Goal: Transaction & Acquisition: Purchase product/service

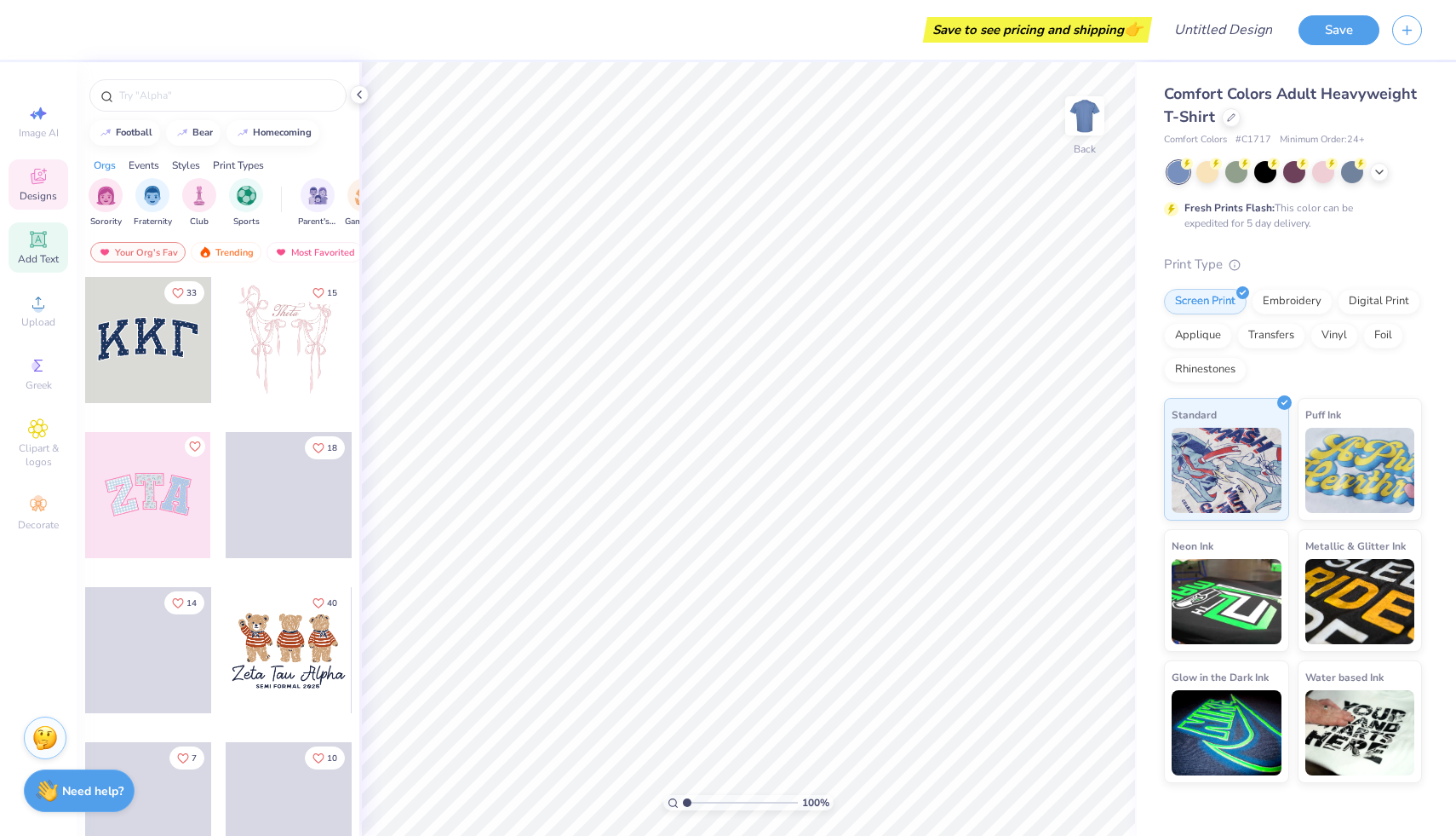
click at [40, 260] on span "Add Text" at bounding box center [38, 259] width 41 height 14
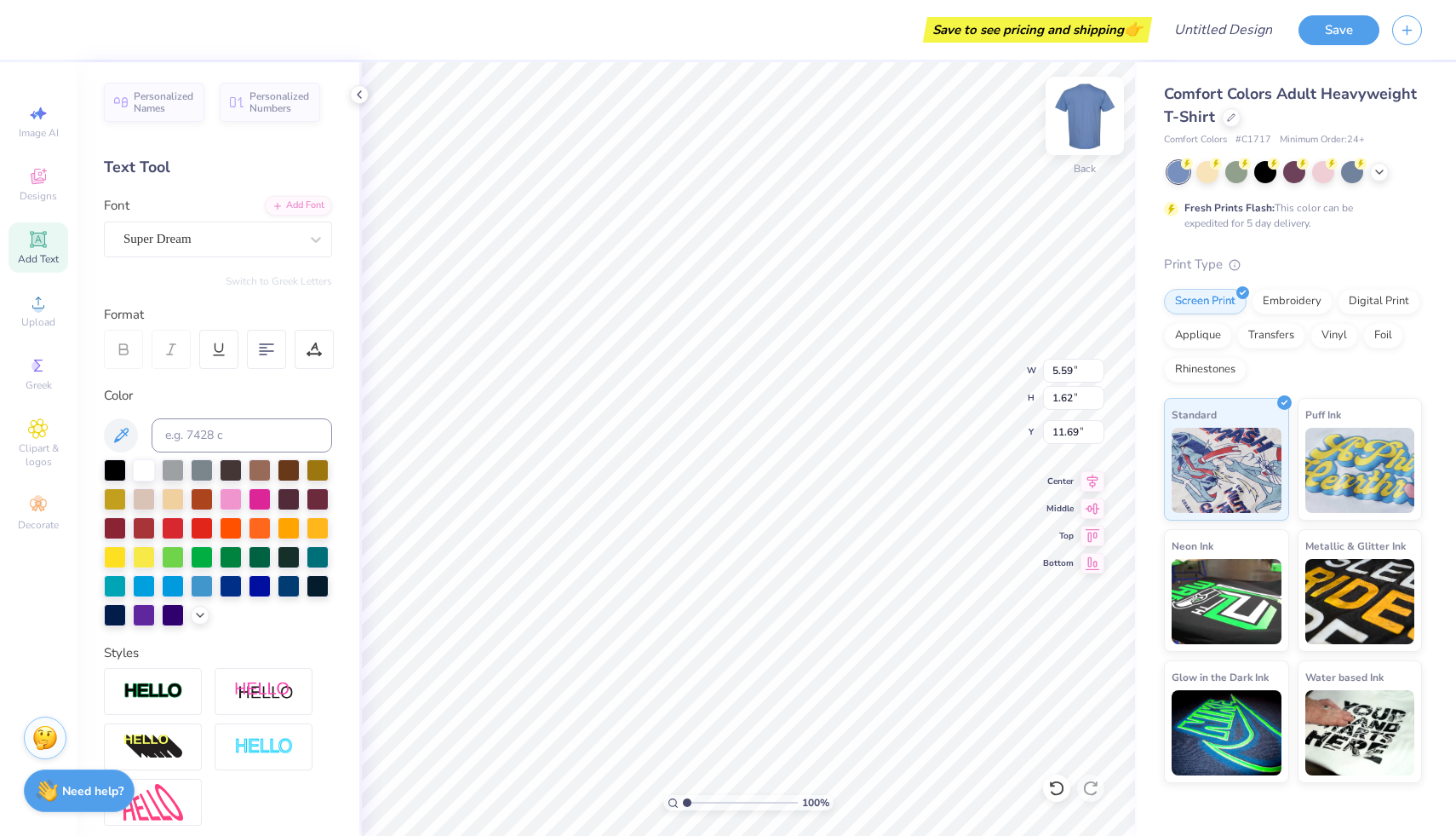
click at [1079, 106] on img at bounding box center [1085, 116] width 68 height 68
click at [52, 246] on div "Add Text" at bounding box center [39, 247] width 60 height 50
type textarea "We are the KAPPA DELTAS"
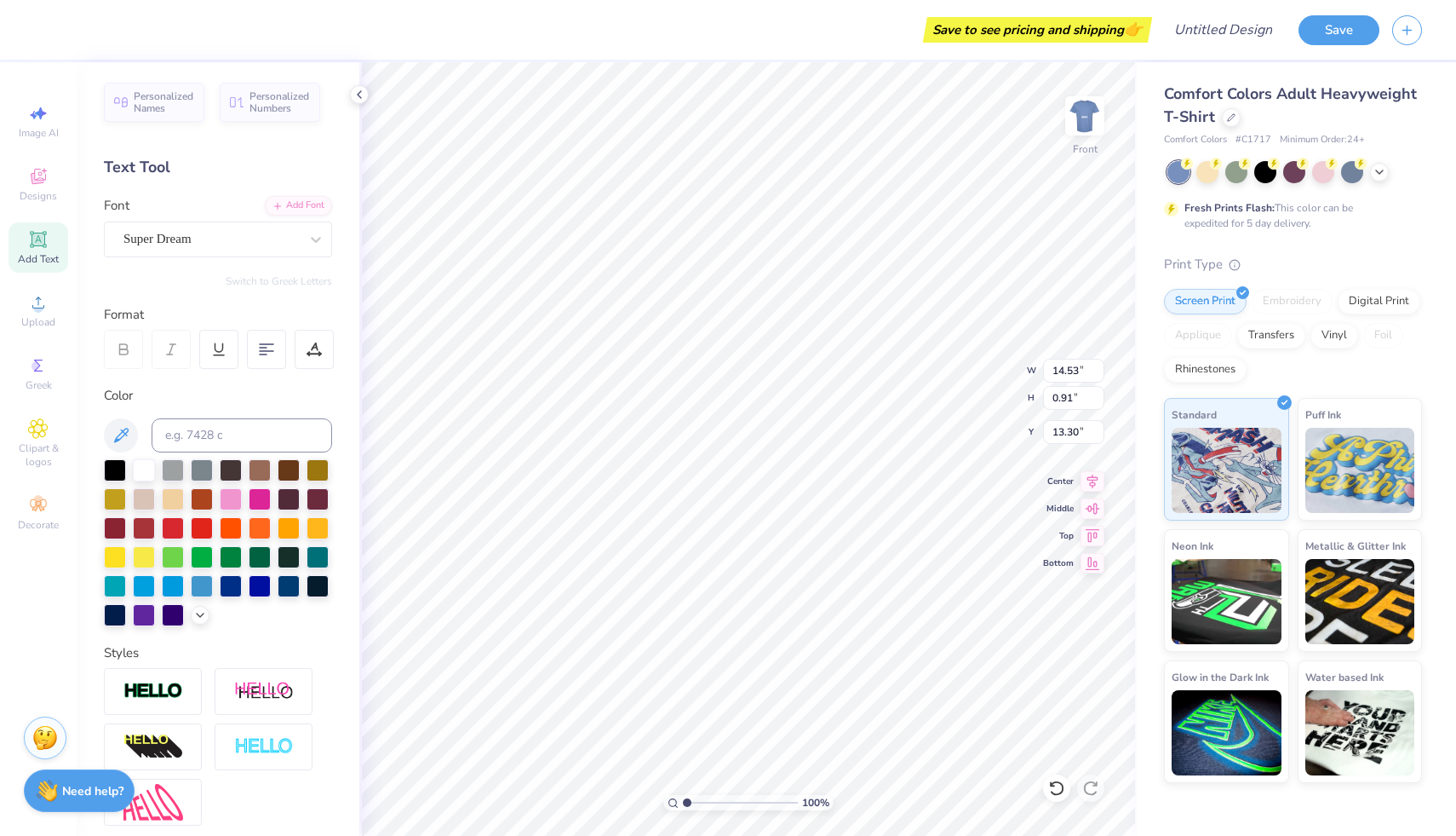
type textarea "We are the"
type input "3.00"
type input "14.58"
type input "2.08"
click at [302, 338] on div at bounding box center [314, 349] width 39 height 39
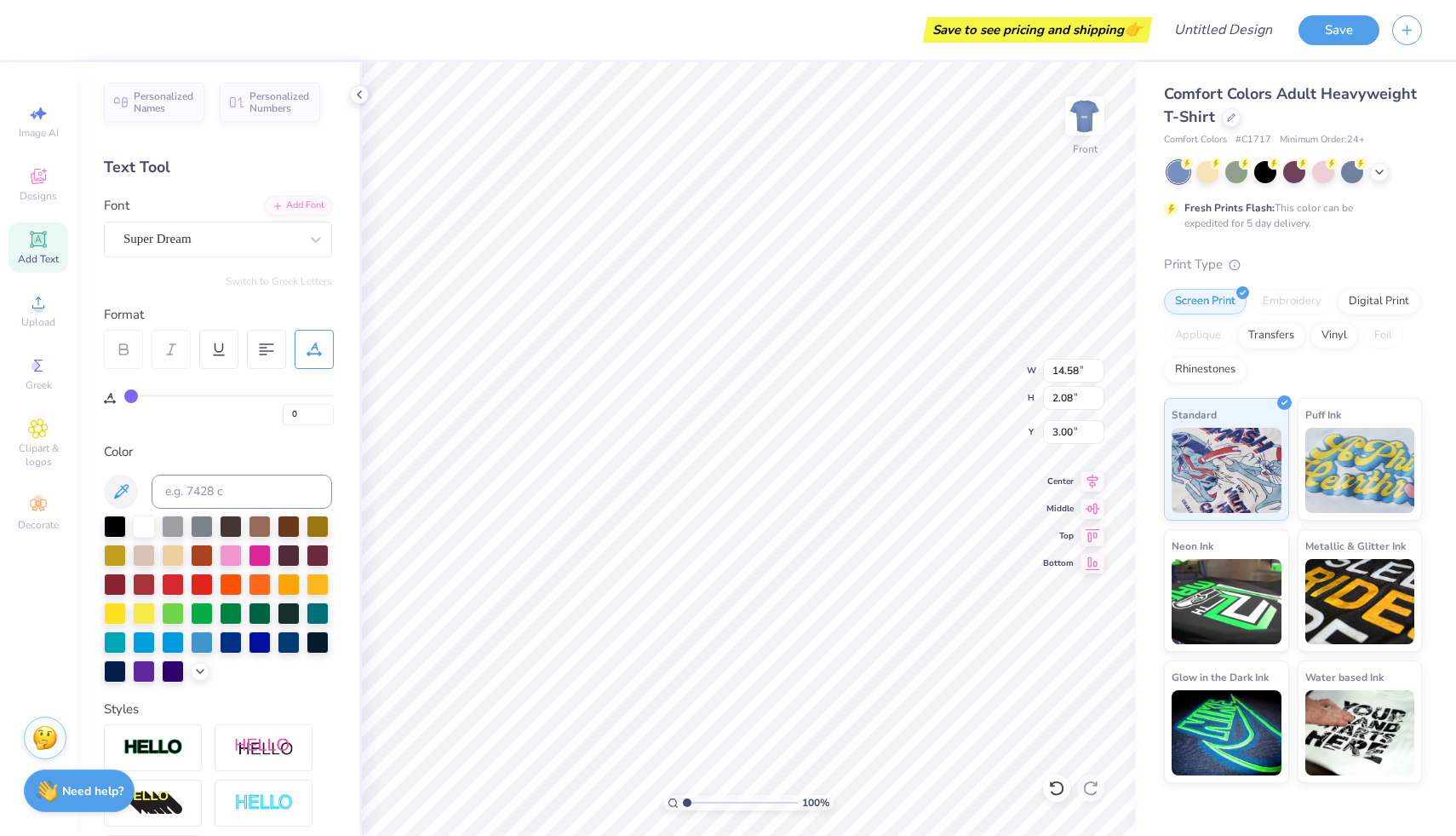
type input "2"
type input "3"
type input "6"
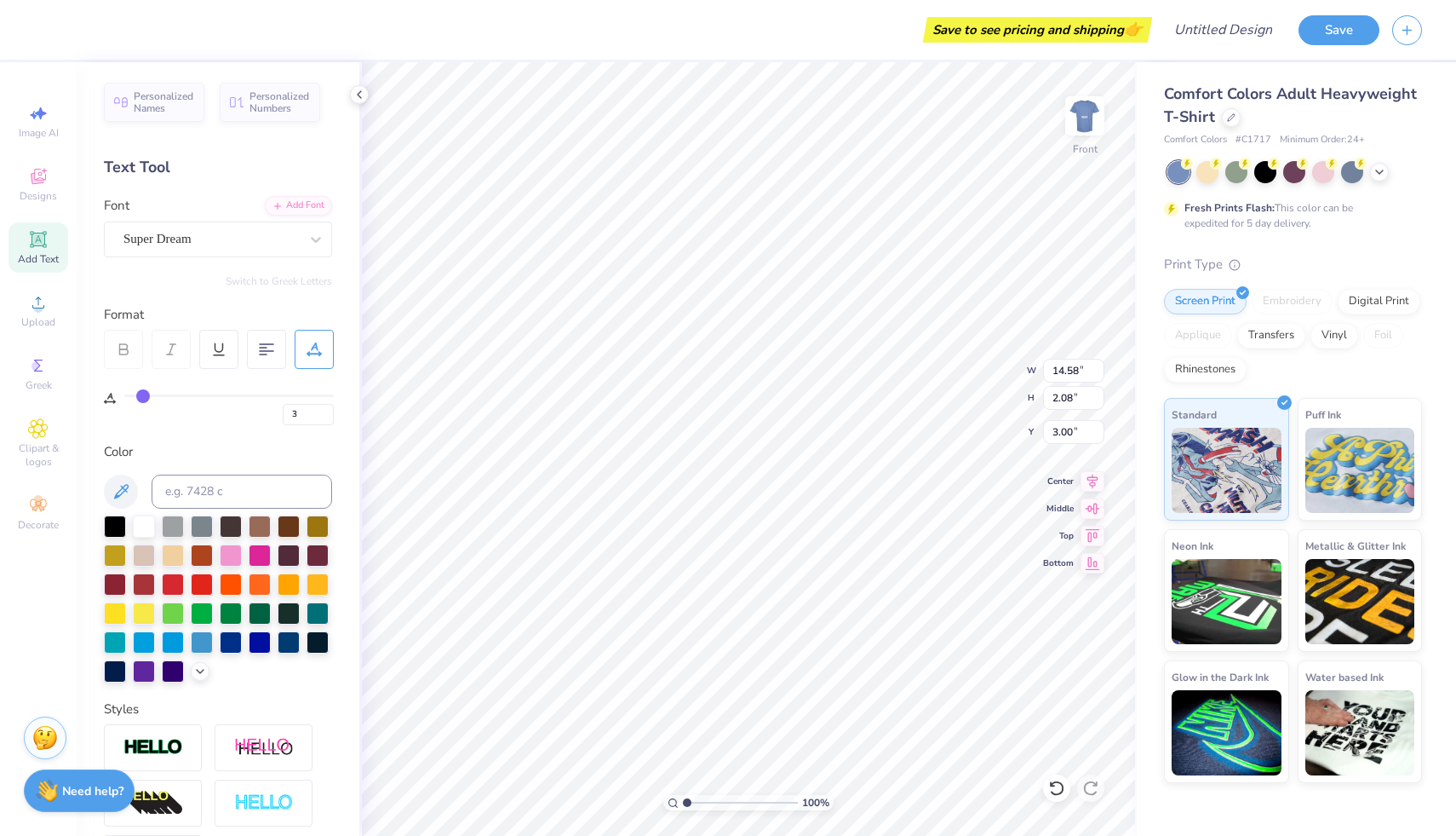
type input "6"
type input "7"
type input "8"
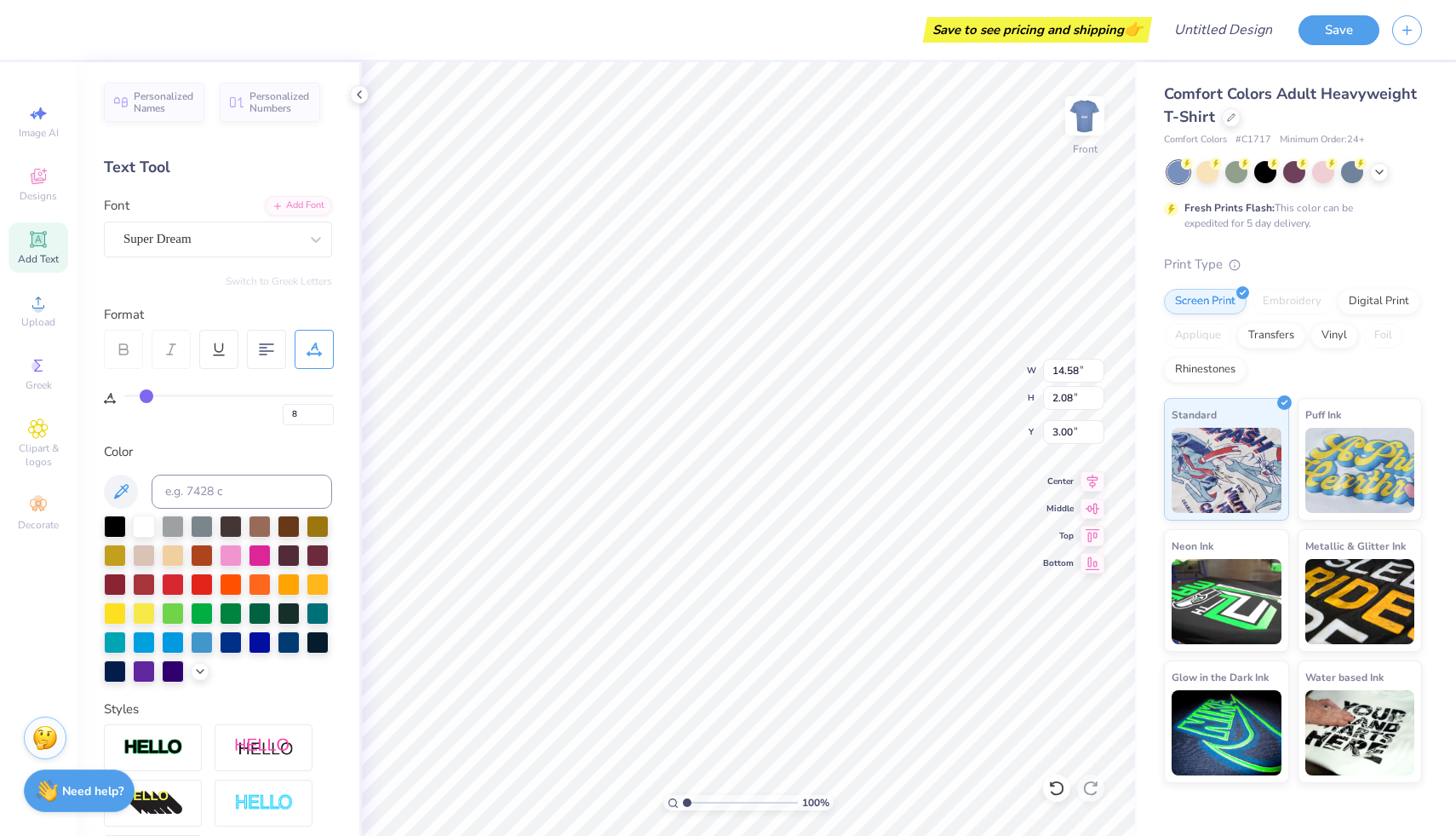
type input "9"
type input "10"
type input "11"
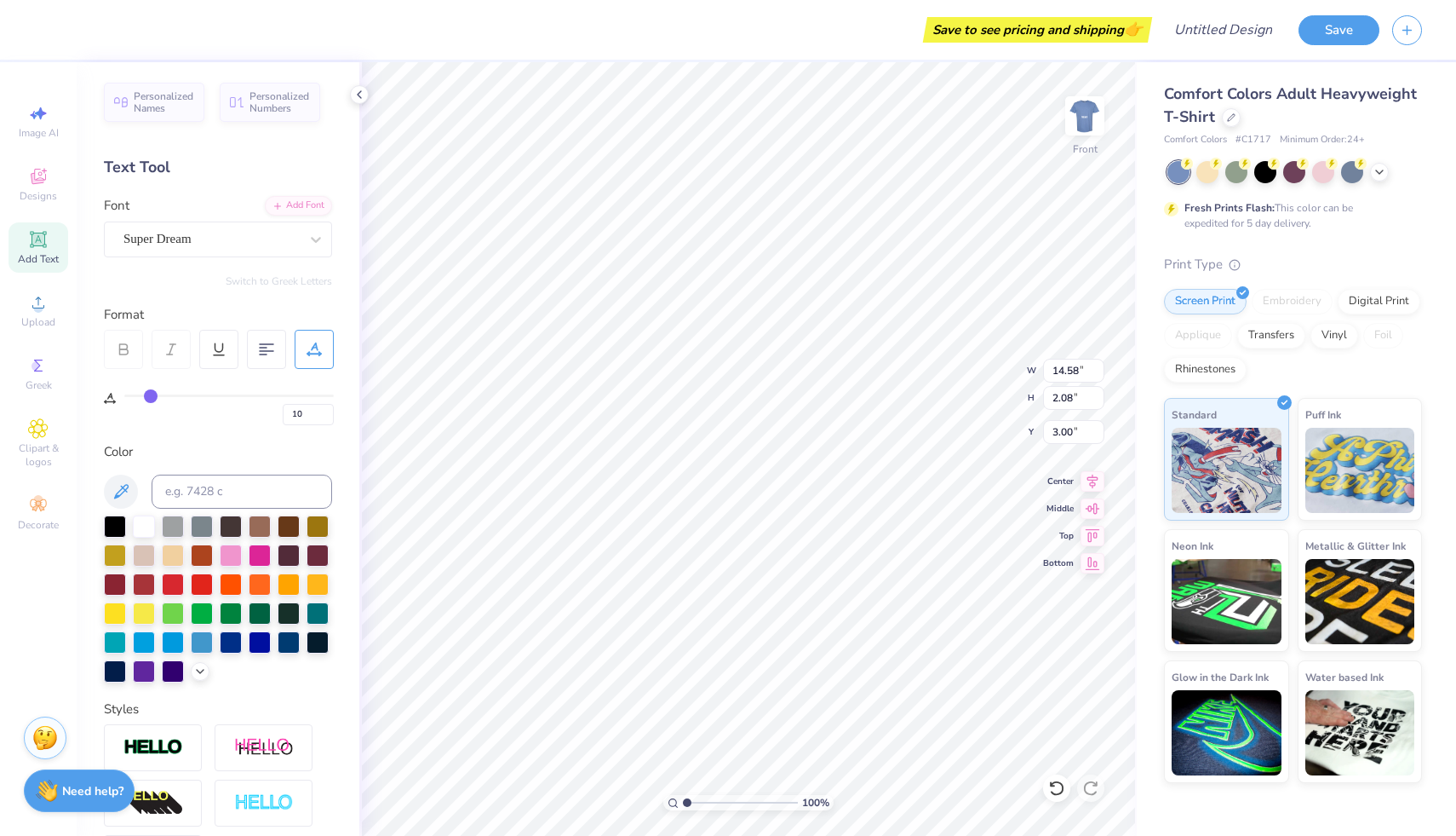
type input "11"
type input "13"
type input "14"
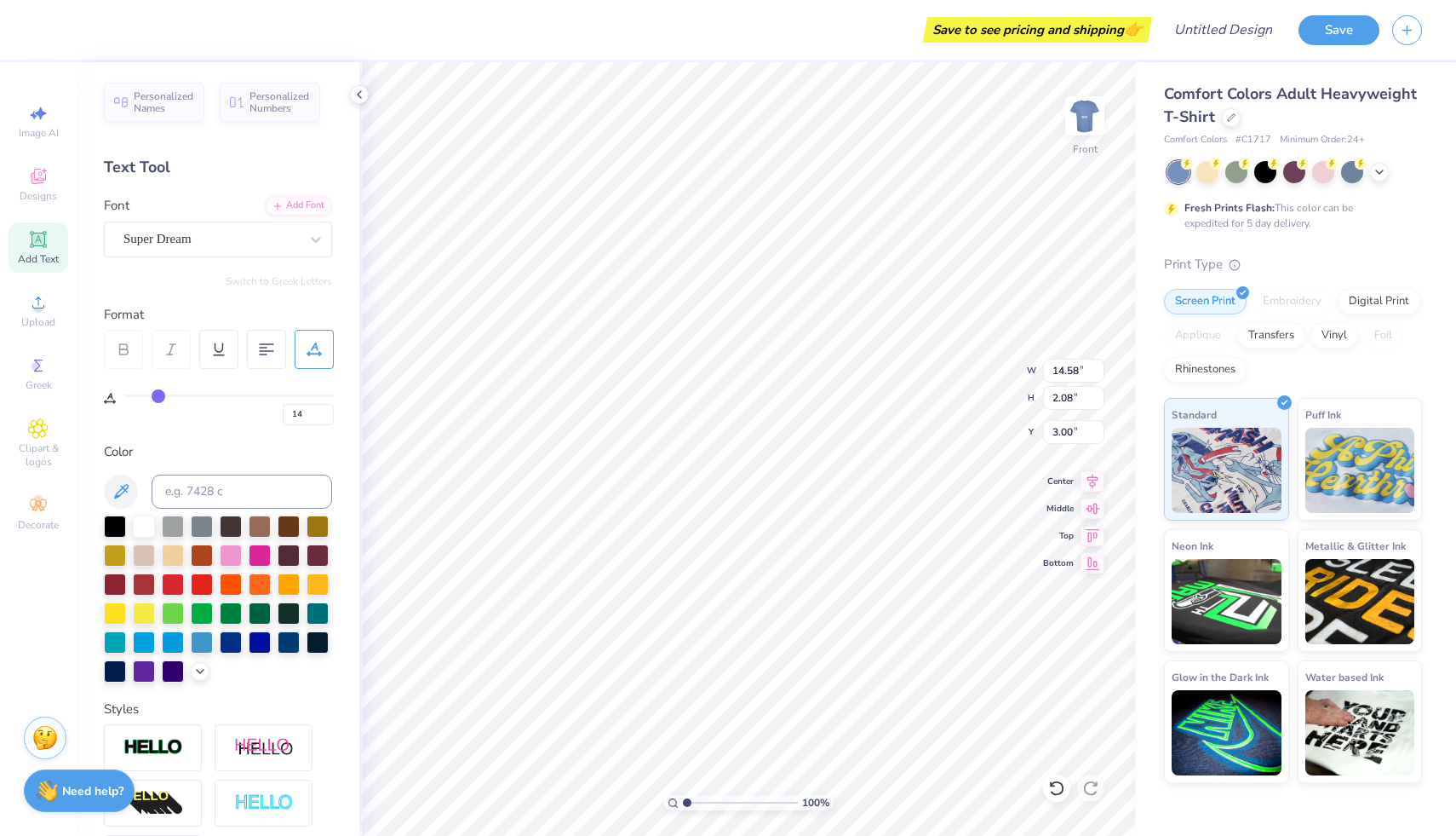
type input "15"
type input "16"
type input "17"
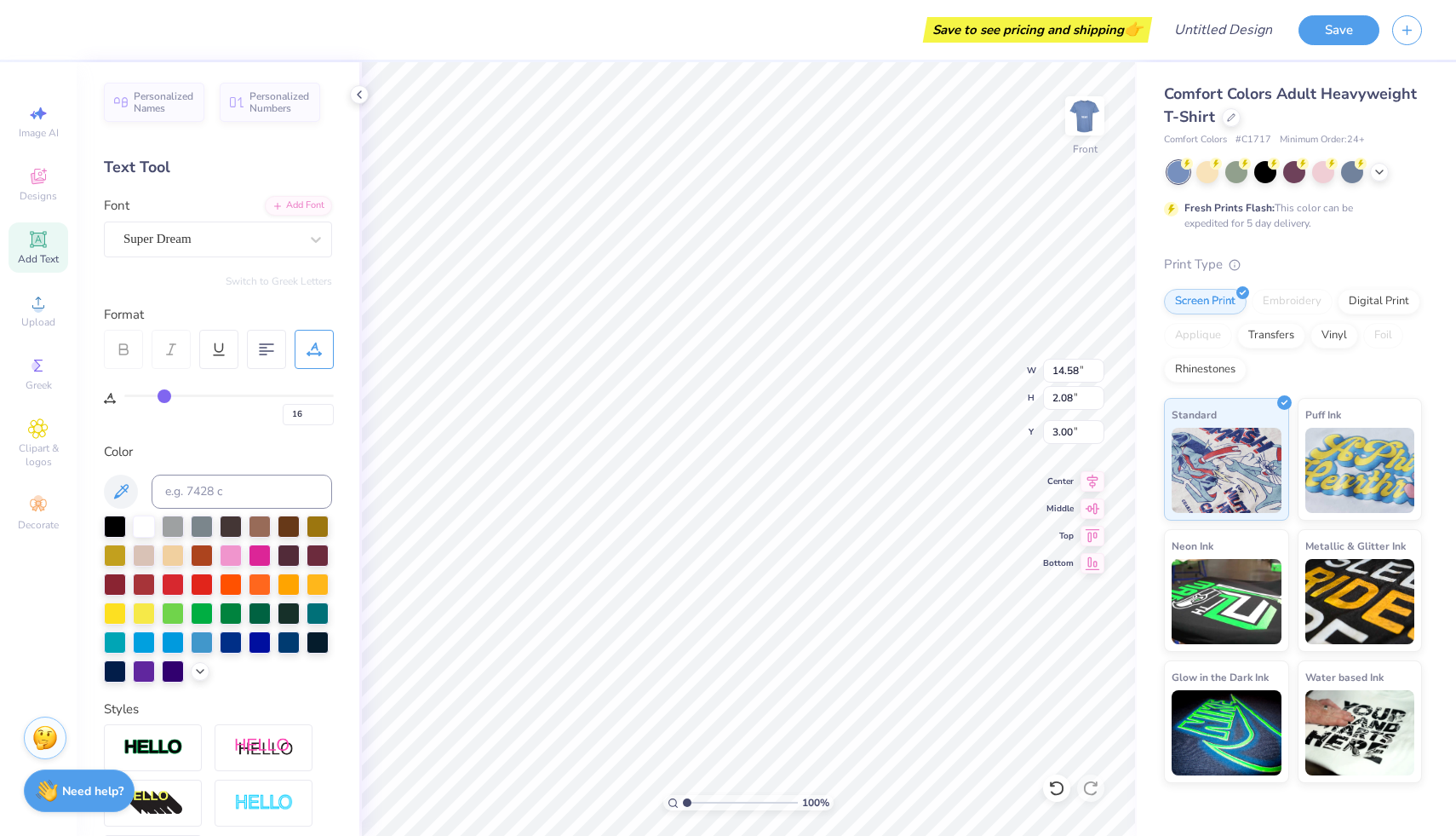
type input "17"
type input "18"
type input "19"
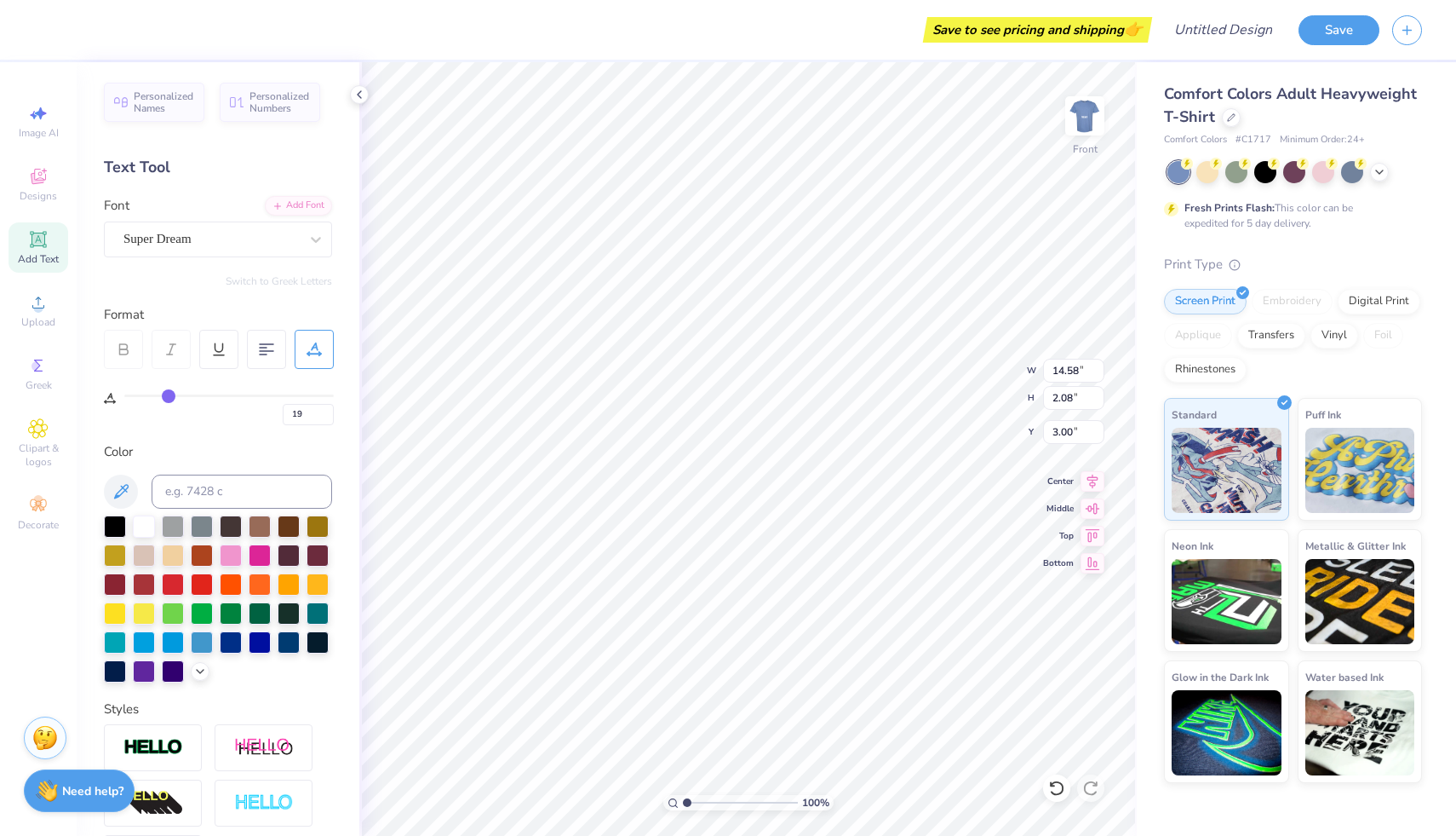
type input "20"
type input "21"
type input "22"
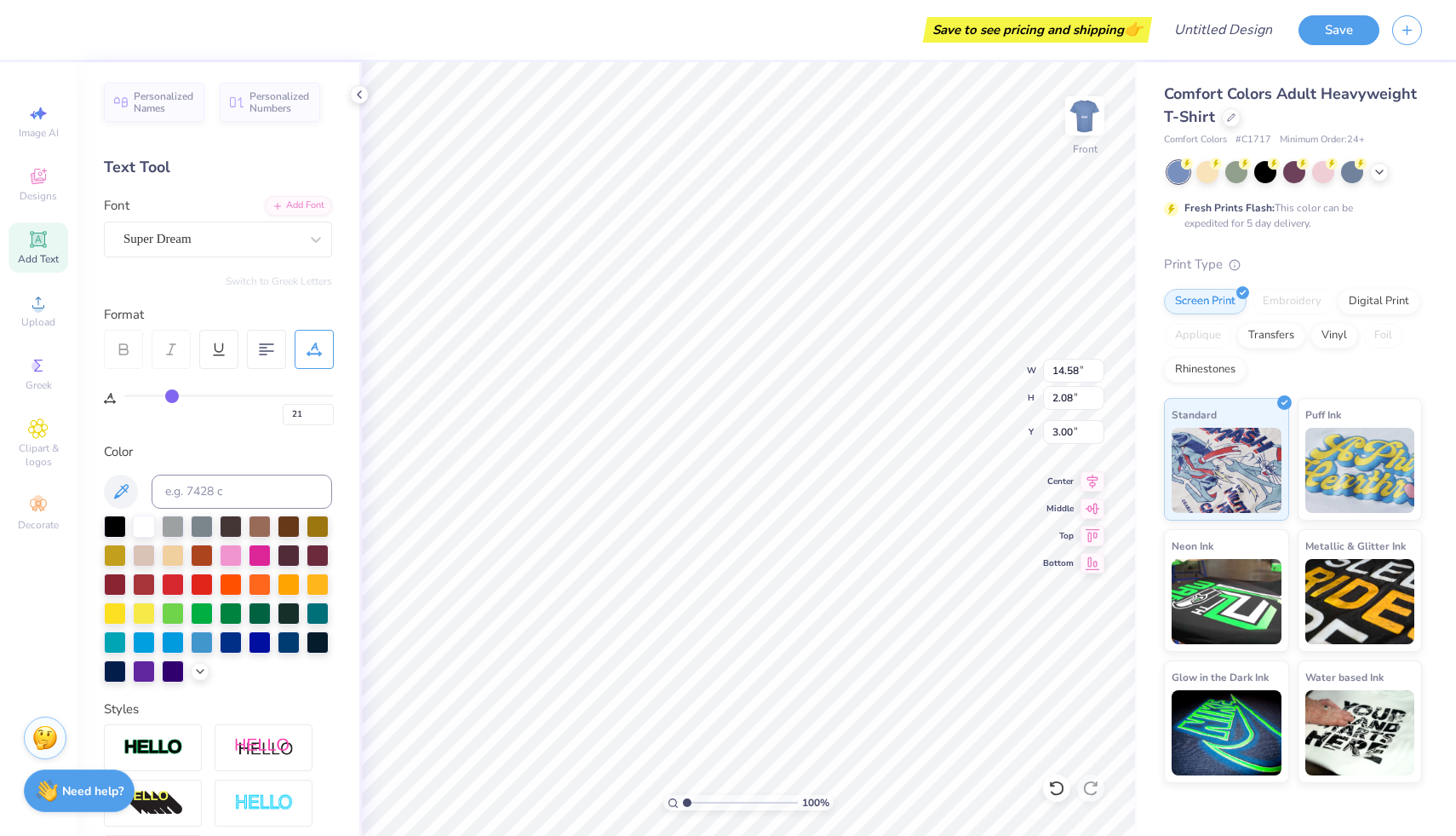
type input "22"
type input "23"
type input "24"
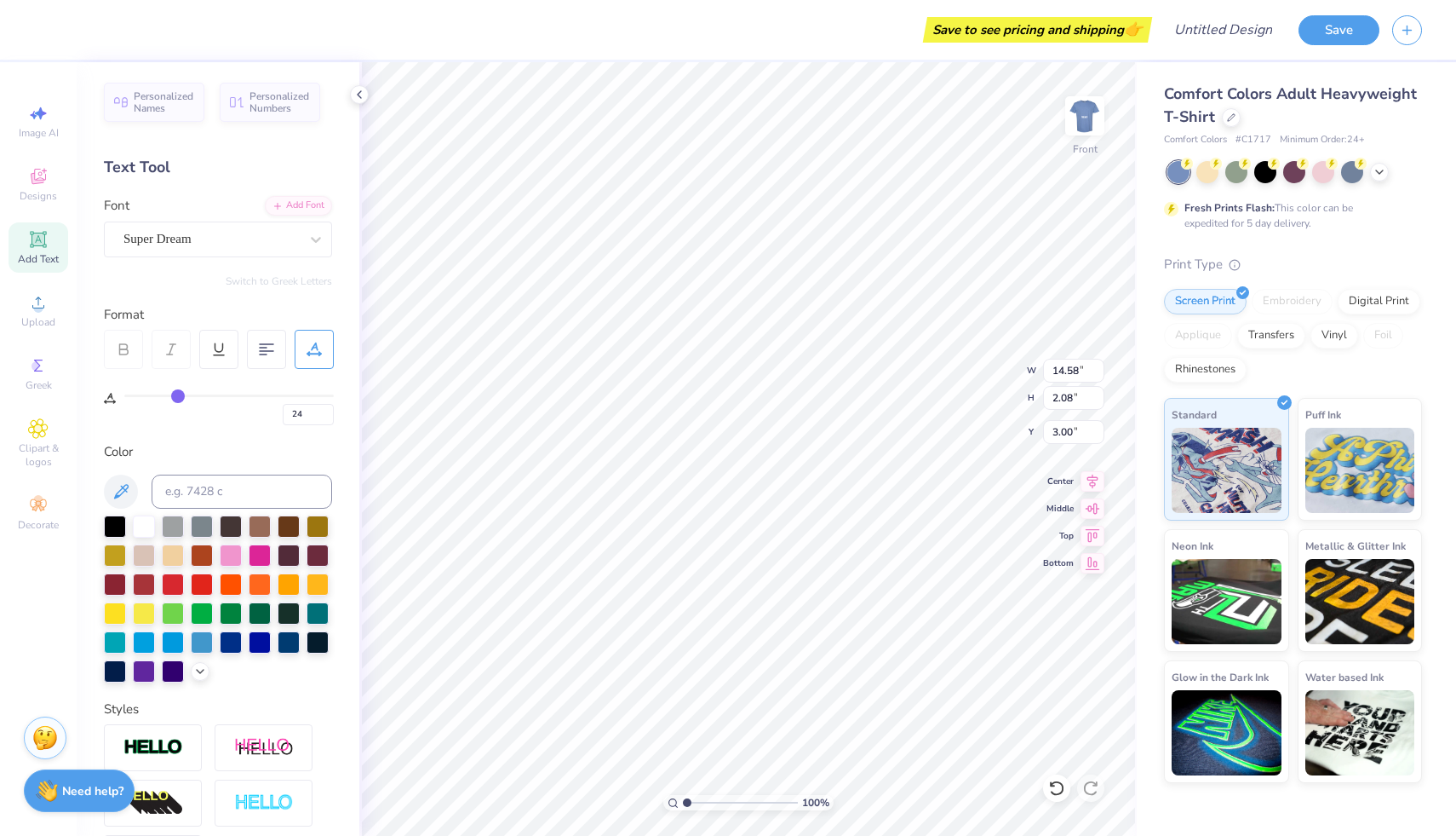
type input "25"
type input "26"
type input "27"
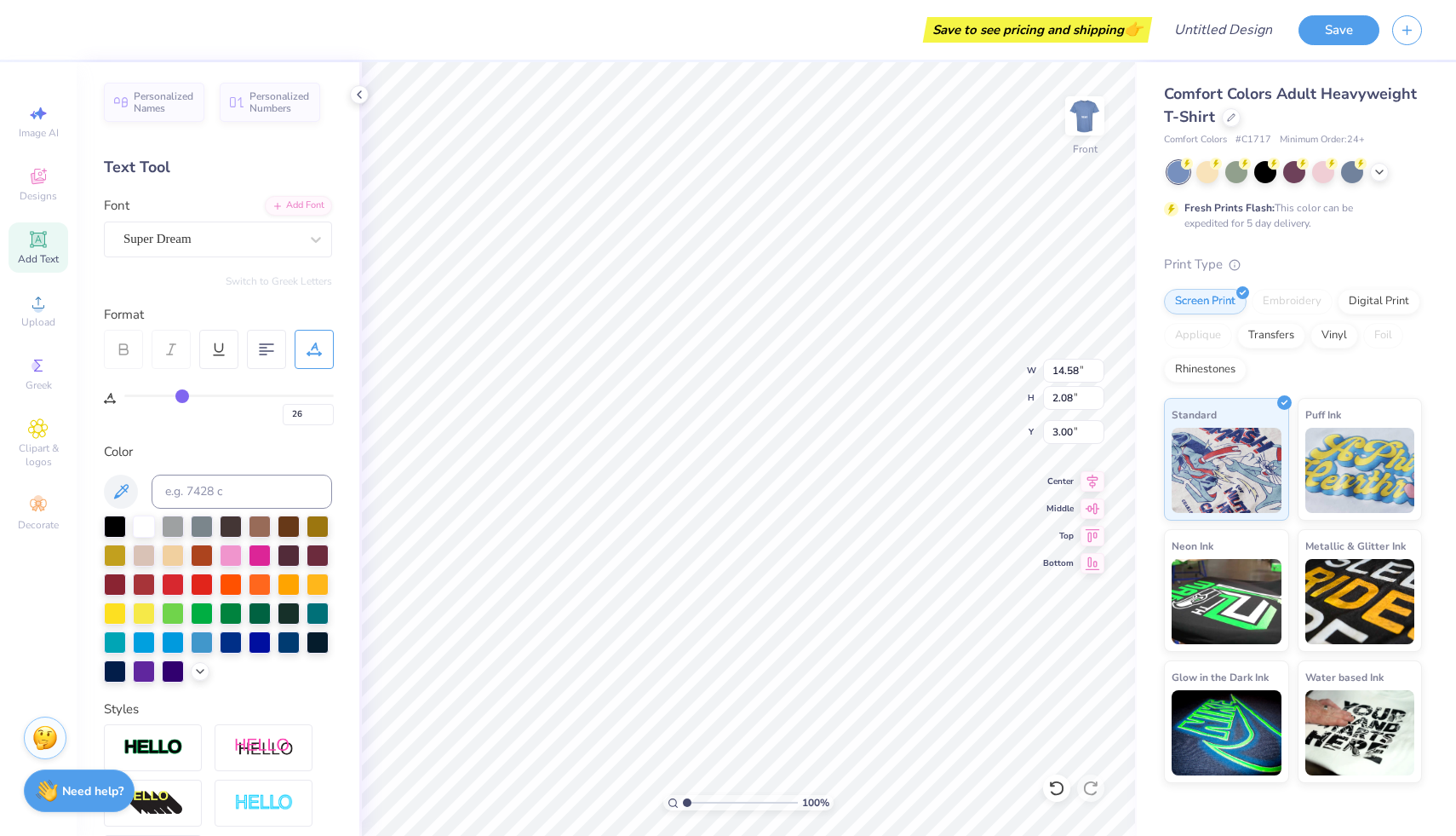
type input "27"
type input "28"
type input "29"
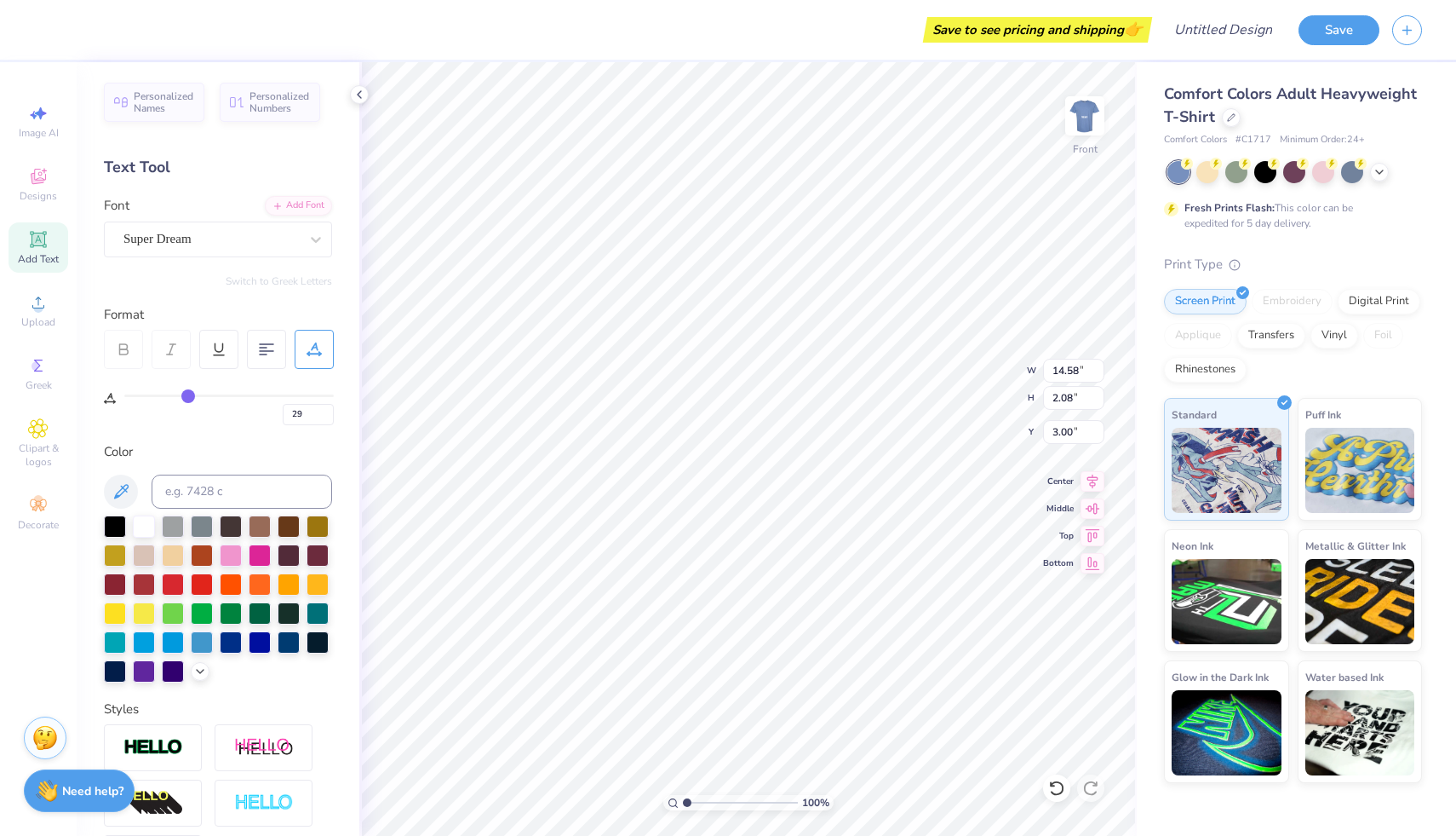
type input "30"
type input "31"
type input "32"
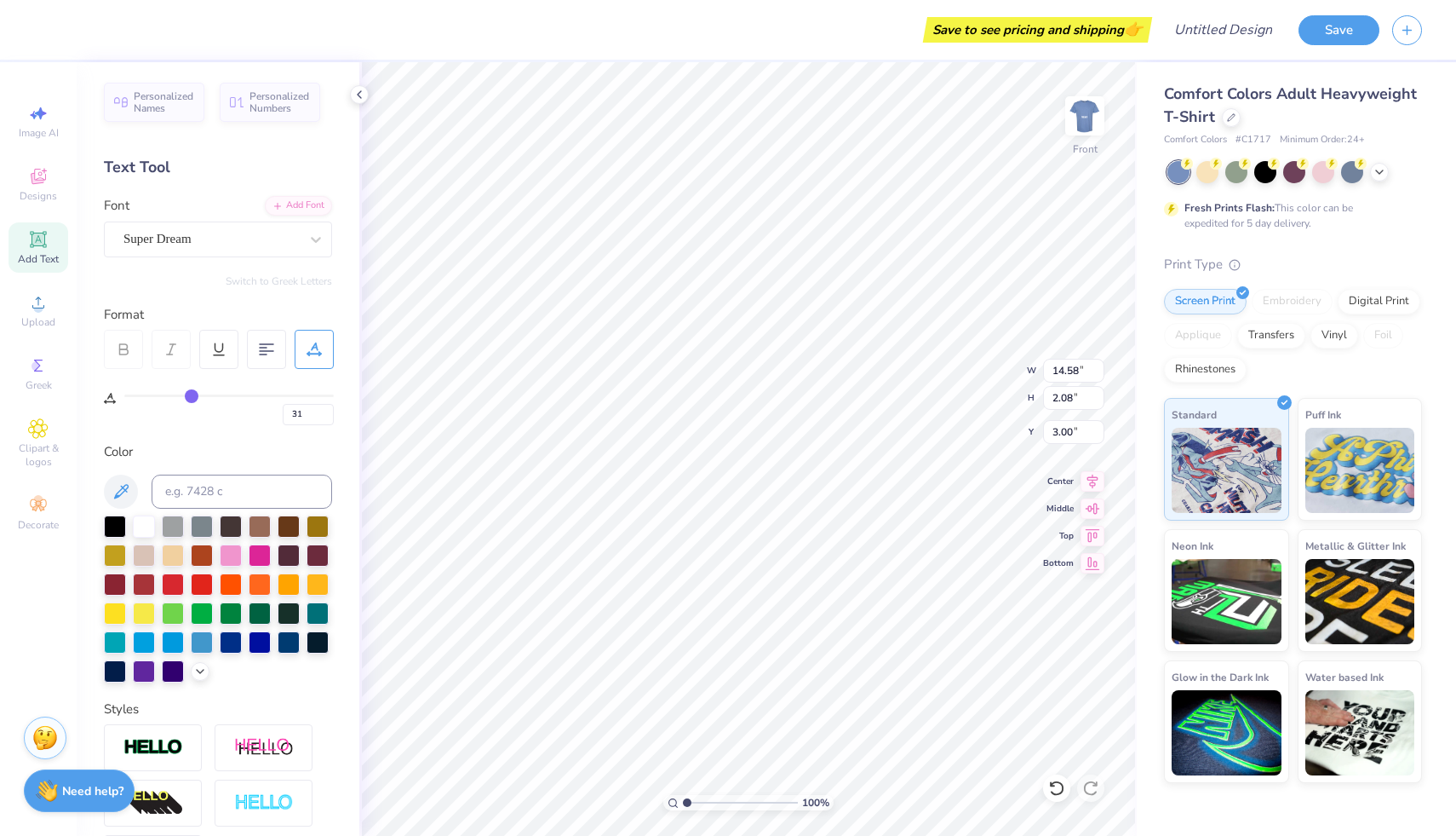
type input "32"
type input "33"
type input "34"
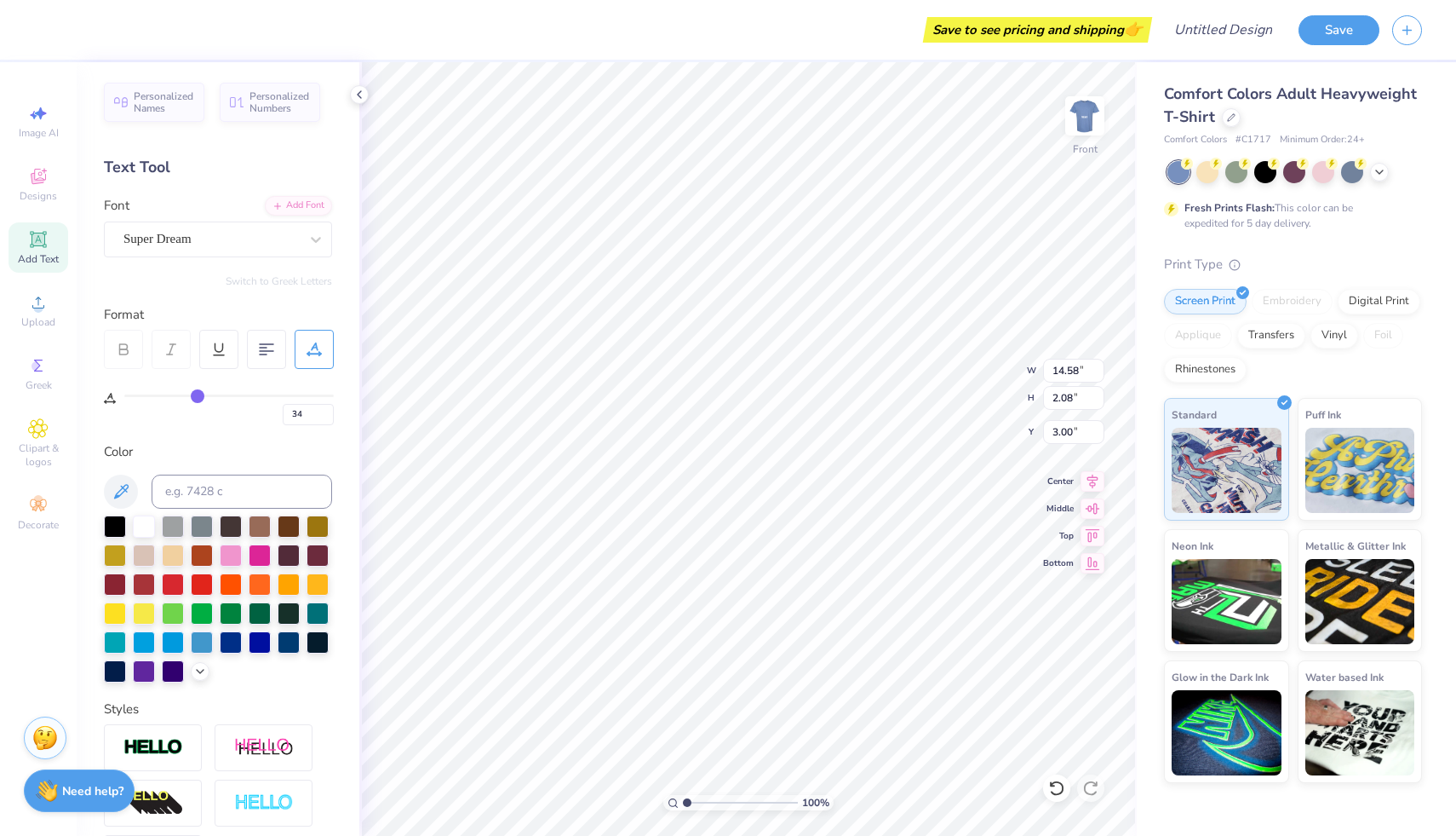
type input "35"
type input "36"
type input "37"
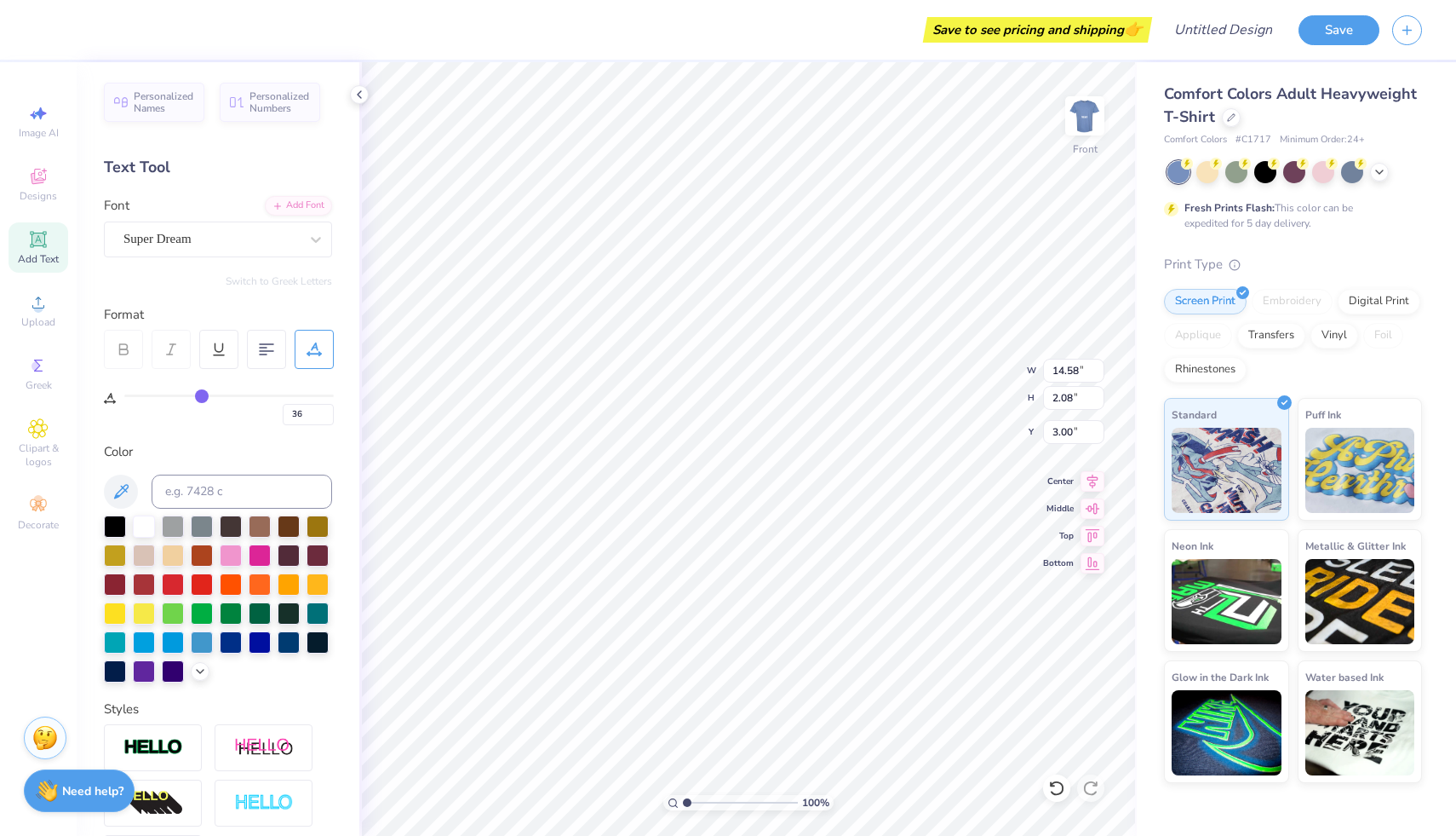
type input "37"
type input "38"
type input "39"
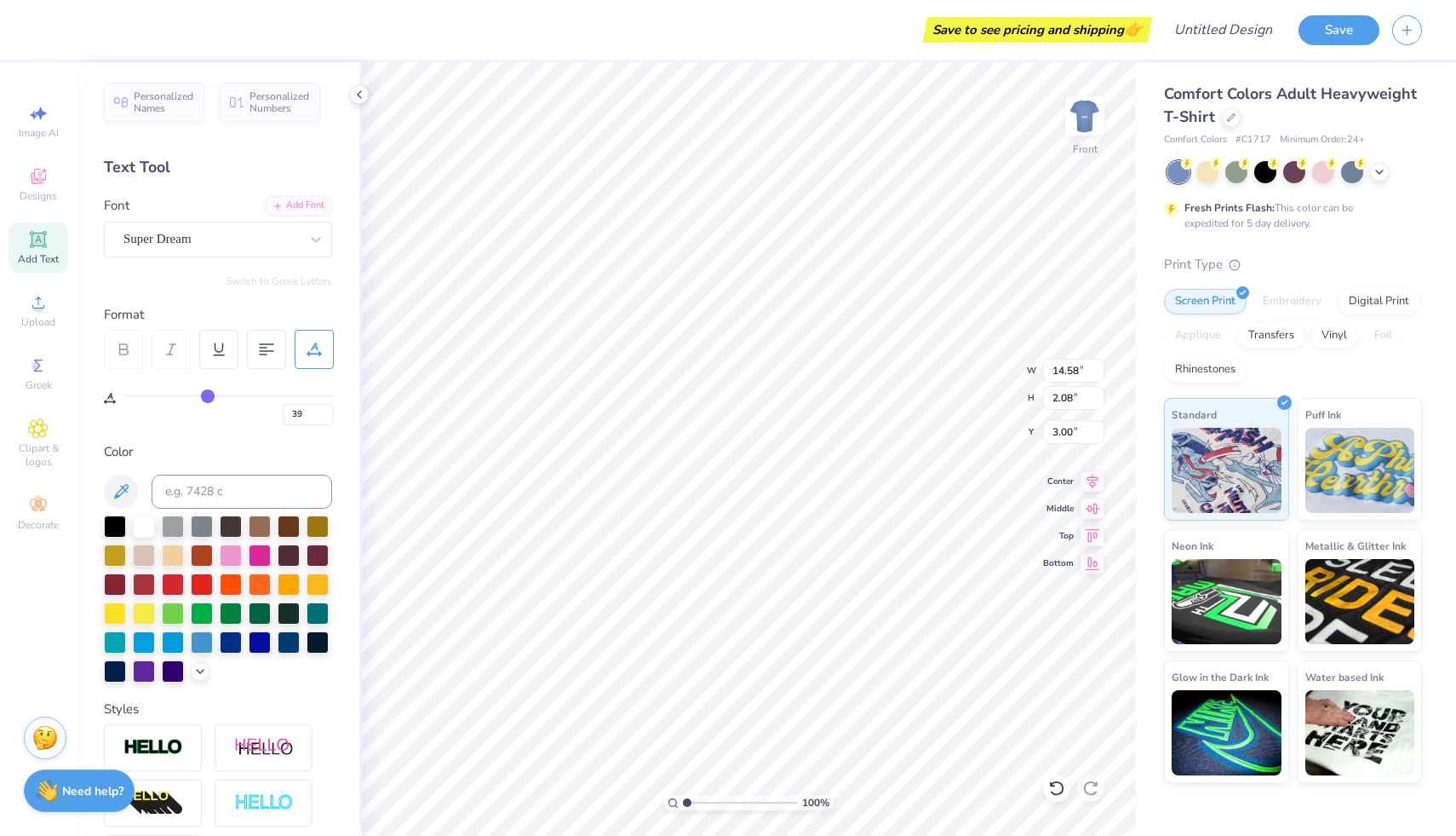
type input "14.53"
type input "1.21"
type input "3.43"
type input "40"
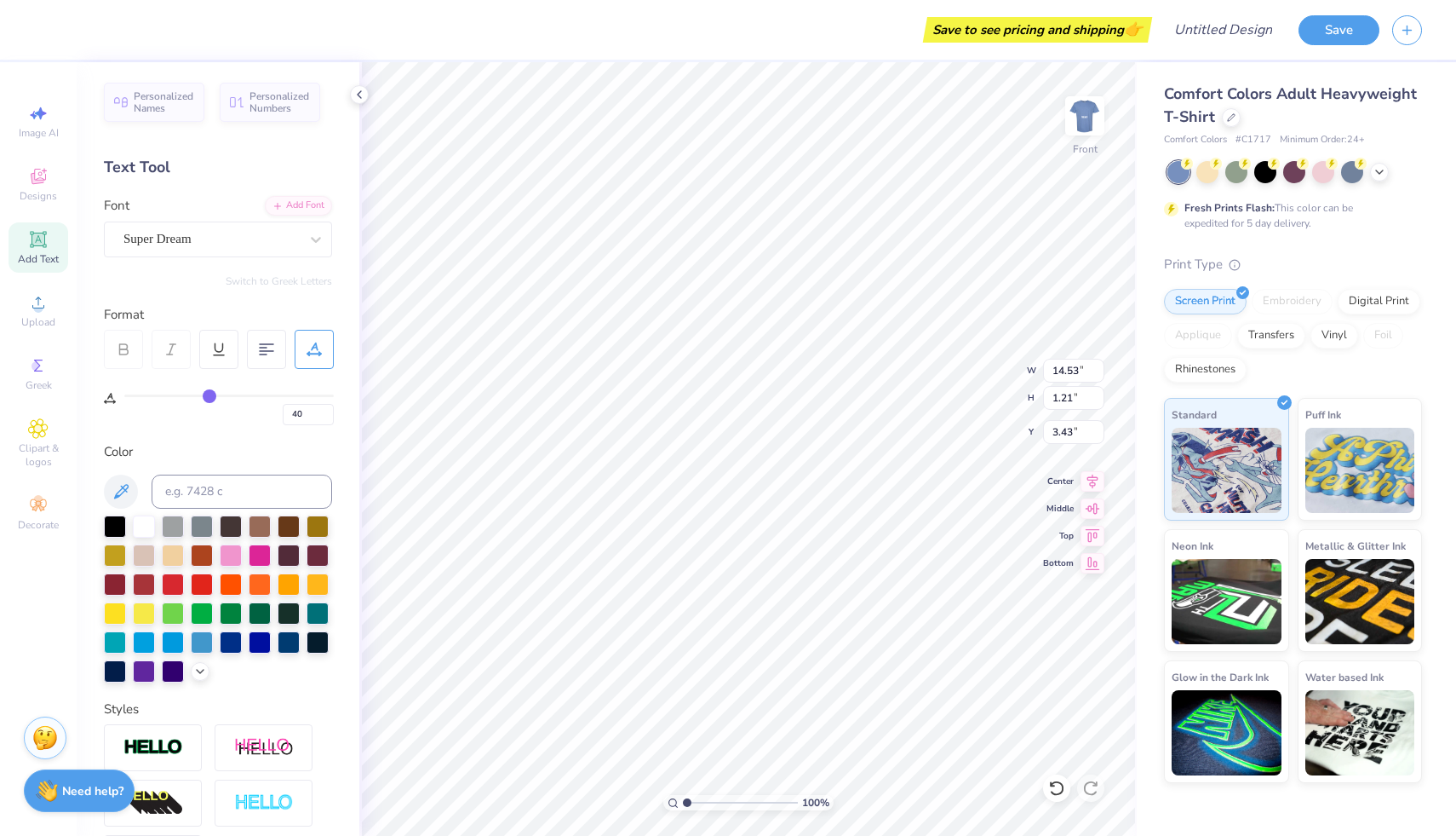
drag, startPoint x: 133, startPoint y: 397, endPoint x: 208, endPoint y: 402, distance: 75.2
type input "40"
click at [208, 397] on input "range" at bounding box center [229, 396] width 209 height 3
type input "1.20"
type input "3.44"
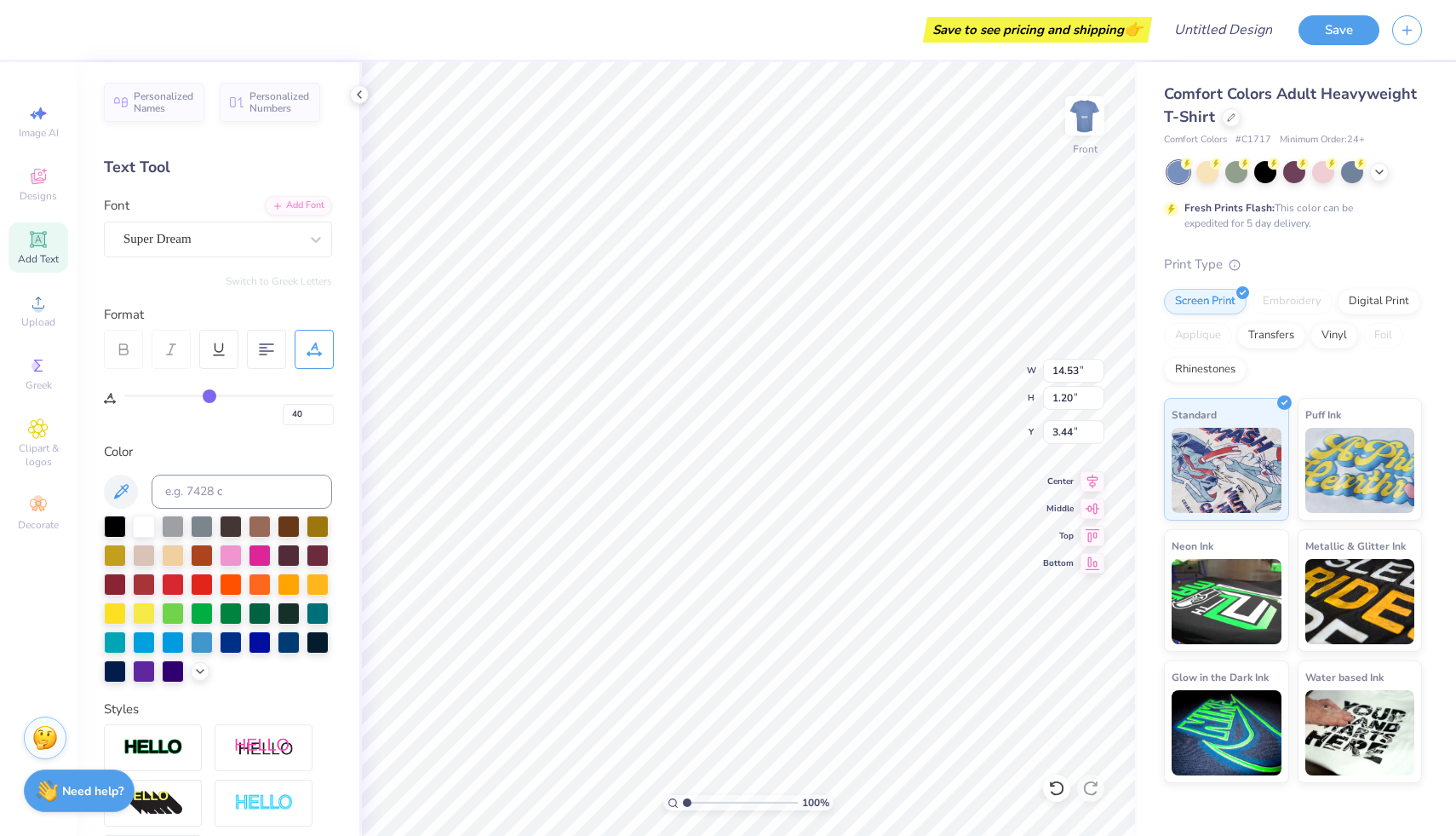
click at [36, 240] on icon at bounding box center [38, 239] width 16 height 16
type input "5.69"
type input "1.65"
type input "12.93"
type input "0"
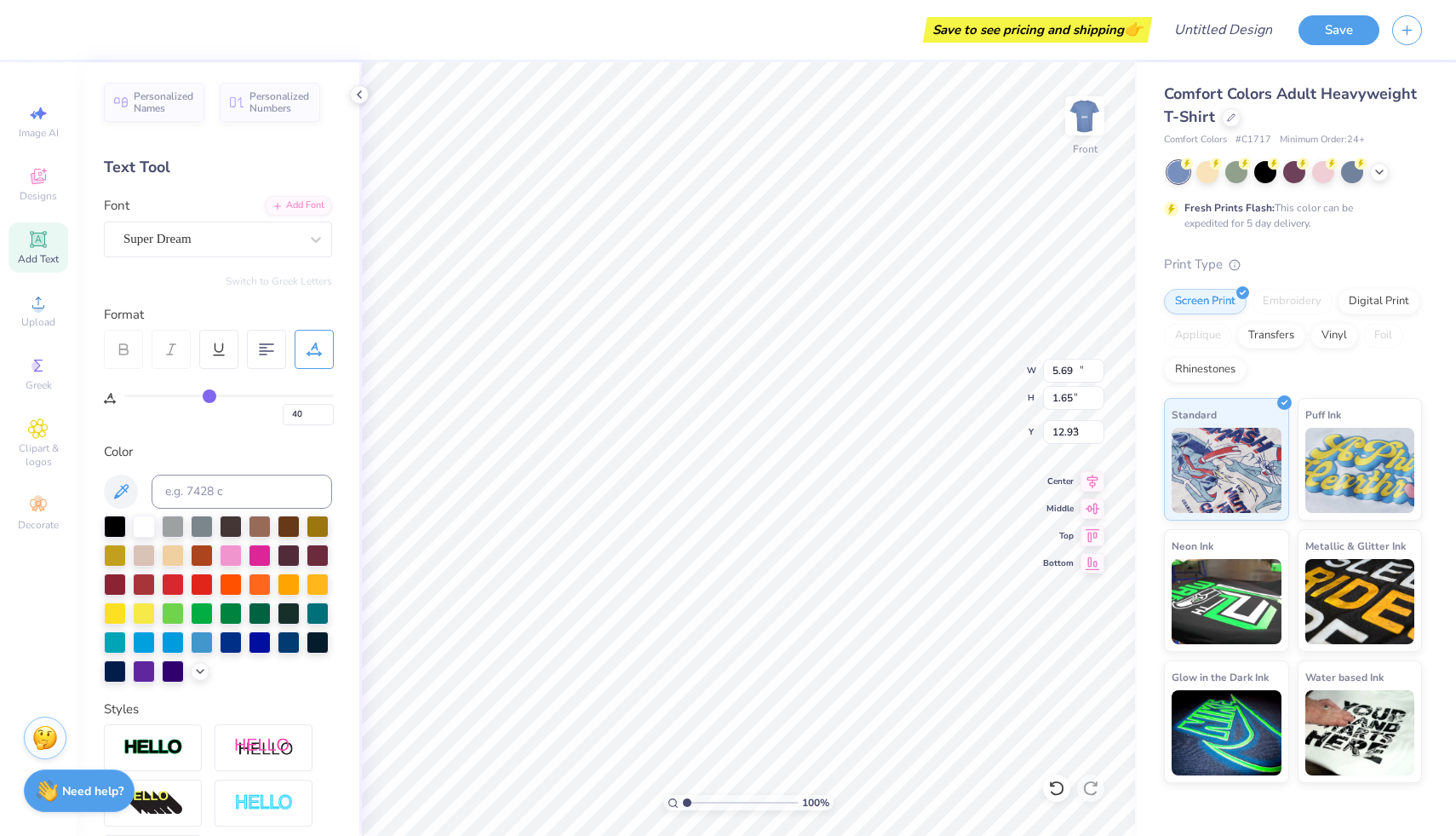
type input "0"
type textarea "KAPPA DELTAS"
type input "4.64"
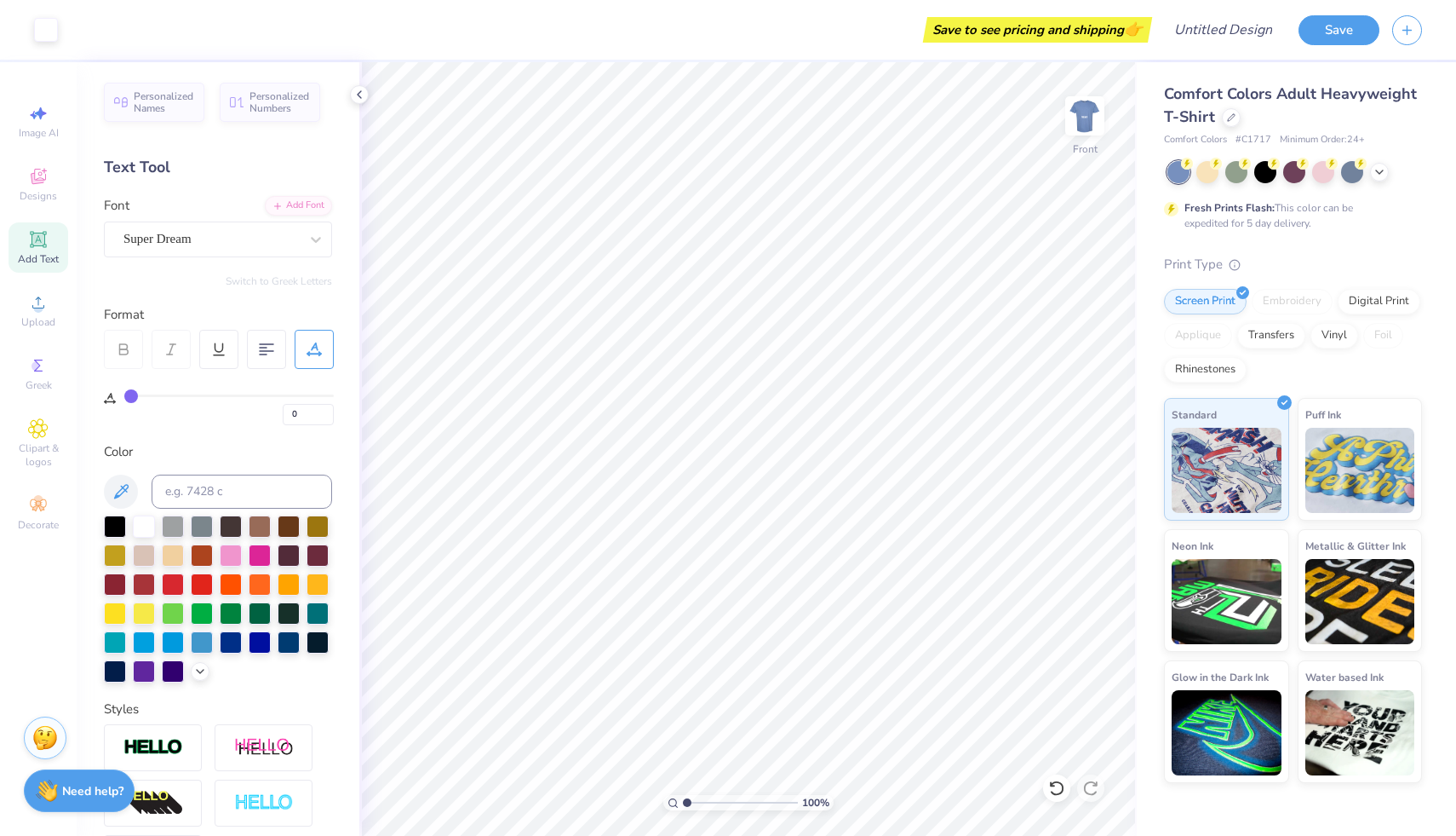
click at [29, 255] on span "Add Text" at bounding box center [38, 259] width 41 height 14
type textarea "We are the ones for you"
type input "6.28"
type input "40"
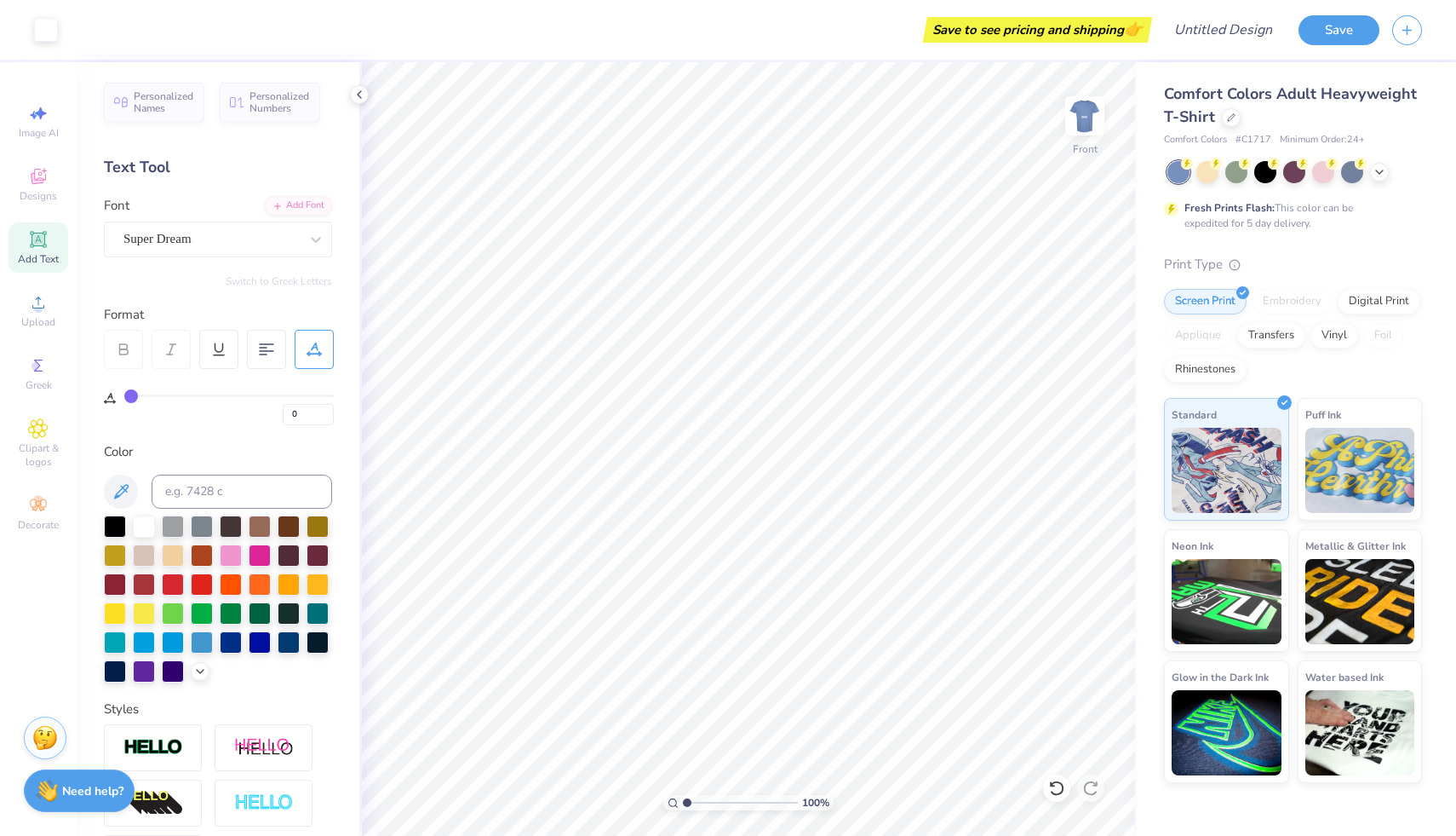
type input "40"
click at [49, 263] on span "Add Text" at bounding box center [38, 259] width 41 height 14
type input "0"
type textarea "T"
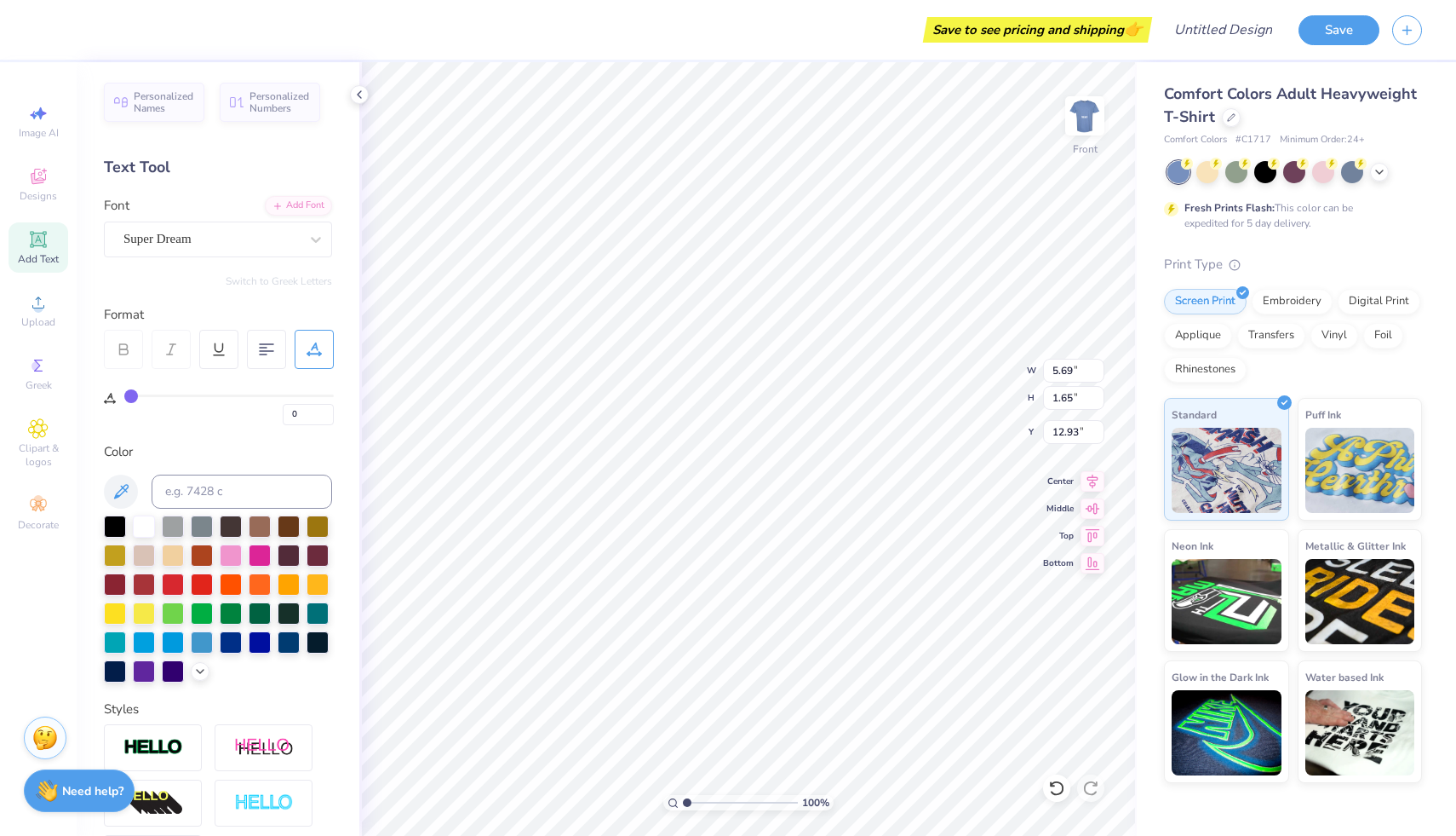
scroll to position [0, 1]
type textarea "K-A-P-P-A"
click at [47, 255] on span "Add Text" at bounding box center [38, 259] width 41 height 14
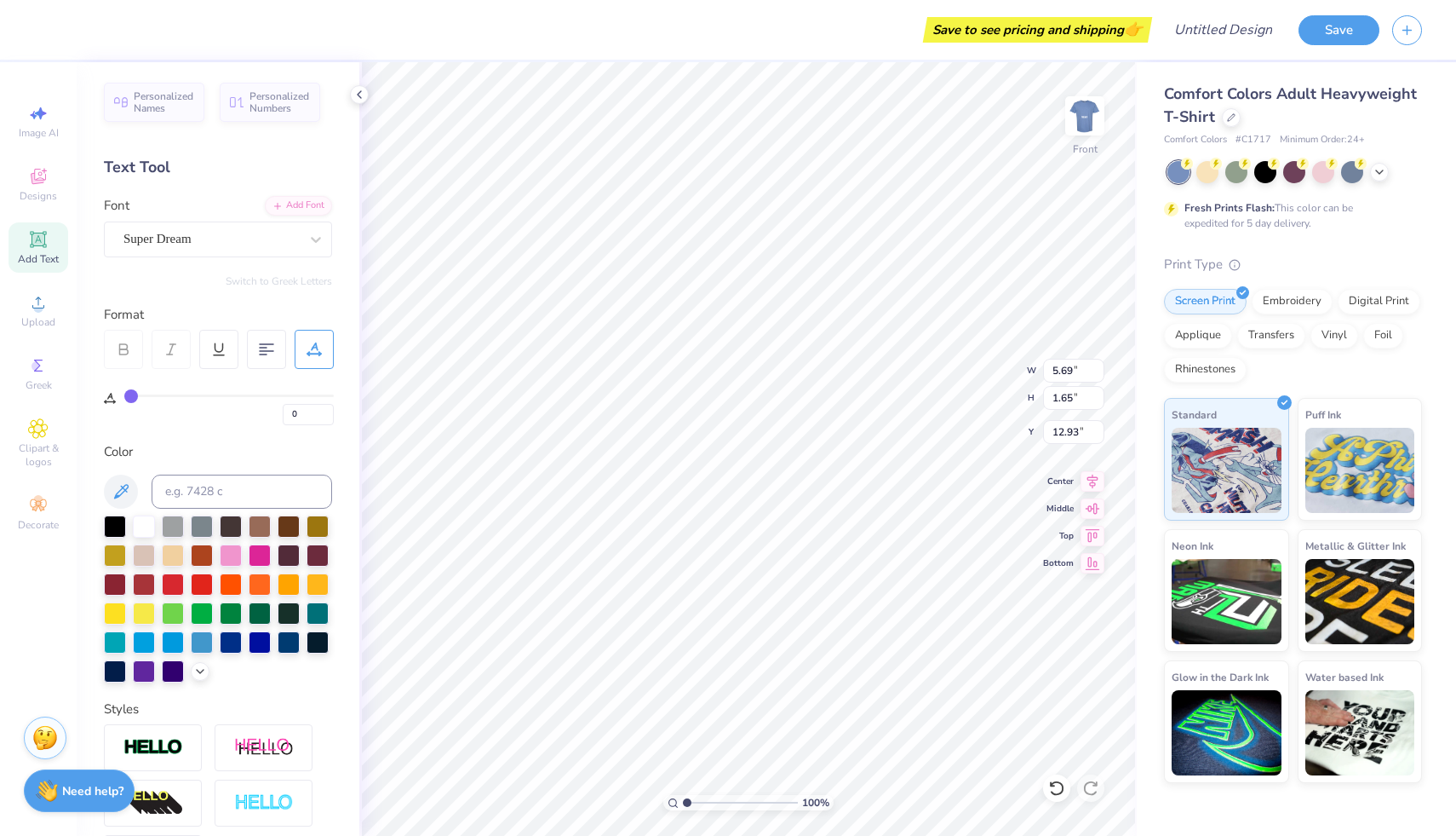
type textarea "T"
click at [1099, 100] on img at bounding box center [1085, 116] width 68 height 68
type textarea "KD [DEMOGRAPHIC_DATA]"
type input "4.56"
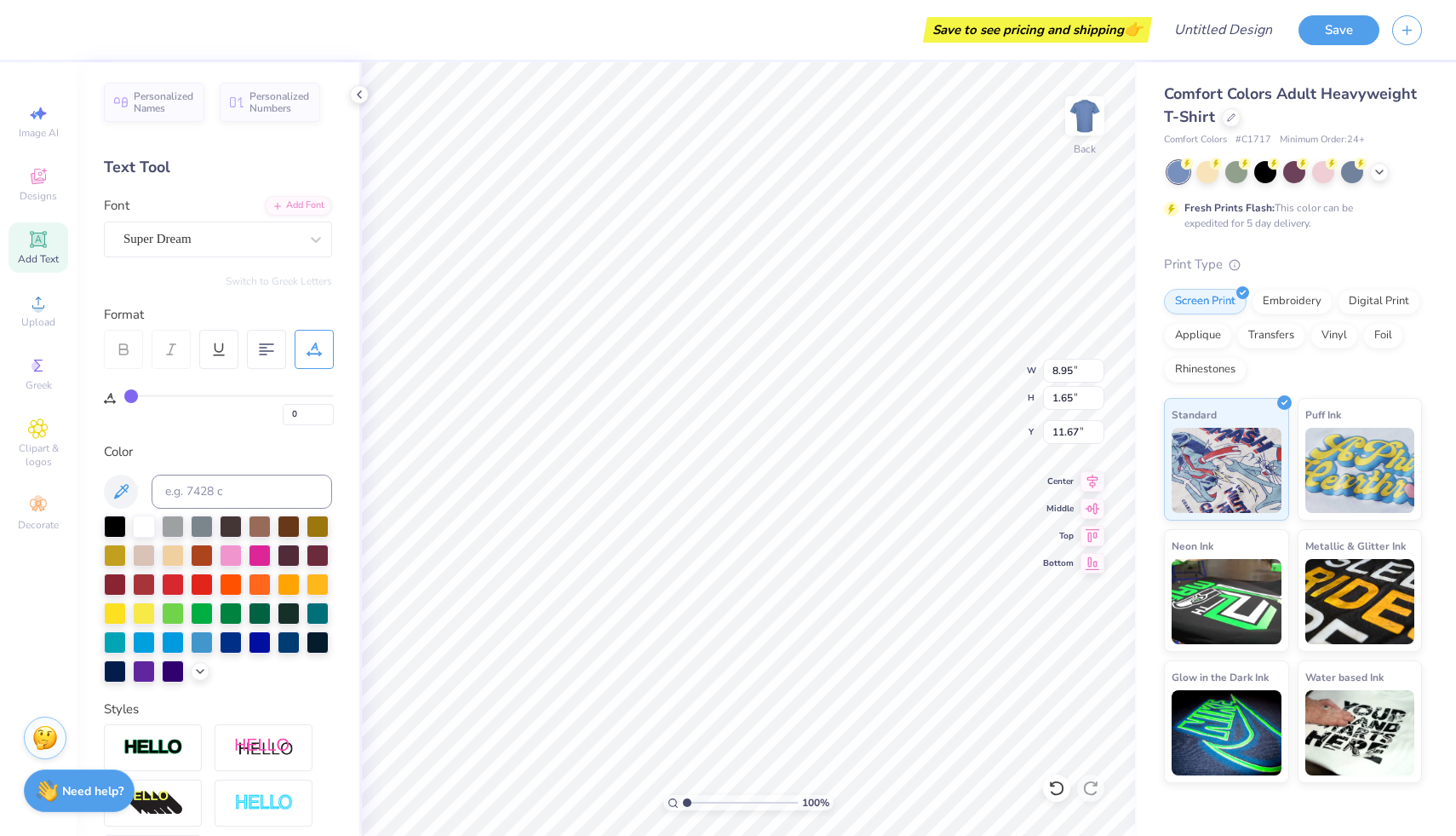
type input "0.84"
type input "3.00"
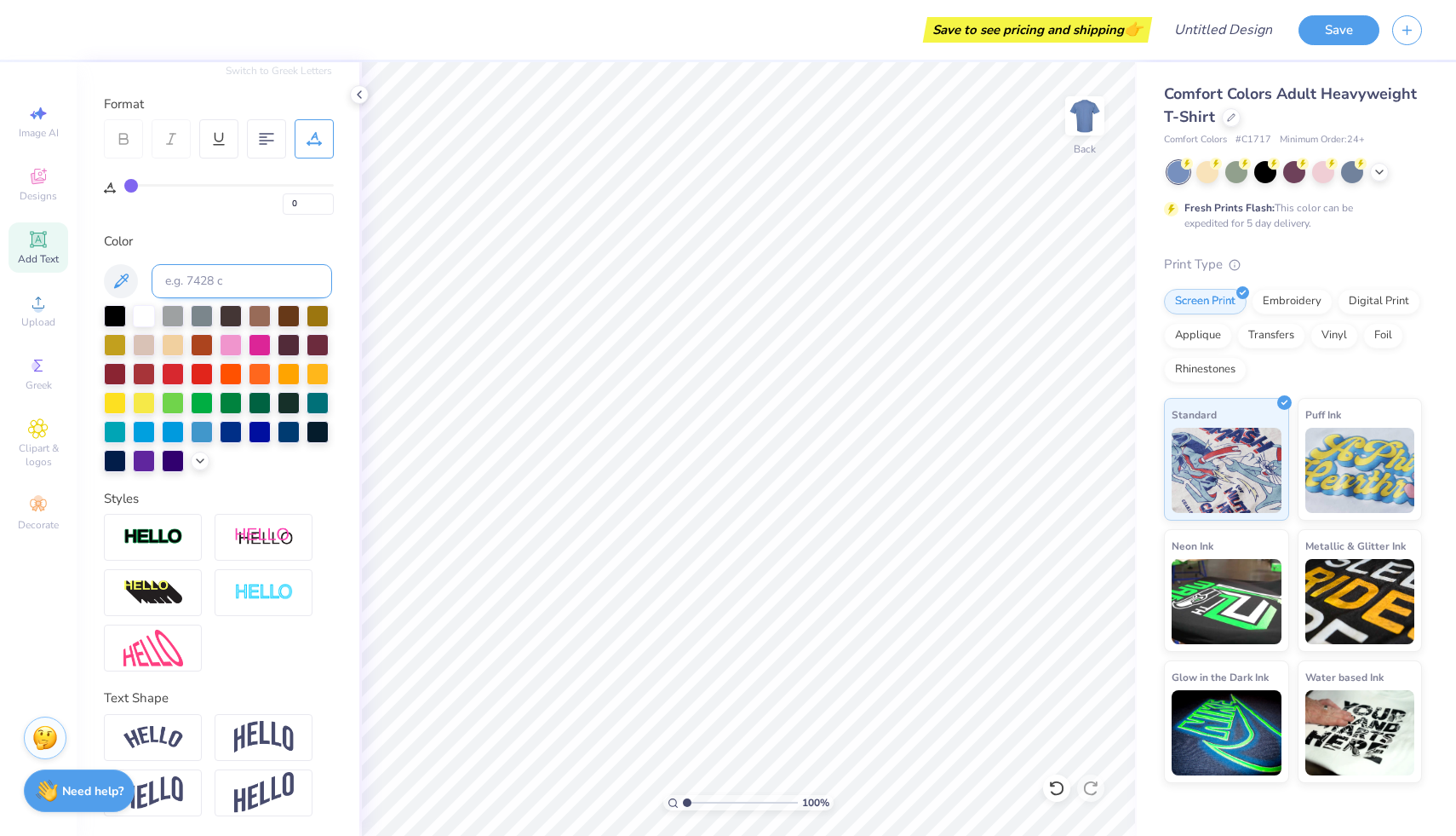
scroll to position [0, 0]
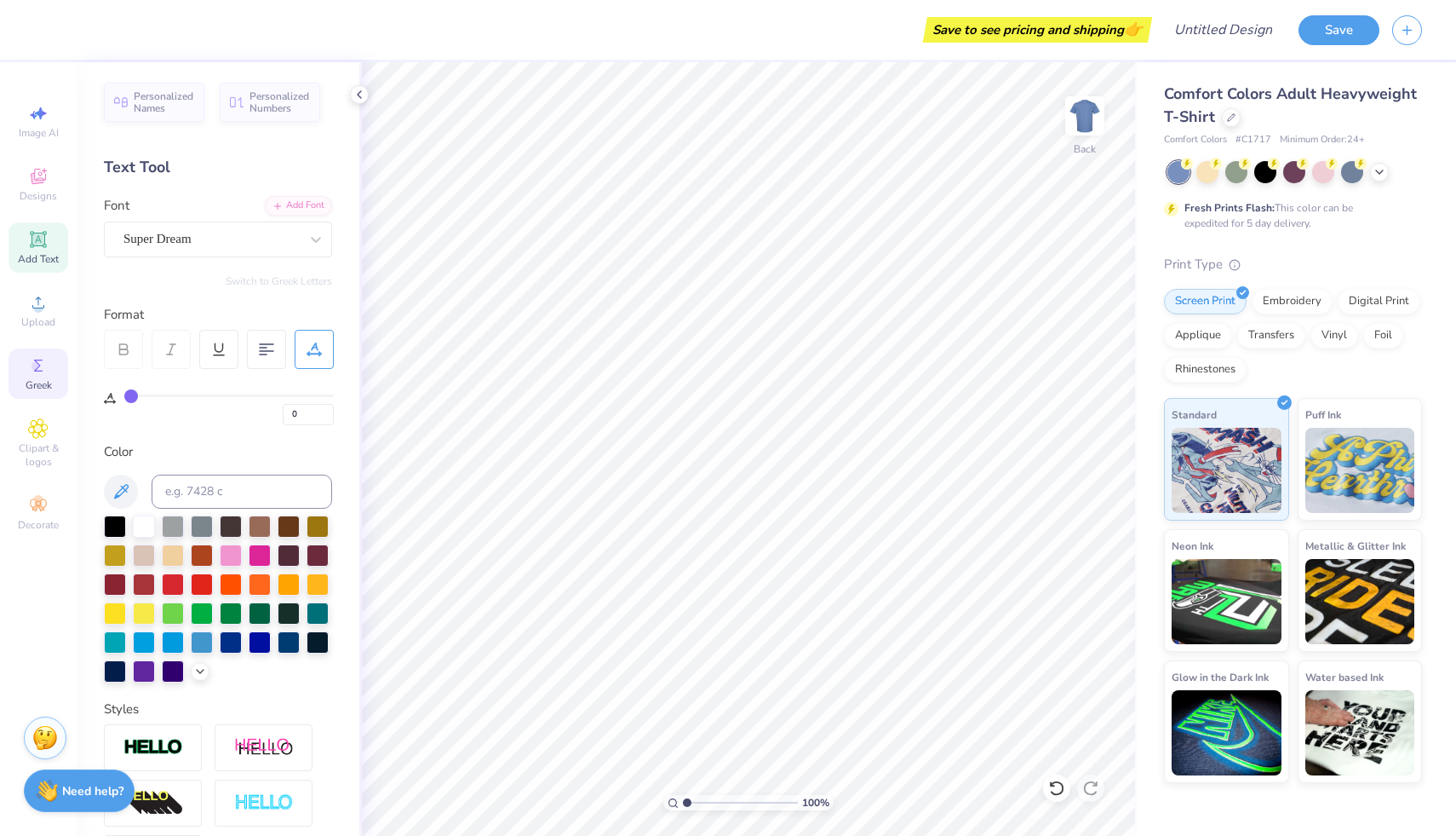
click at [40, 365] on circle at bounding box center [36, 365] width 9 height 9
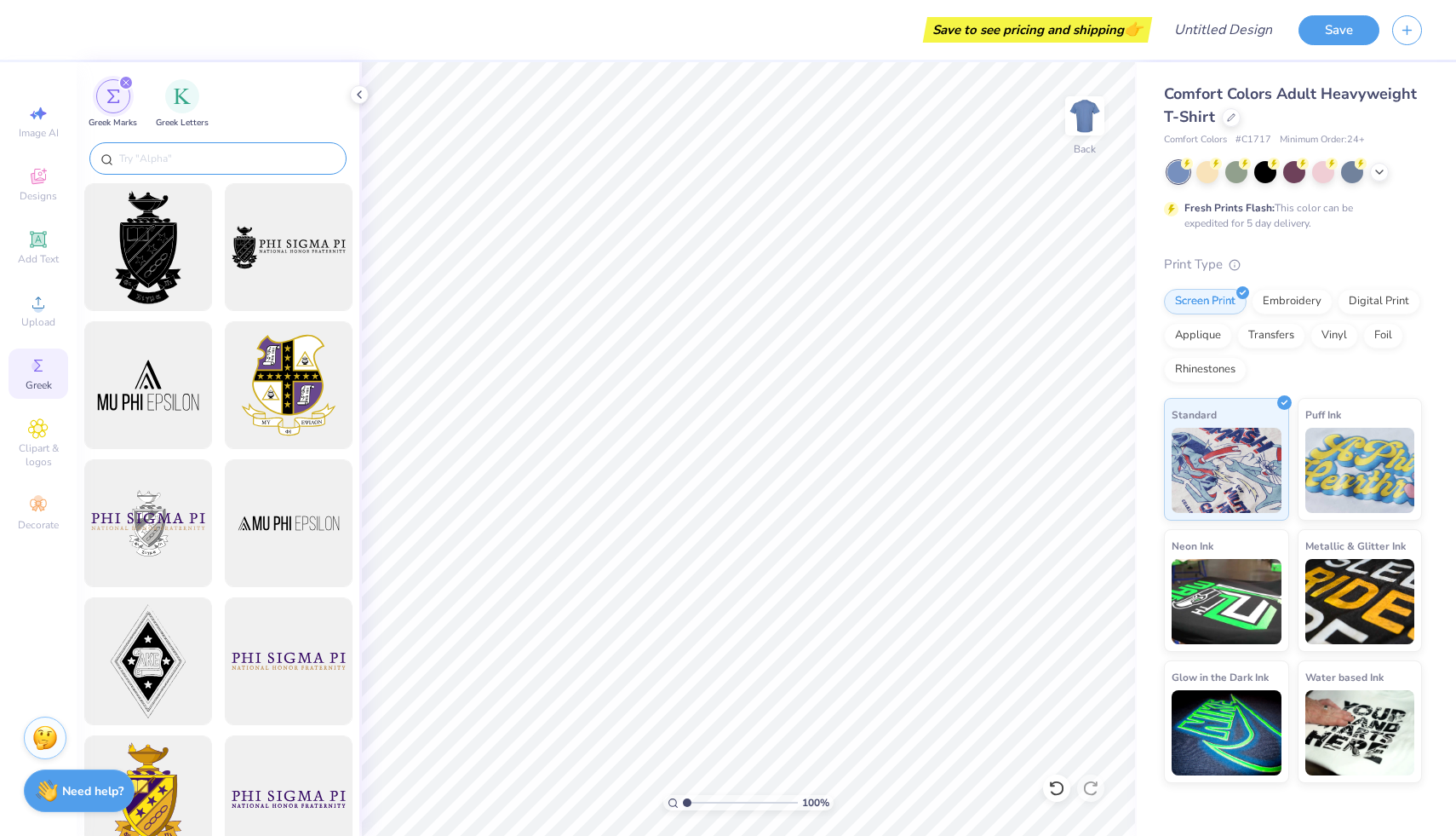
click at [249, 158] on input "text" at bounding box center [226, 157] width 218 height 17
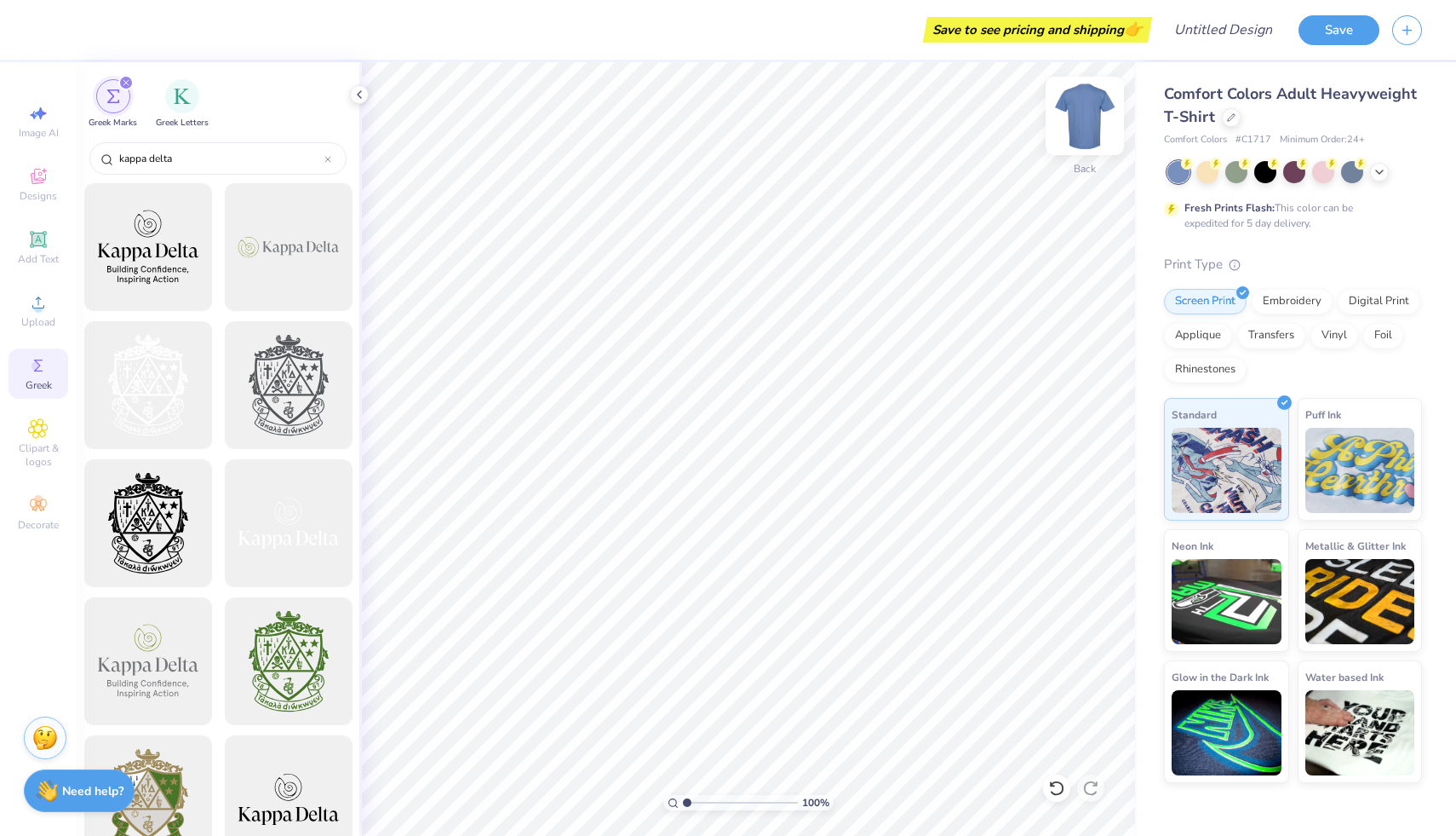
type input "kappa delta"
click at [1088, 109] on img at bounding box center [1085, 116] width 68 height 68
click at [285, 647] on div at bounding box center [288, 661] width 140 height 140
click at [176, 770] on div at bounding box center [147, 799] width 140 height 140
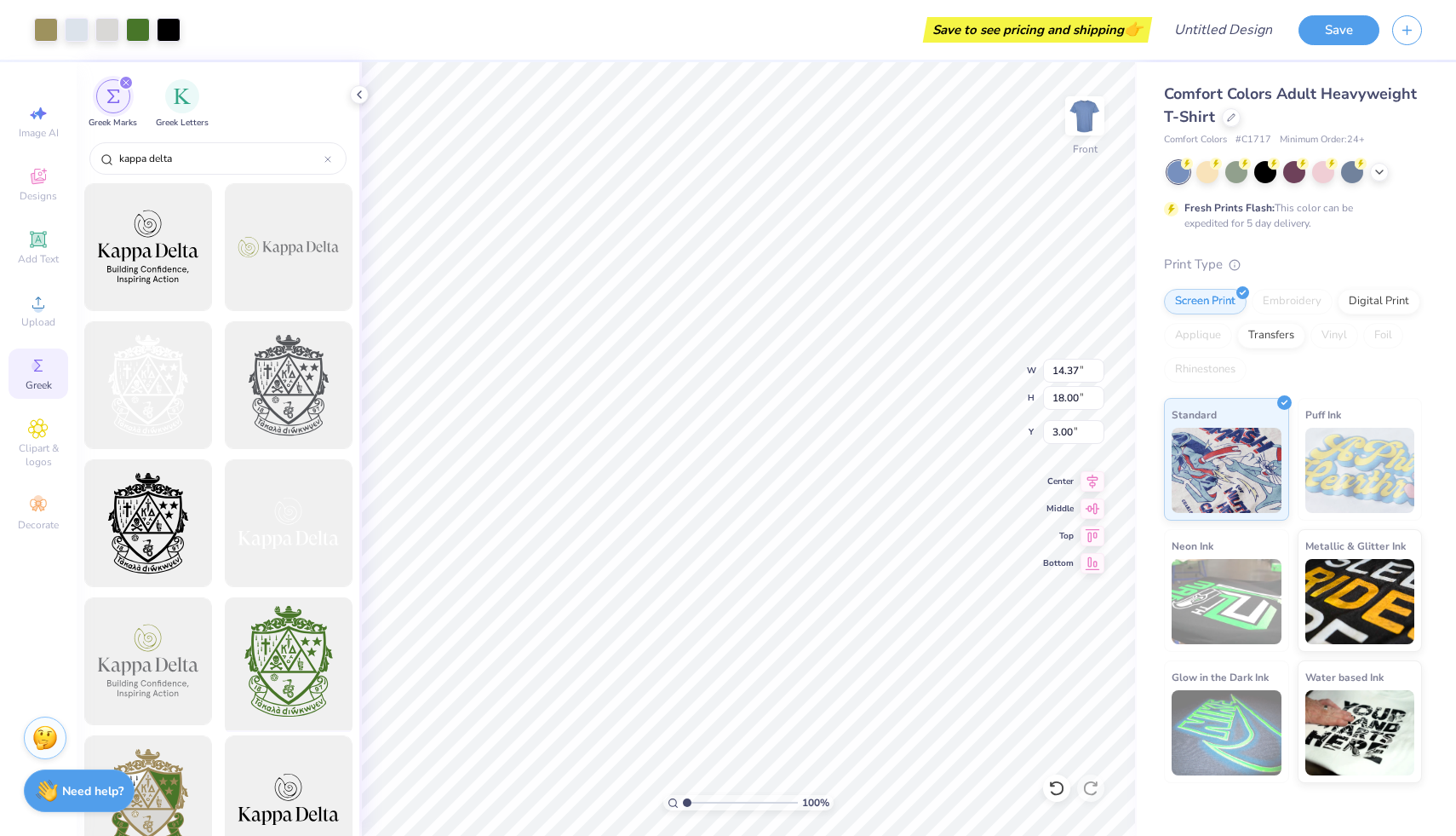
click at [320, 675] on div at bounding box center [288, 661] width 140 height 140
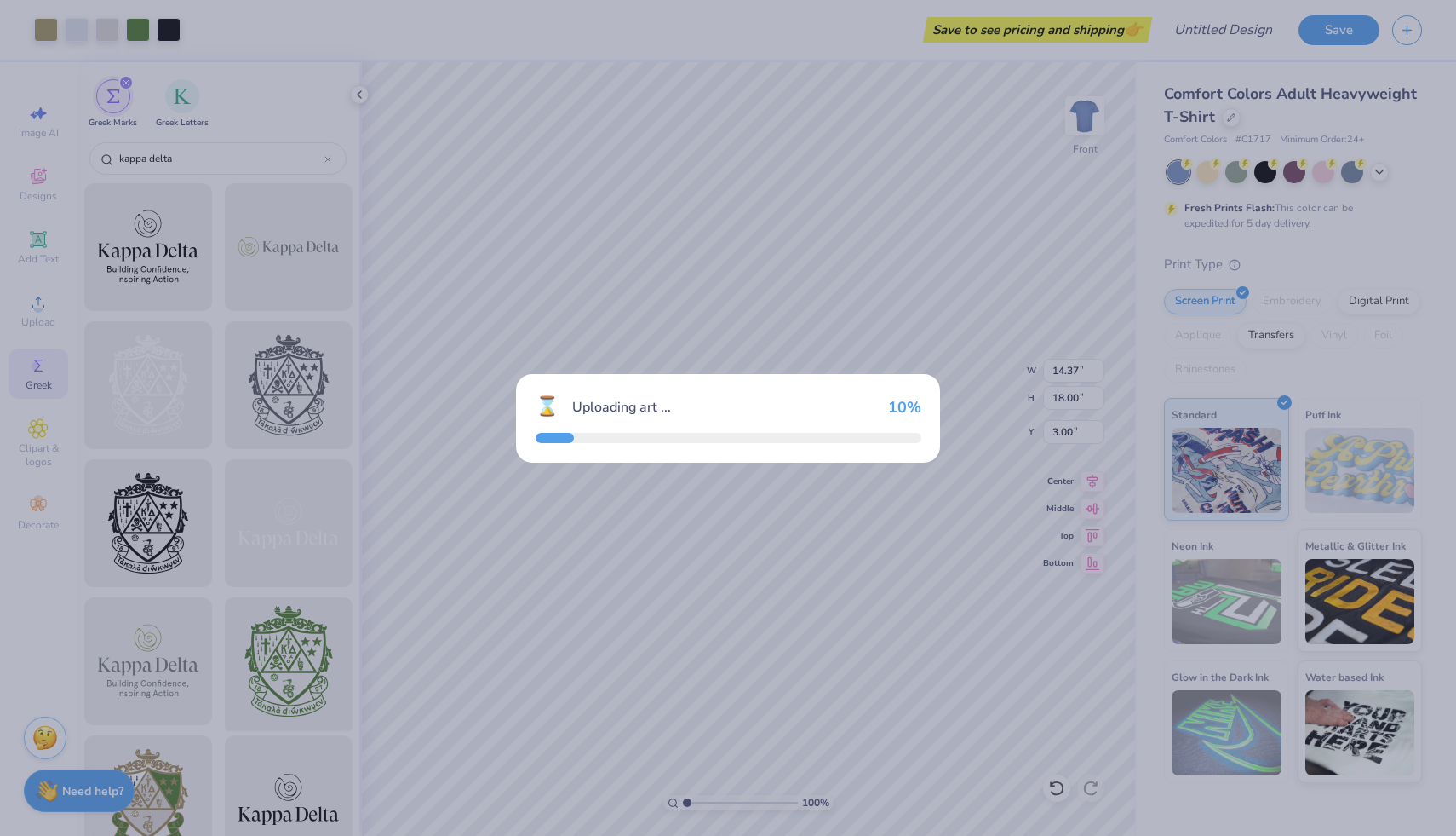
type input "14.36"
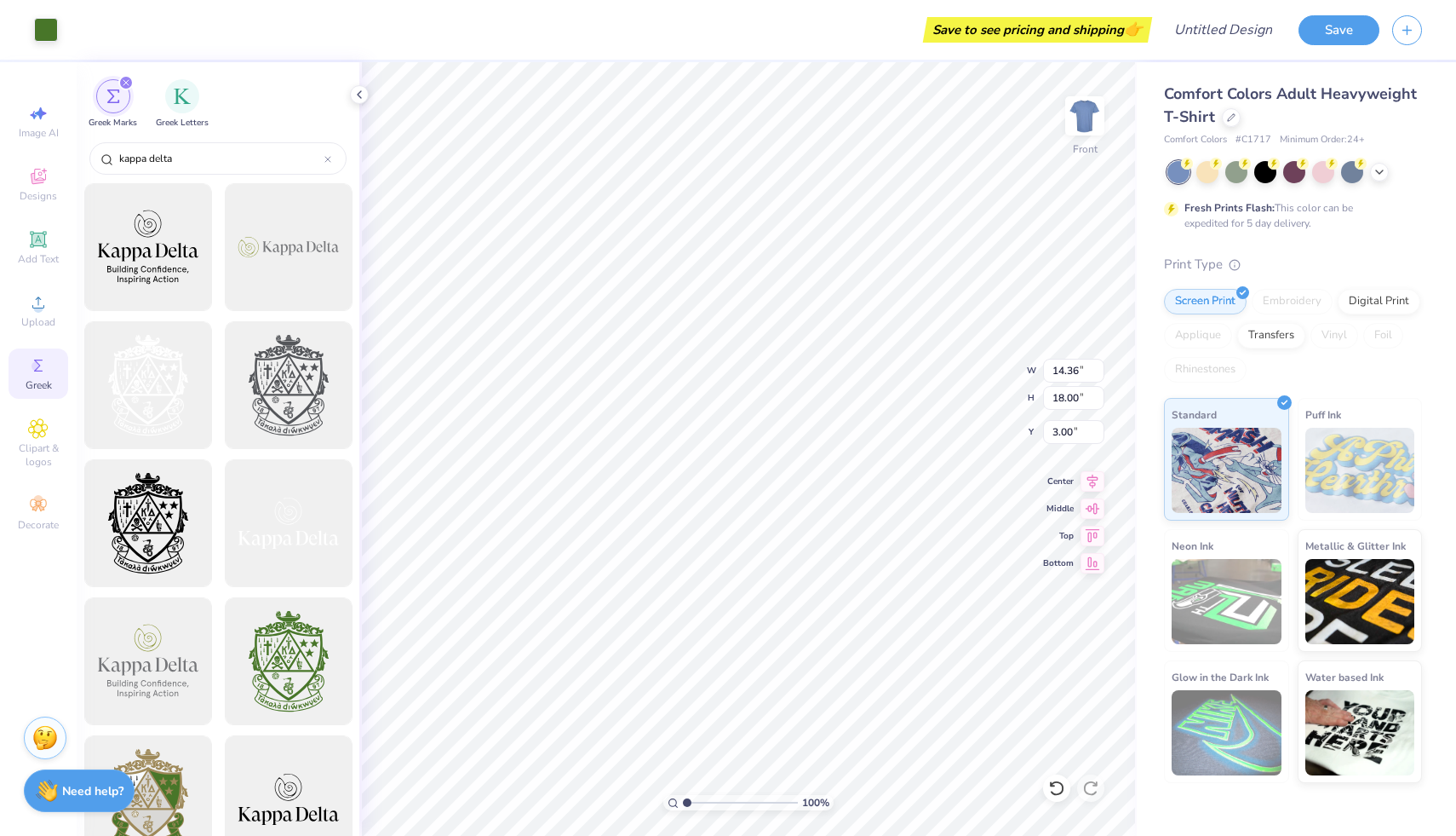
type input "5.08"
type input "14.37"
type input "2.78"
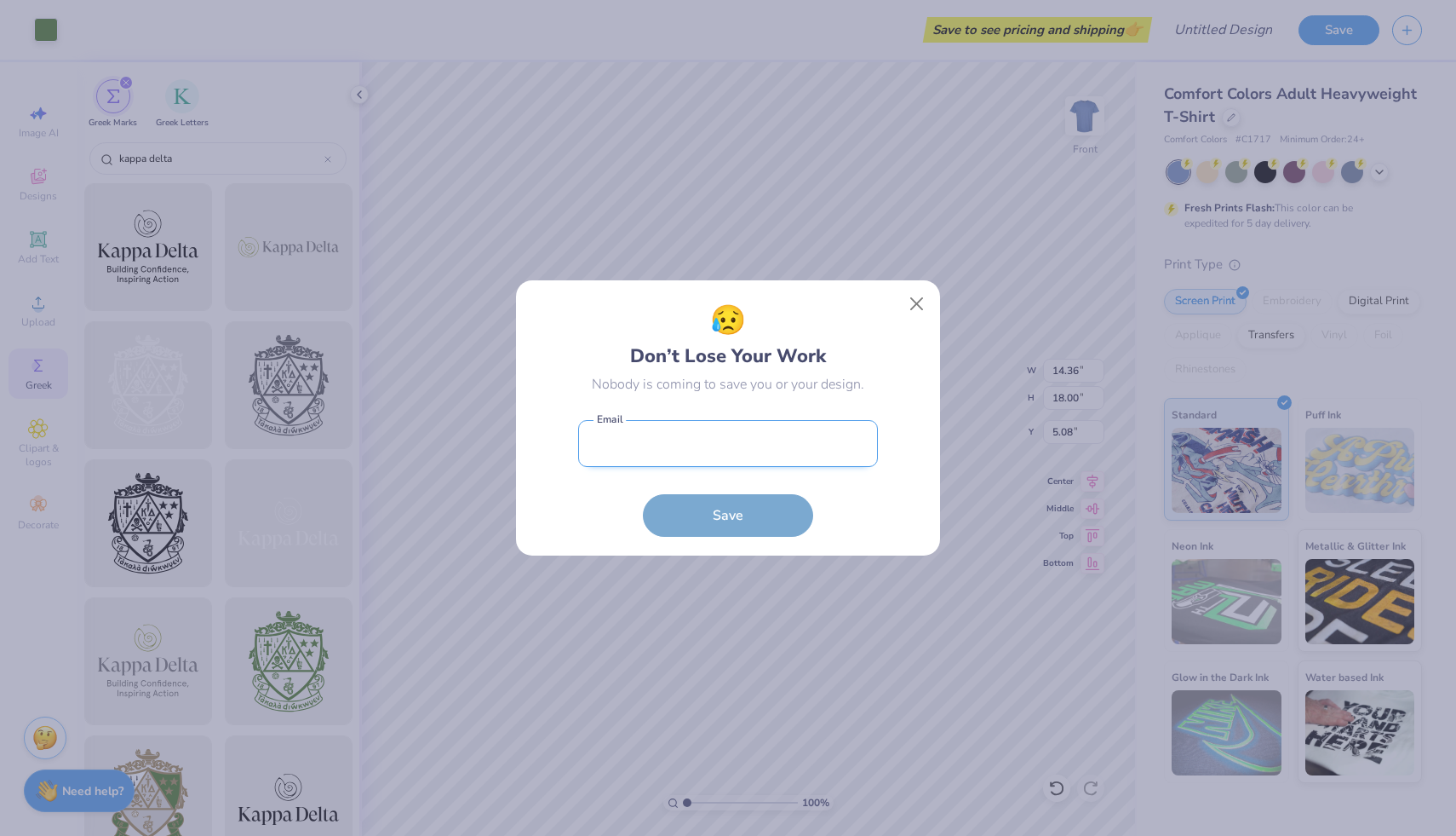
click at [747, 420] on body "Art colors Save to see pricing and shipping 👉 Design Title Save Image AI Design…" at bounding box center [728, 418] width 1456 height 836
type input "4.75"
click at [917, 296] on button "Close" at bounding box center [916, 304] width 32 height 32
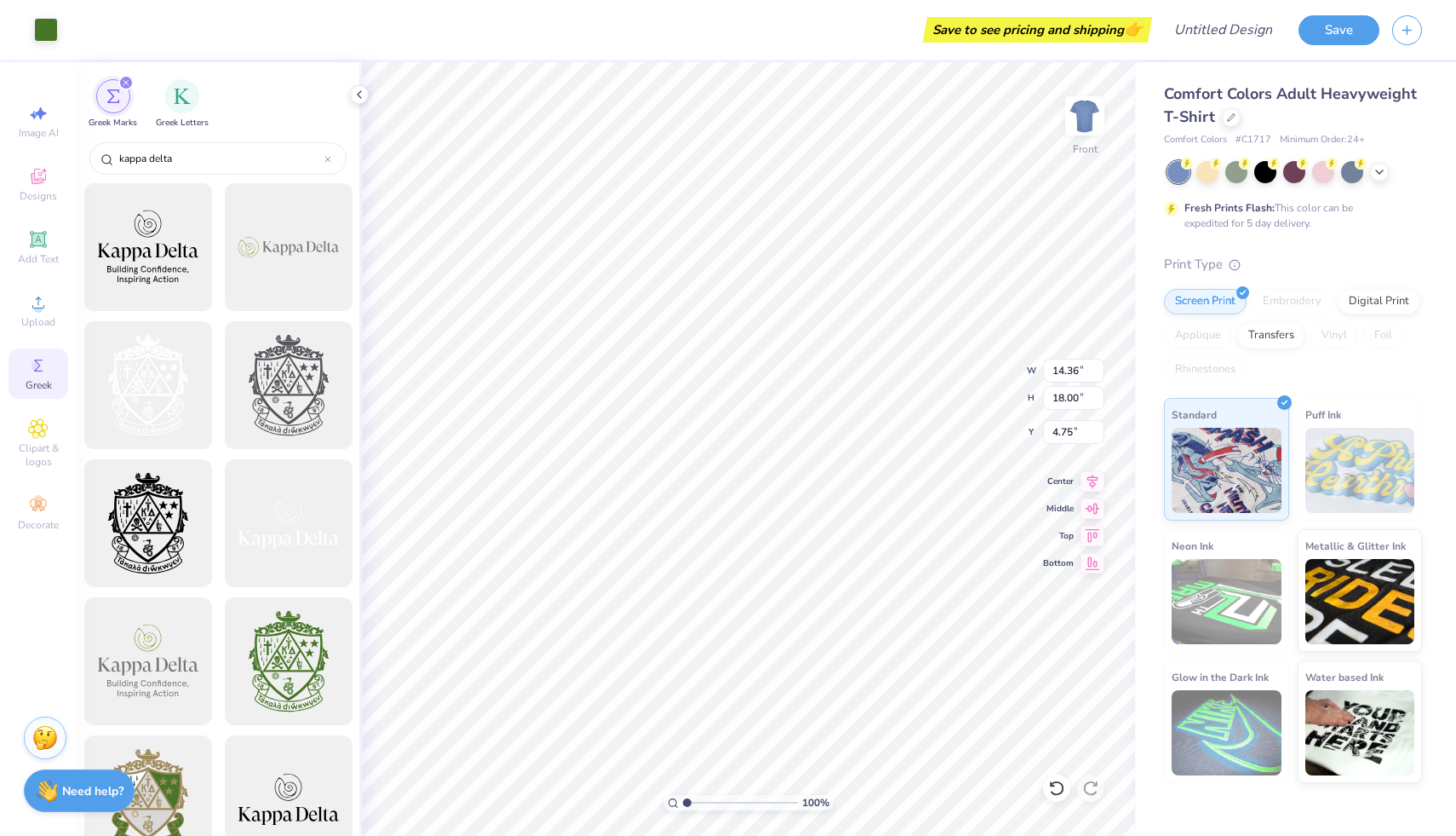
type input "8.02"
type input "10.05"
type input "8.26"
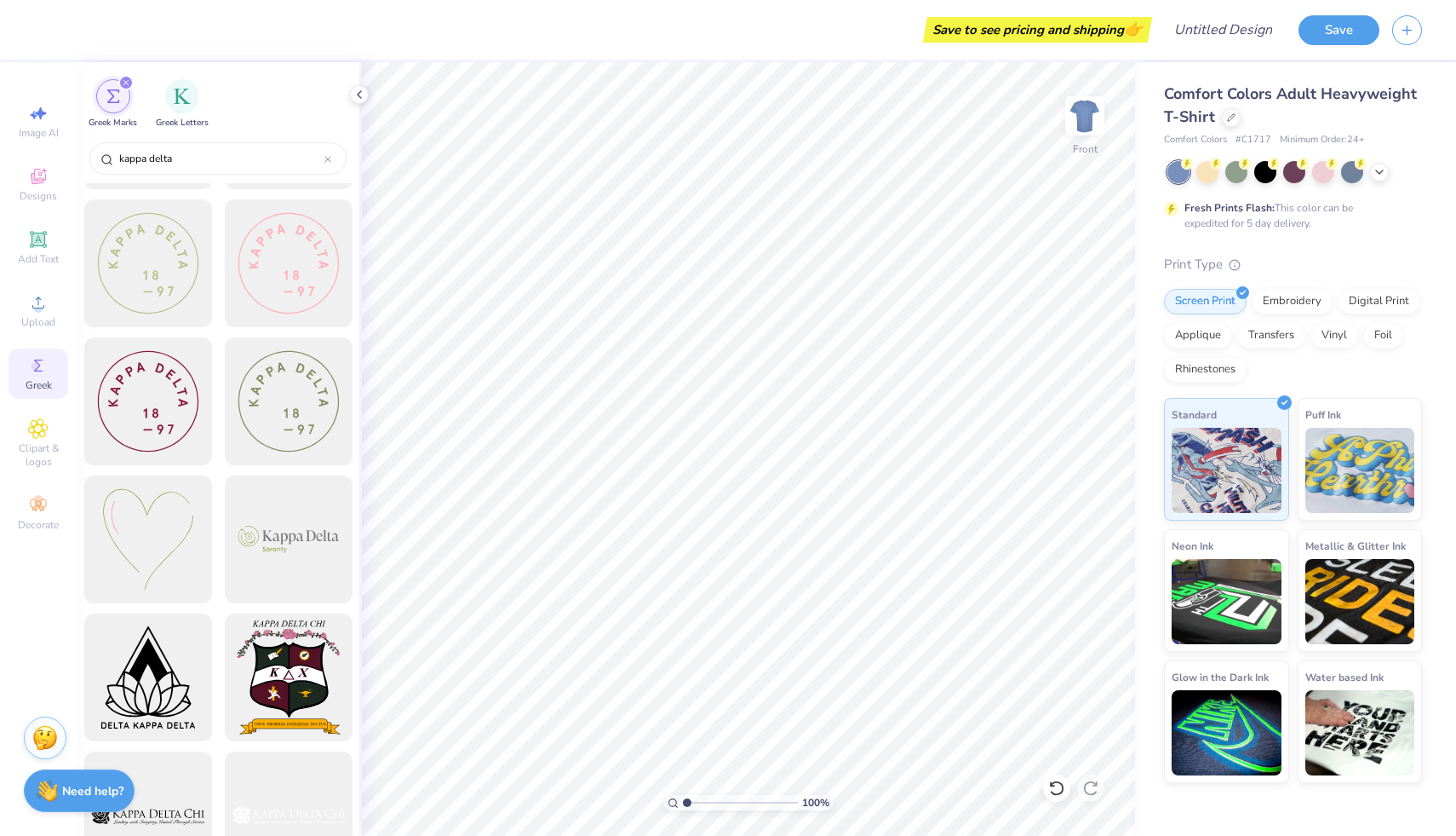
scroll to position [2337, 0]
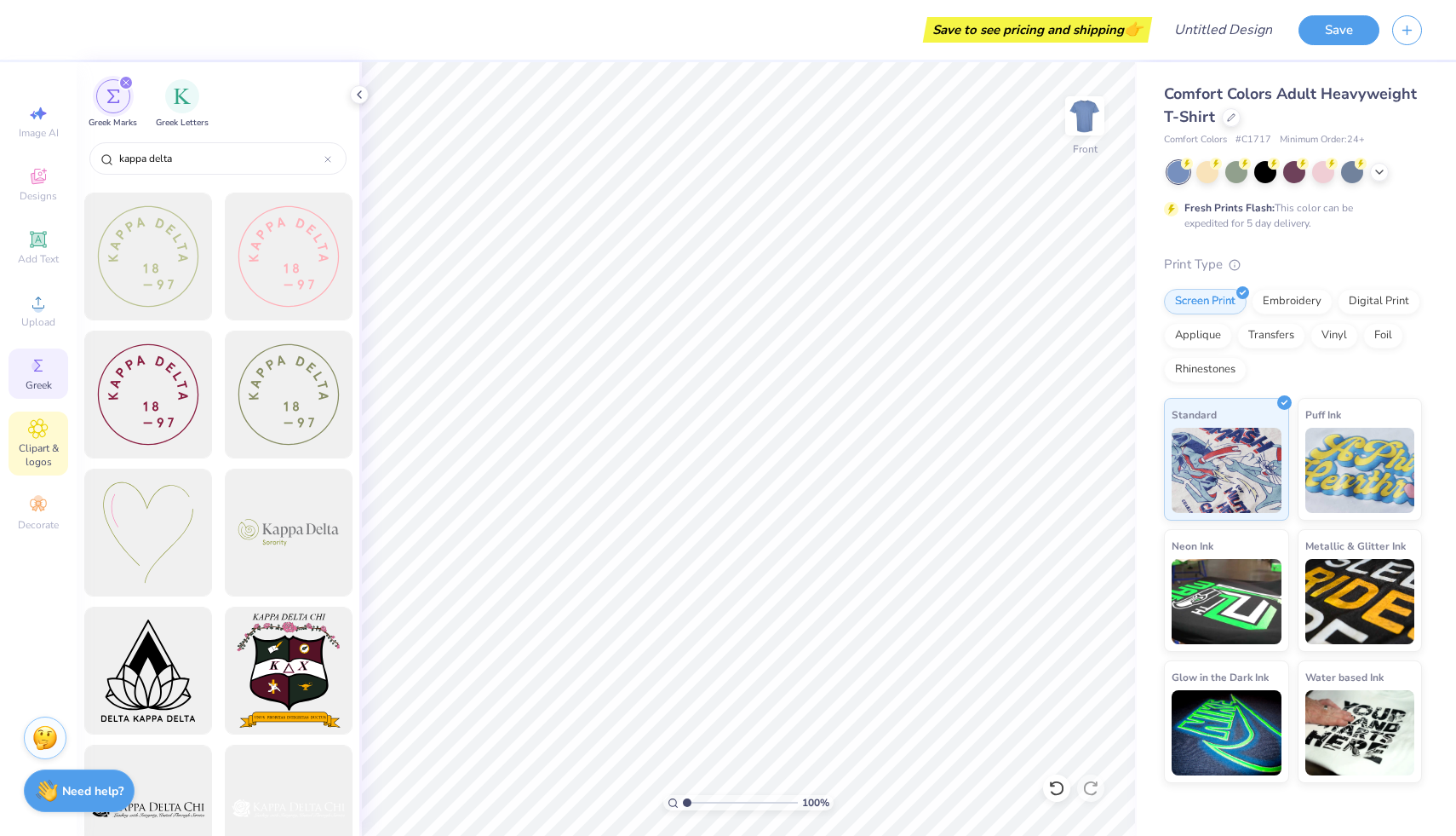
click at [50, 460] on span "Clipart & logos" at bounding box center [39, 454] width 60 height 27
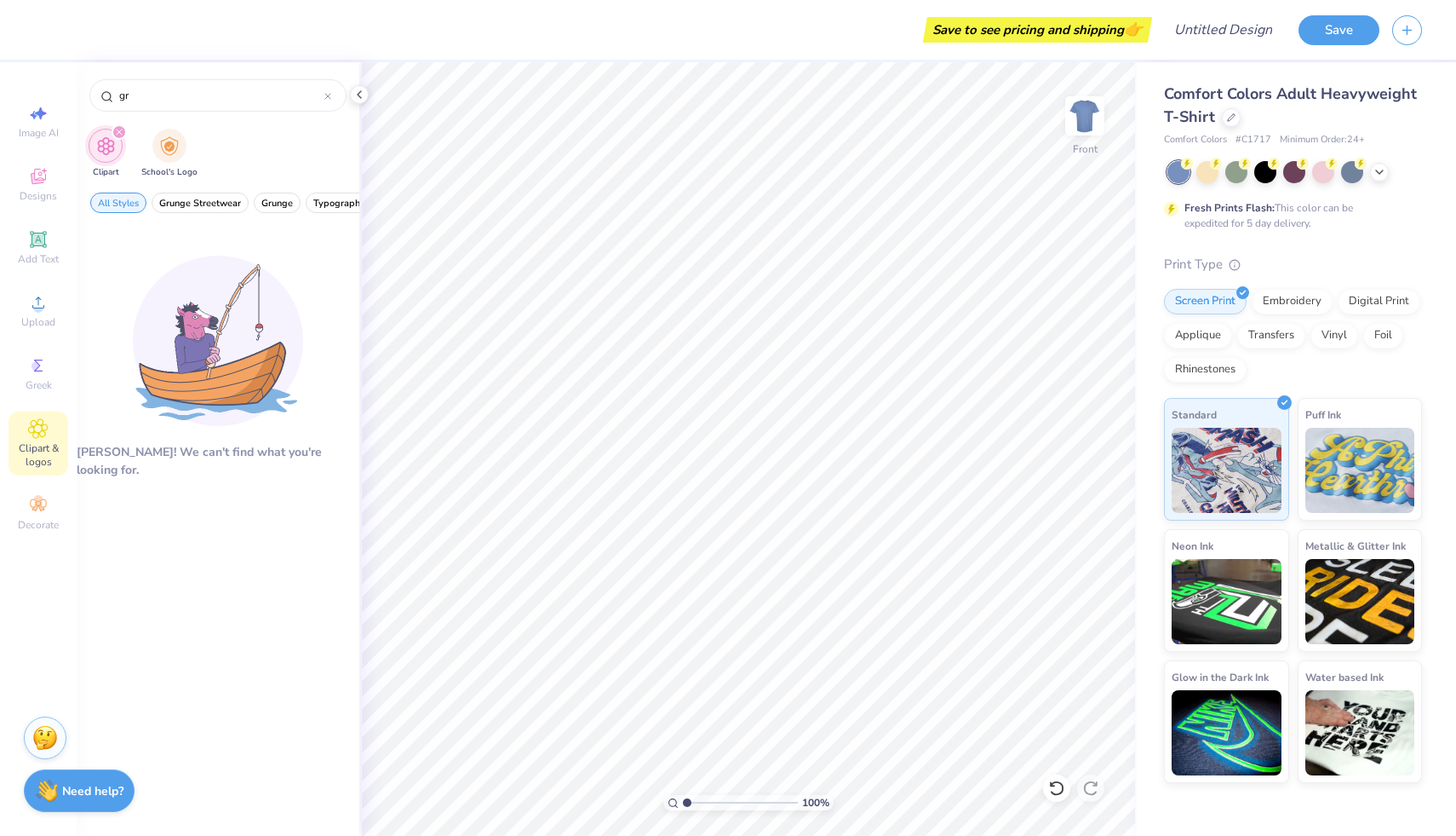
type input "g"
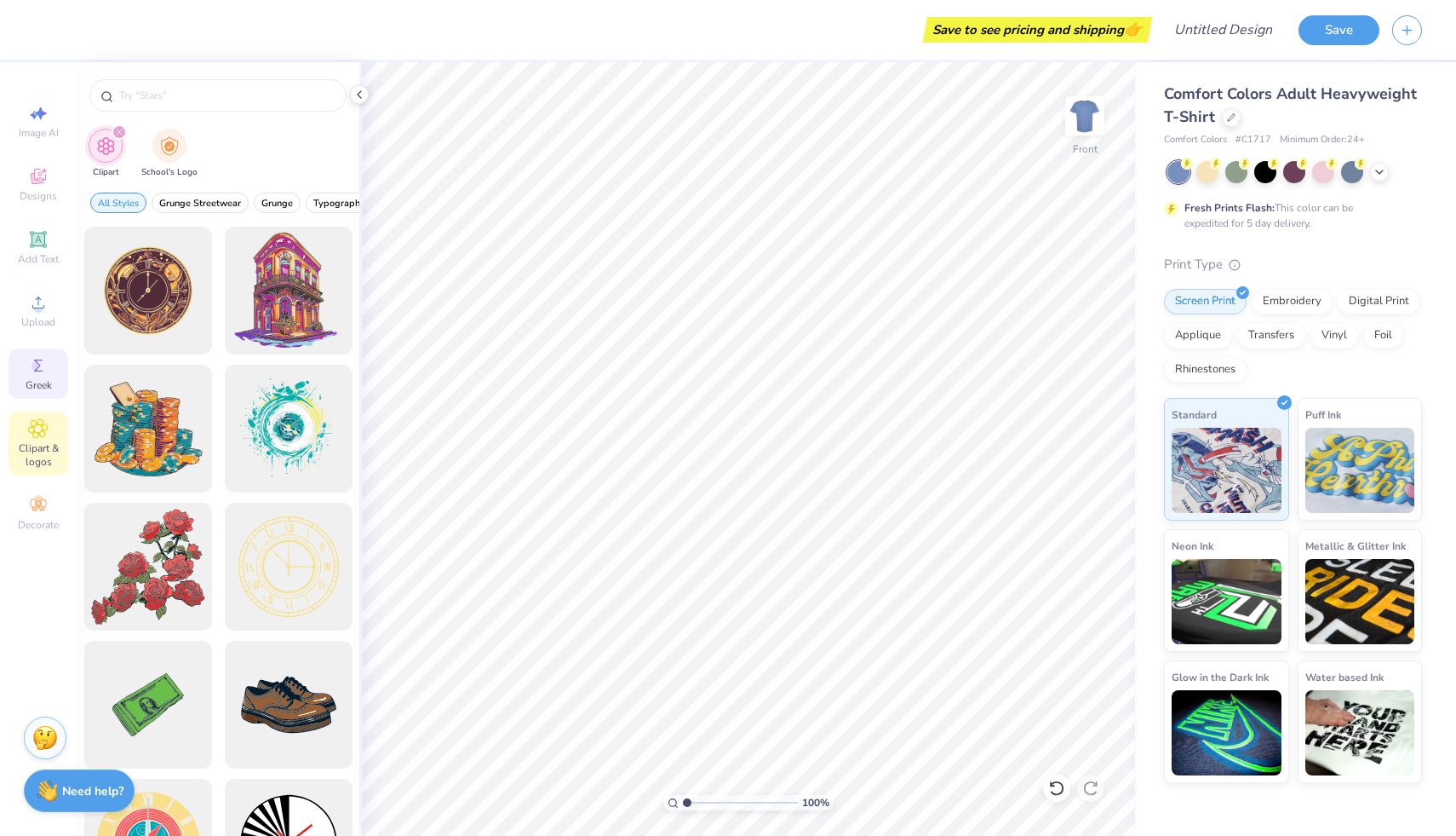
click at [32, 390] on span "Greek" at bounding box center [39, 386] width 26 height 14
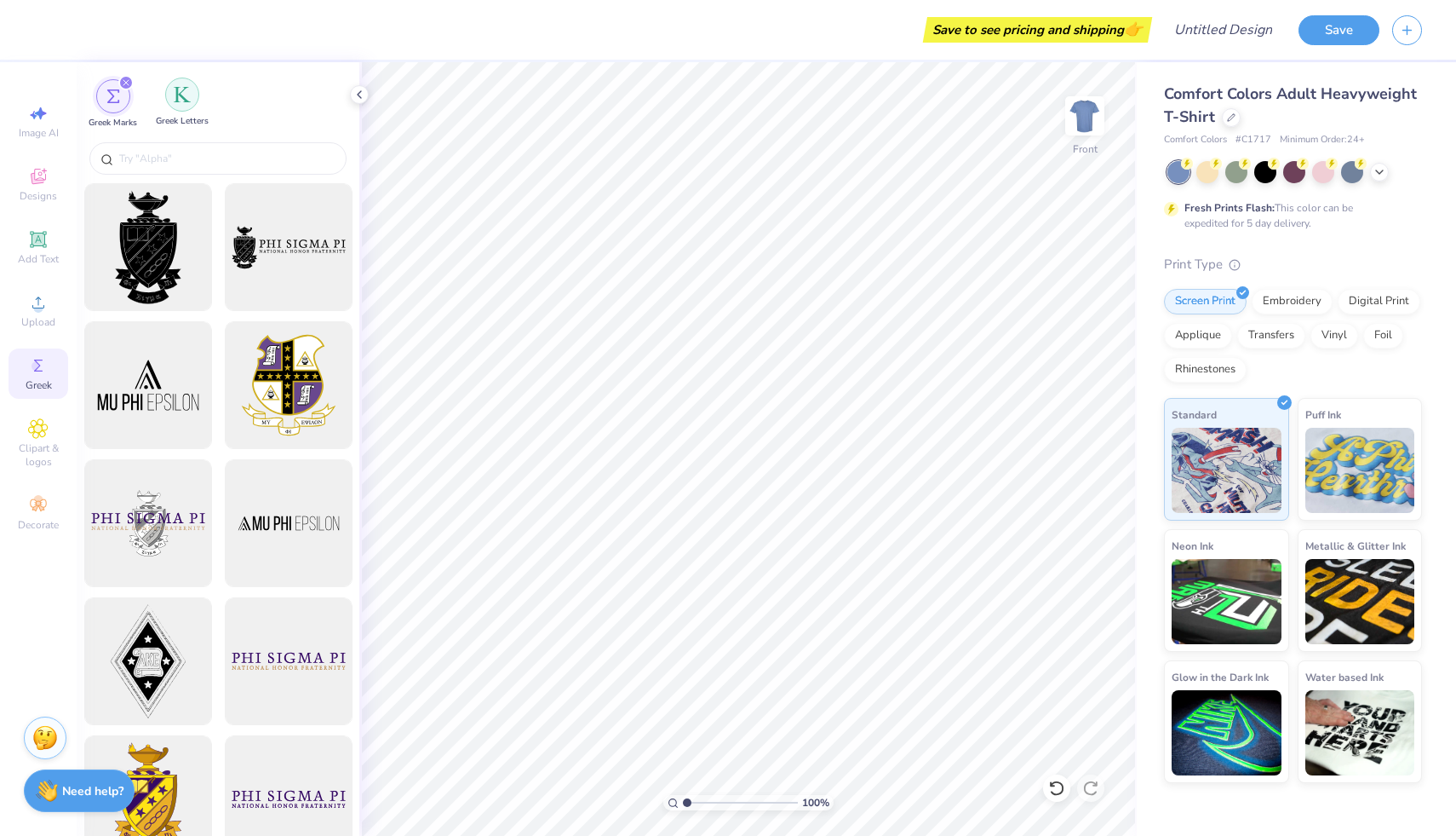
click at [176, 111] on div "Greek Letters" at bounding box center [181, 103] width 53 height 50
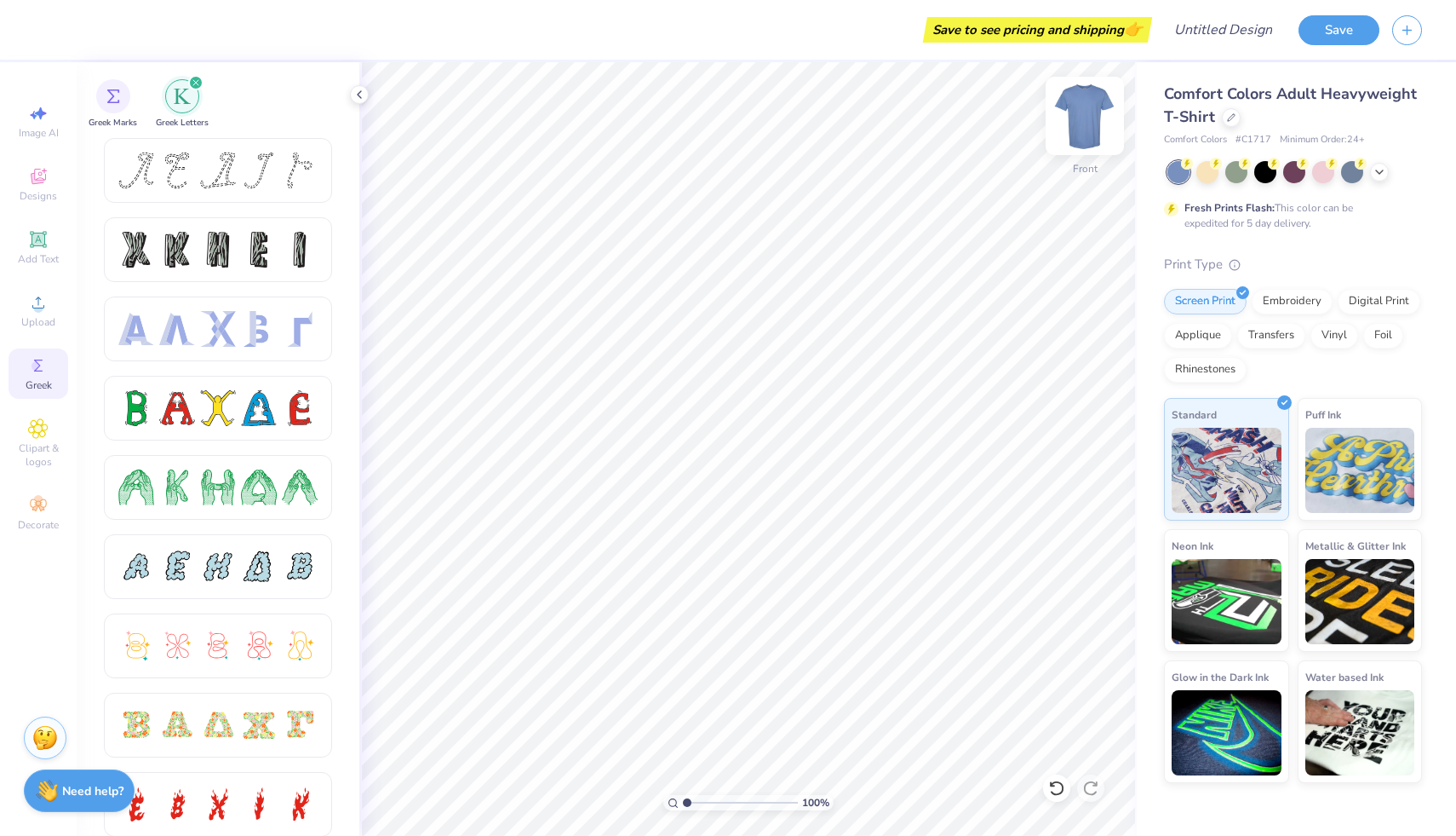
click at [1072, 128] on img at bounding box center [1085, 116] width 68 height 68
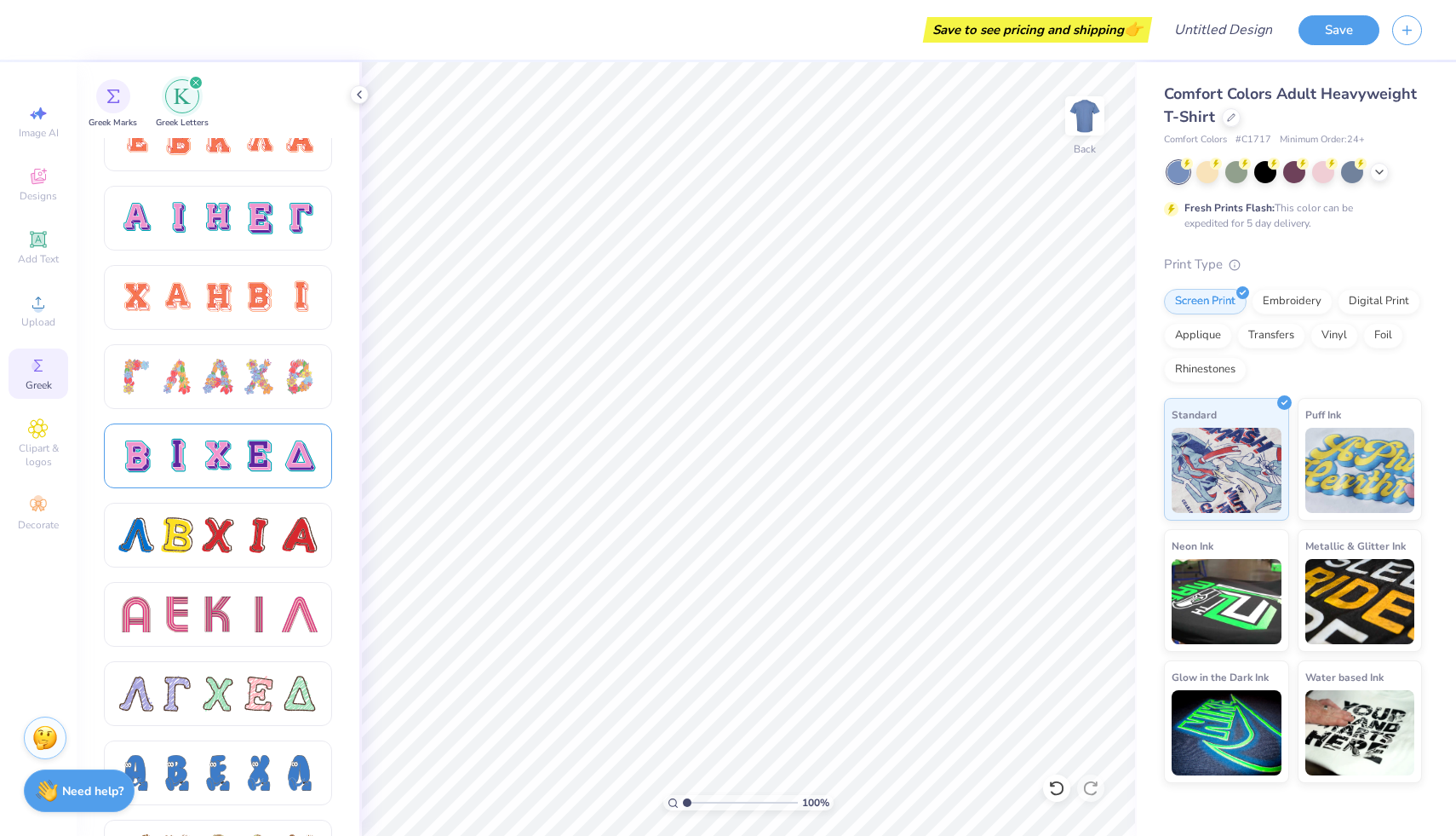
scroll to position [1130, 0]
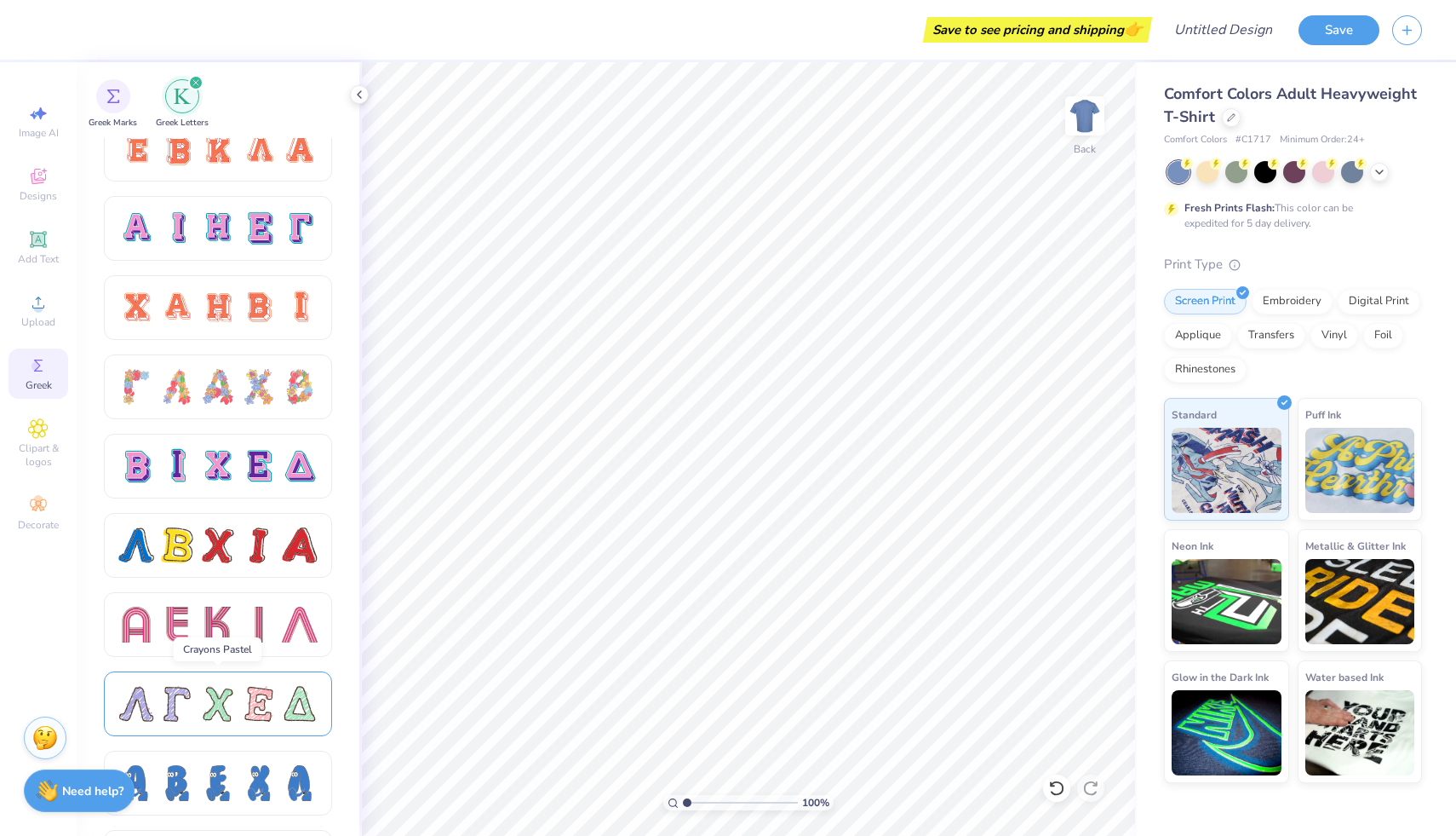
click at [214, 716] on div at bounding box center [218, 703] width 36 height 36
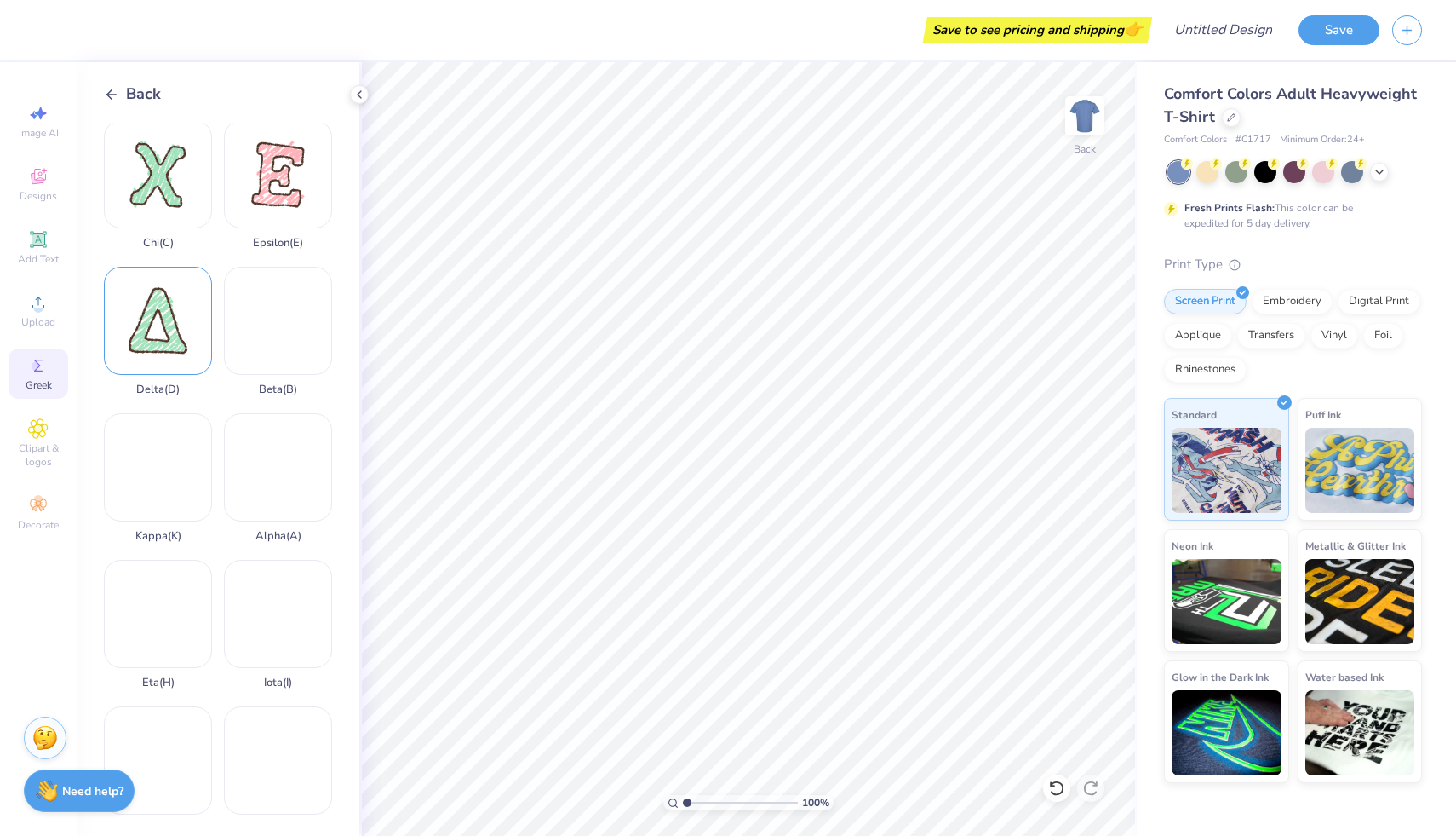
scroll to position [156, 0]
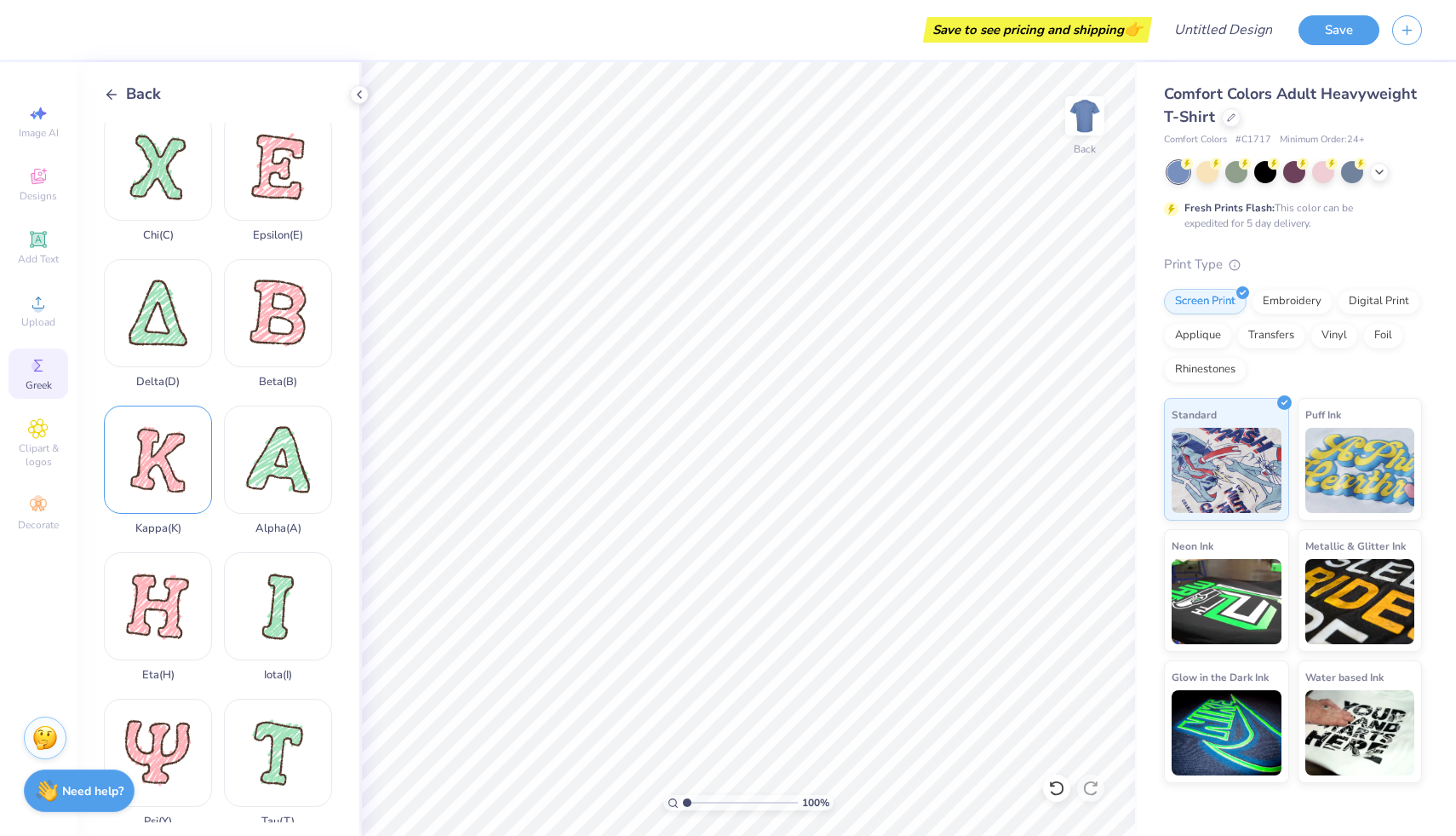
click at [166, 461] on div "Kappa ( K )" at bounding box center [157, 470] width 109 height 130
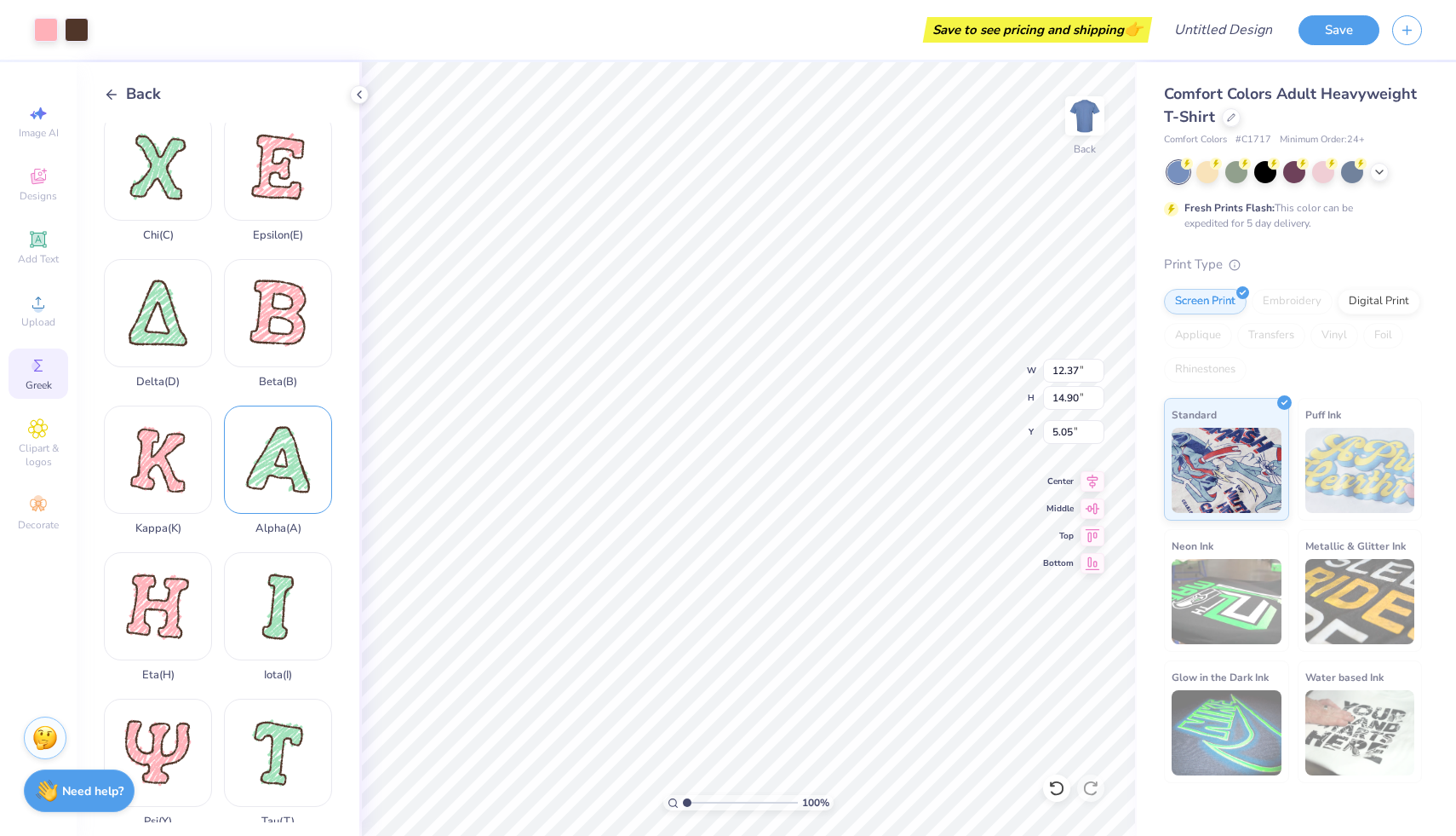
type input "3.00"
type input "5.38"
type input "6.47"
click at [179, 315] on div "Delta ( D )" at bounding box center [157, 324] width 109 height 130
type input "5.34"
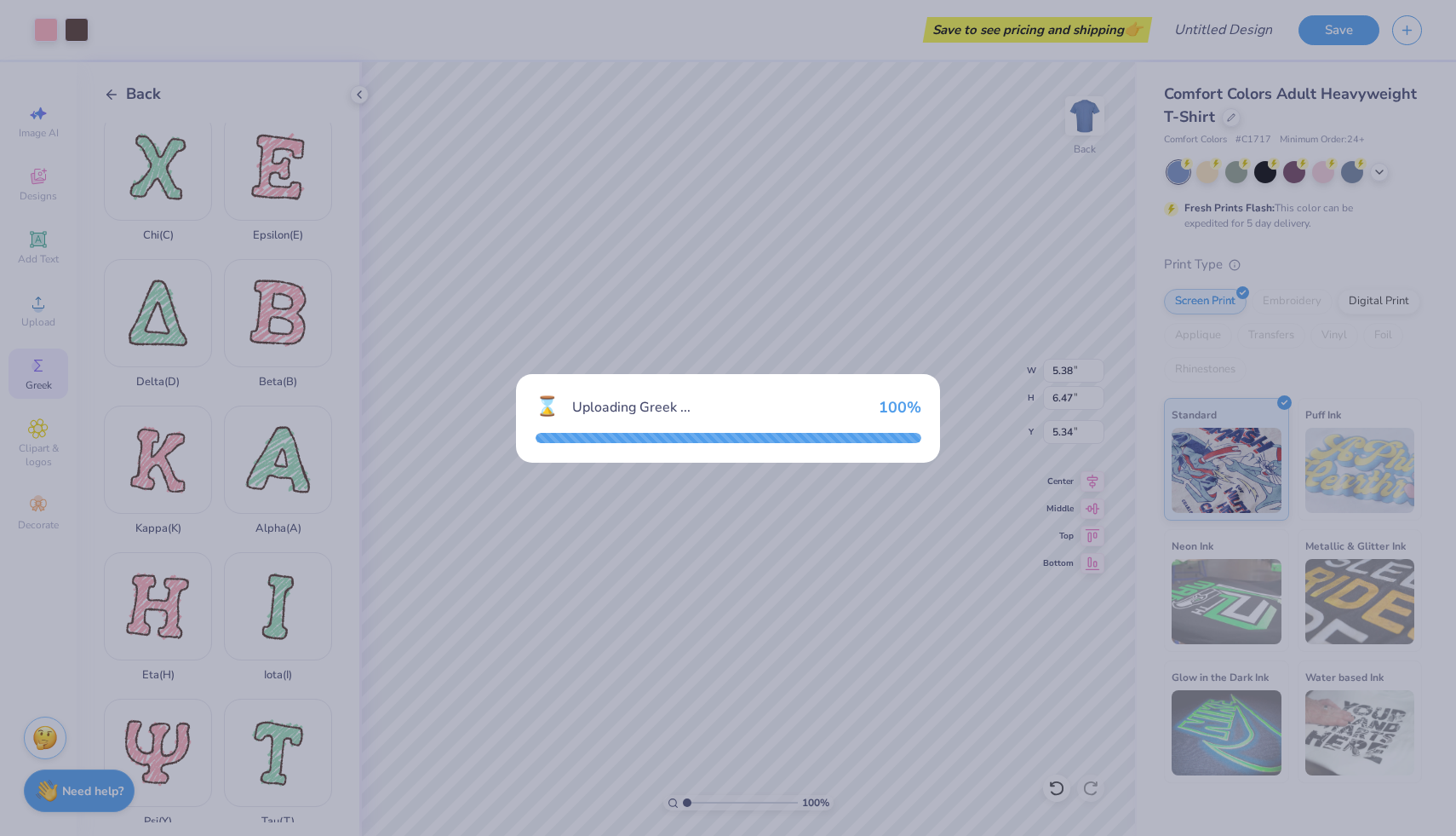
type input "11.33"
type input "12.91"
type input "6.05"
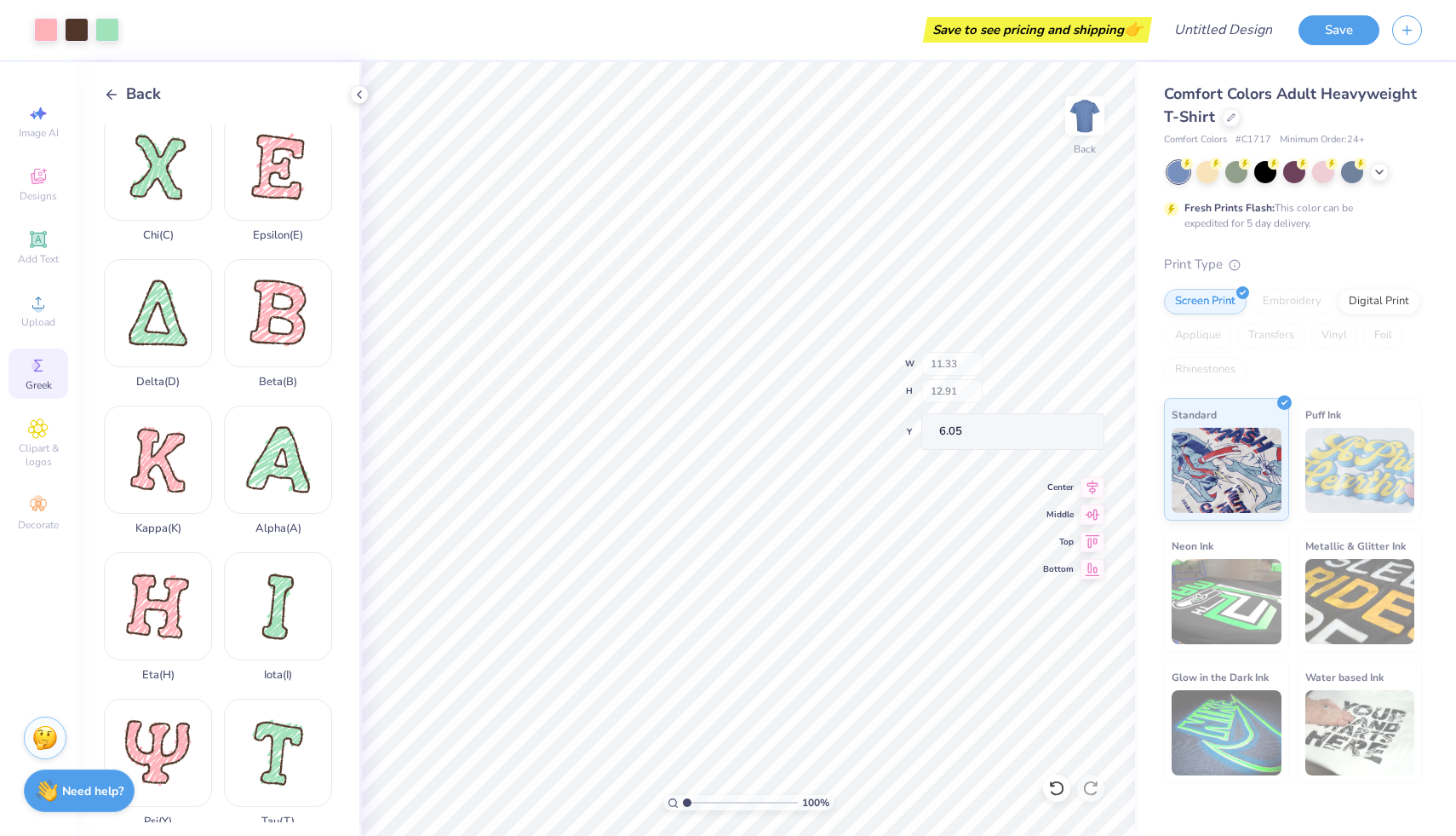
type input "6.29"
type input "7.17"
type input "5.33"
type input "5.72"
type input "6.52"
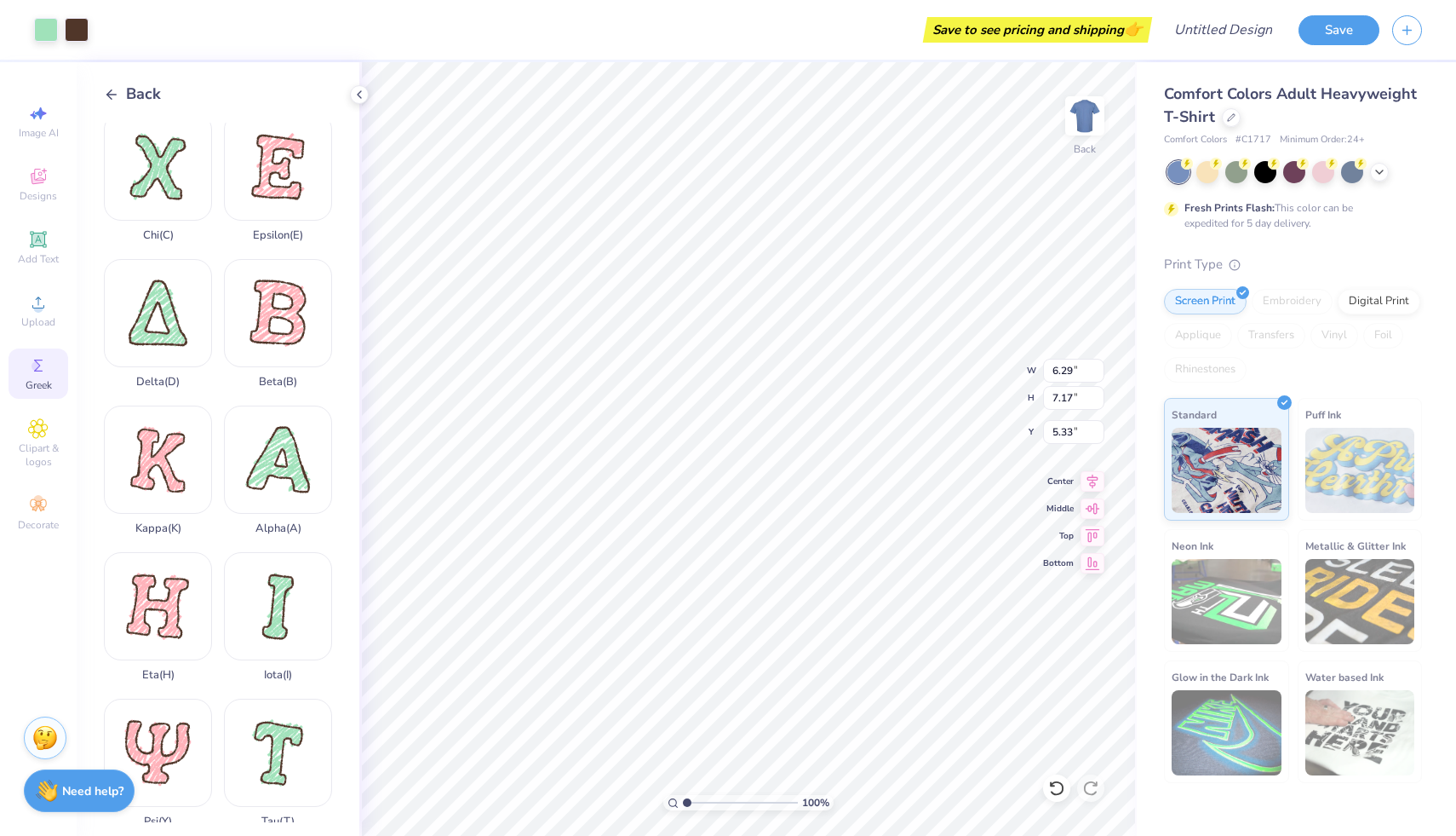
type input "5.29"
type input "5.34"
type input "5.51"
type input "6.28"
type input "5.38"
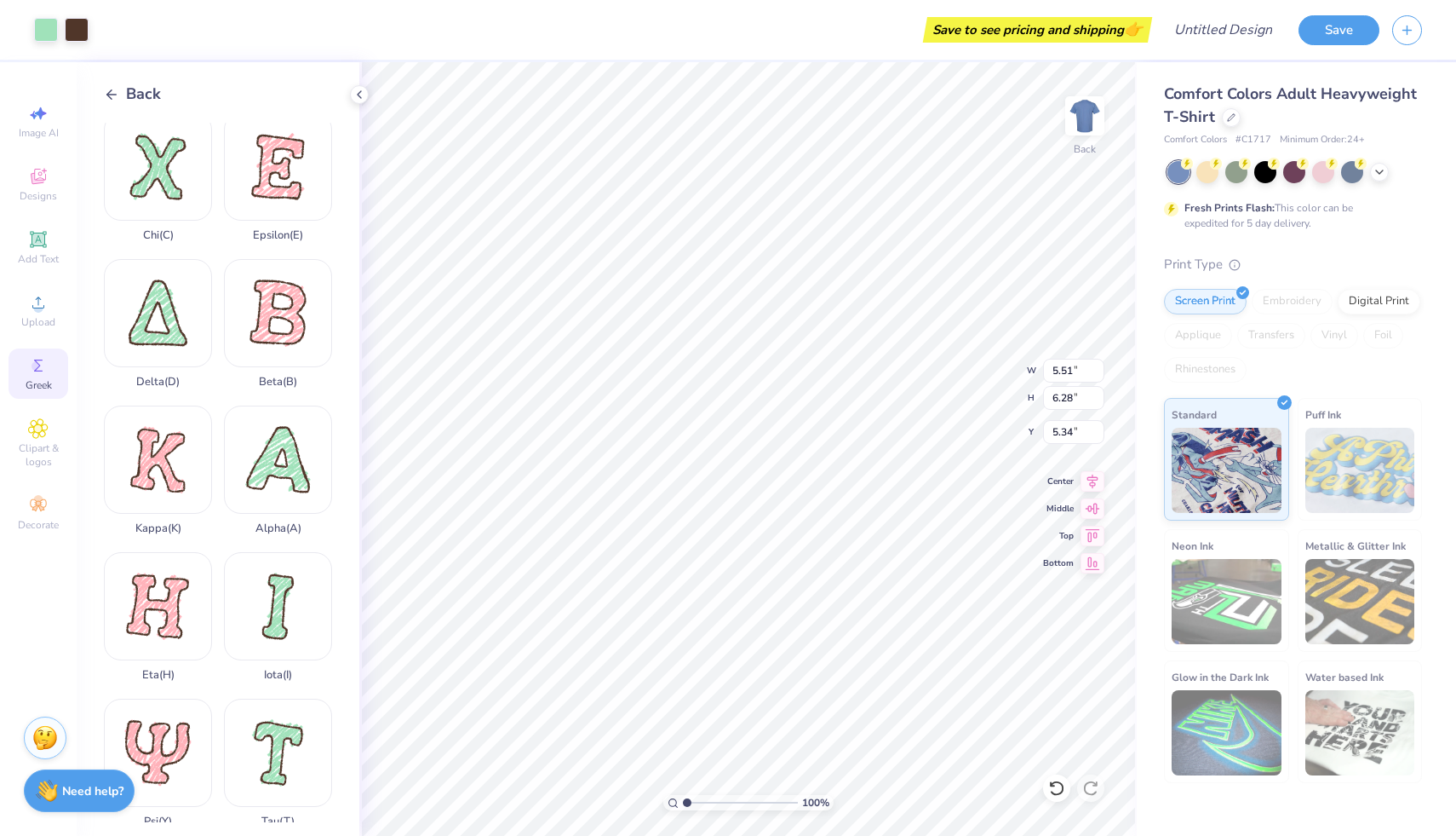
type input "6.47"
type input "5.51"
type input "6.28"
type input "5.38"
type input "6.47"
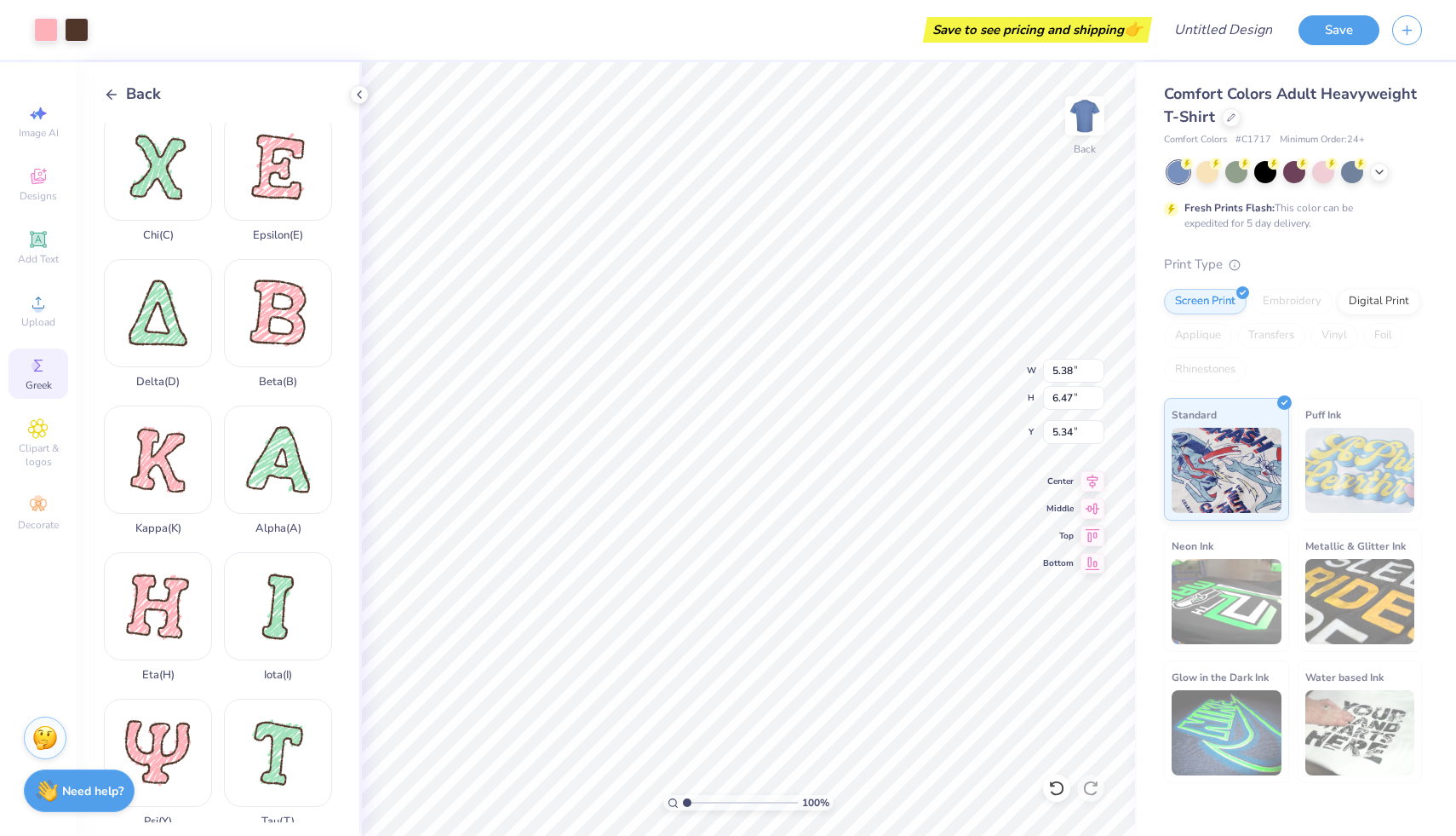
type input "5.51"
type input "6.28"
type input "5.38"
type input "6.47"
click at [1088, 480] on icon at bounding box center [1092, 478] width 24 height 21
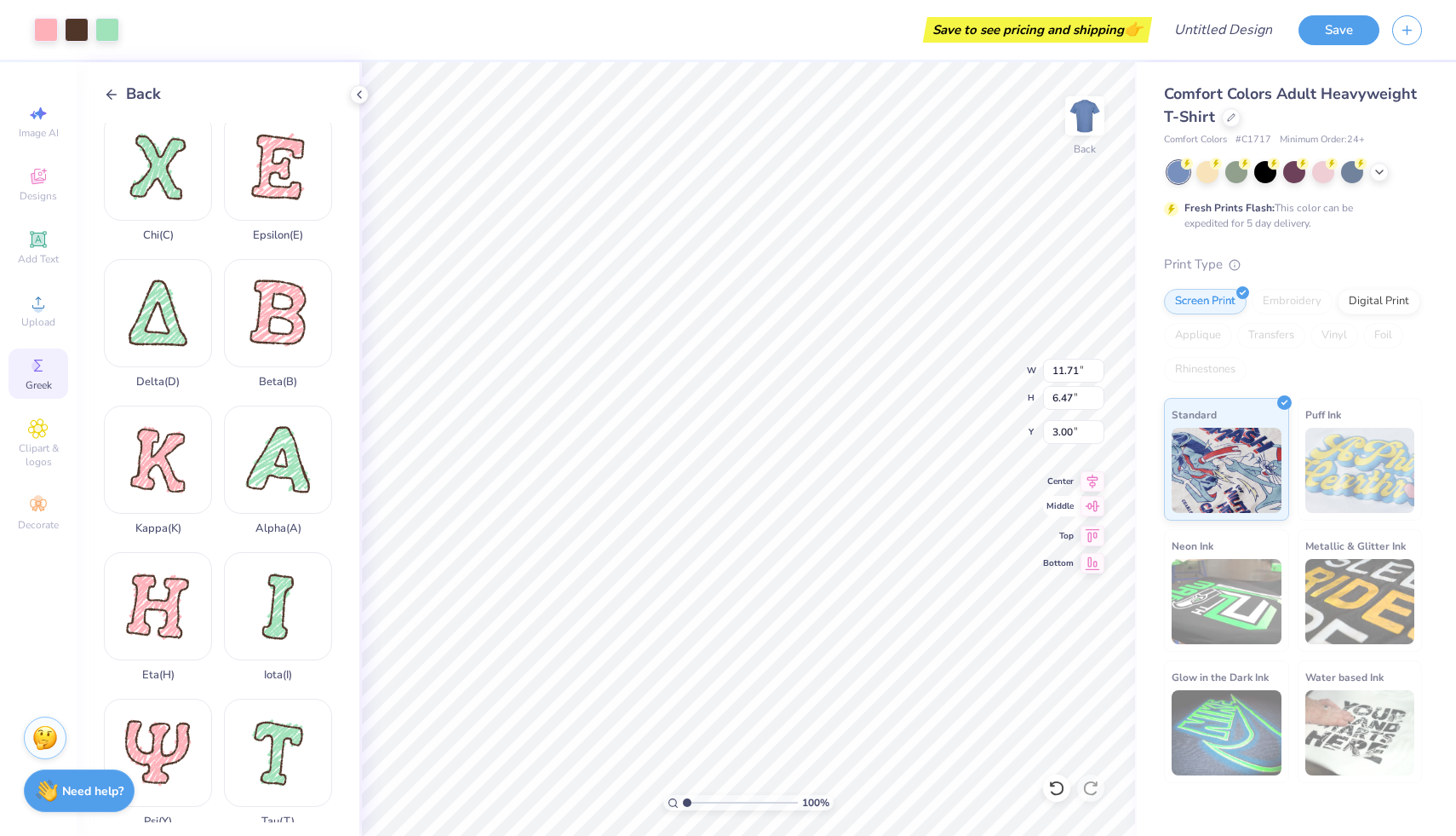
click at [1098, 513] on icon at bounding box center [1092, 506] width 24 height 21
type input "9.26"
click at [1087, 480] on icon at bounding box center [1092, 478] width 24 height 21
click at [1088, 531] on icon at bounding box center [1092, 531] width 15 height 13
type input "3.00"
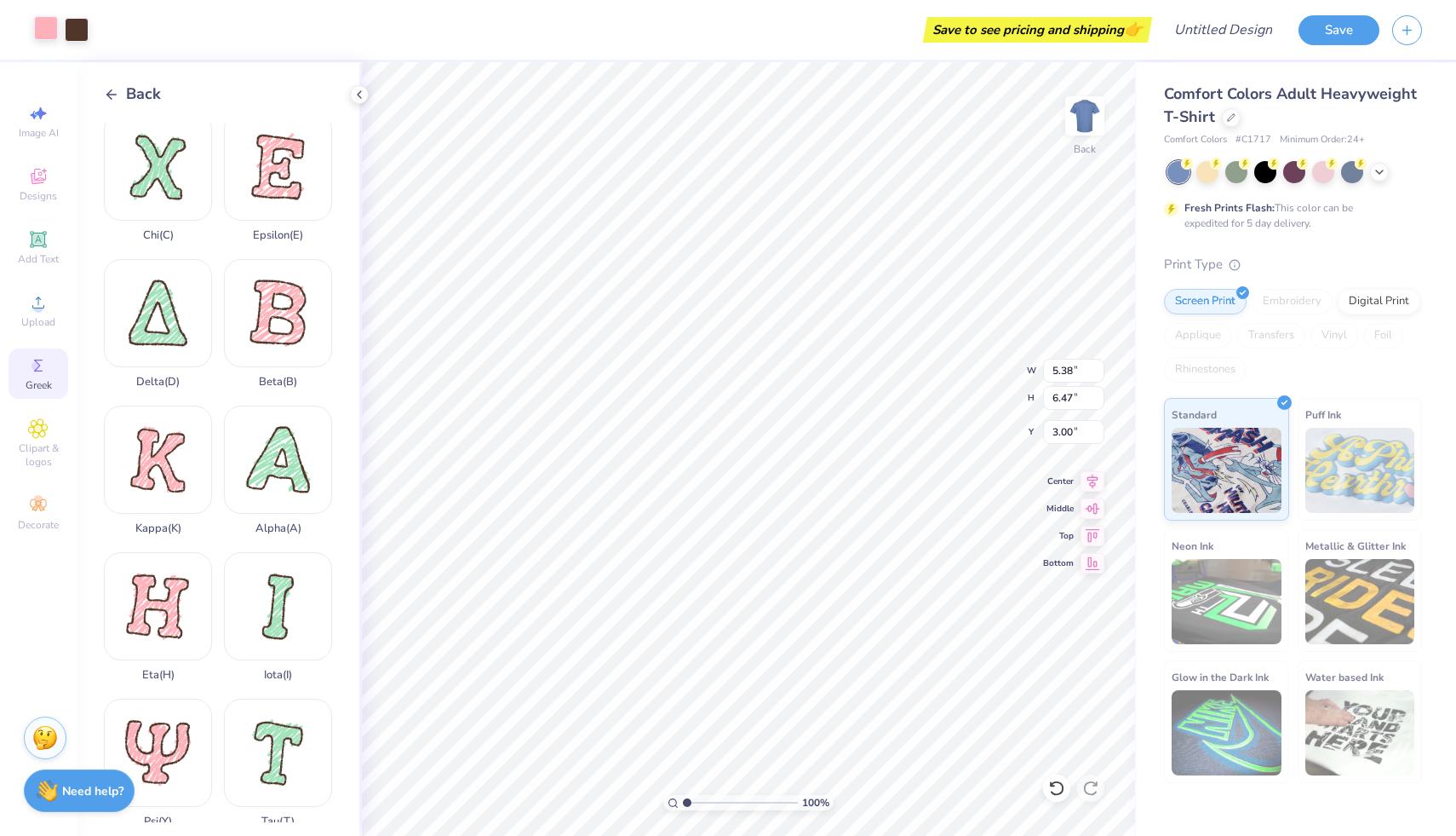
click at [45, 32] on div at bounding box center [46, 28] width 24 height 24
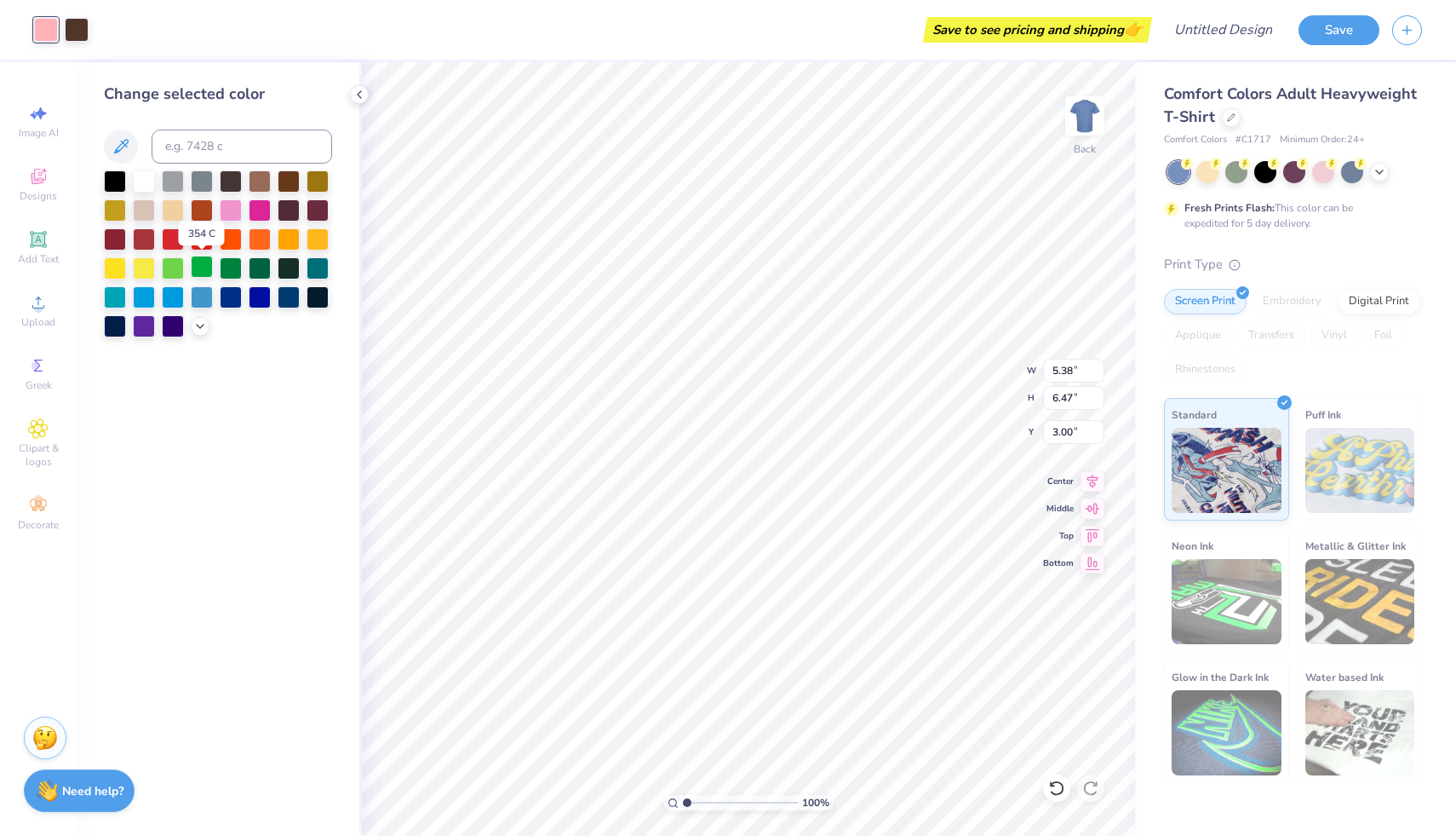
click at [208, 273] on div at bounding box center [201, 266] width 22 height 22
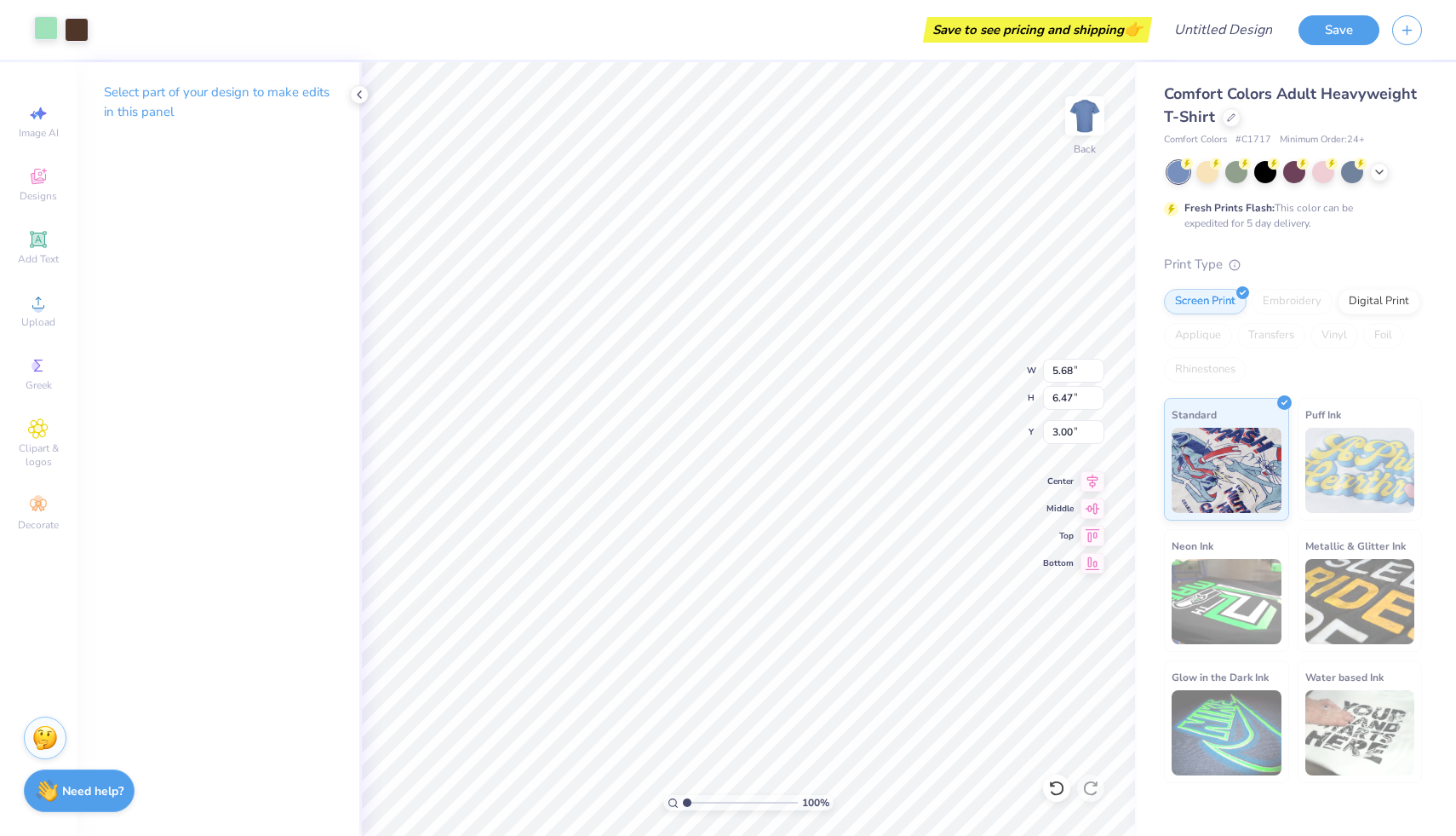
click at [40, 27] on div at bounding box center [46, 28] width 24 height 24
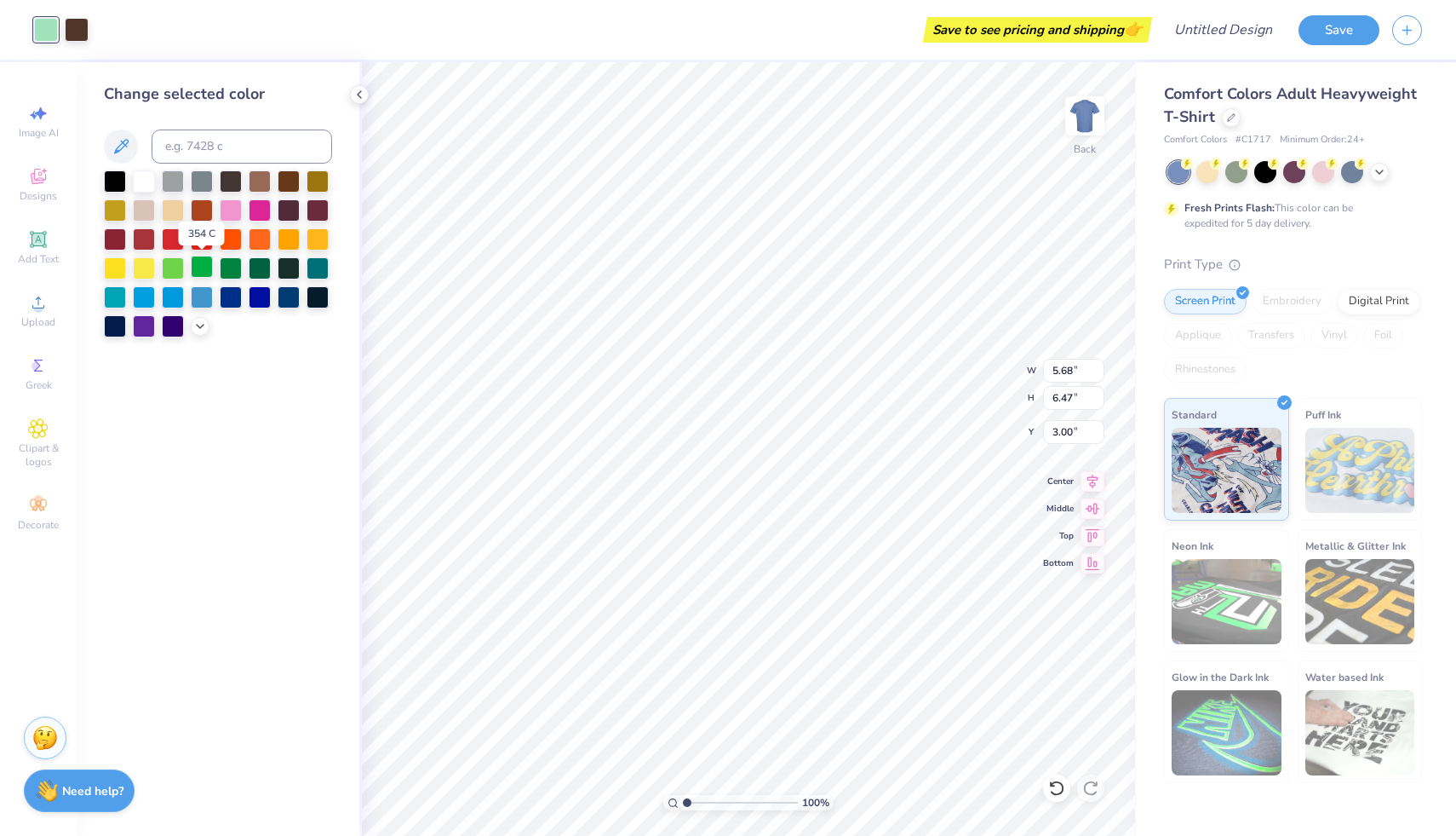
click at [198, 276] on div at bounding box center [201, 266] width 22 height 22
click at [1384, 173] on icon at bounding box center [1379, 170] width 14 height 14
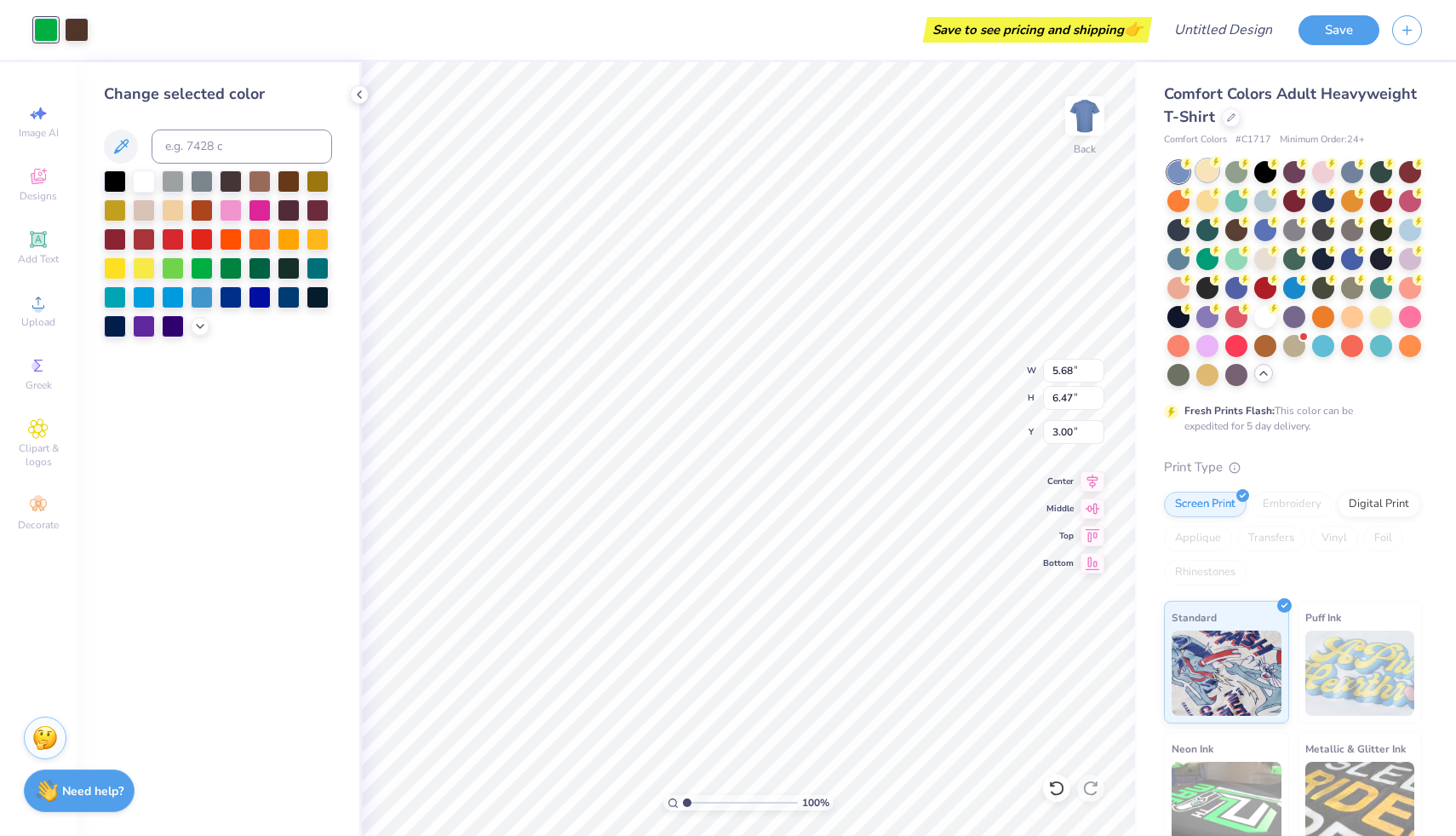
click at [1202, 169] on div at bounding box center [1207, 170] width 22 height 22
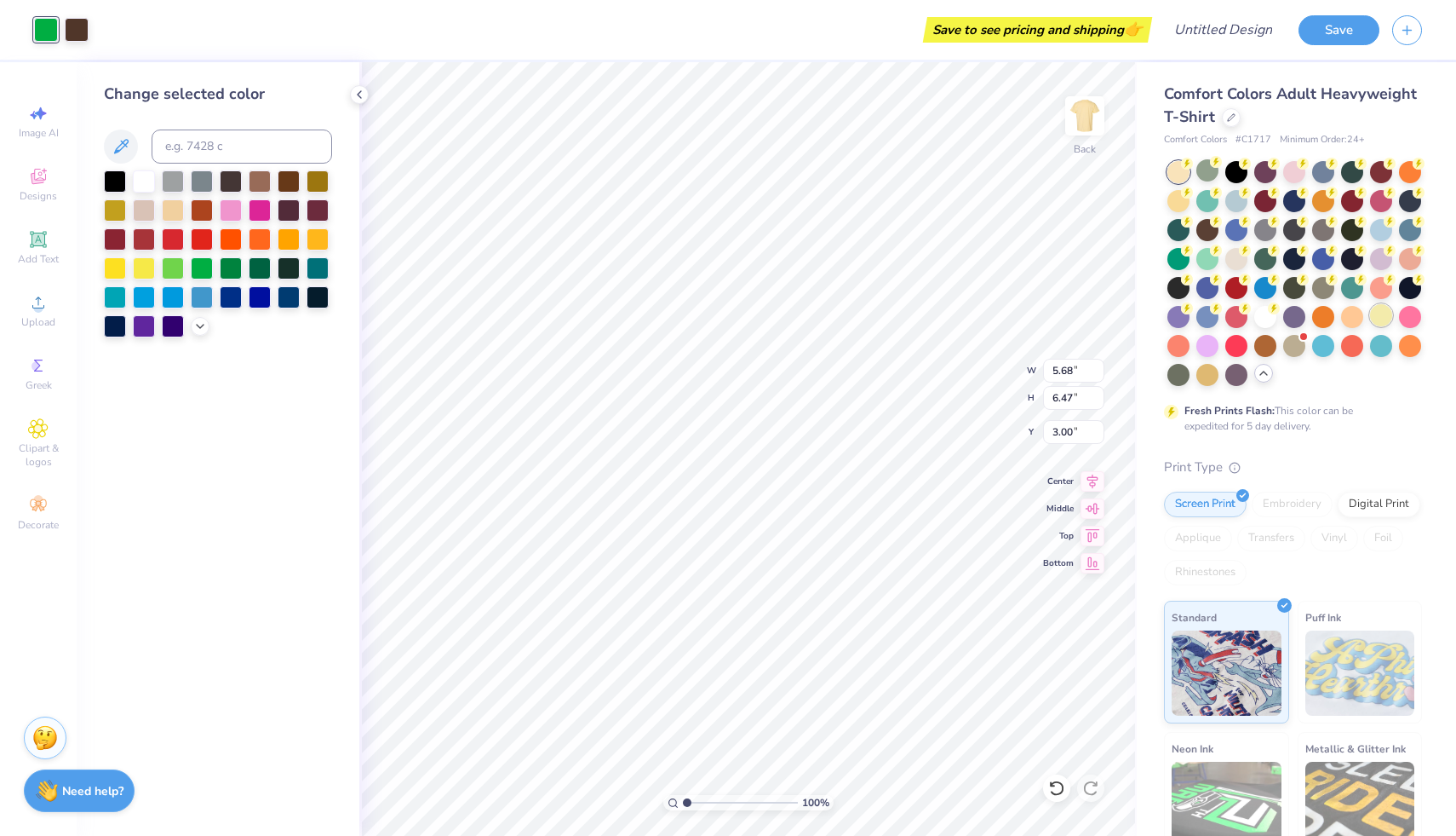
click at [1383, 317] on div at bounding box center [1380, 315] width 22 height 22
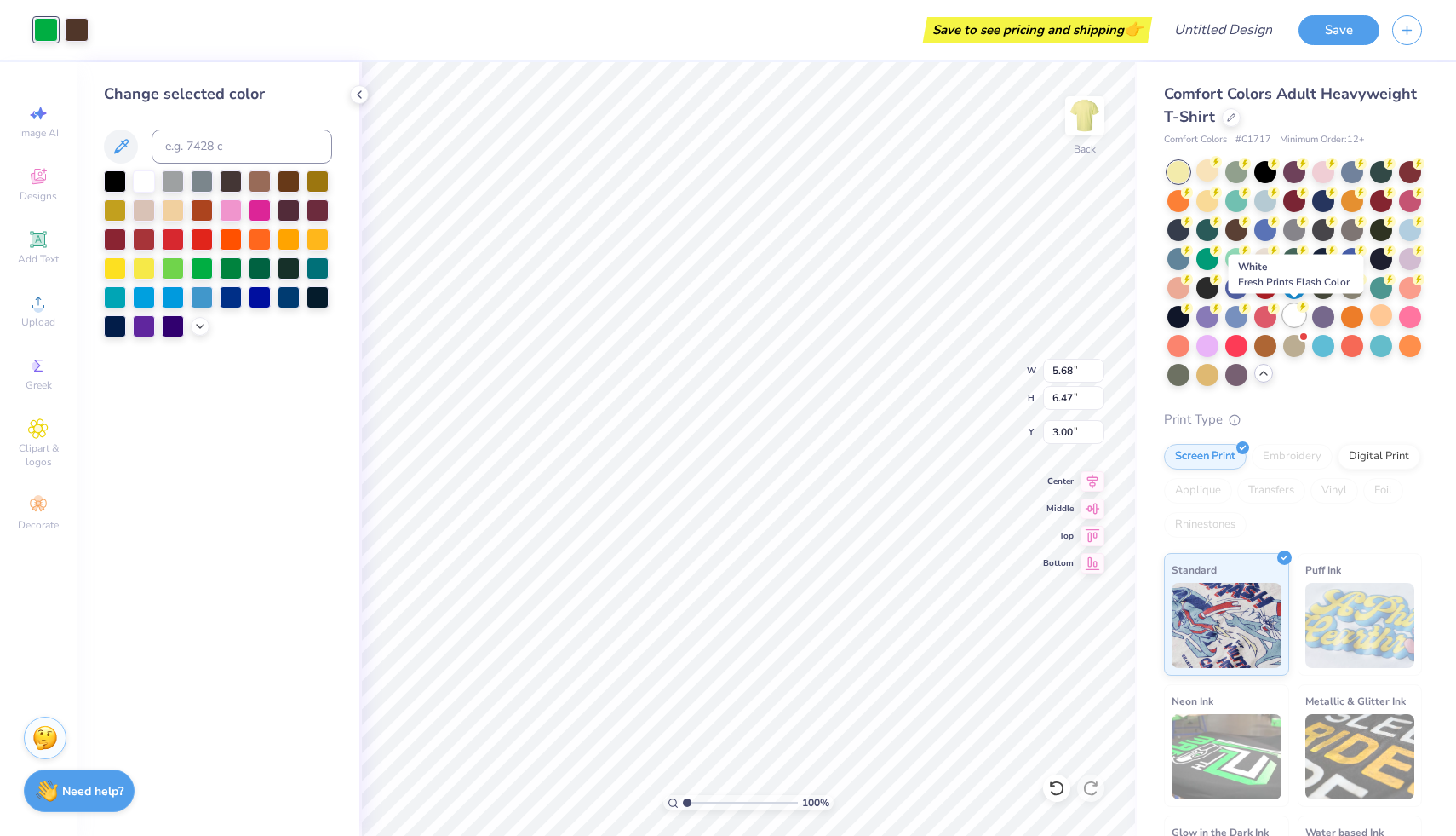
click at [1296, 314] on div at bounding box center [1294, 315] width 22 height 22
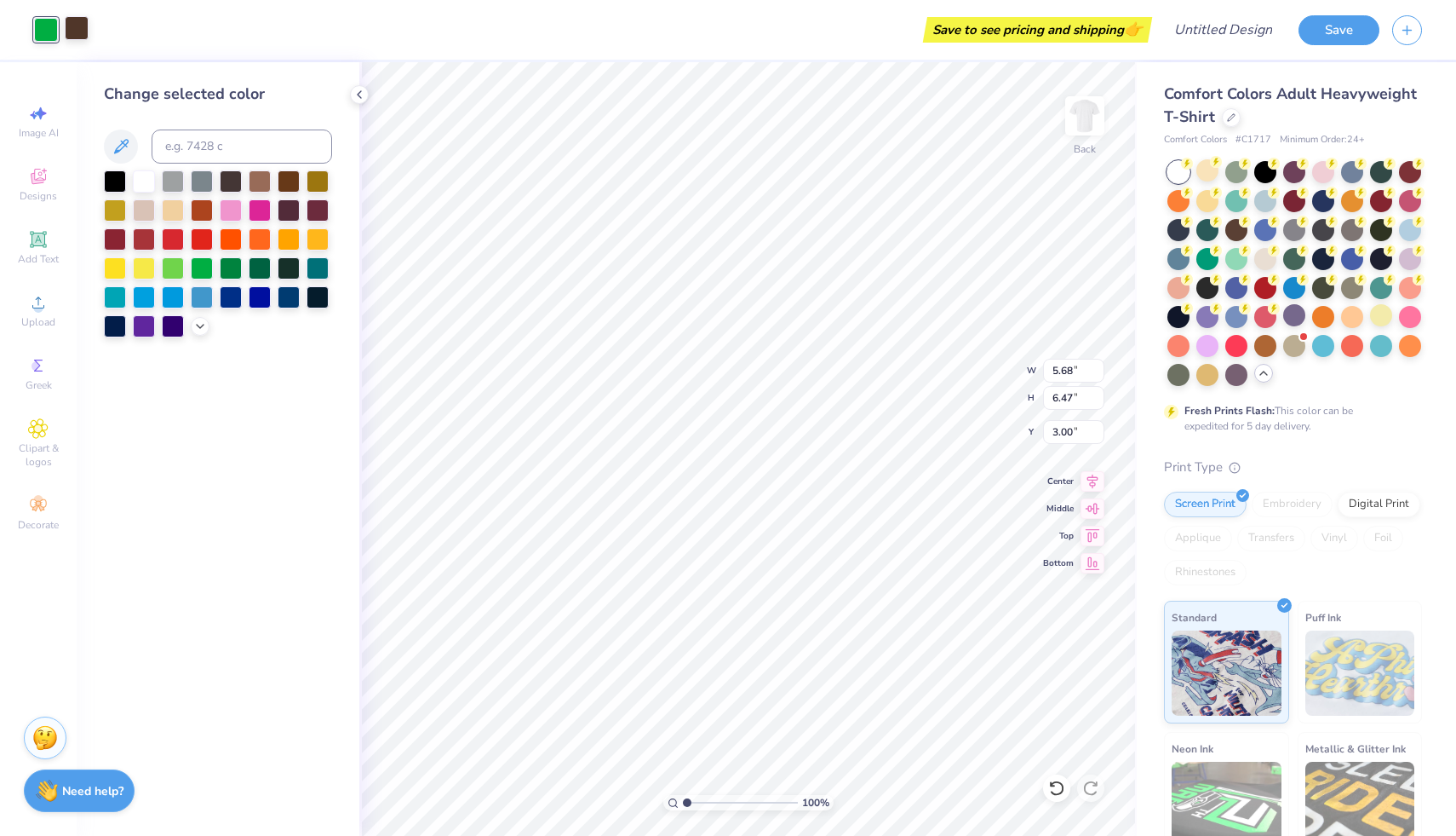
click at [74, 27] on div at bounding box center [77, 28] width 24 height 24
click at [151, 189] on div at bounding box center [143, 179] width 22 height 22
type input "5.38"
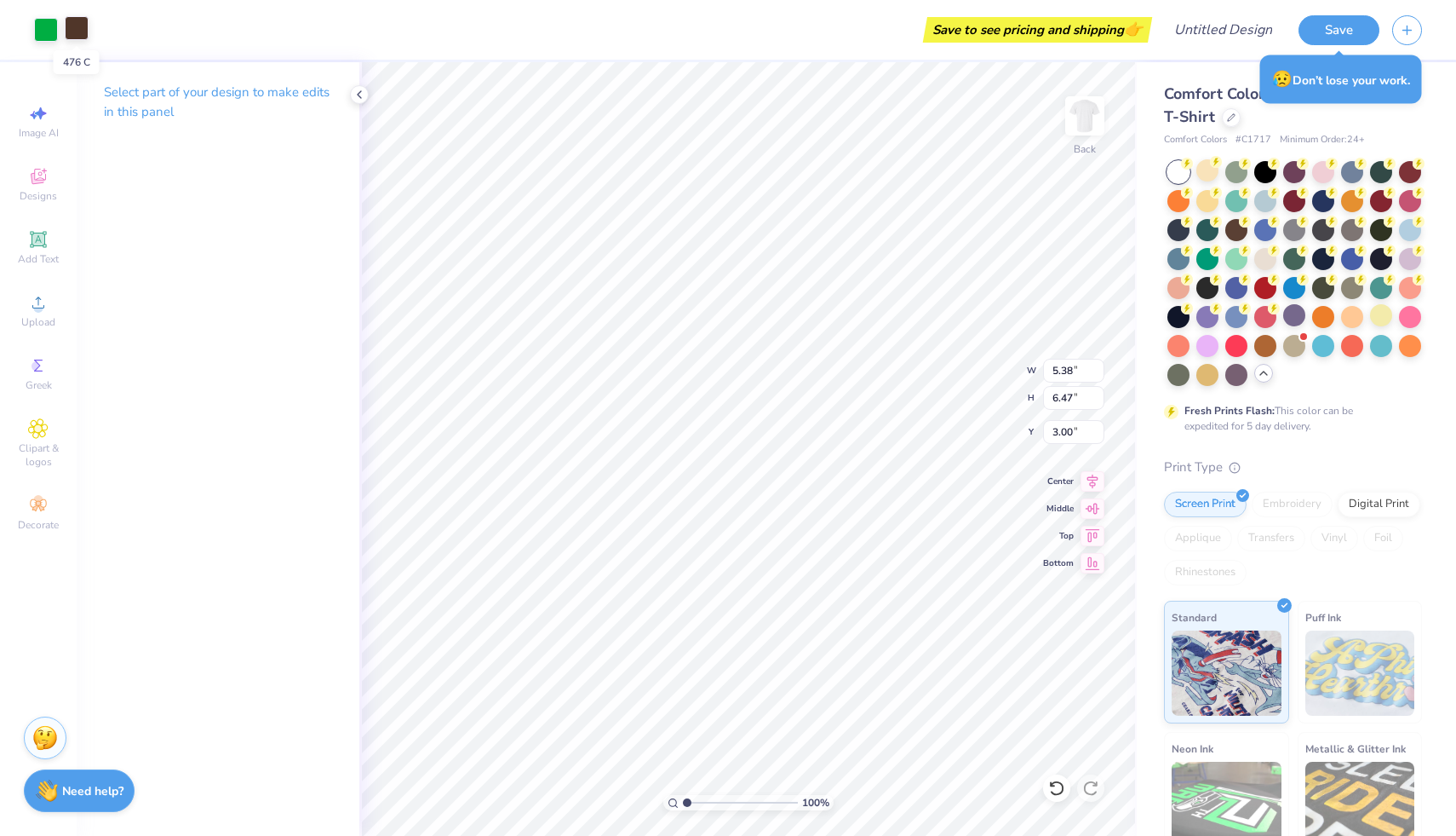
click at [79, 29] on div at bounding box center [77, 28] width 24 height 24
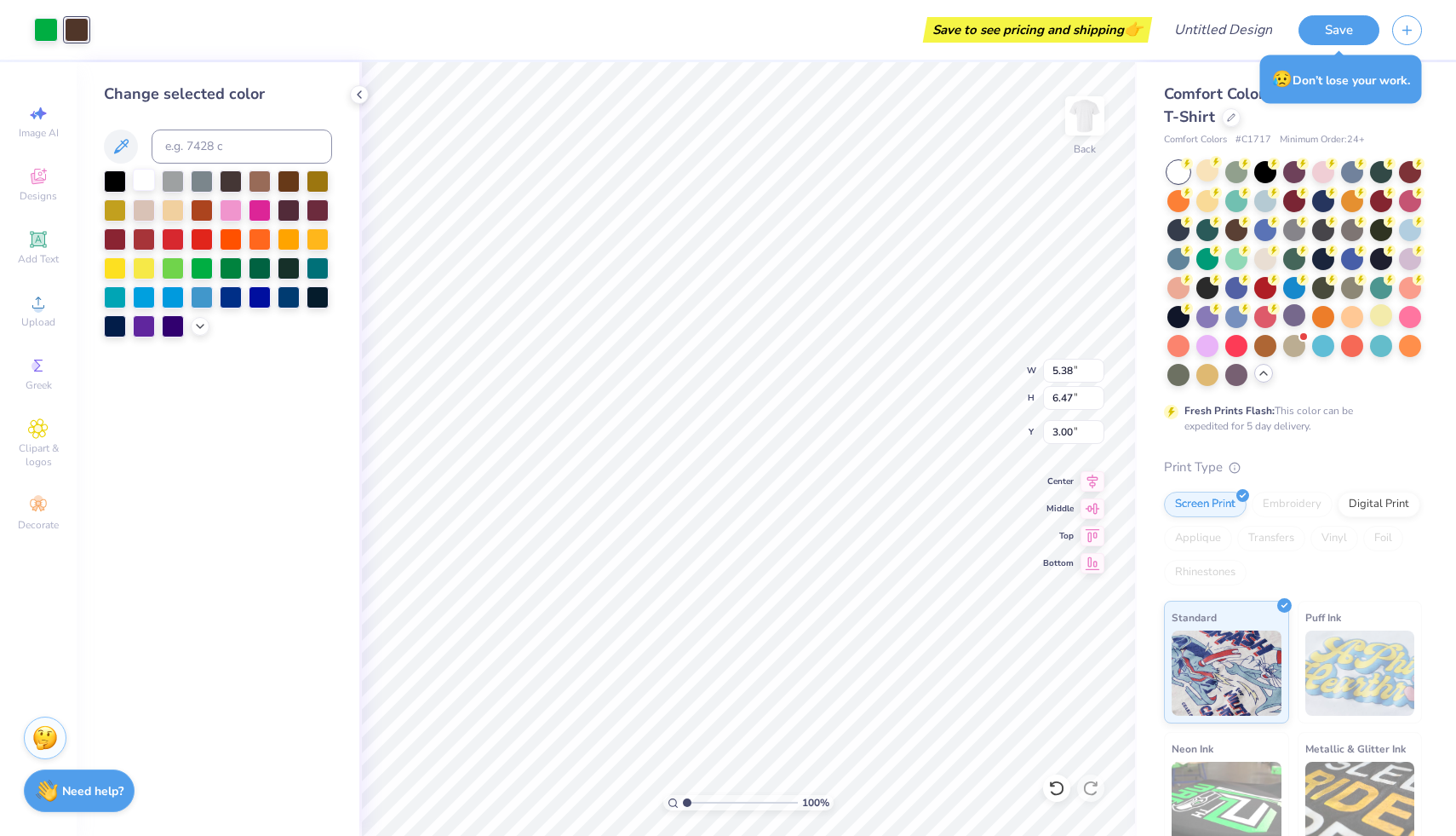
click at [137, 185] on div at bounding box center [143, 179] width 22 height 22
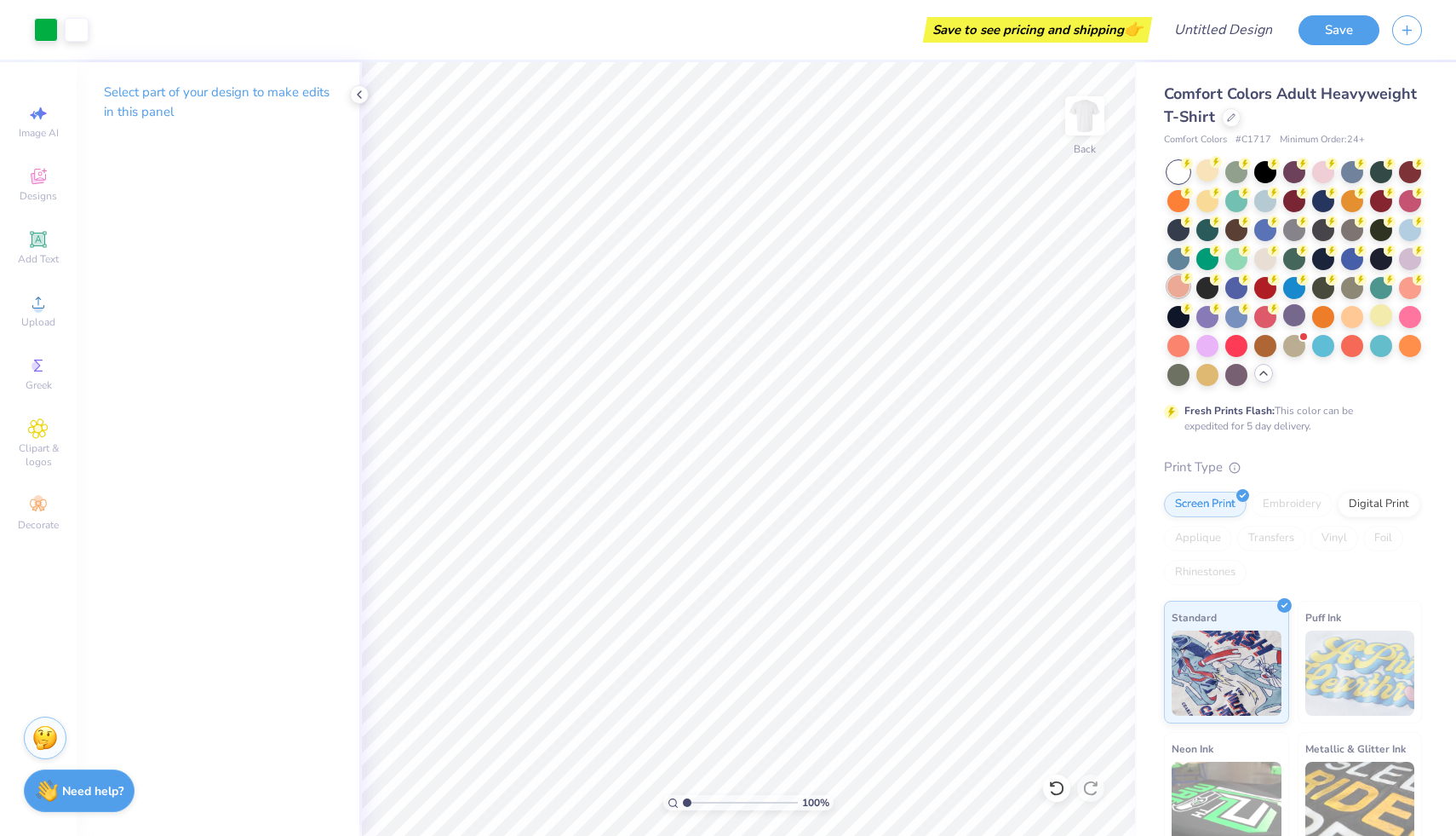
click at [1181, 290] on div at bounding box center [1178, 286] width 22 height 22
click at [1291, 336] on div at bounding box center [1294, 344] width 22 height 22
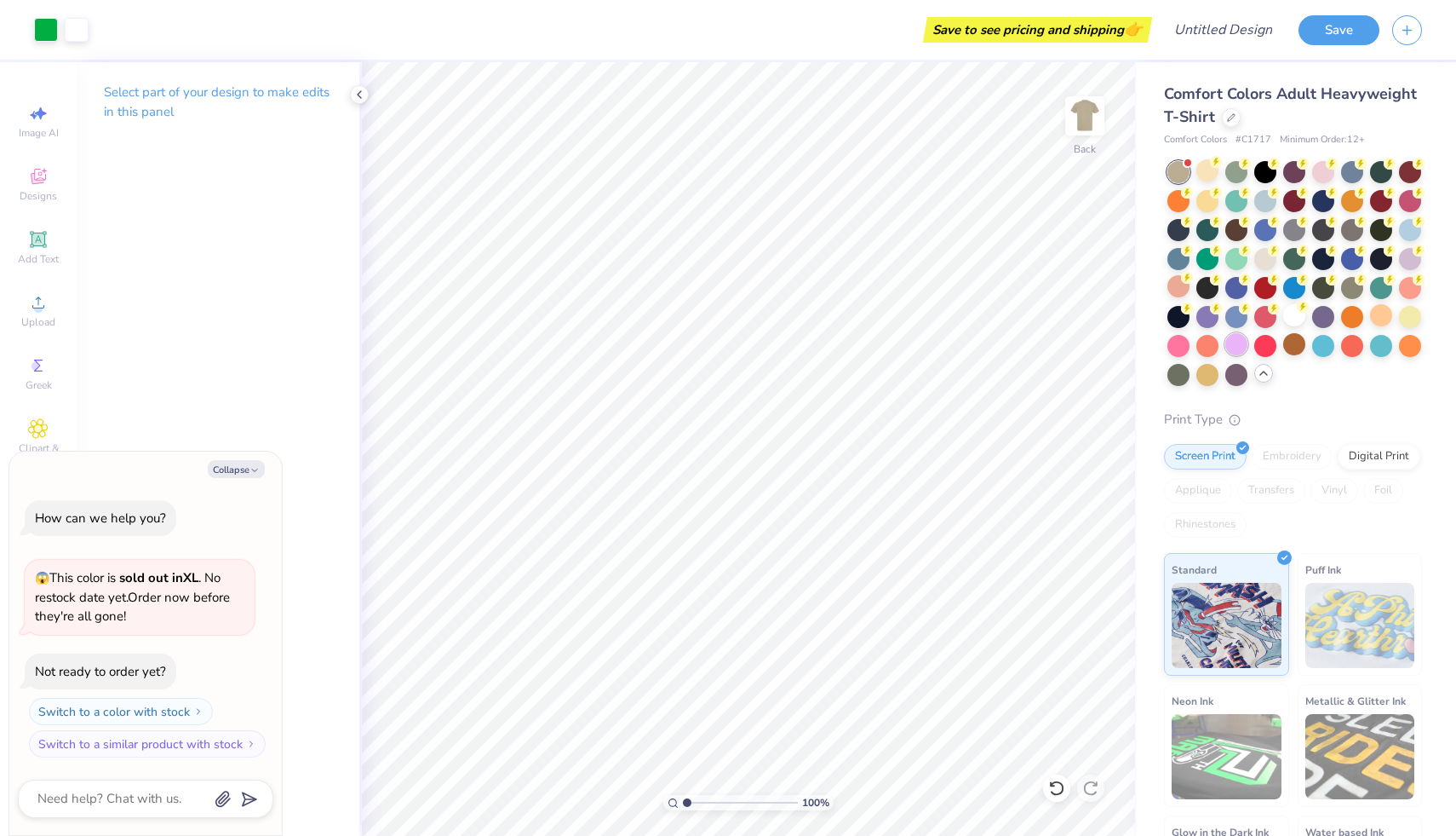
click at [1236, 347] on div at bounding box center [1236, 344] width 22 height 22
click at [1299, 310] on circle at bounding box center [1303, 307] width 12 height 12
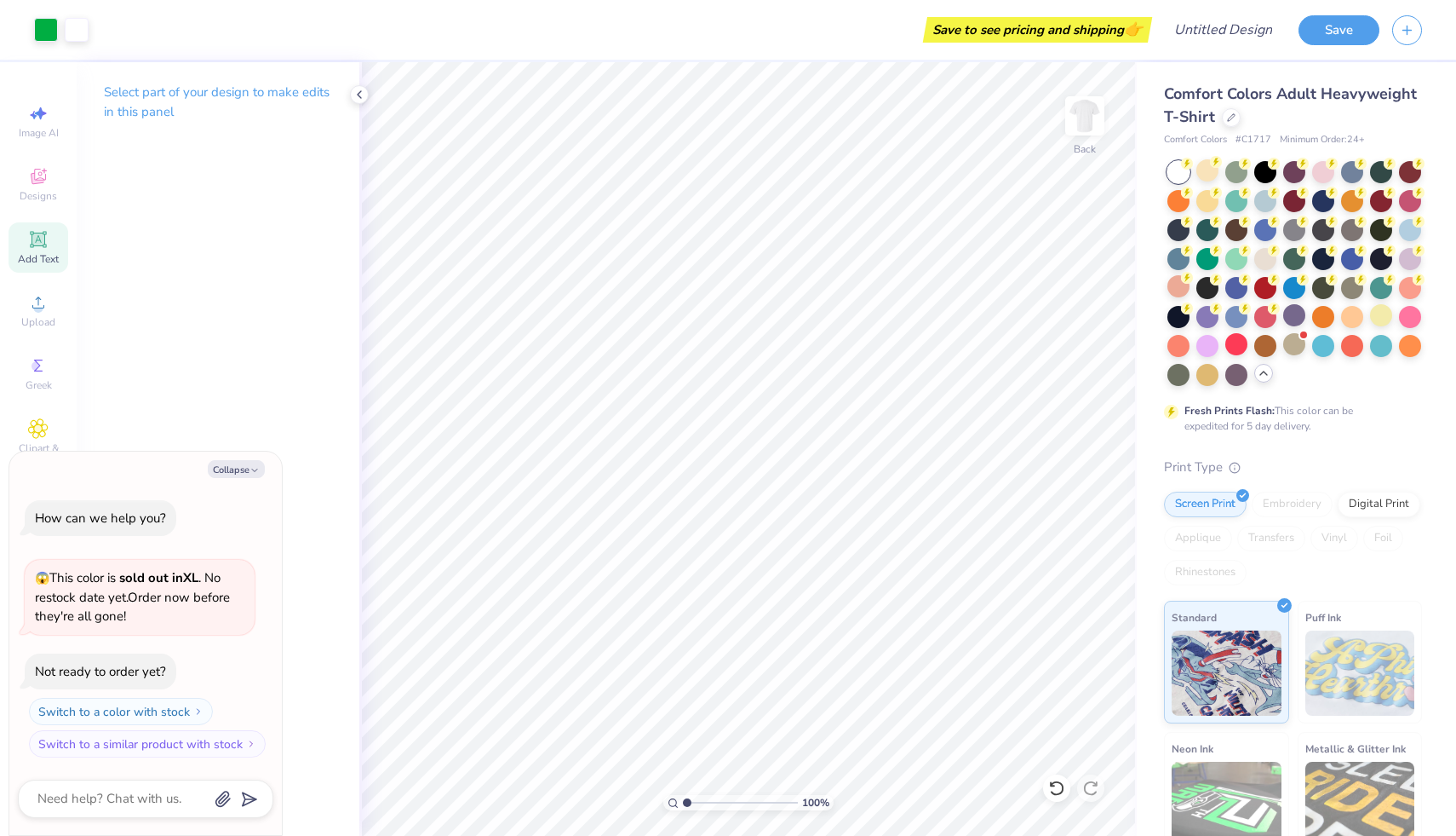
click at [32, 241] on icon at bounding box center [38, 239] width 16 height 16
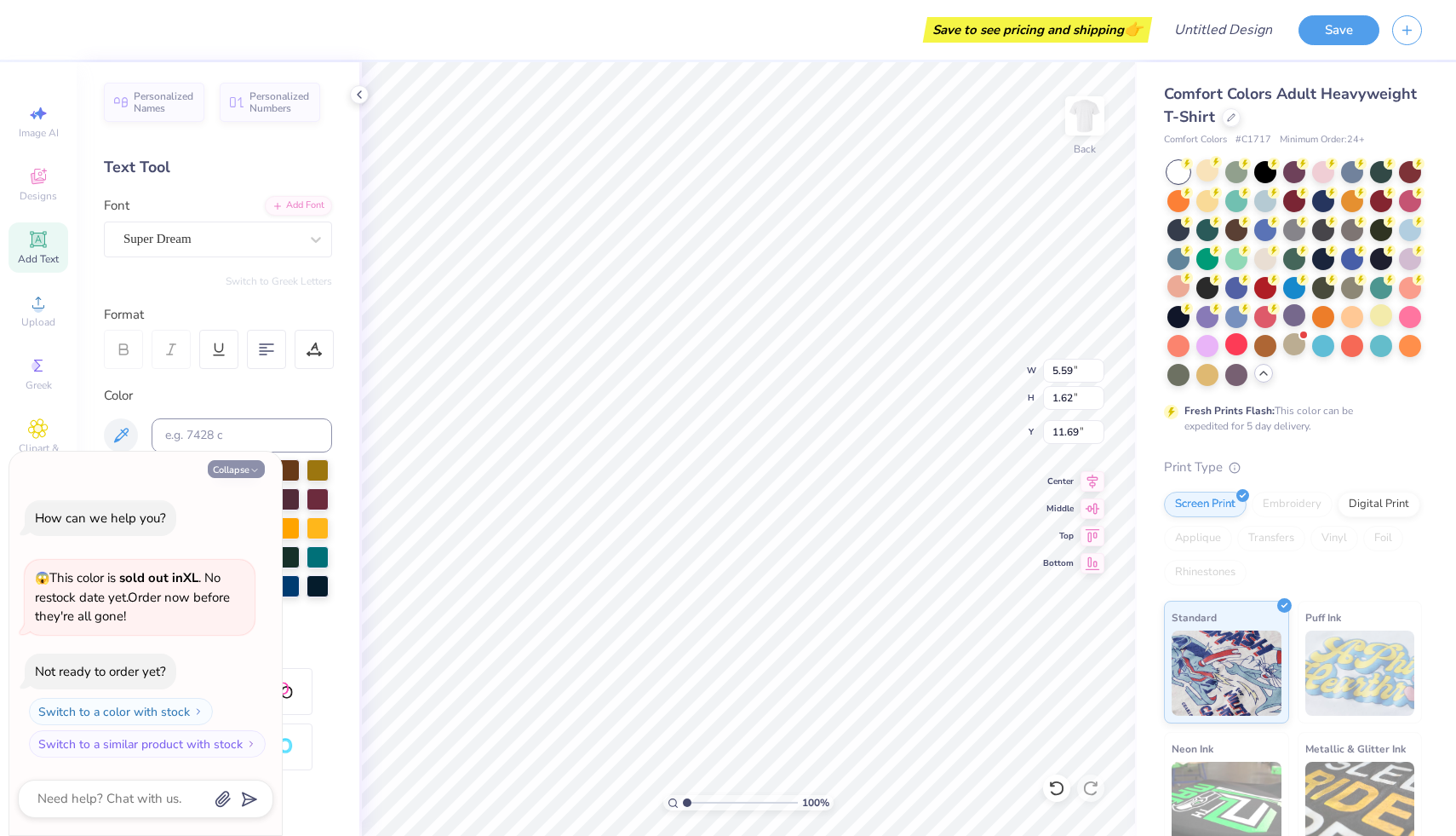
click at [256, 472] on icon "button" at bounding box center [254, 470] width 10 height 10
type textarea "x"
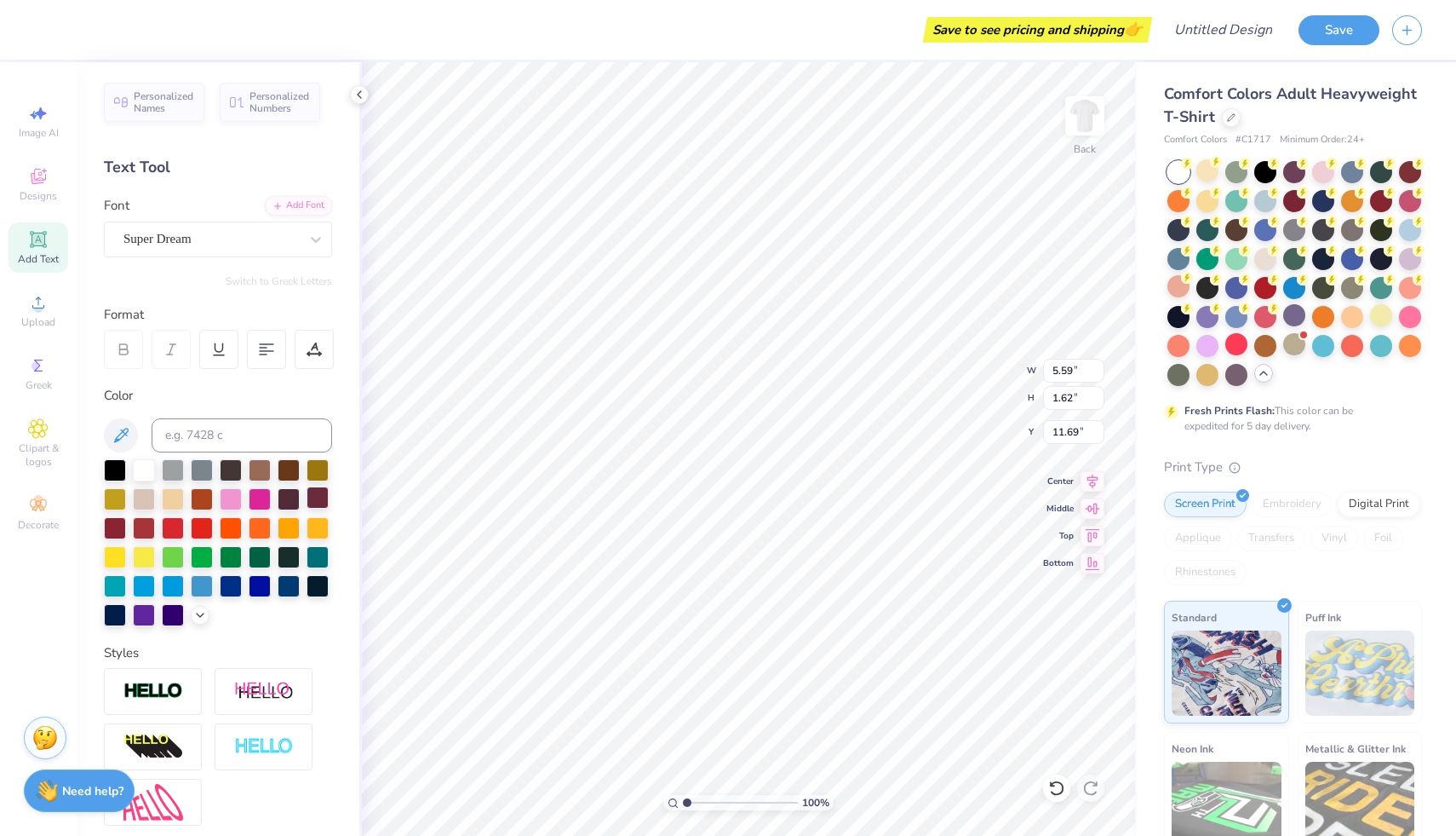
scroll to position [0, 1]
type textarea "KAPPA DELTA"
type input "13.49"
type input "1.63"
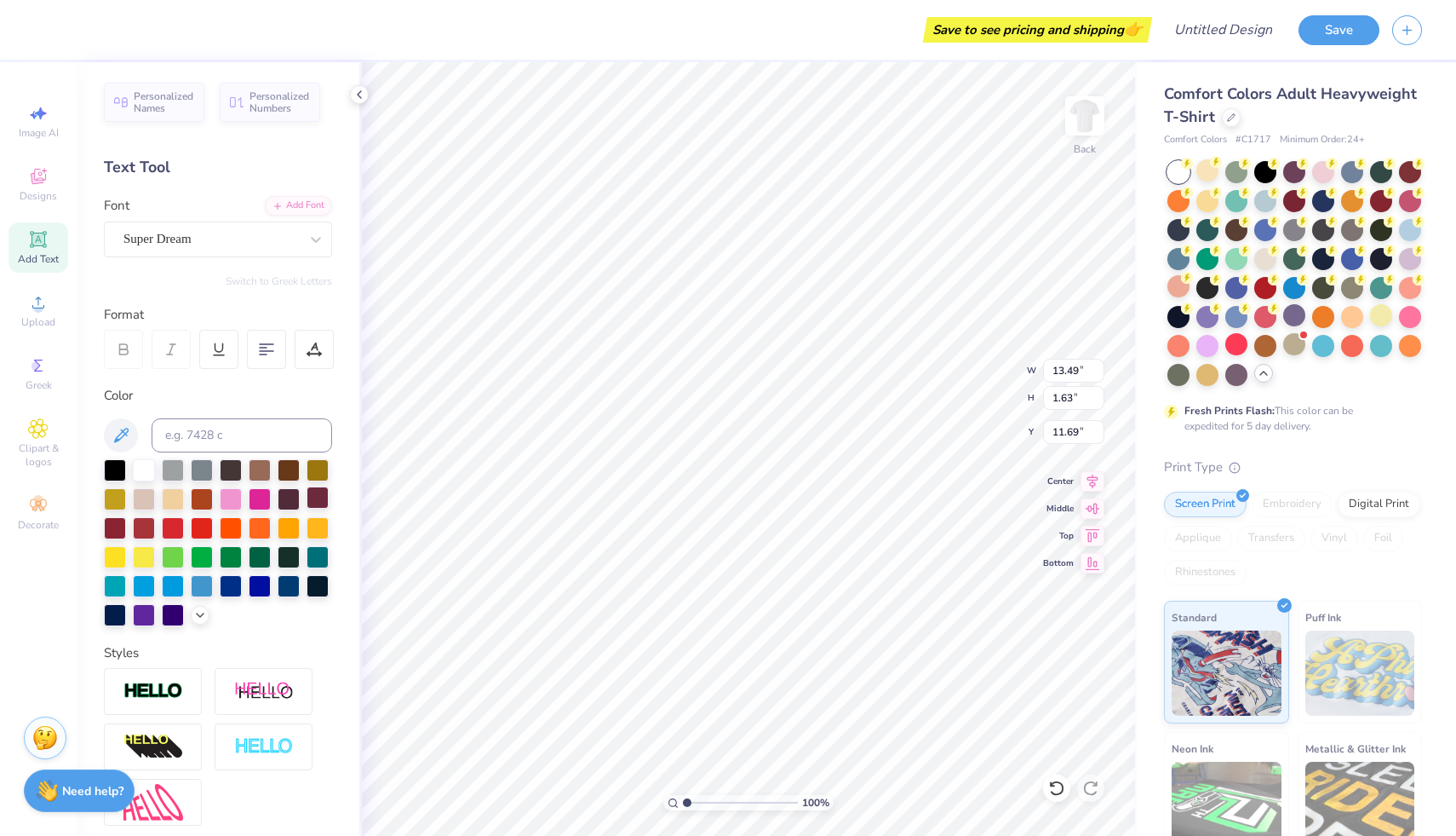
type input "8.85"
type input "1.07"
type input "9.77"
click at [202, 552] on div at bounding box center [201, 555] width 22 height 22
click at [308, 346] on icon at bounding box center [314, 349] width 15 height 15
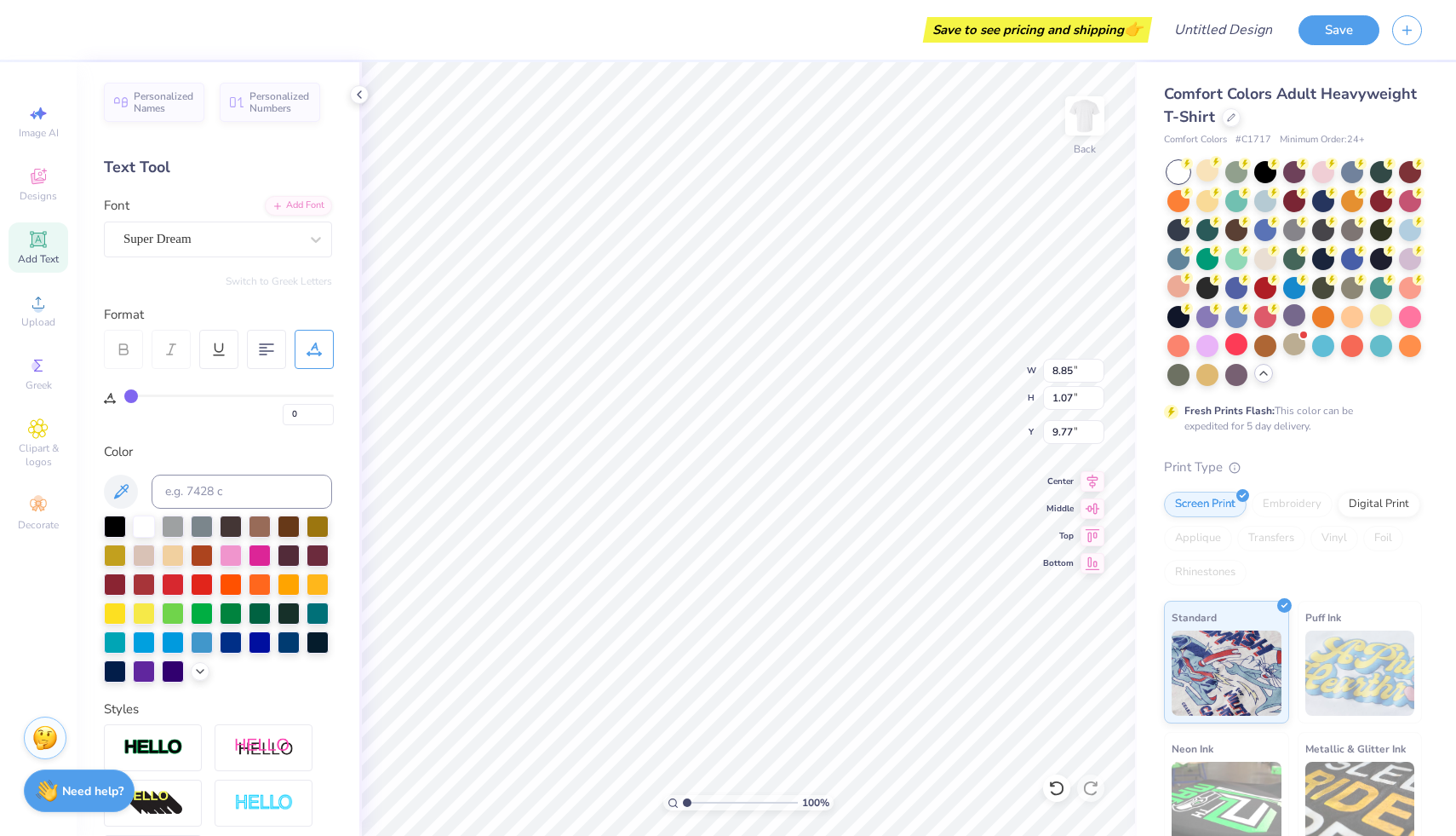
type input "1"
type input "2"
type input "3"
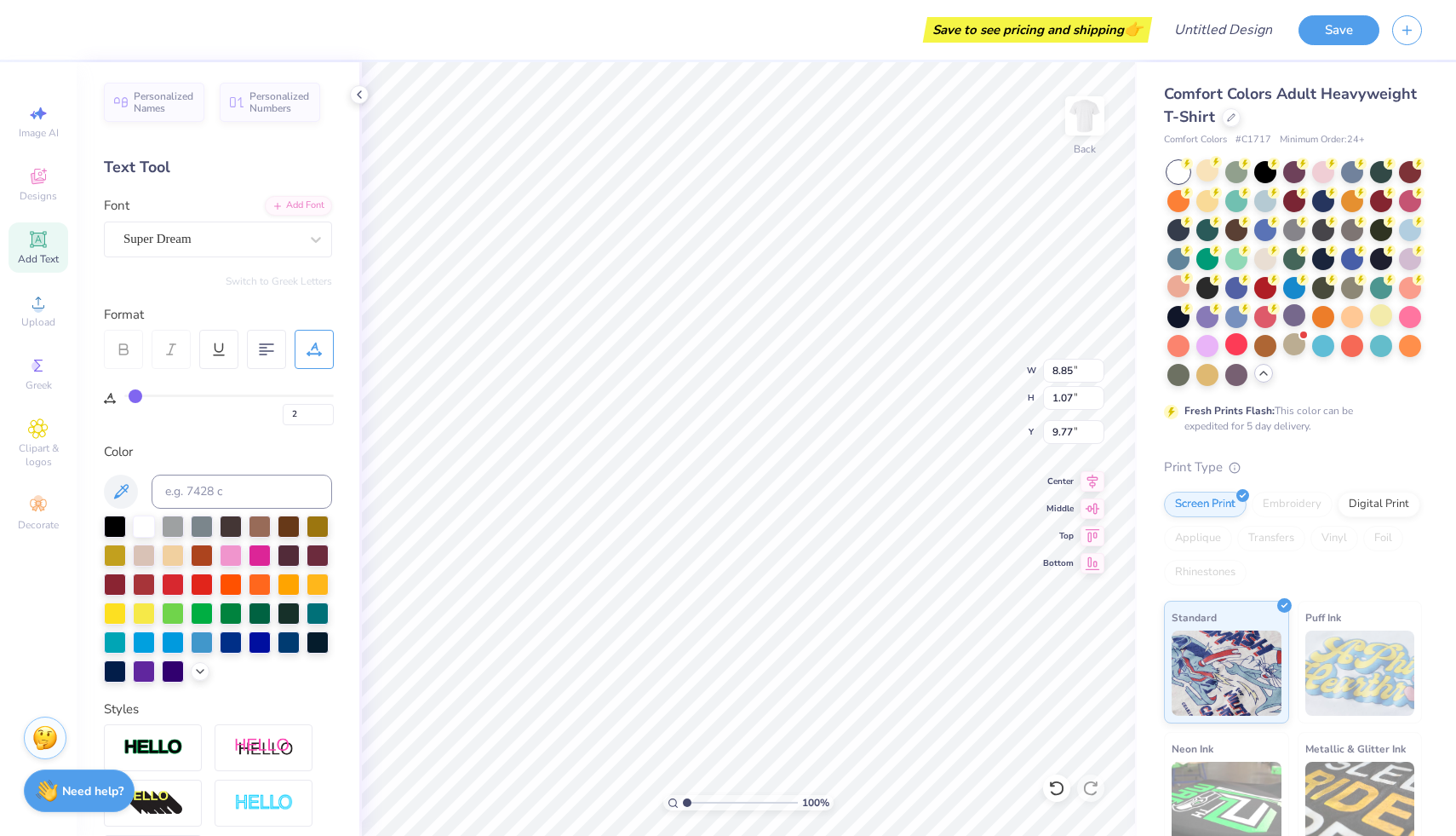
type input "3"
type input "4"
type input "5"
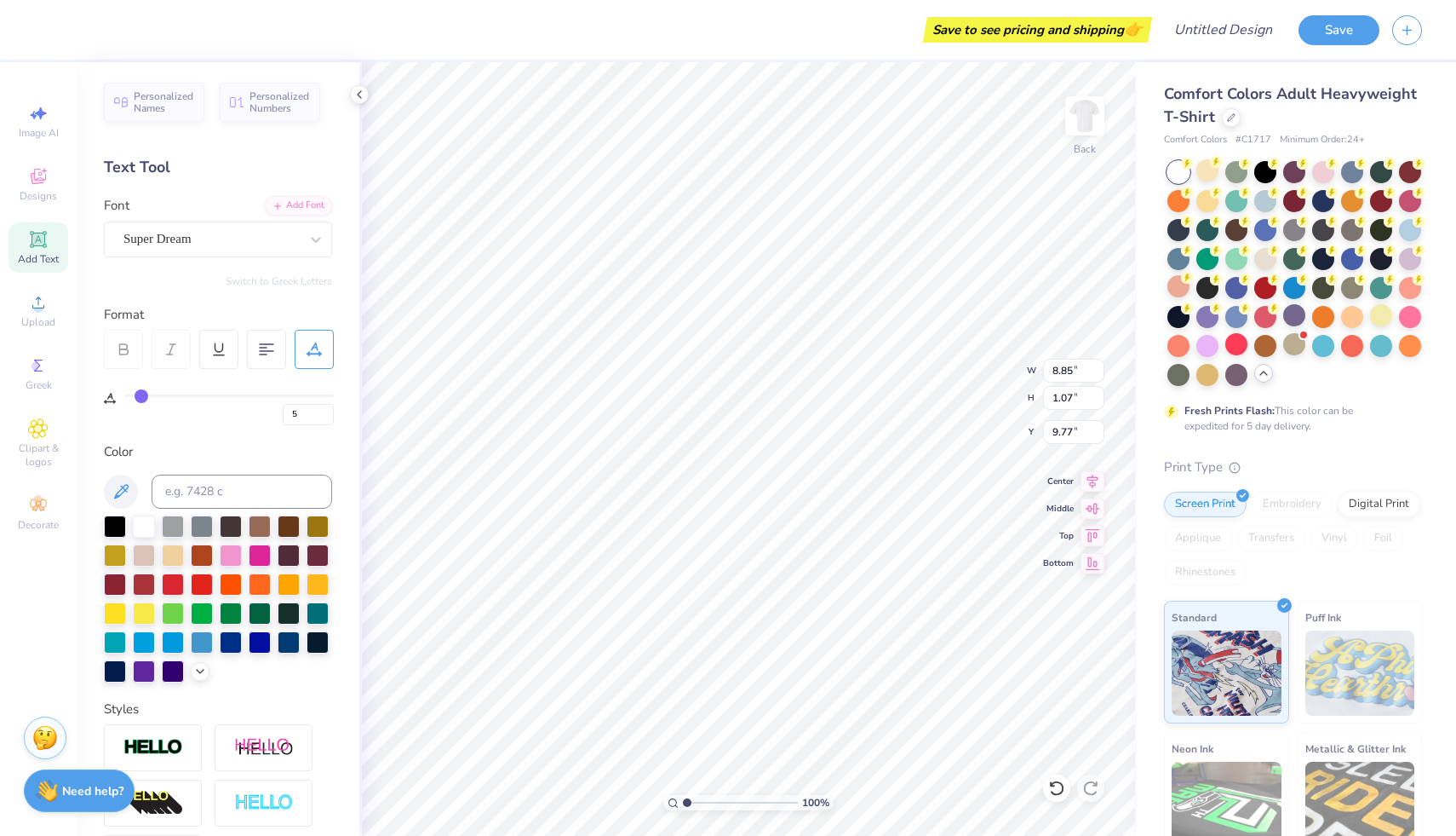
type input "6"
type input "7"
type input "8"
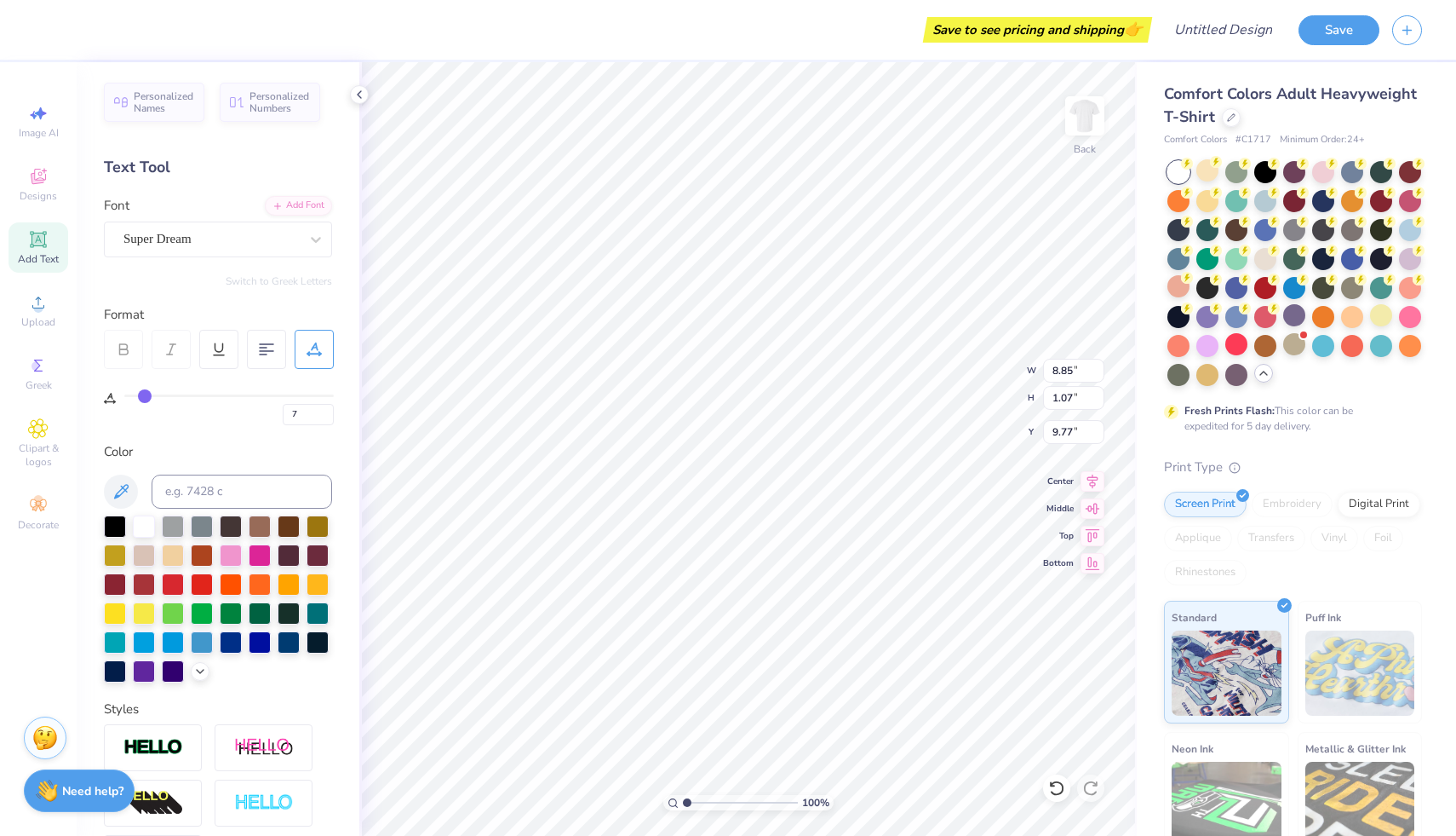
type input "8"
type input "9"
drag, startPoint x: 127, startPoint y: 395, endPoint x: 149, endPoint y: 399, distance: 22.4
type input "9"
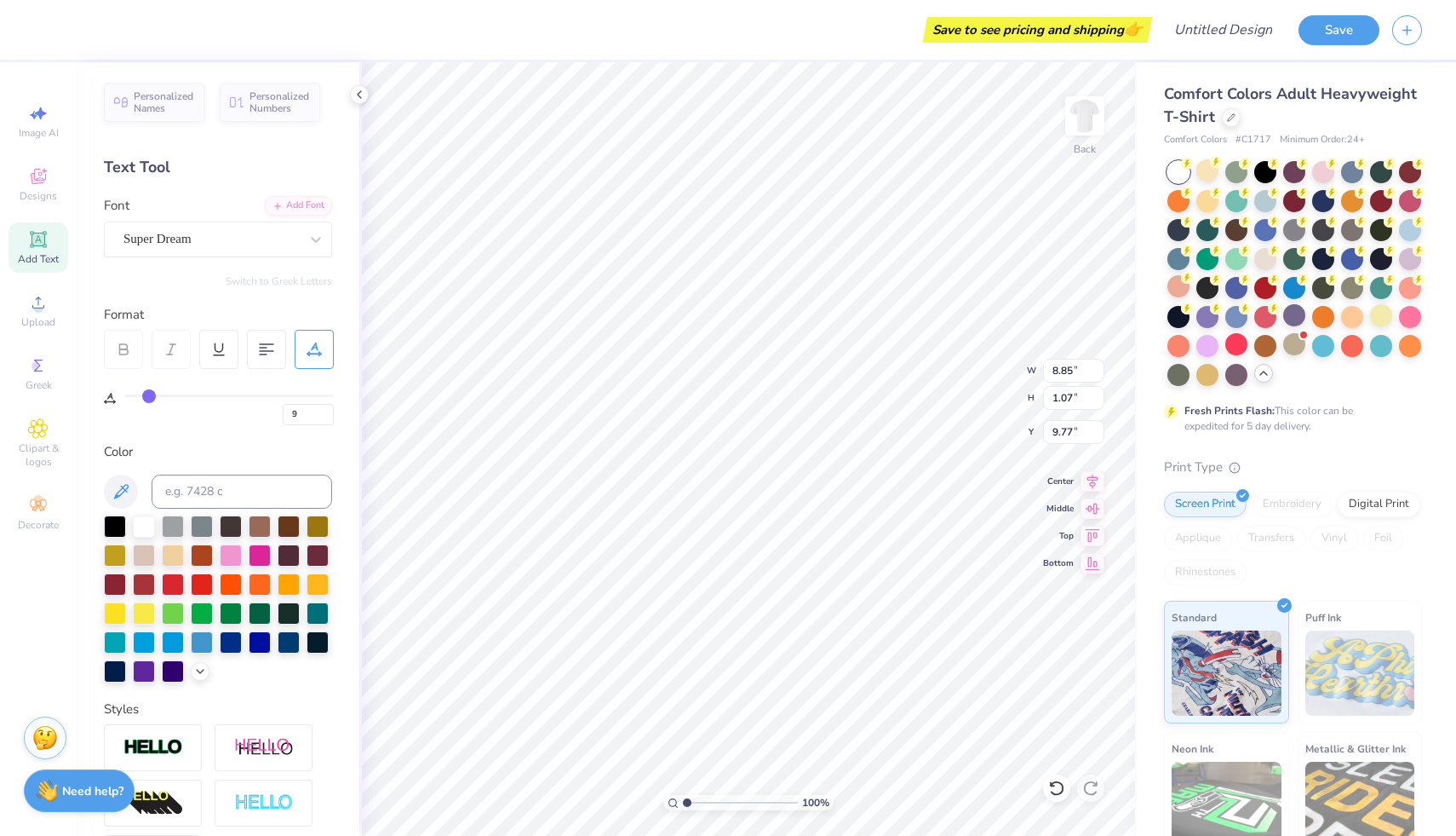
click at [149, 397] on input "range" at bounding box center [229, 396] width 209 height 3
type input "10.22"
type input "10"
type input "12"
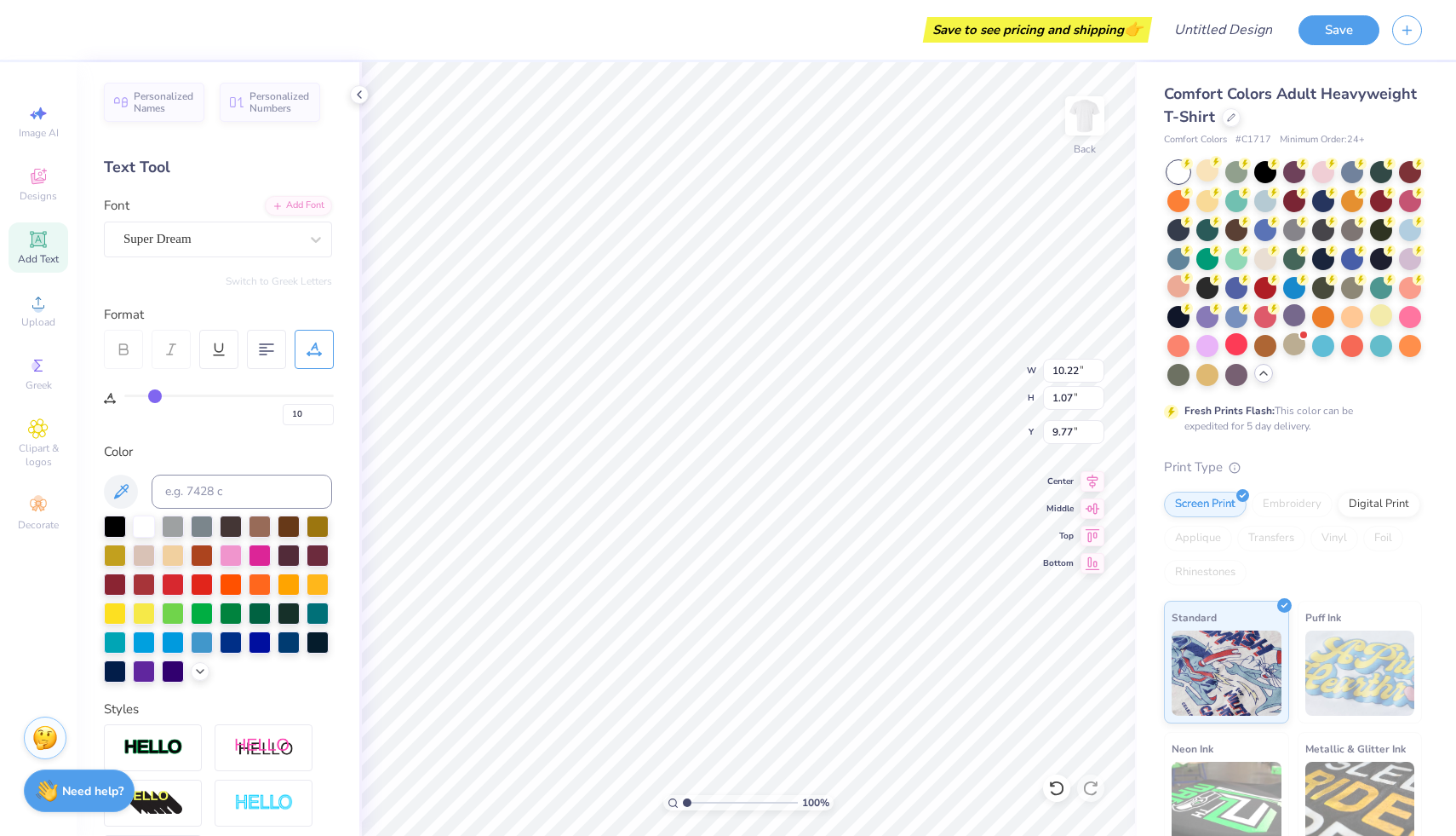
type input "12"
type input "13"
type input "14"
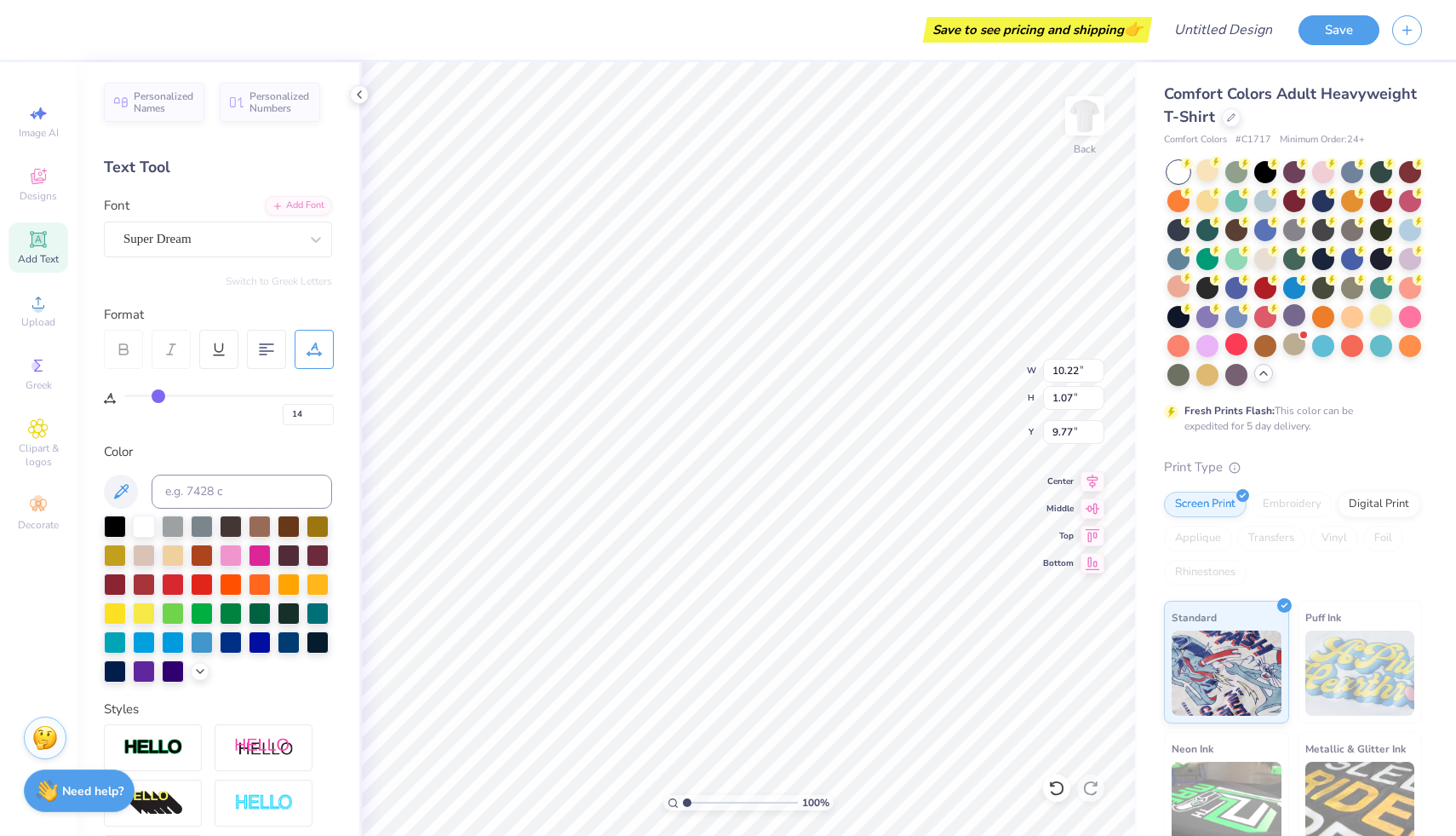
type input "15"
type input "17"
type input "18"
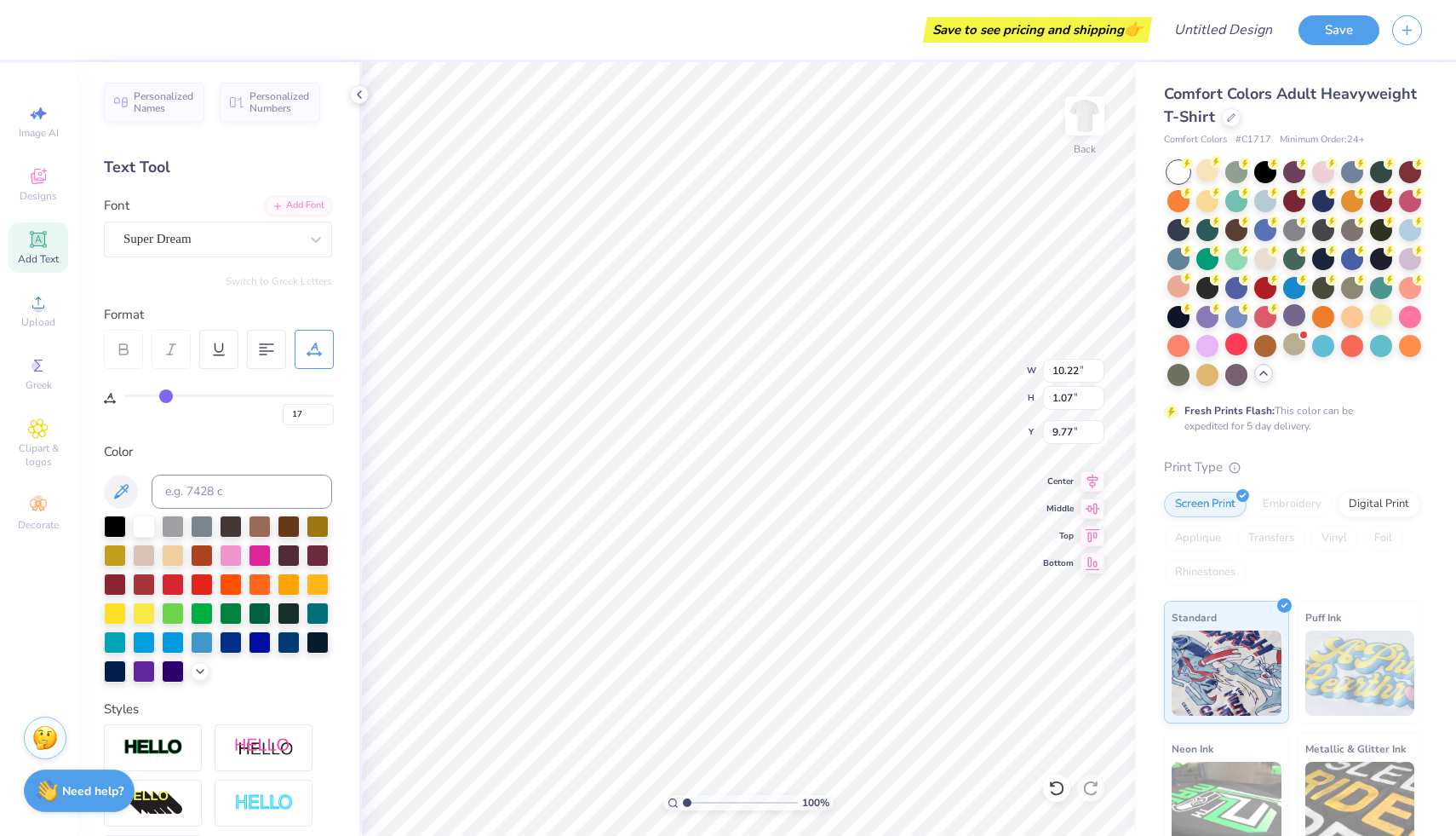
type input "18"
type input "19"
type input "20"
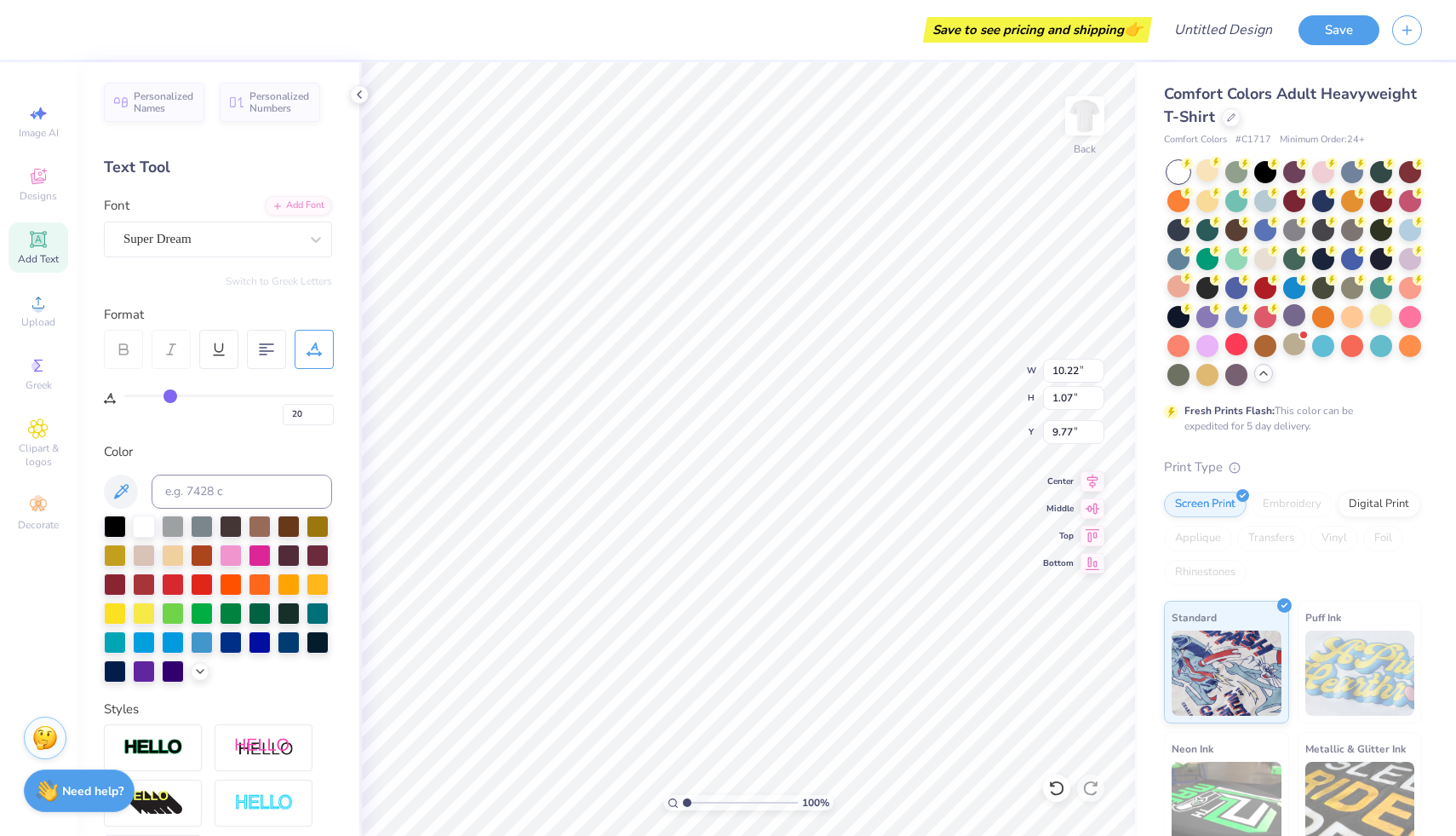
type input "22"
type input "23"
type input "24"
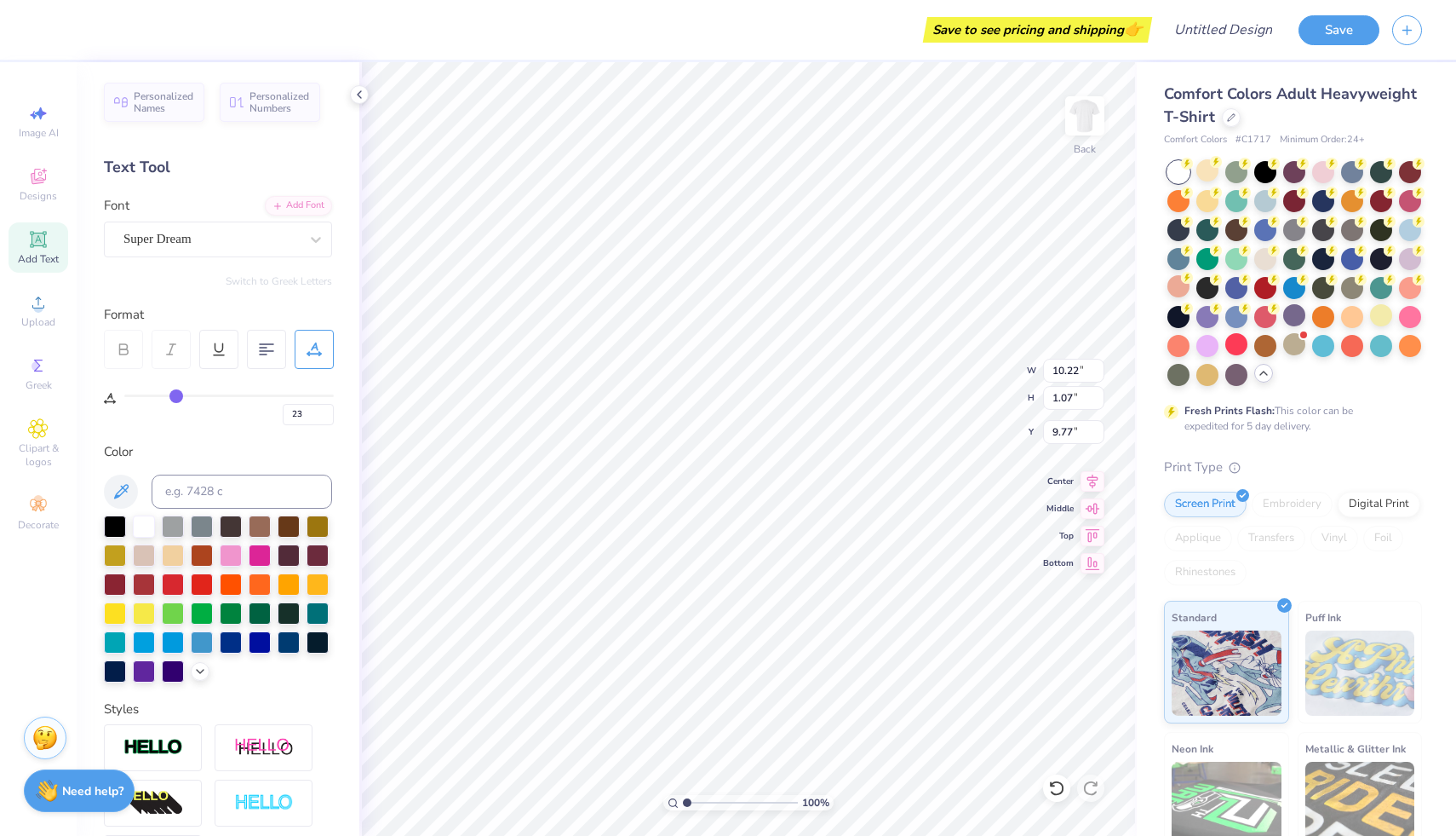
type input "24"
type input "25"
type input "26"
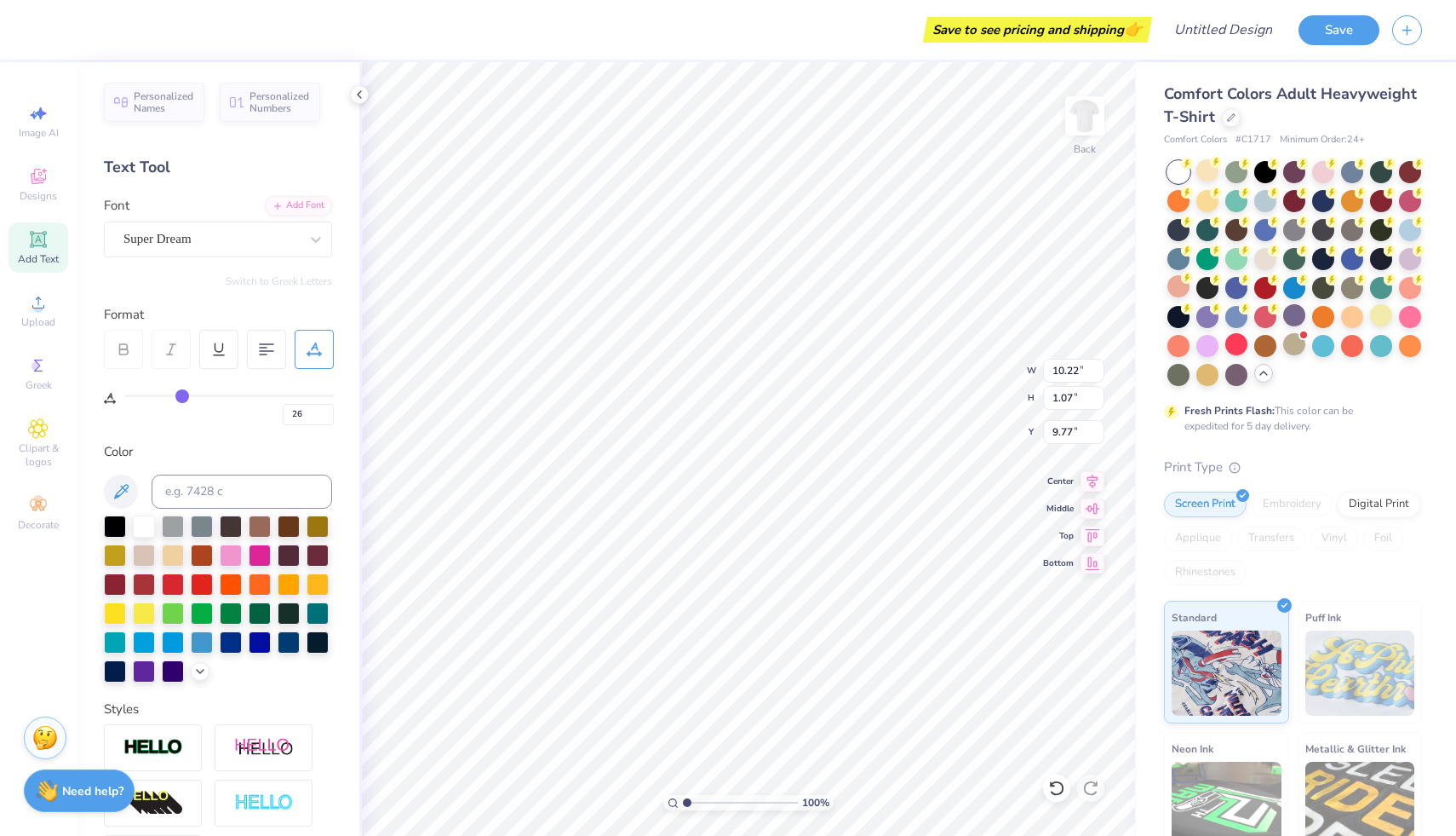
type input "27"
drag, startPoint x: 147, startPoint y: 399, endPoint x: 183, endPoint y: 390, distance: 37.1
click at [183, 395] on input "range" at bounding box center [229, 396] width 209 height 3
drag, startPoint x: 183, startPoint y: 390, endPoint x: 98, endPoint y: 396, distance: 85.2
click at [124, 396] on input "range" at bounding box center [229, 396] width 209 height 3
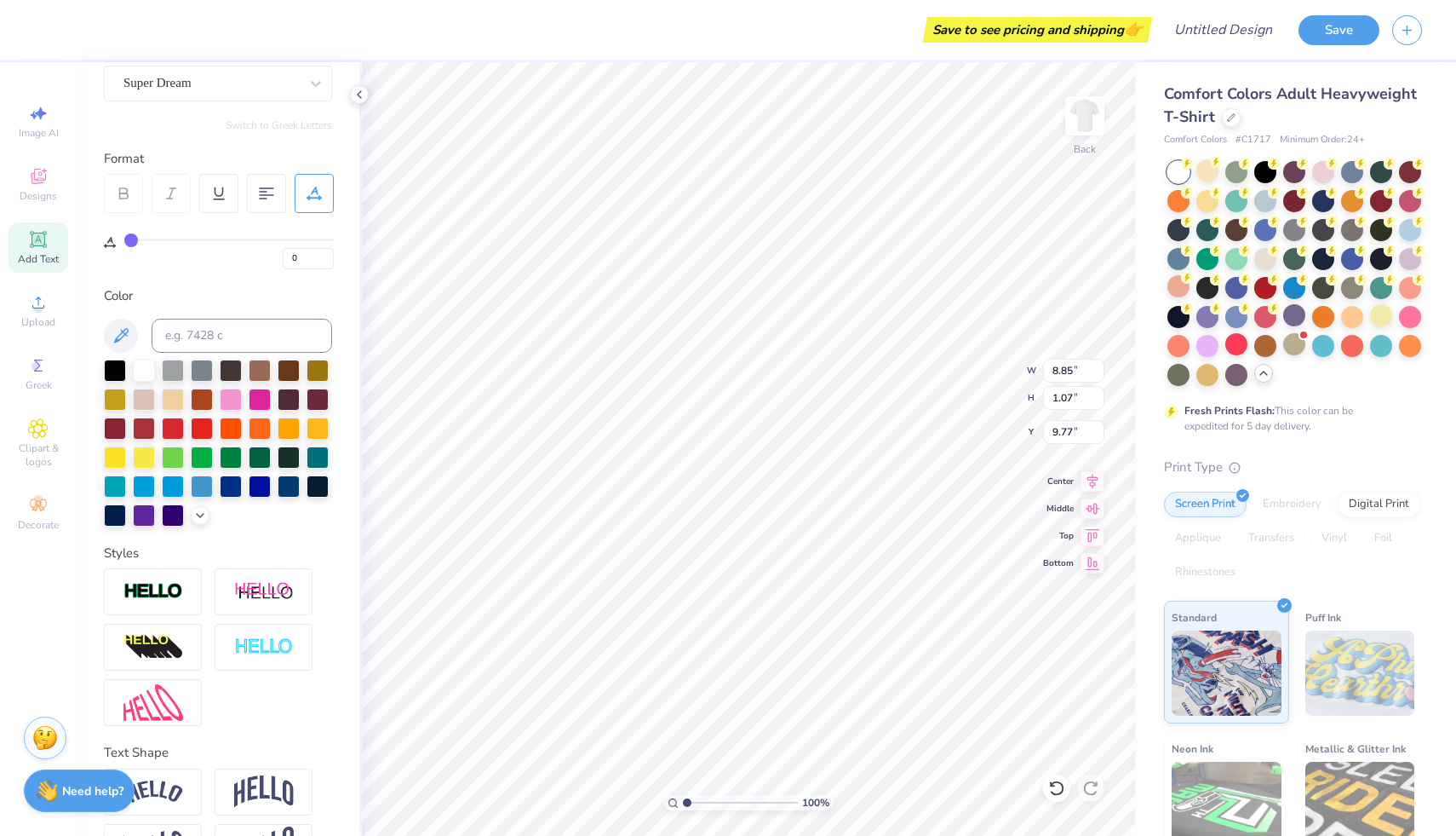
scroll to position [157, 0]
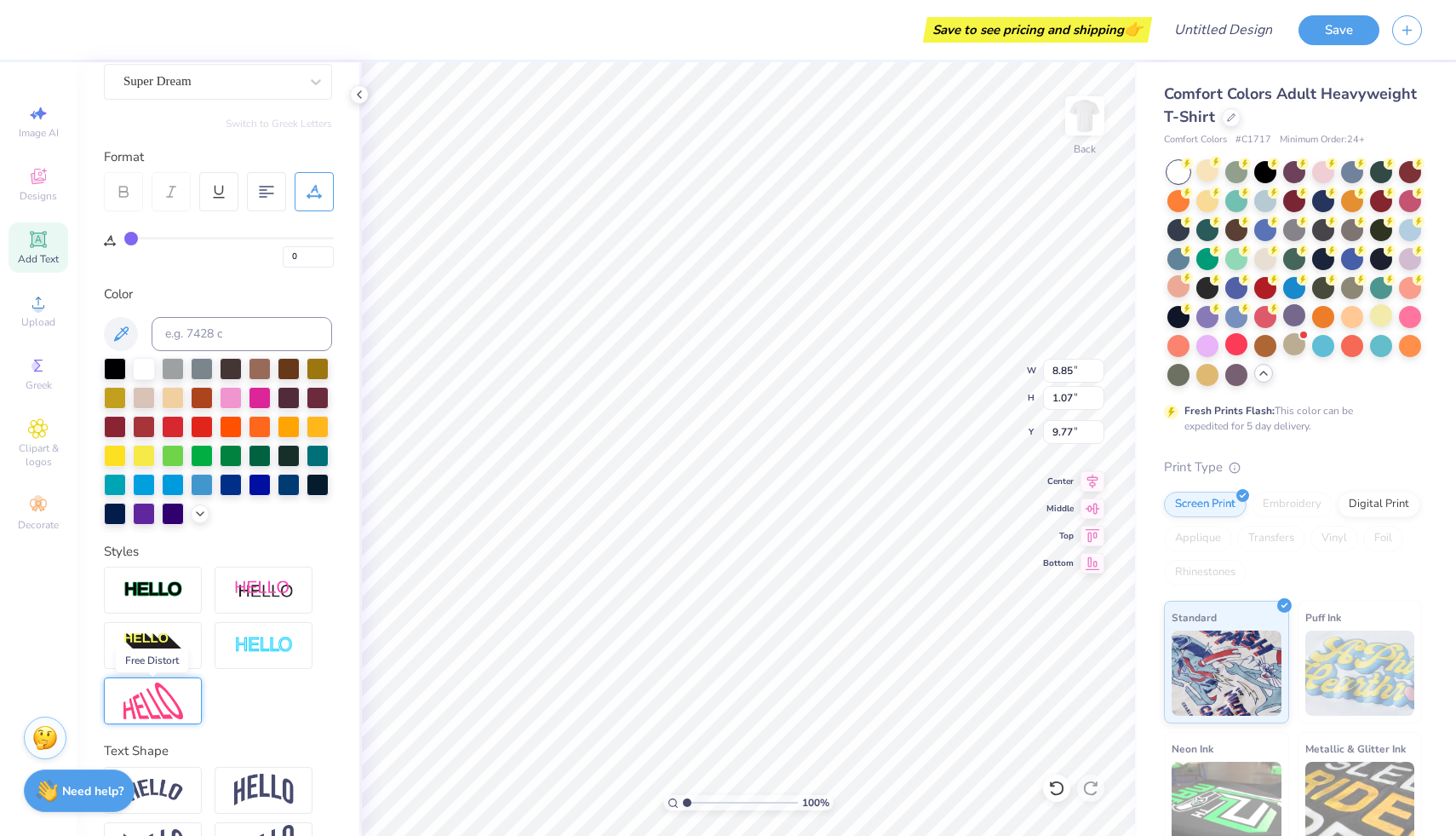
click at [179, 692] on img at bounding box center [153, 700] width 60 height 37
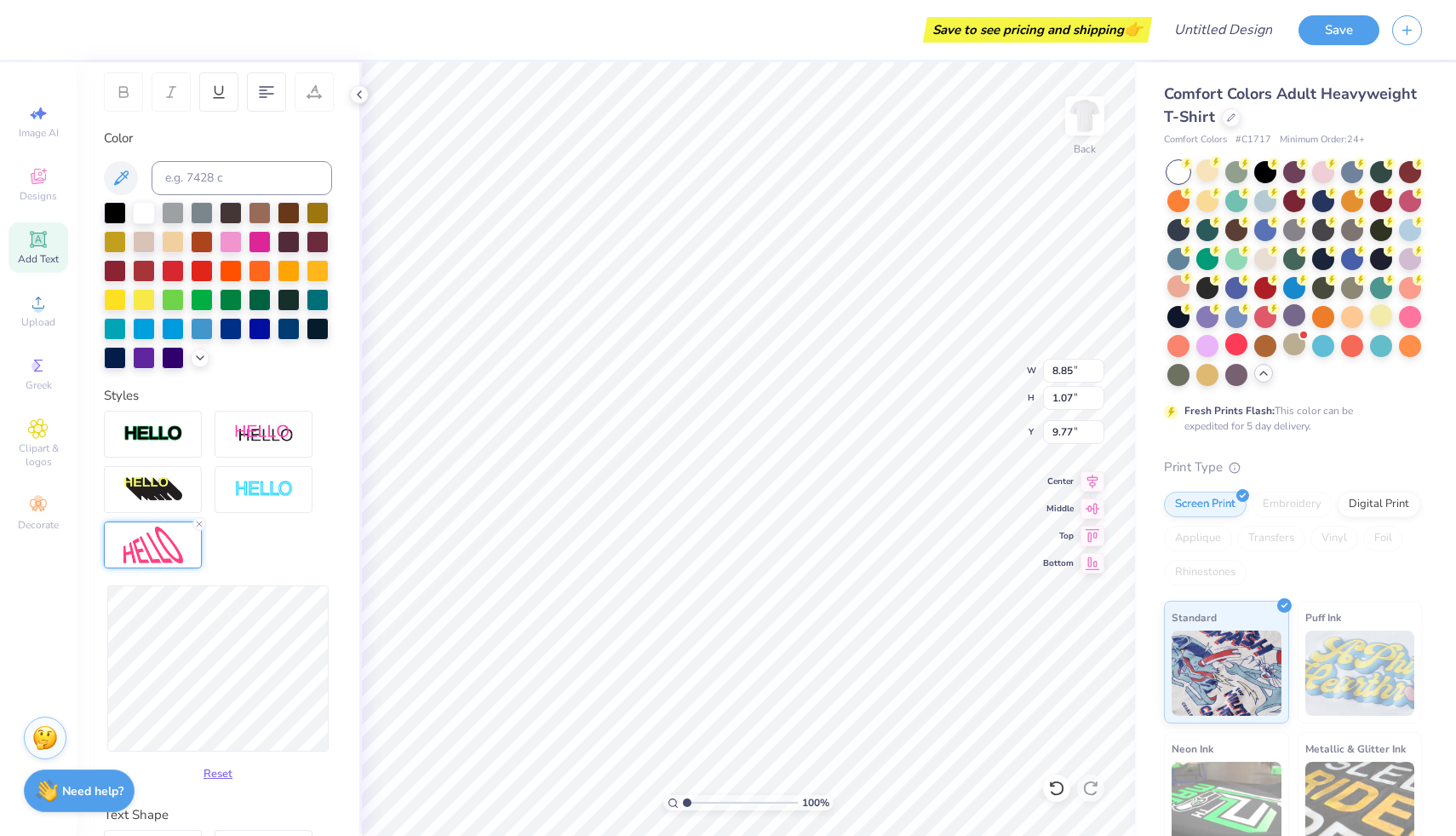
scroll to position [270, 0]
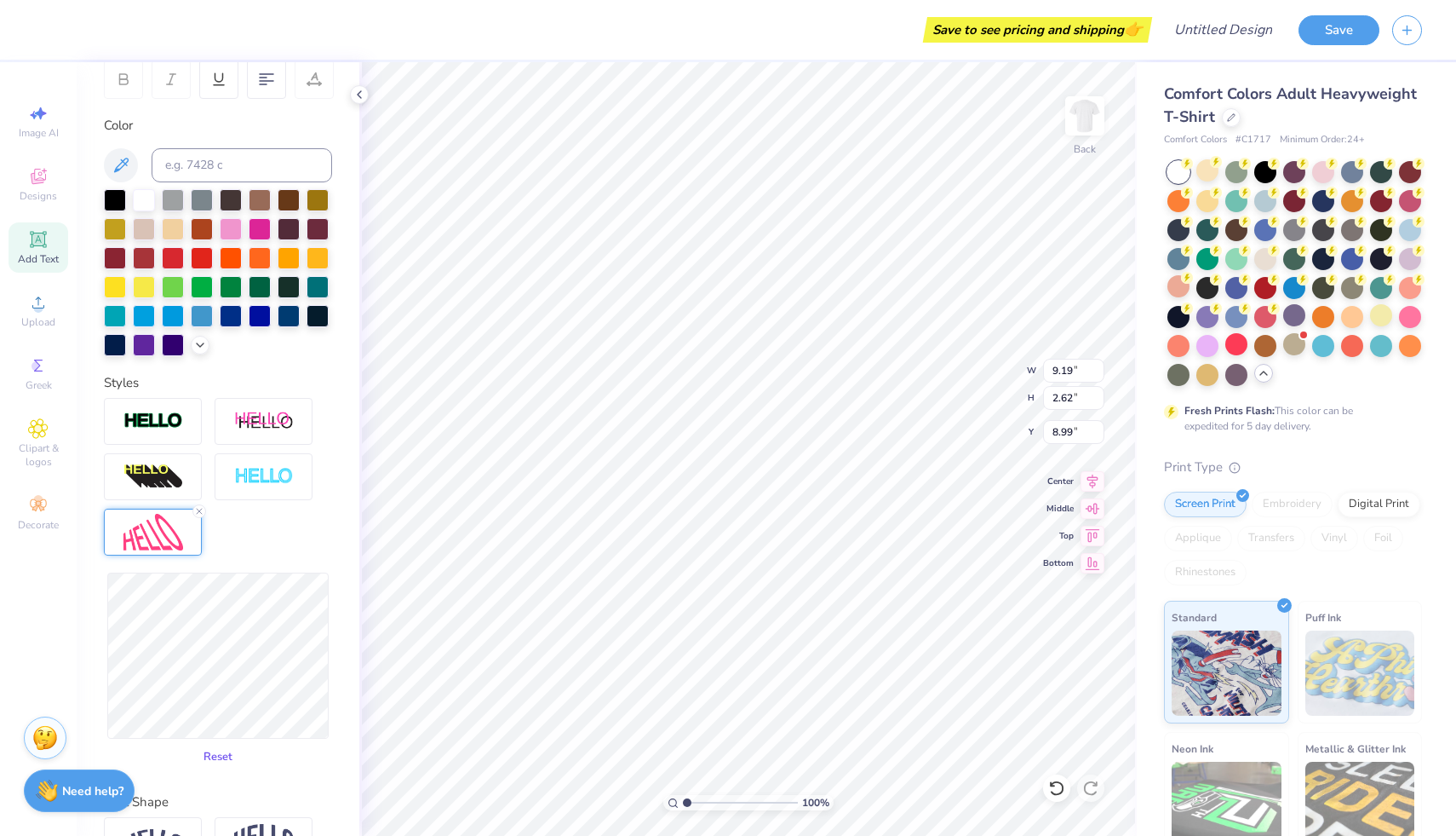
click at [218, 759] on button "Reset" at bounding box center [218, 756] width 44 height 28
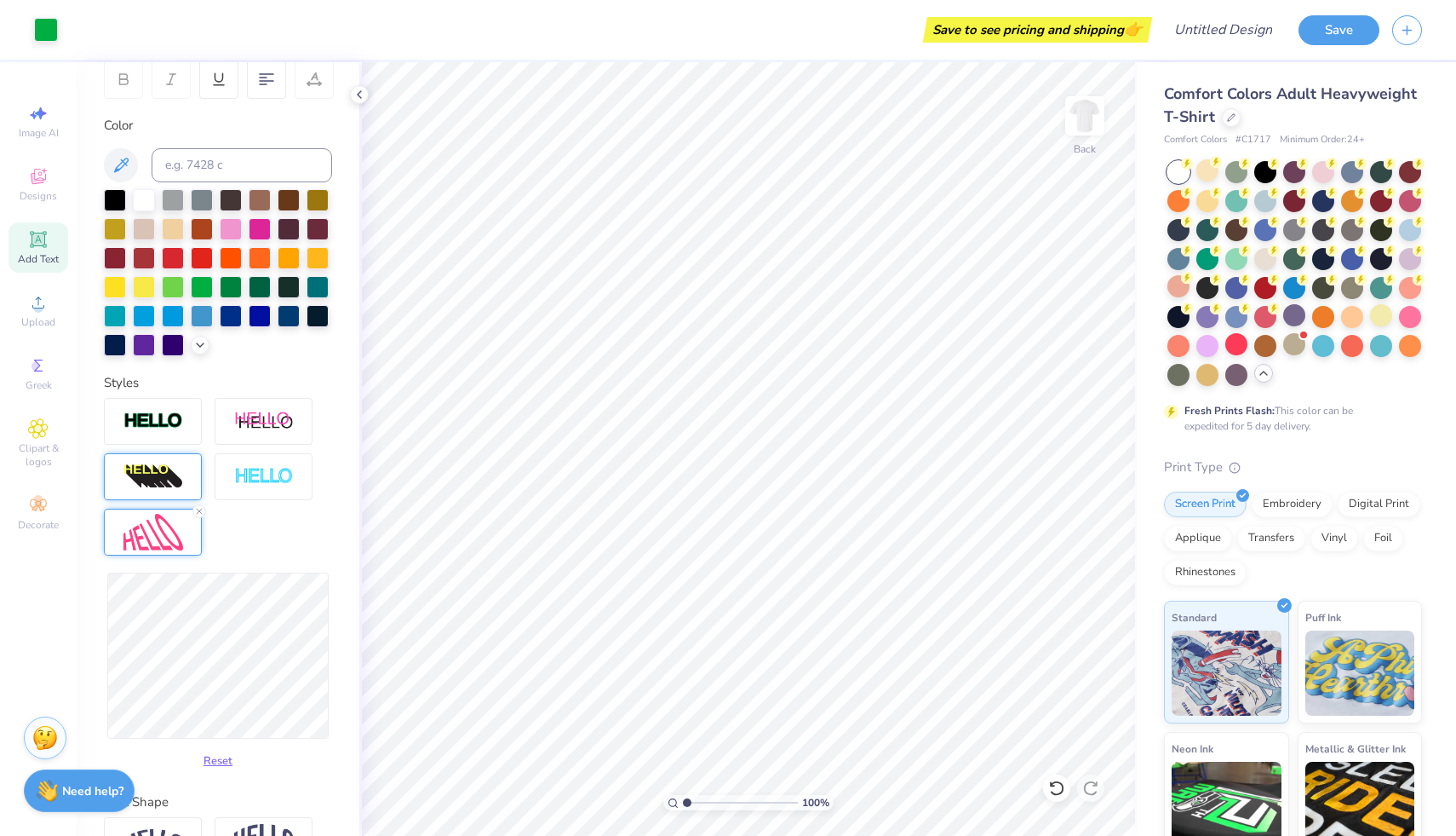
click at [167, 466] on img at bounding box center [153, 476] width 60 height 27
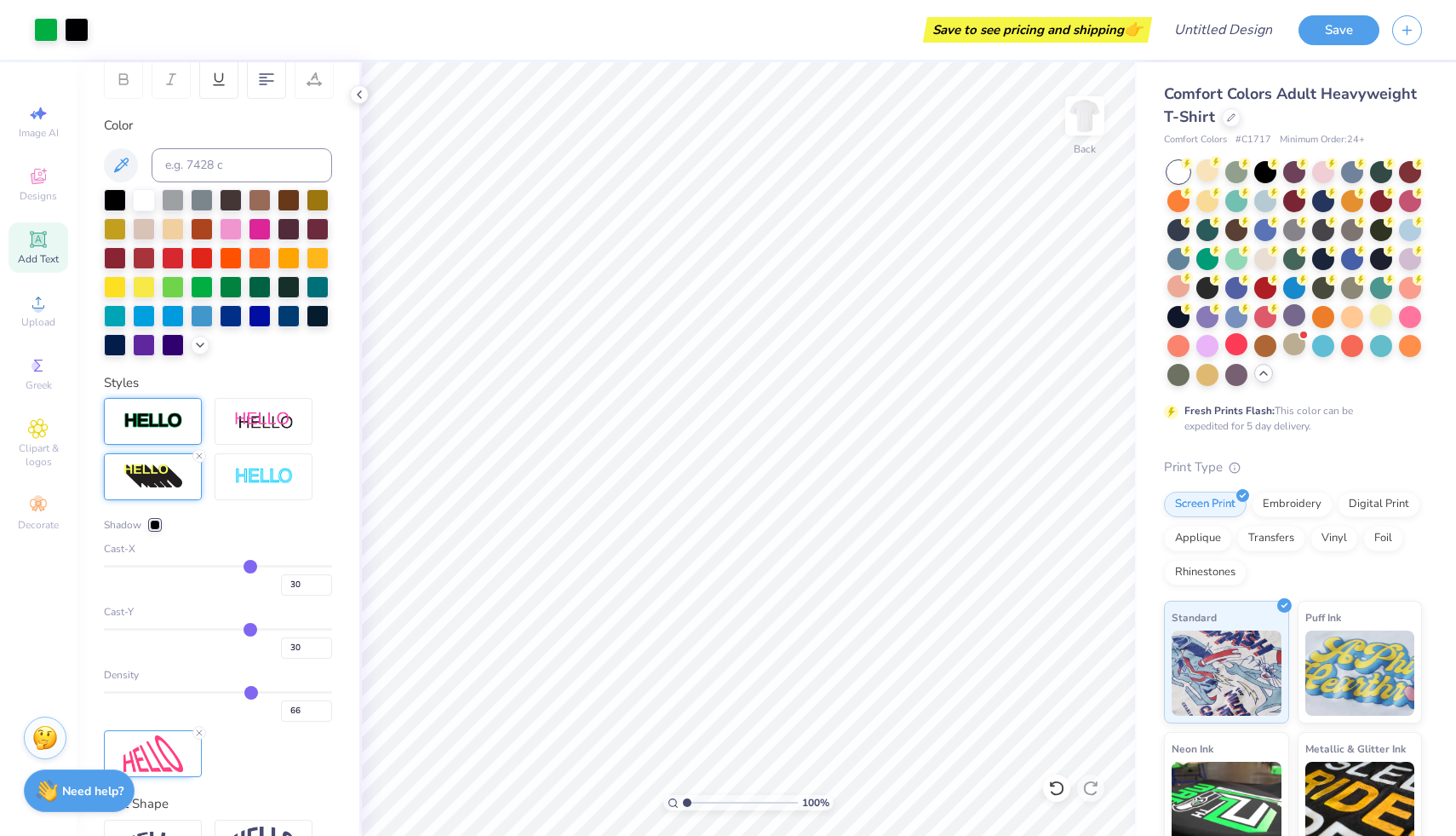
click at [162, 423] on img at bounding box center [153, 421] width 60 height 20
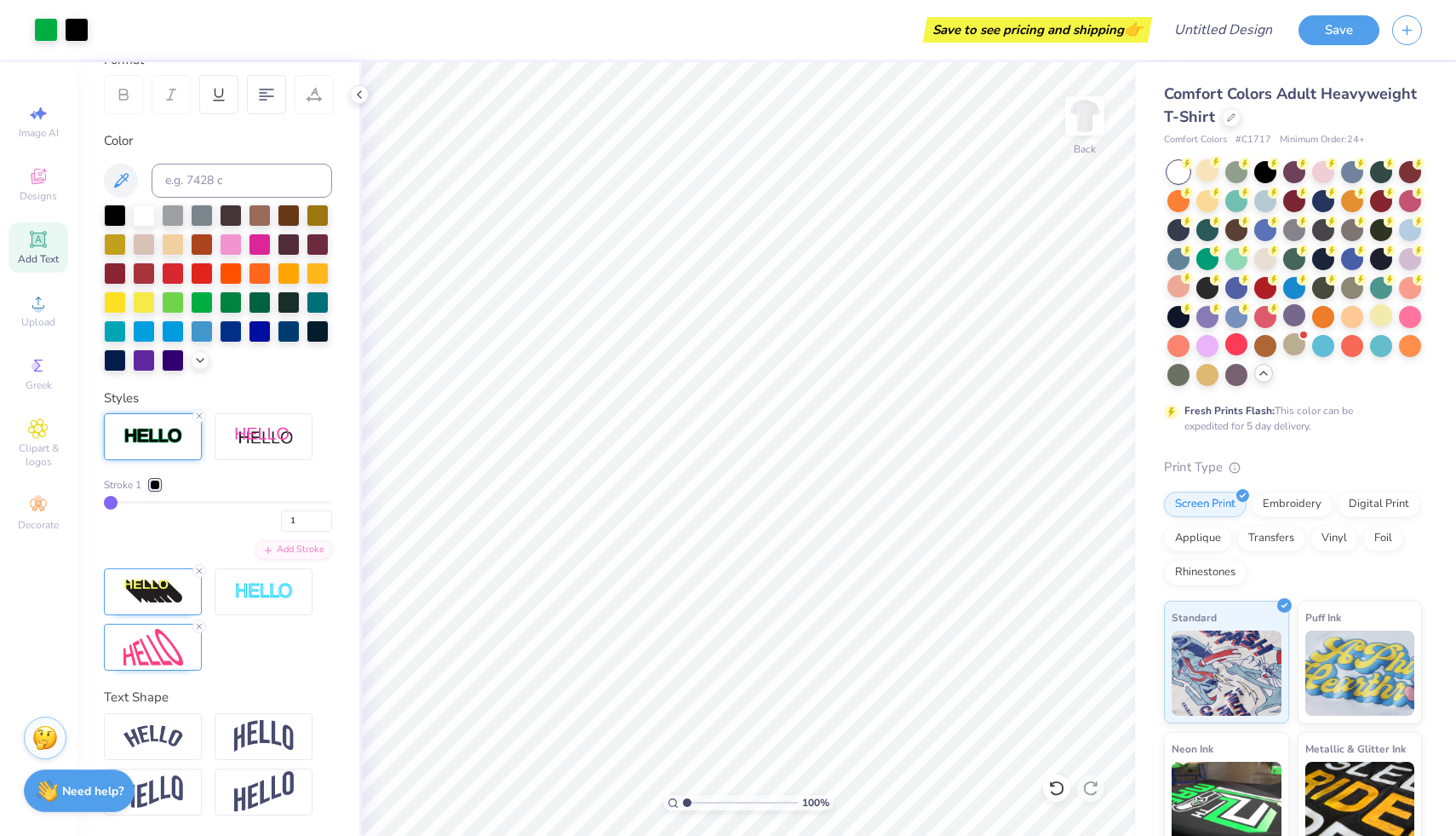
scroll to position [254, 0]
drag, startPoint x: 113, startPoint y: 499, endPoint x: 162, endPoint y: 500, distance: 49.0
click at [162, 501] on input "range" at bounding box center [217, 502] width 228 height 3
drag, startPoint x: 162, startPoint y: 500, endPoint x: 46, endPoint y: 501, distance: 116.0
click at [104, 501] on input "range" at bounding box center [217, 502] width 228 height 3
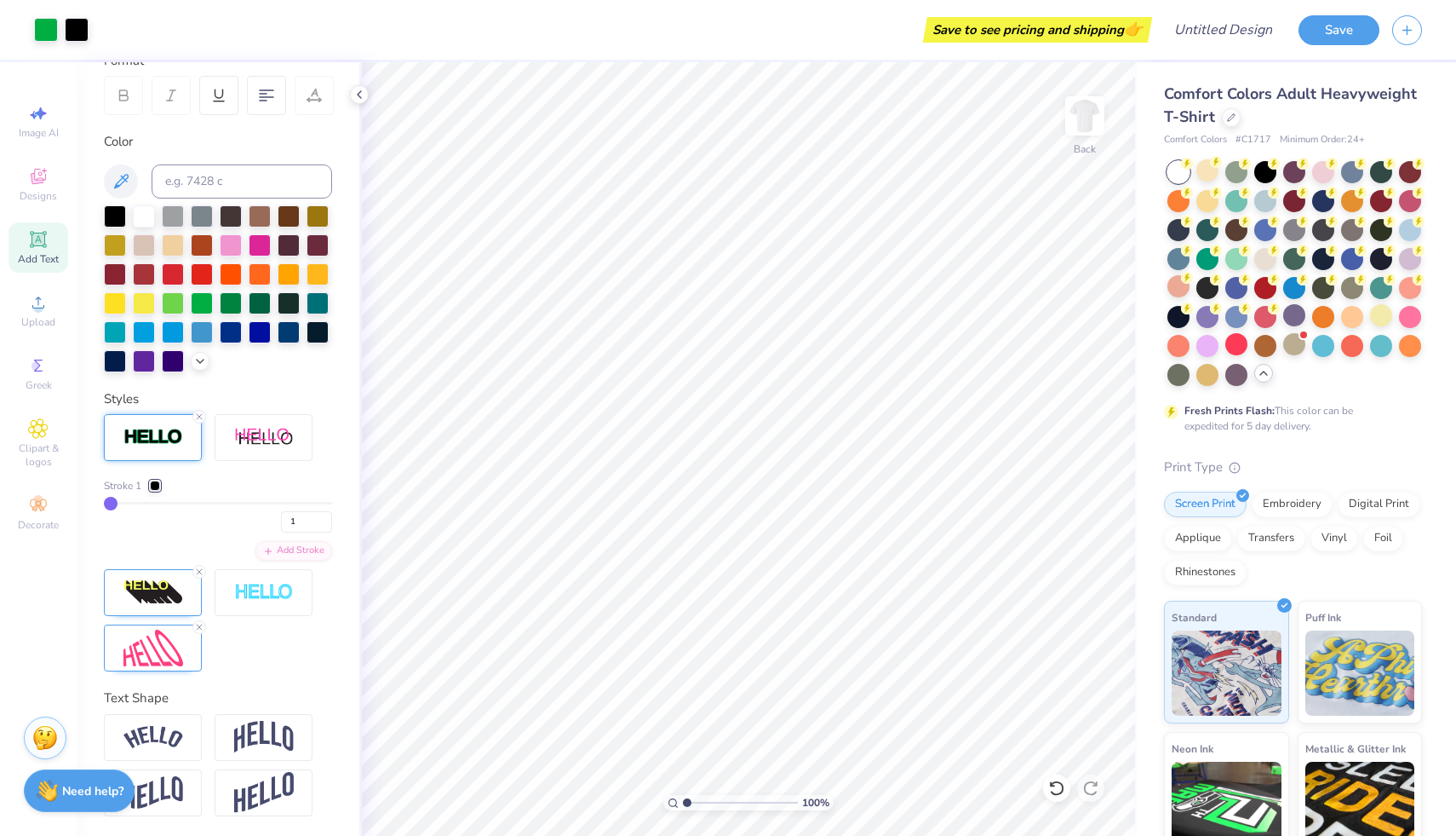
click at [200, 415] on line at bounding box center [198, 416] width 5 height 5
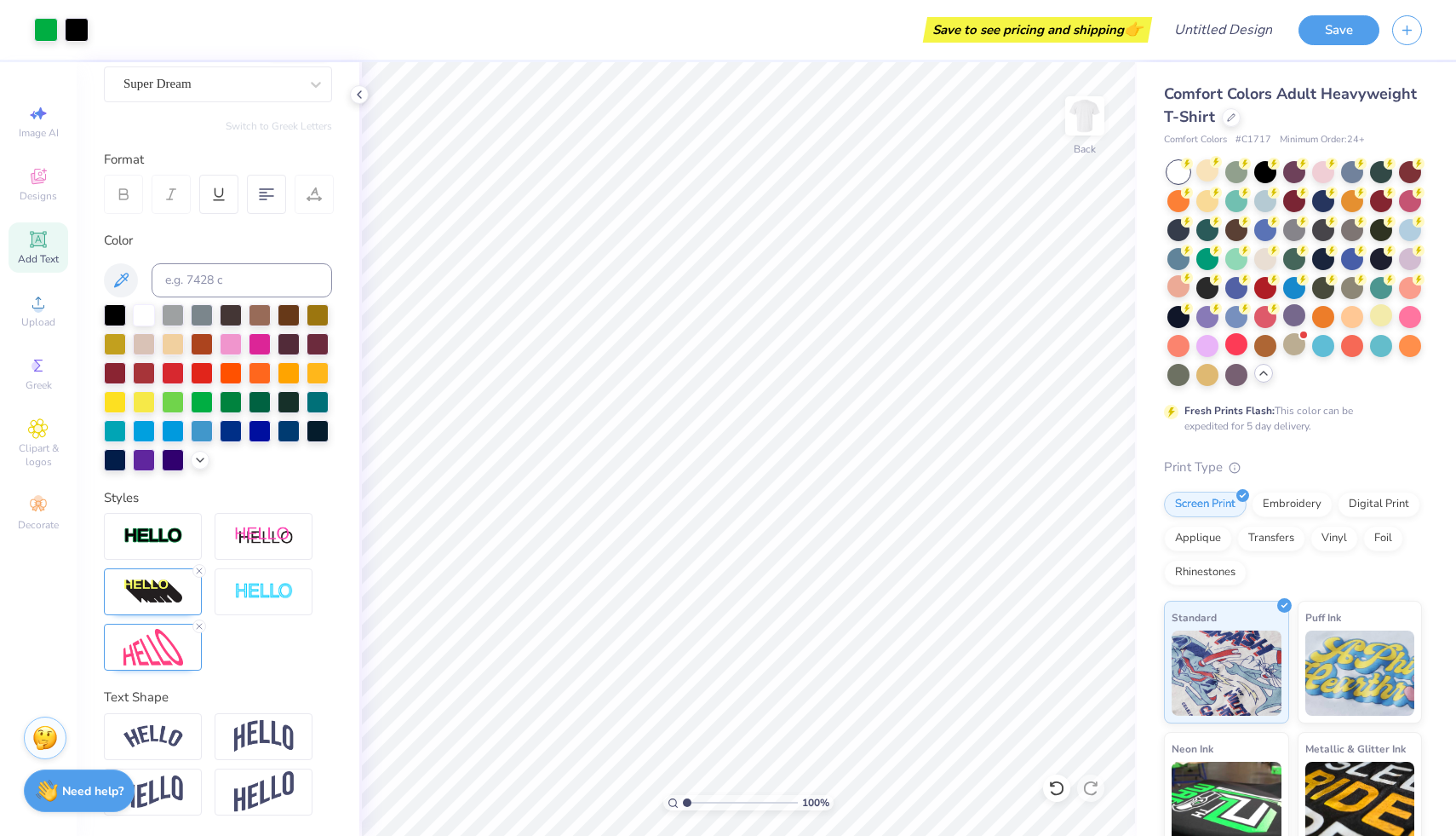
scroll to position [154, 0]
click at [197, 571] on icon at bounding box center [199, 571] width 10 height 10
click at [286, 544] on img at bounding box center [264, 536] width 60 height 21
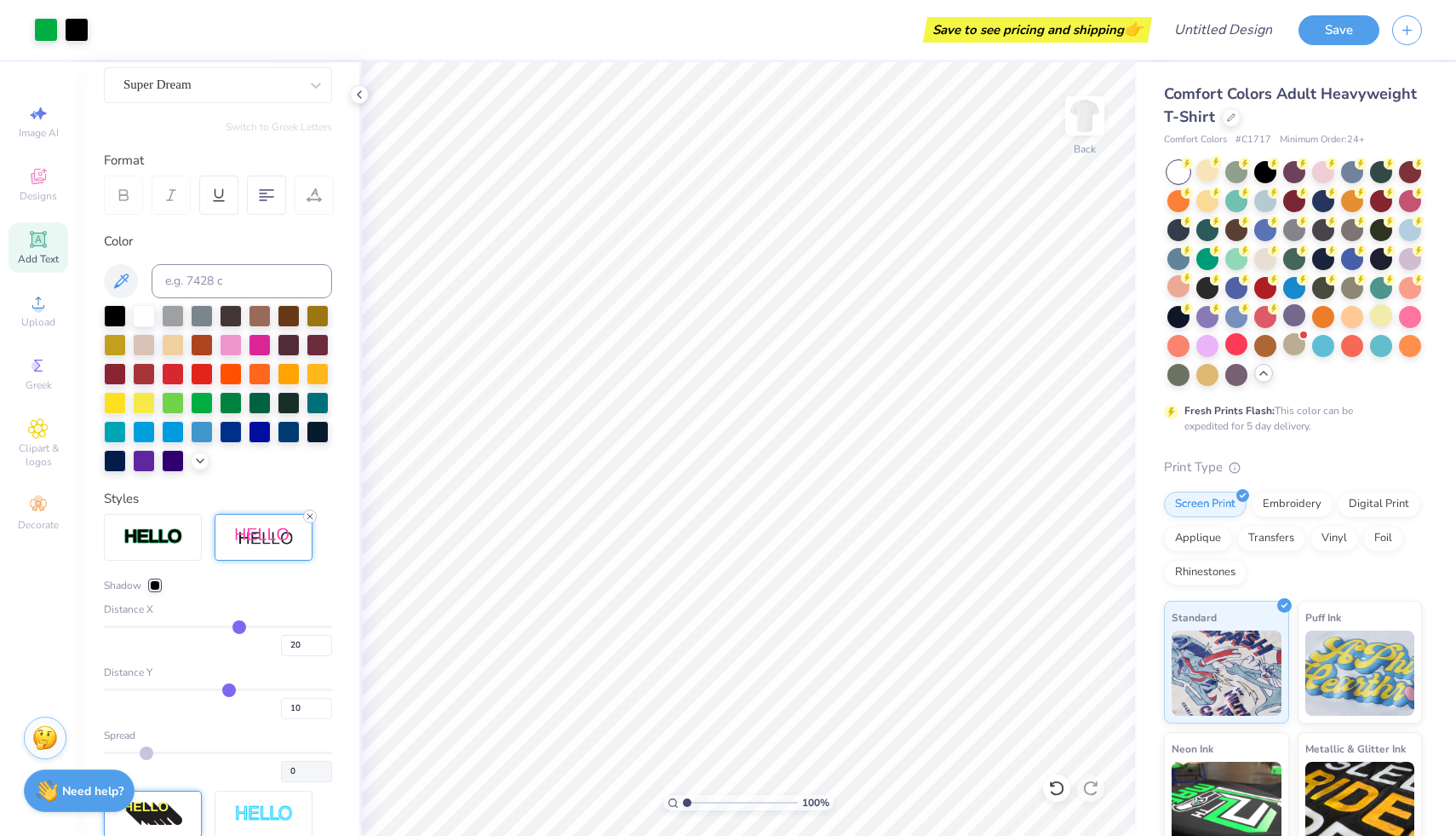
click at [310, 513] on icon at bounding box center [310, 516] width 10 height 10
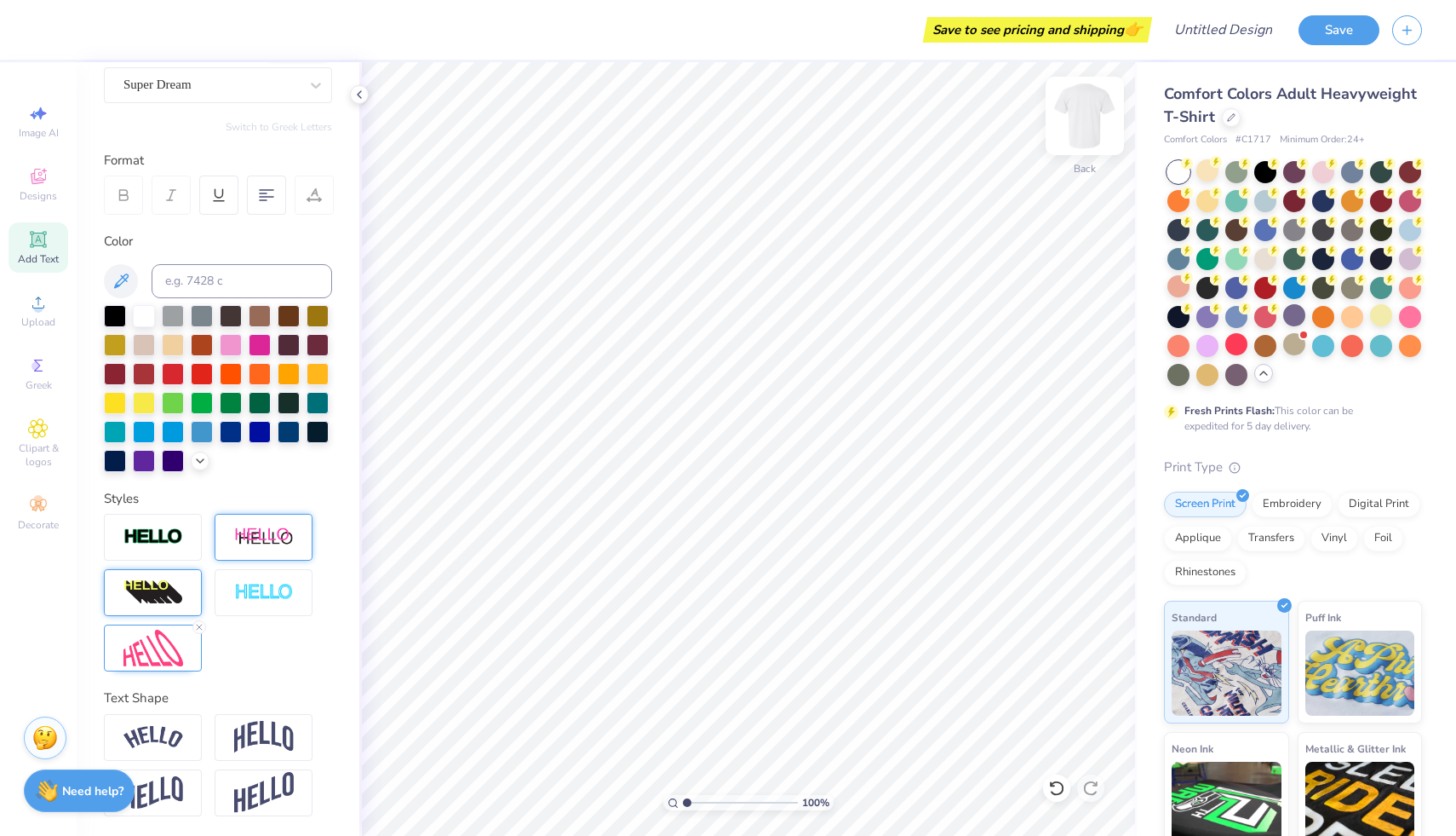
click at [1092, 126] on img at bounding box center [1085, 116] width 68 height 68
click at [37, 257] on span "Add Text" at bounding box center [38, 259] width 41 height 14
click at [818, 254] on li "Copy" at bounding box center [862, 259] width 133 height 33
click at [772, 489] on li "Paste" at bounding box center [798, 482] width 133 height 33
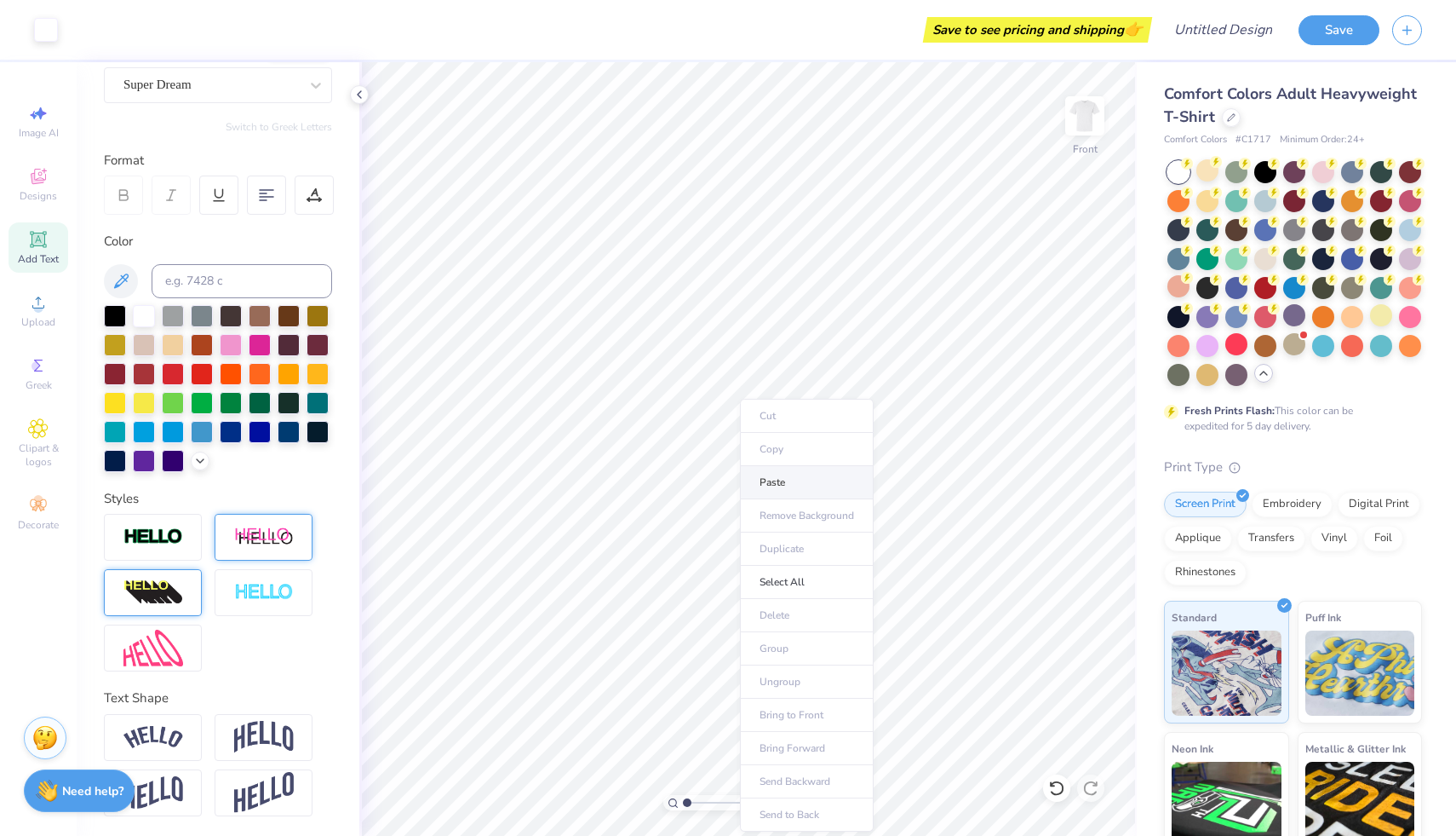
click at [764, 493] on li "Paste" at bounding box center [807, 482] width 133 height 33
click at [785, 494] on li "Paste" at bounding box center [800, 482] width 133 height 33
click at [784, 481] on li "Paste" at bounding box center [808, 482] width 133 height 33
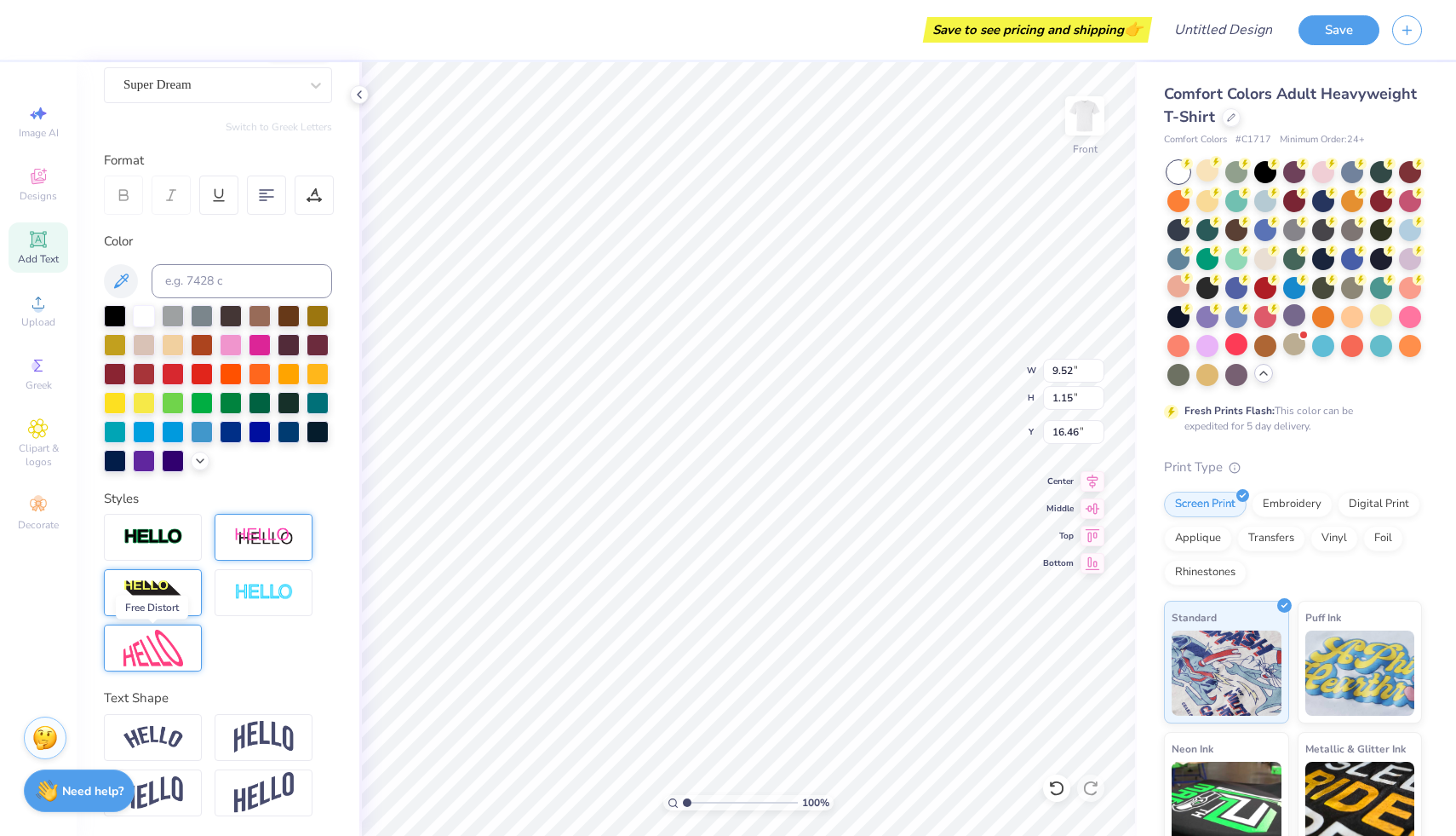
click at [160, 650] on img at bounding box center [153, 648] width 60 height 37
click at [175, 655] on img at bounding box center [153, 648] width 60 height 37
click at [164, 647] on img at bounding box center [153, 648] width 60 height 37
click at [168, 657] on img at bounding box center [153, 648] width 60 height 37
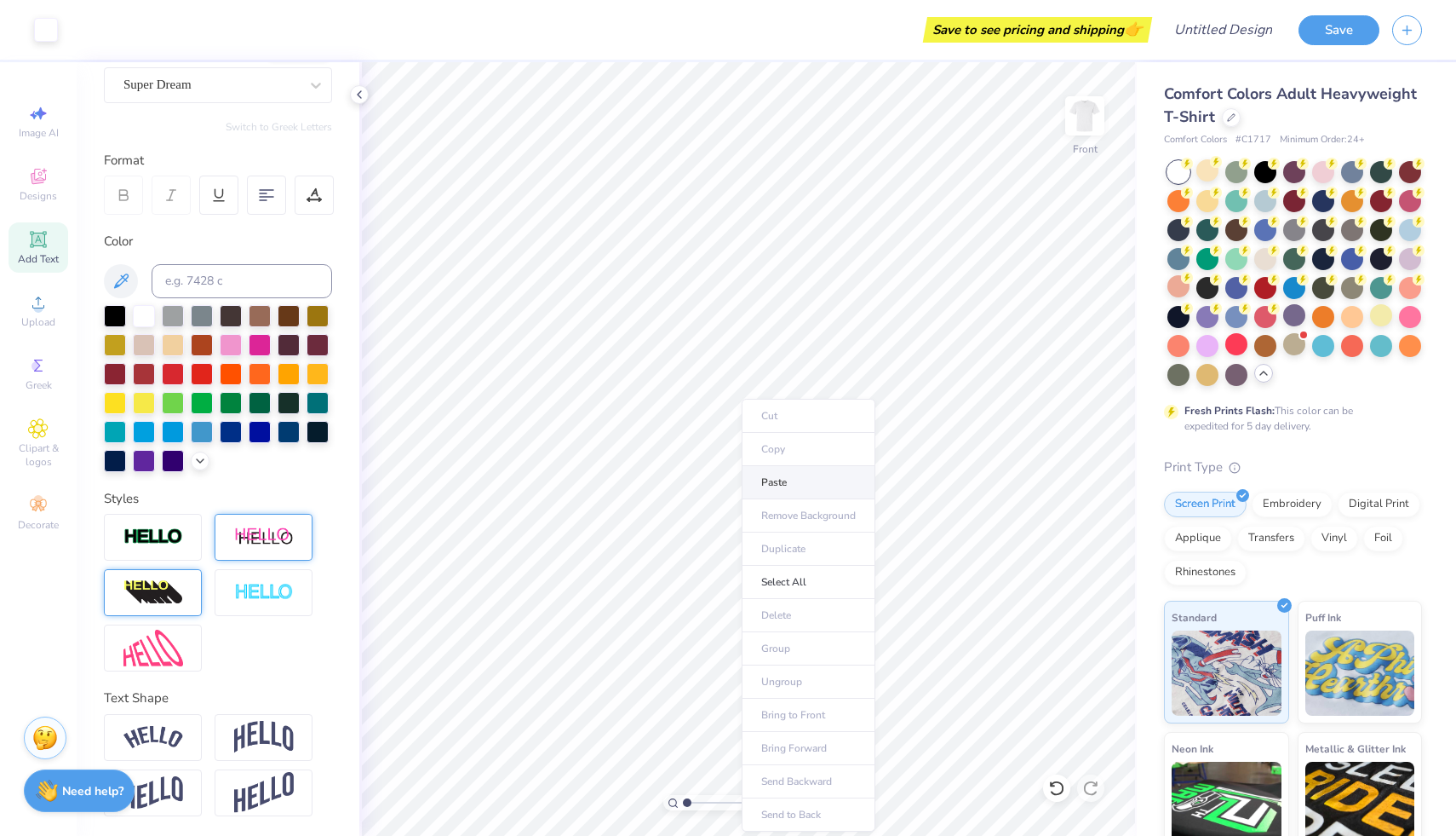
click at [789, 488] on li "Paste" at bounding box center [809, 482] width 133 height 33
click at [181, 643] on img at bounding box center [153, 648] width 60 height 37
click at [176, 642] on img at bounding box center [153, 648] width 60 height 37
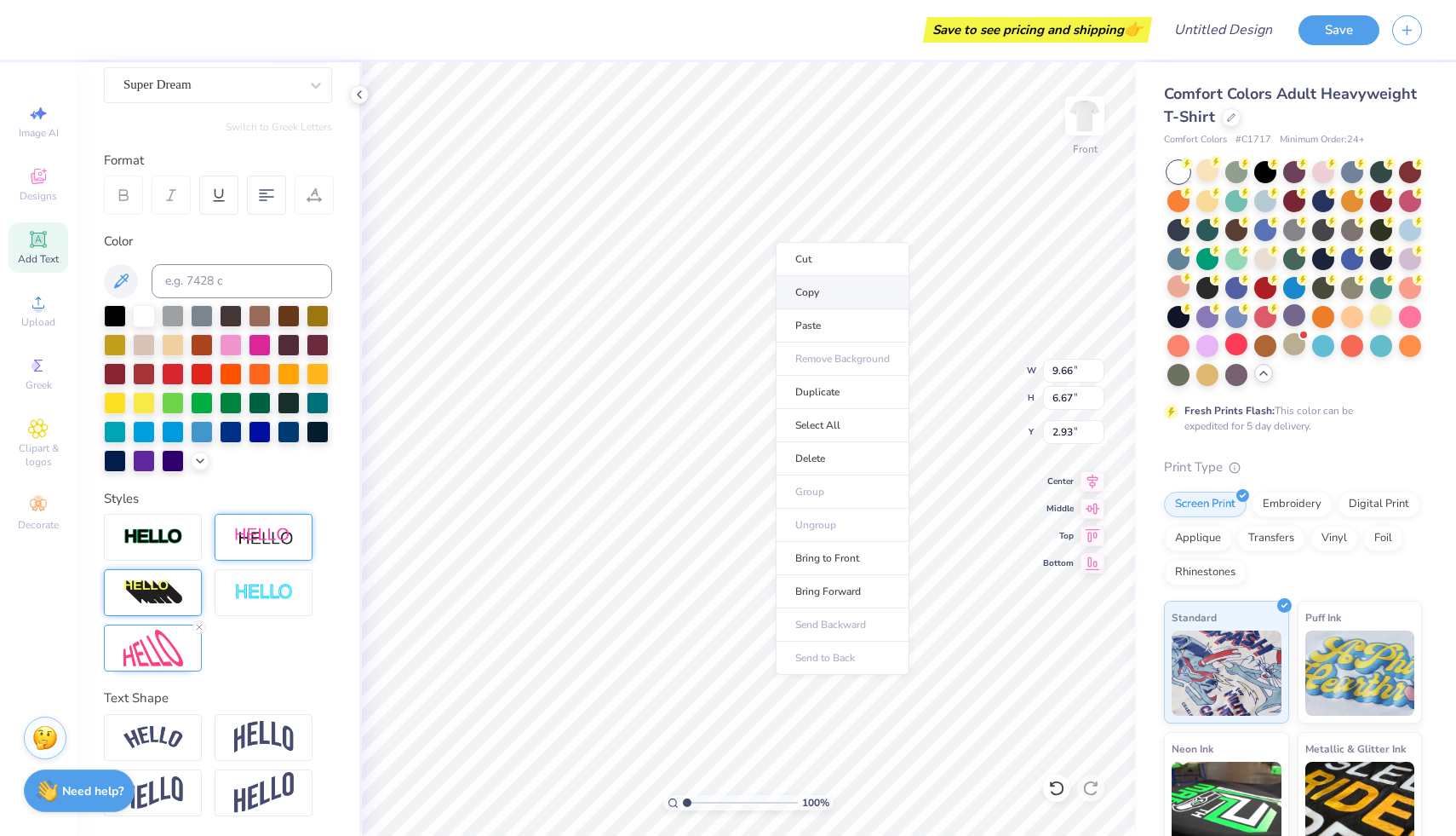
click at [818, 298] on li "Copy" at bounding box center [843, 292] width 133 height 33
click at [797, 470] on li "Paste" at bounding box center [811, 482] width 133 height 33
click at [166, 656] on img at bounding box center [153, 648] width 60 height 37
click at [751, 386] on li "Copy" at bounding box center [774, 383] width 133 height 33
click at [765, 488] on li "Paste" at bounding box center [797, 482] width 133 height 33
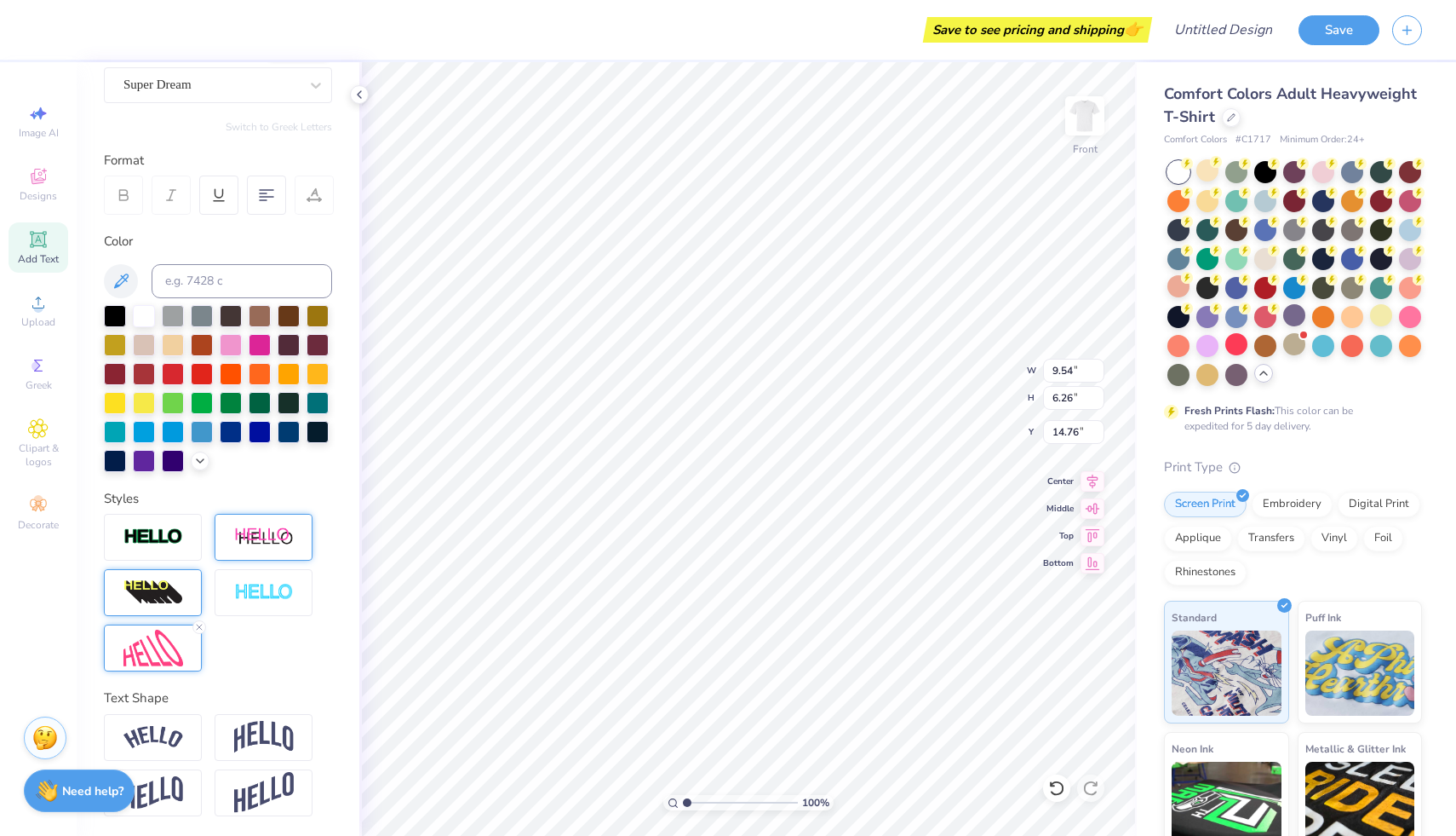
click at [172, 655] on img at bounding box center [153, 648] width 60 height 37
click at [199, 398] on div at bounding box center [201, 402] width 22 height 22
click at [198, 400] on div at bounding box center [201, 402] width 22 height 22
click at [199, 407] on div at bounding box center [201, 402] width 22 height 22
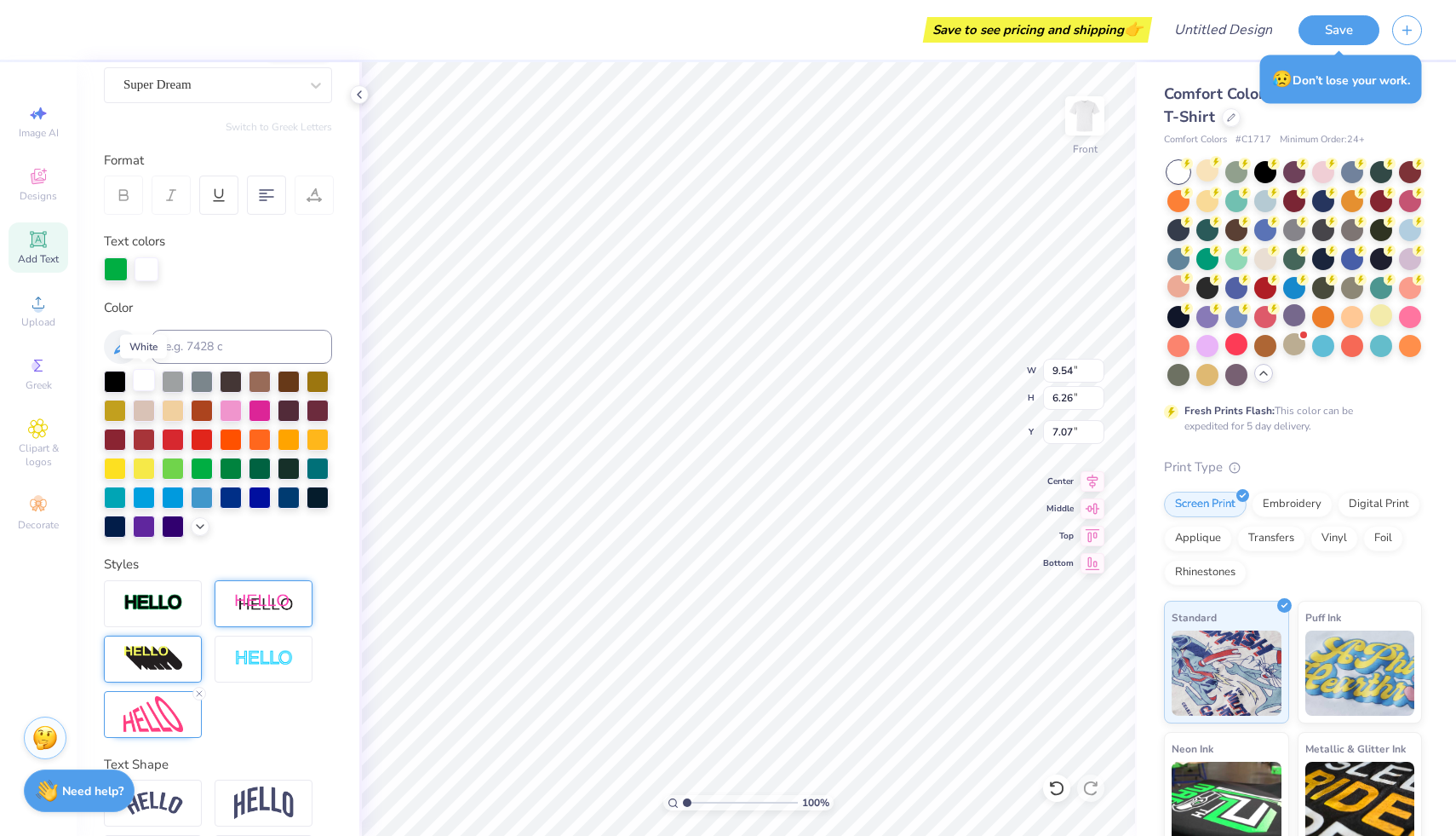
click at [142, 385] on div at bounding box center [143, 380] width 22 height 22
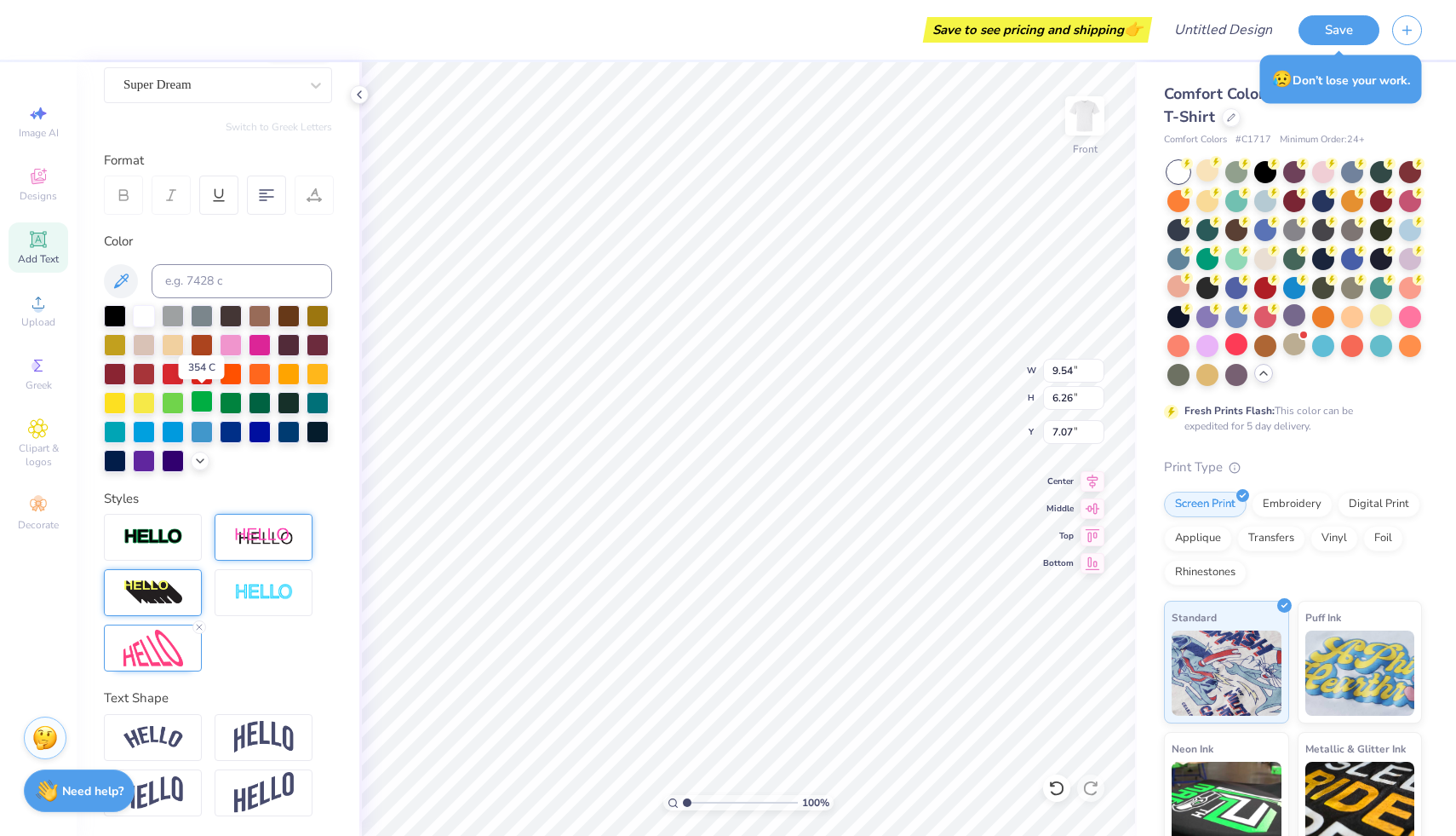
click at [196, 397] on div at bounding box center [201, 402] width 22 height 22
click at [201, 407] on div at bounding box center [201, 402] width 22 height 22
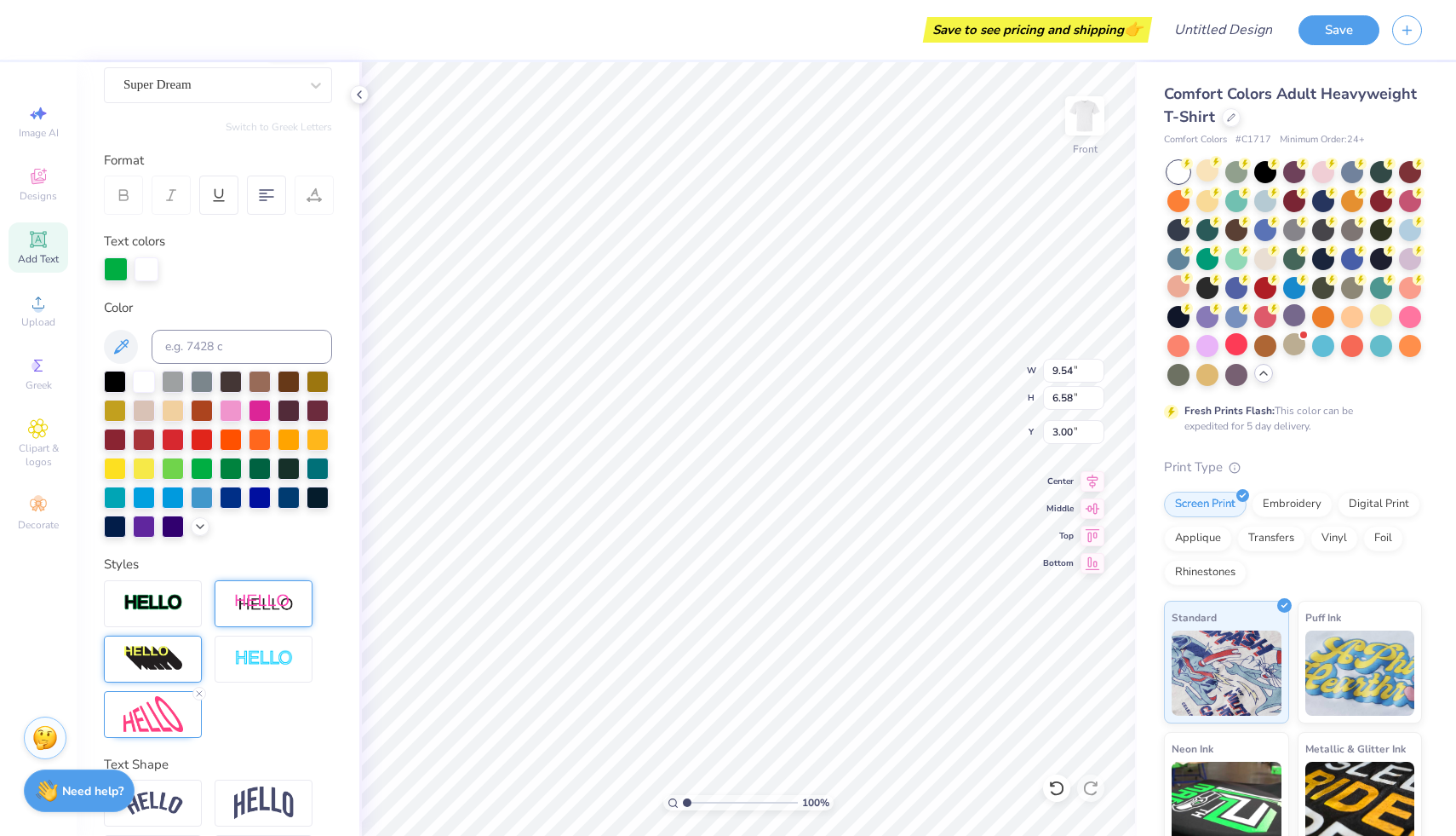
click at [317, 191] on icon at bounding box center [315, 192] width 8 height 9
click at [219, 196] on icon at bounding box center [219, 193] width 8 height 9
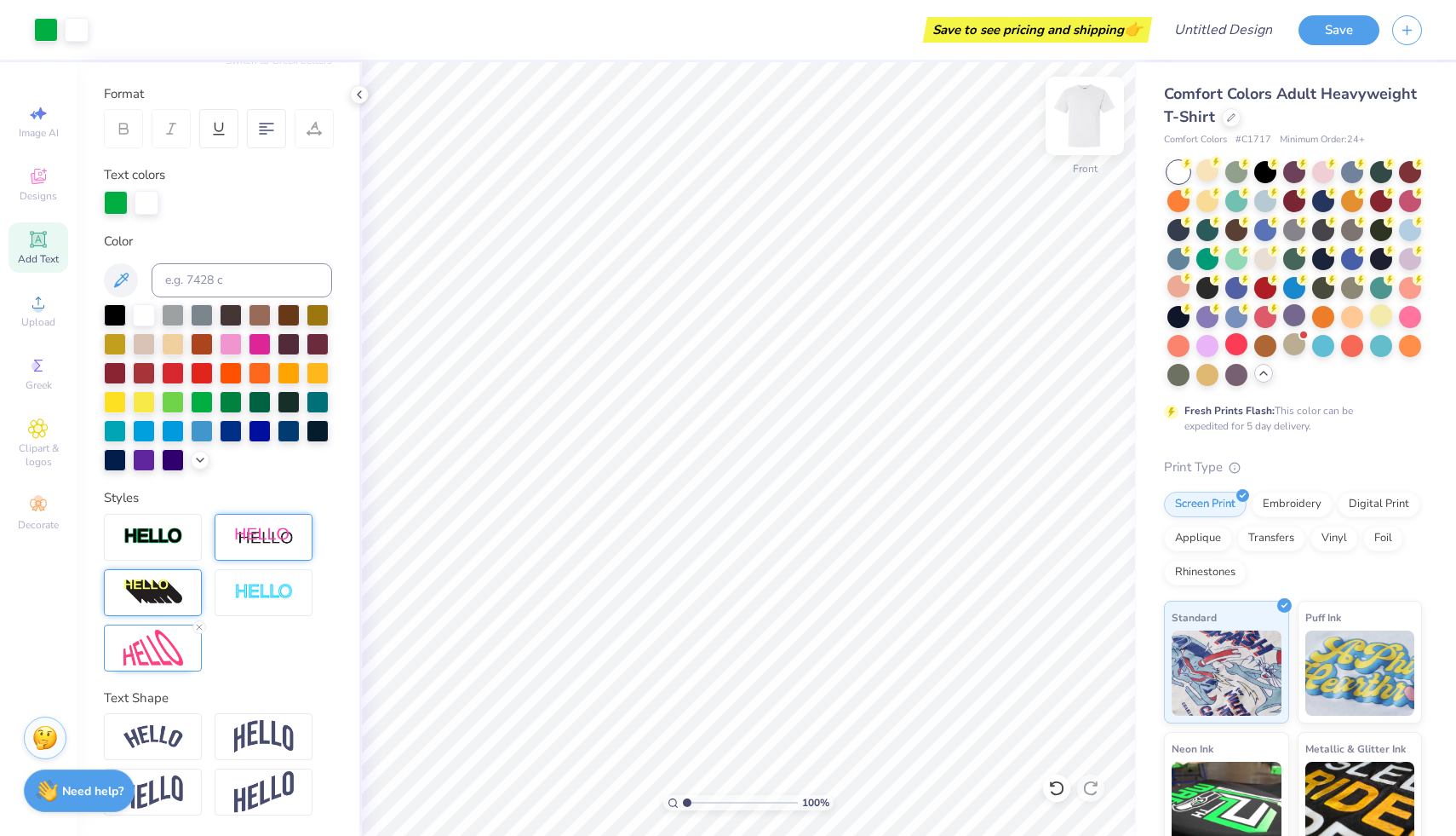
click at [1075, 127] on img at bounding box center [1085, 116] width 68 height 68
click at [45, 190] on span "Designs" at bounding box center [39, 196] width 38 height 14
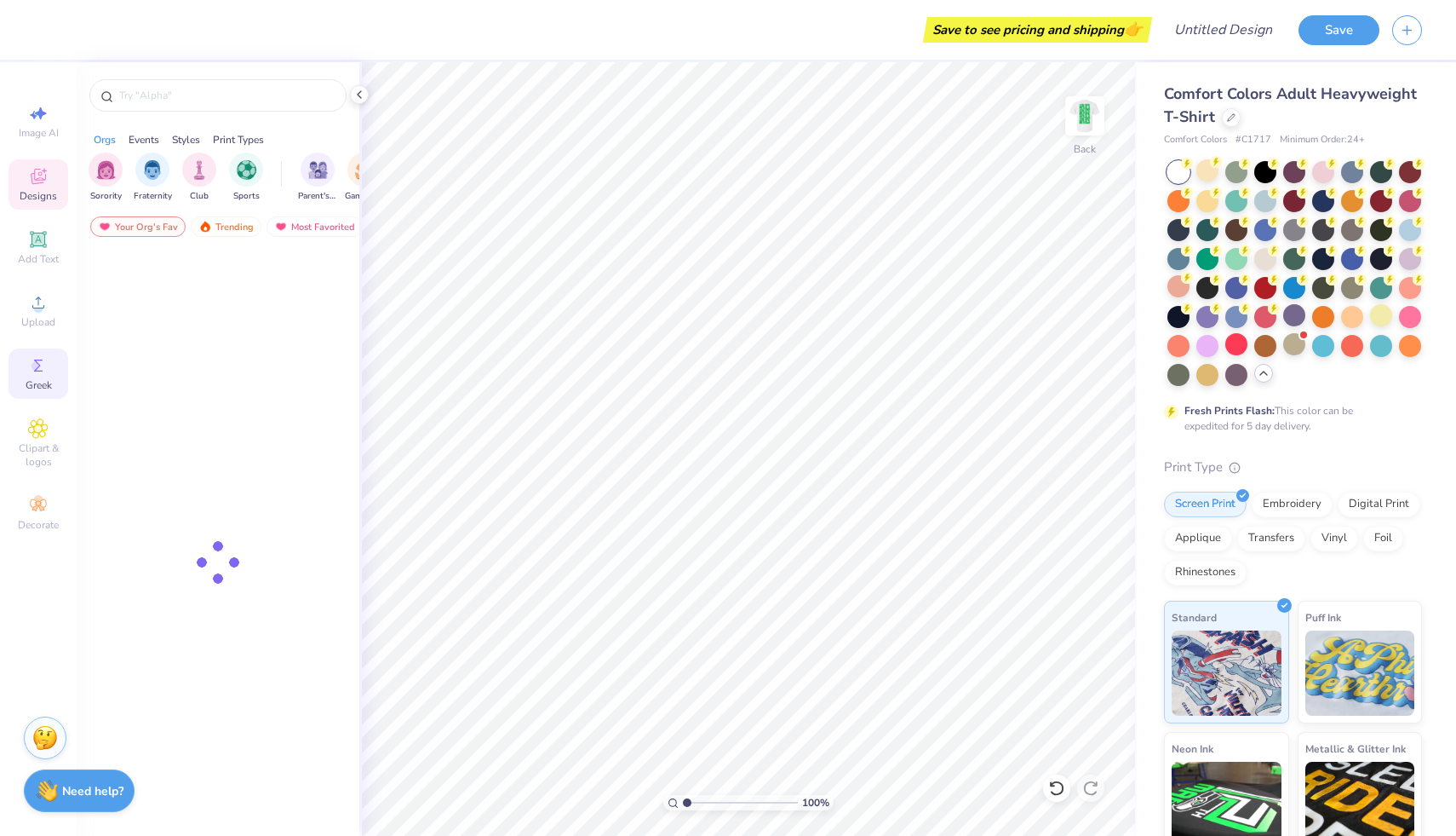
click at [40, 354] on div "Greek" at bounding box center [39, 374] width 60 height 50
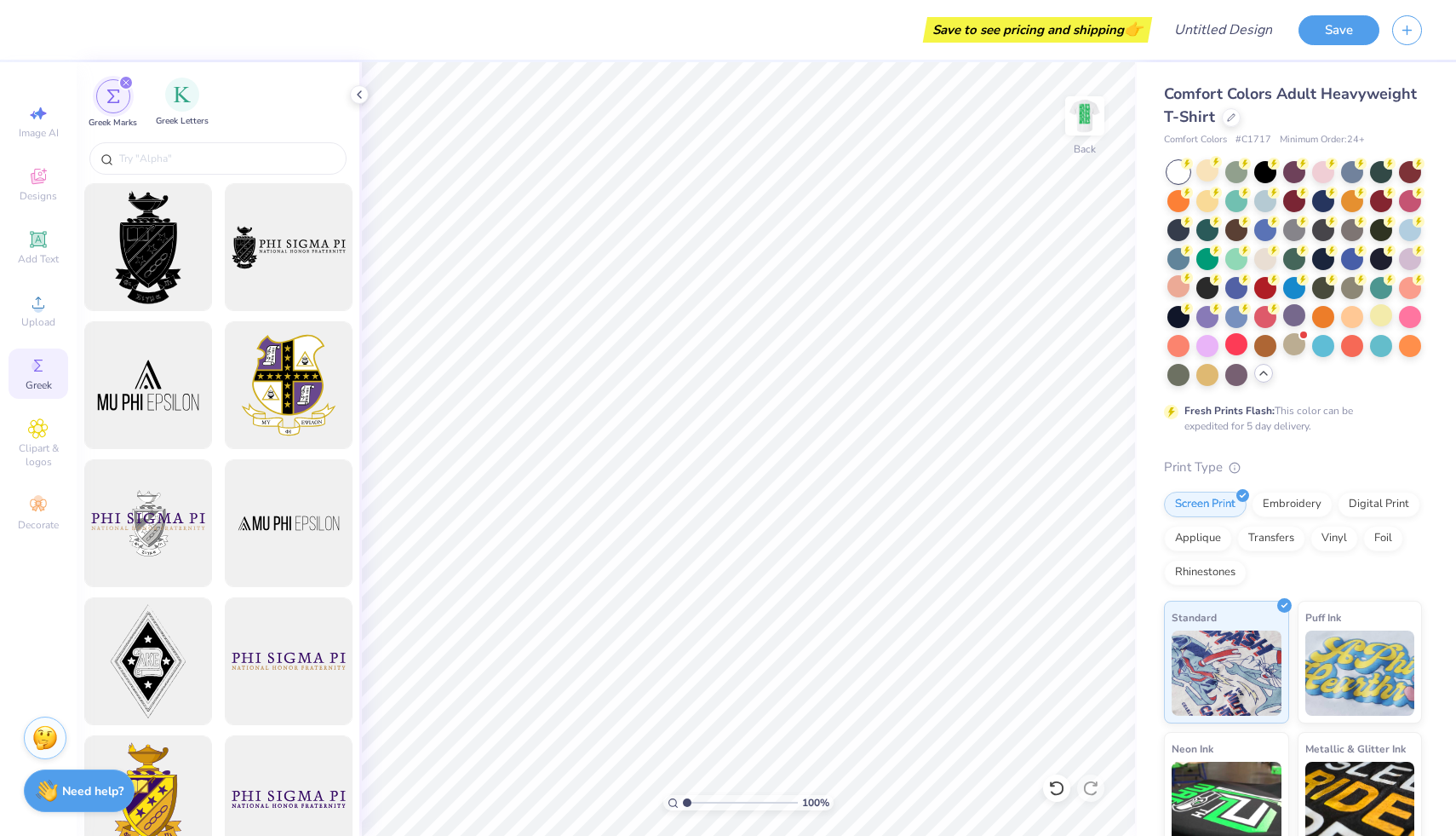
click at [178, 115] on span "Greek Letters" at bounding box center [181, 121] width 53 height 13
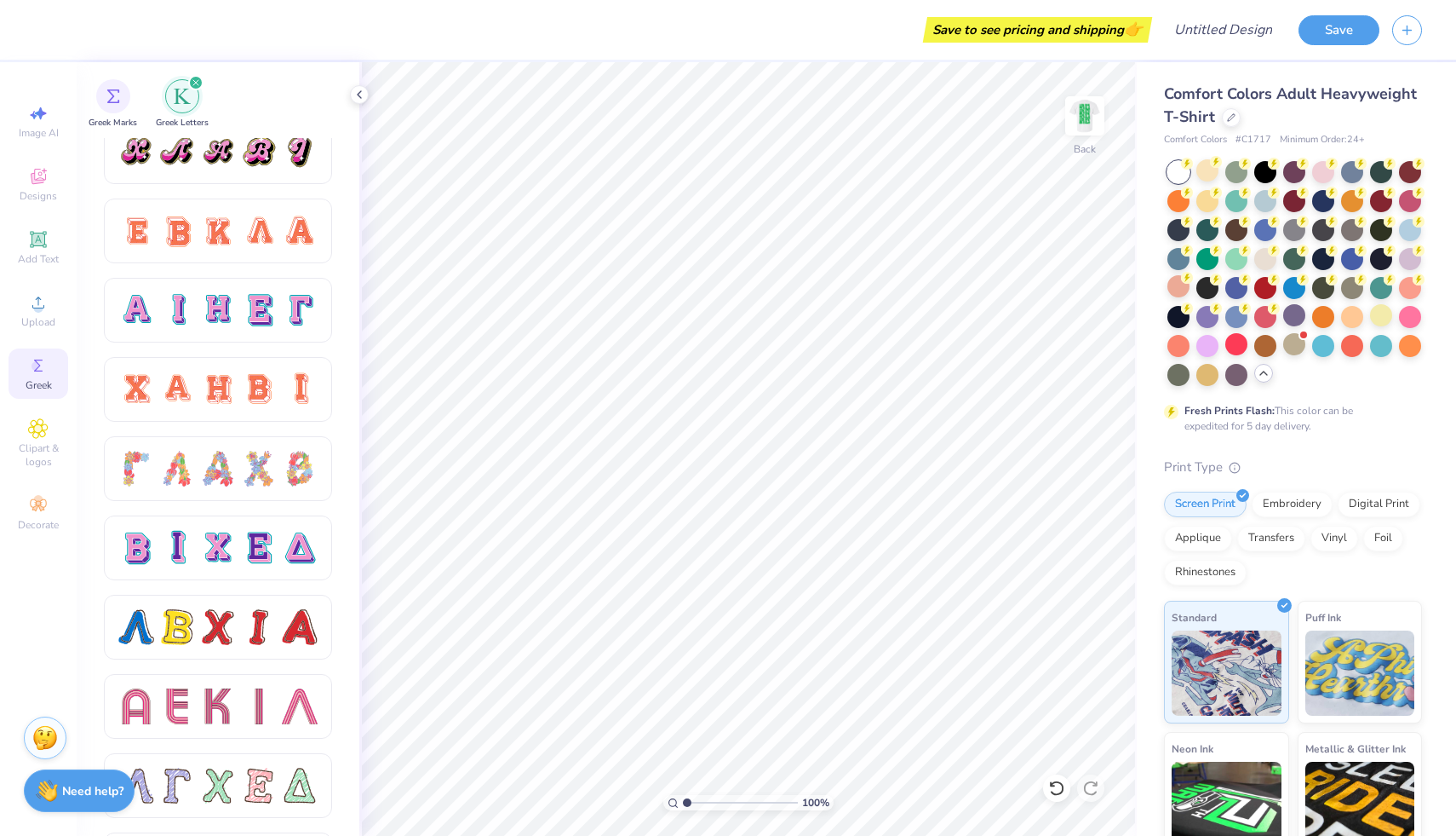
scroll to position [1049, 0]
click at [226, 469] on div at bounding box center [218, 467] width 36 height 36
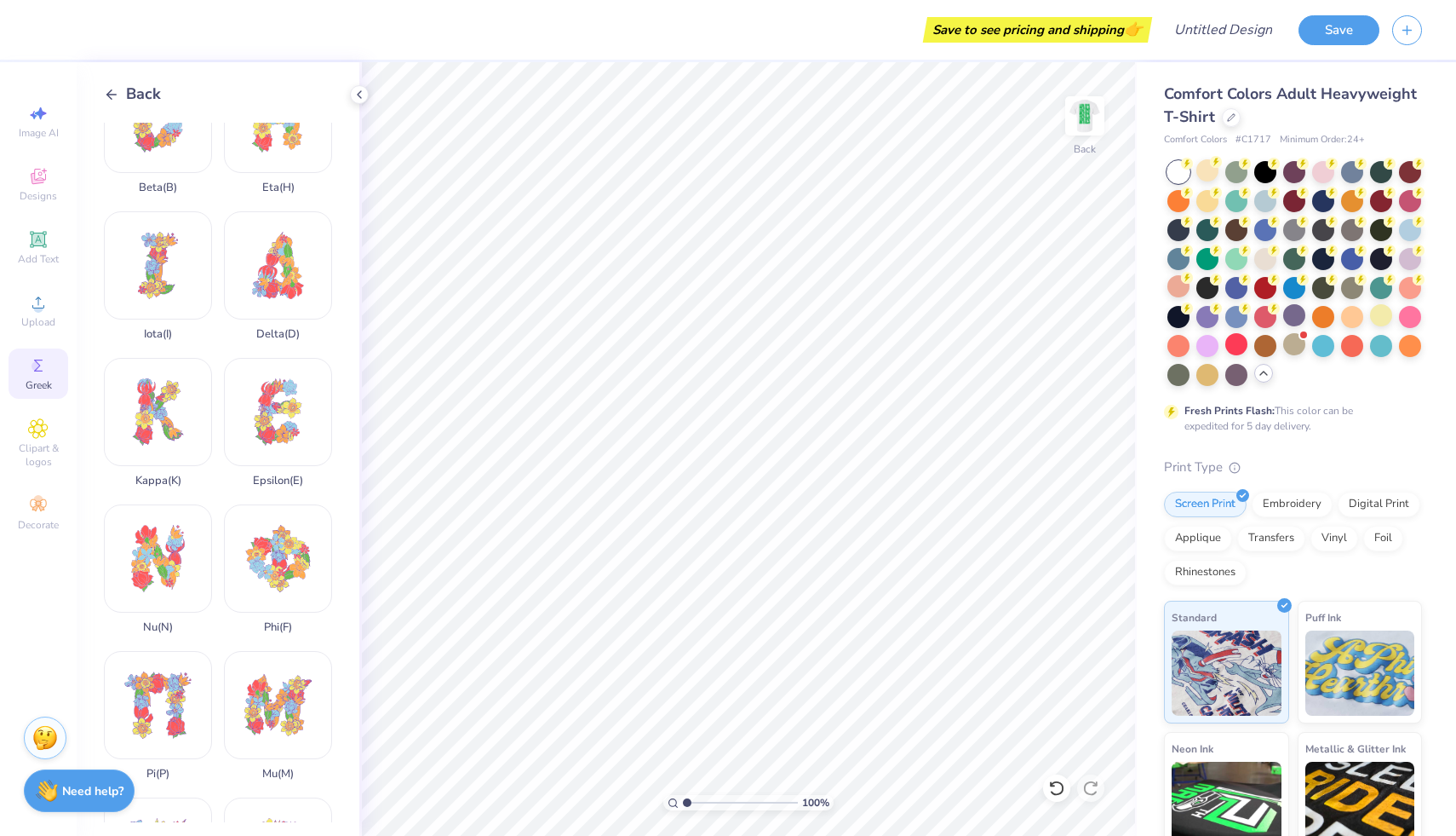
scroll to position [356, 0]
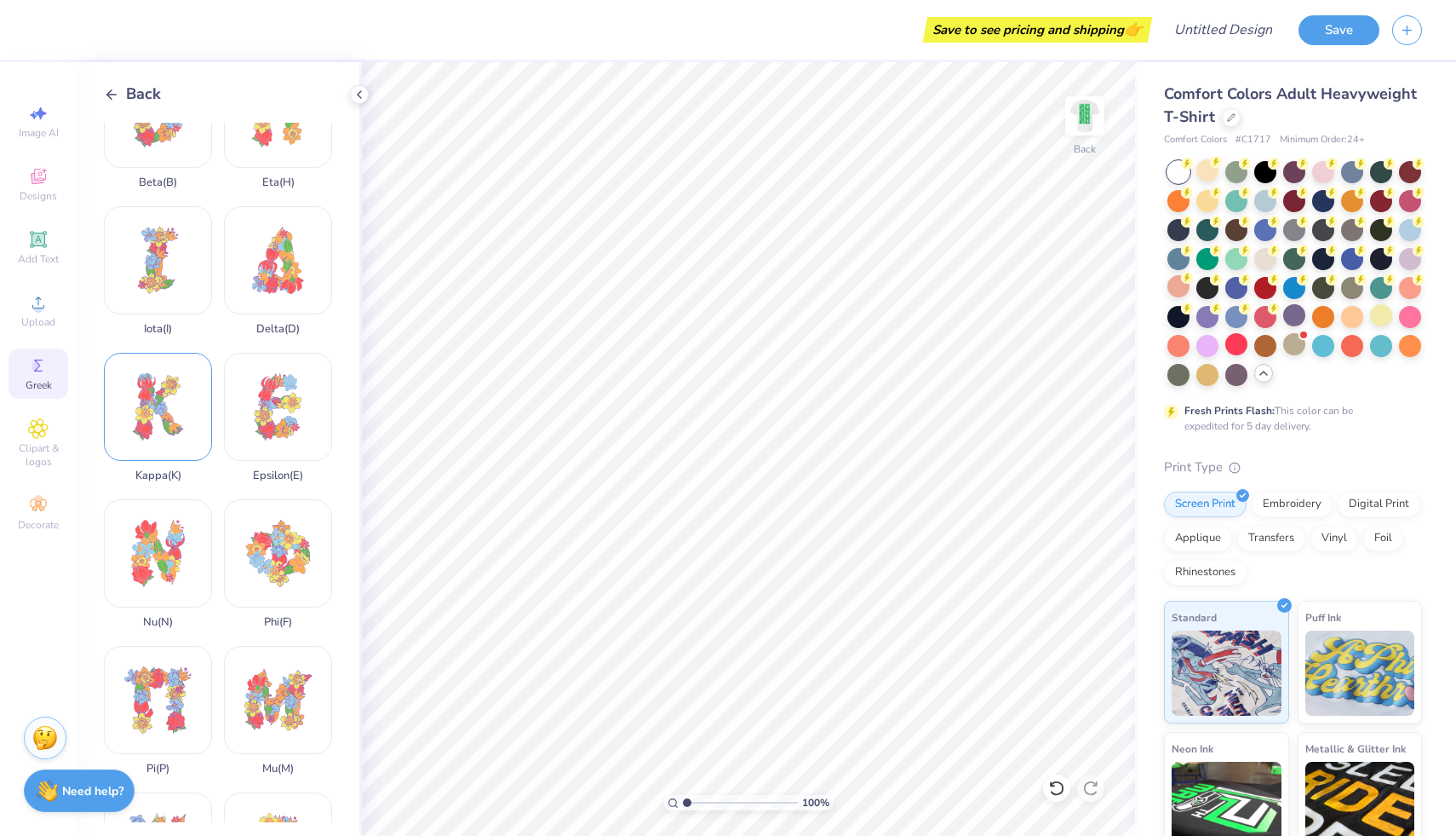
click at [164, 417] on div "Kappa ( K )" at bounding box center [157, 418] width 109 height 130
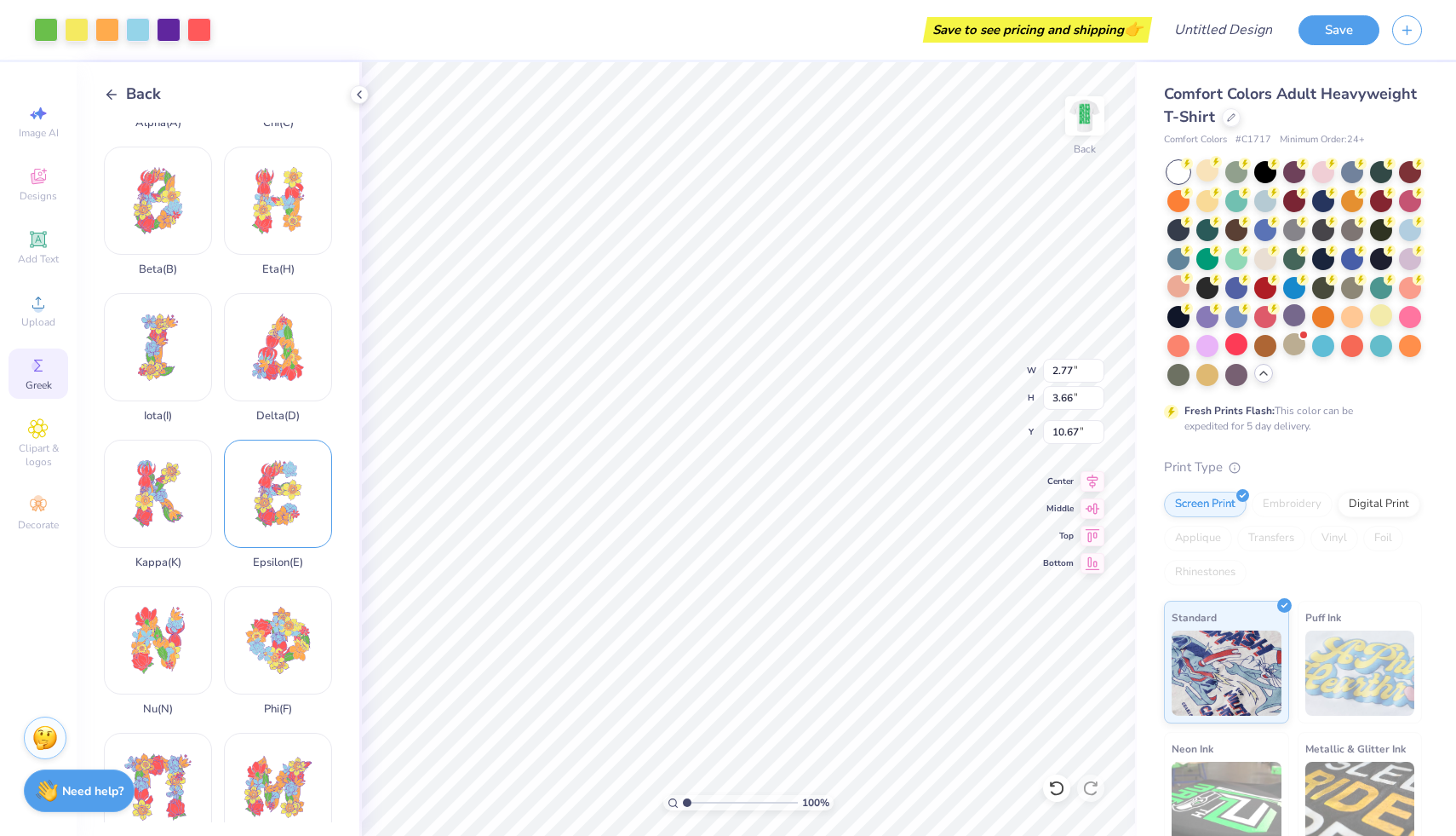
scroll to position [0, 0]
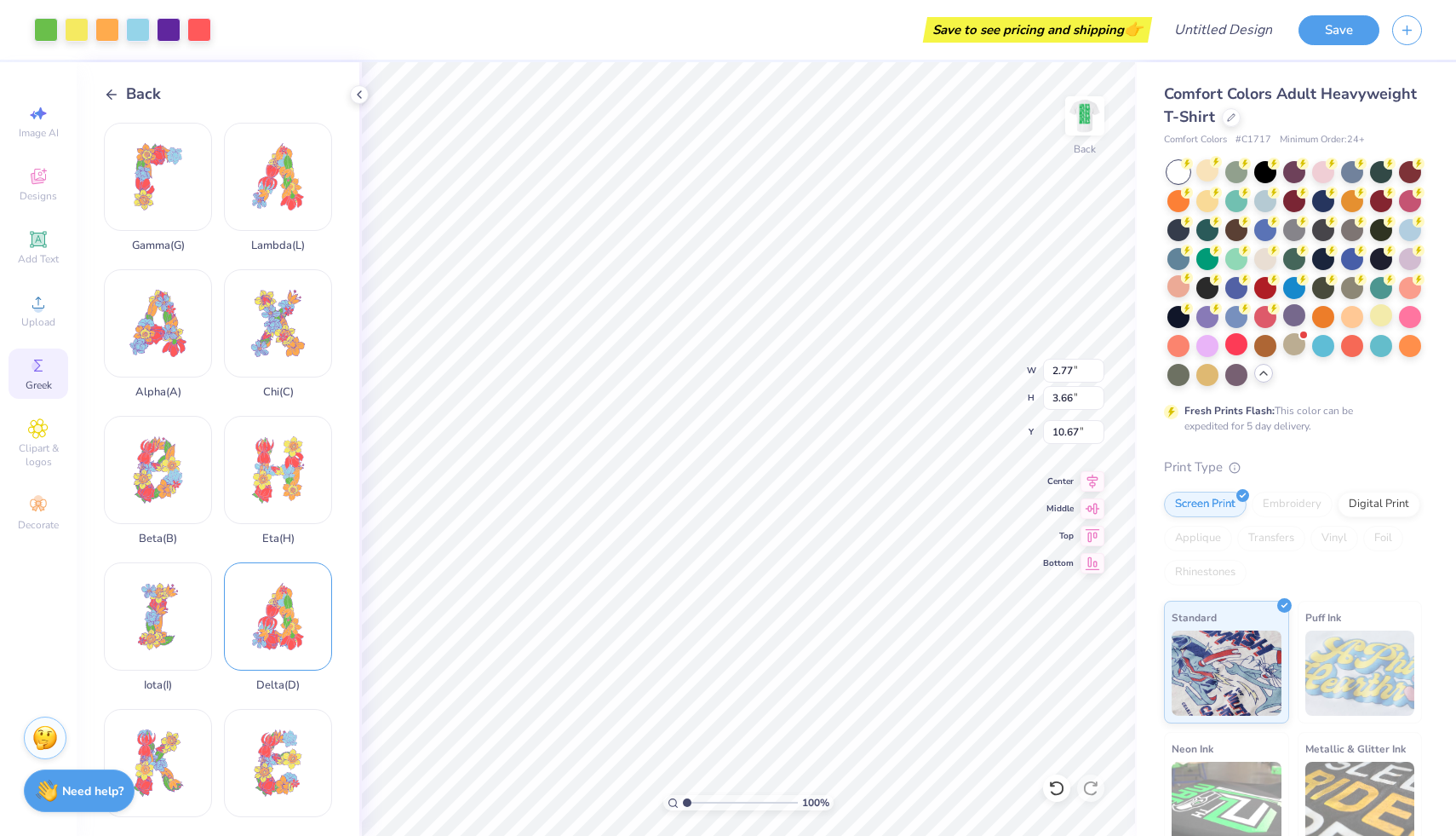
click at [290, 644] on div "Delta ( D )" at bounding box center [278, 627] width 109 height 130
click at [84, 32] on div at bounding box center [77, 28] width 24 height 24
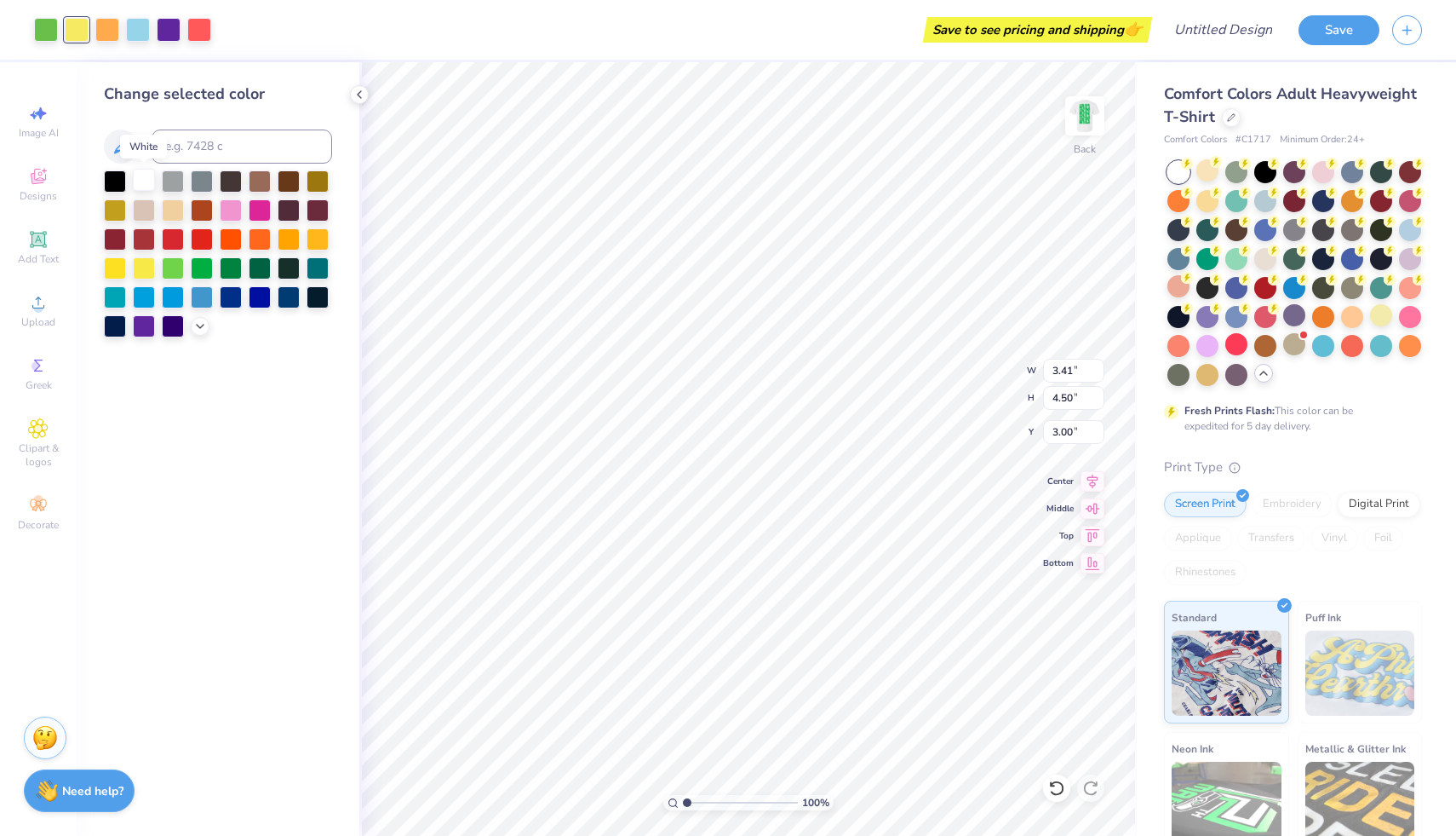
click at [143, 176] on div at bounding box center [143, 179] width 22 height 22
click at [179, 265] on div at bounding box center [172, 266] width 22 height 22
click at [111, 37] on div at bounding box center [108, 28] width 24 height 24
click at [231, 263] on div at bounding box center [231, 266] width 22 height 22
click at [141, 38] on div at bounding box center [138, 28] width 24 height 24
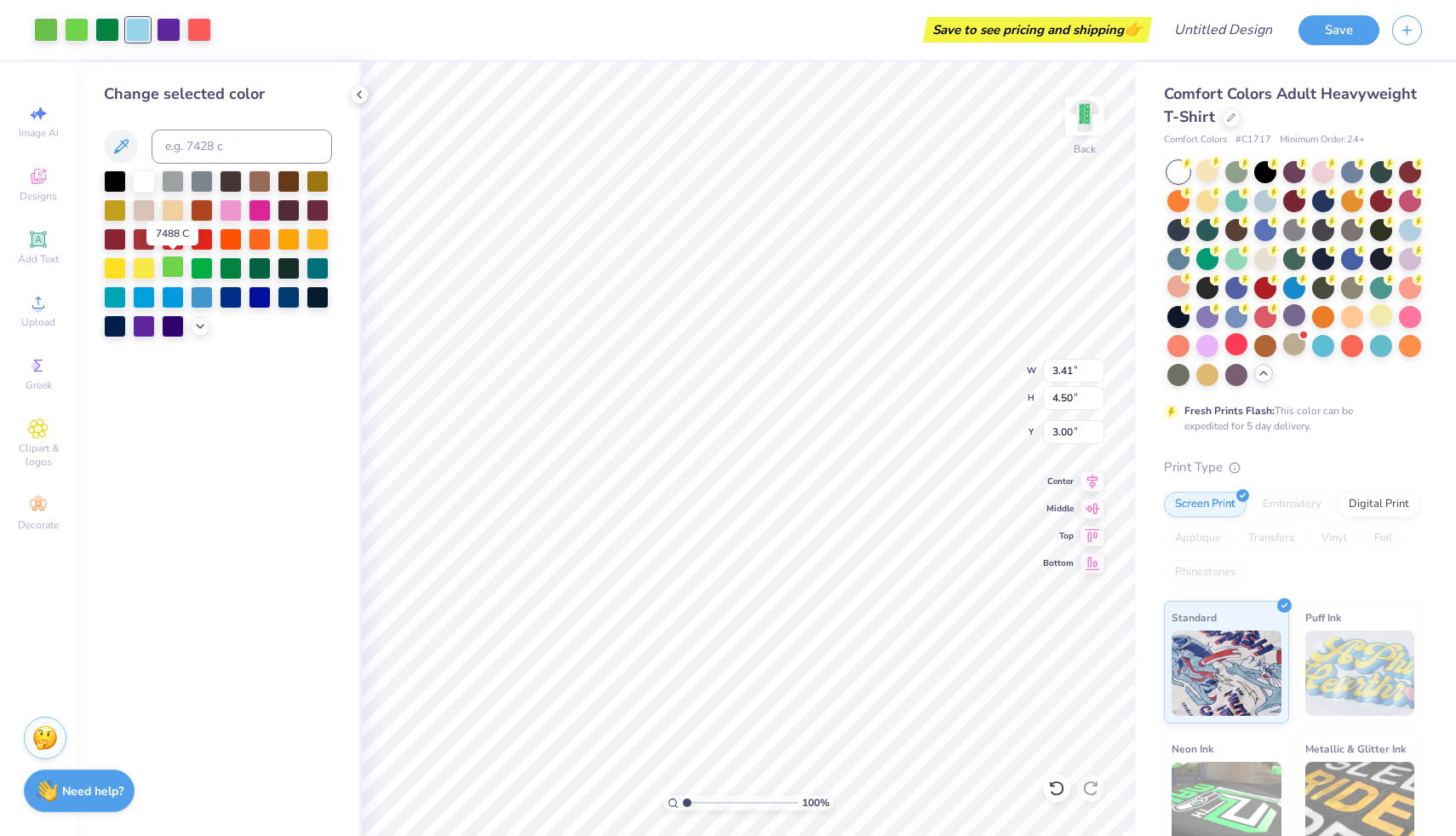
click at [167, 270] on div at bounding box center [172, 266] width 22 height 22
click at [146, 31] on div at bounding box center [138, 28] width 24 height 24
click at [202, 261] on div at bounding box center [201, 266] width 22 height 22
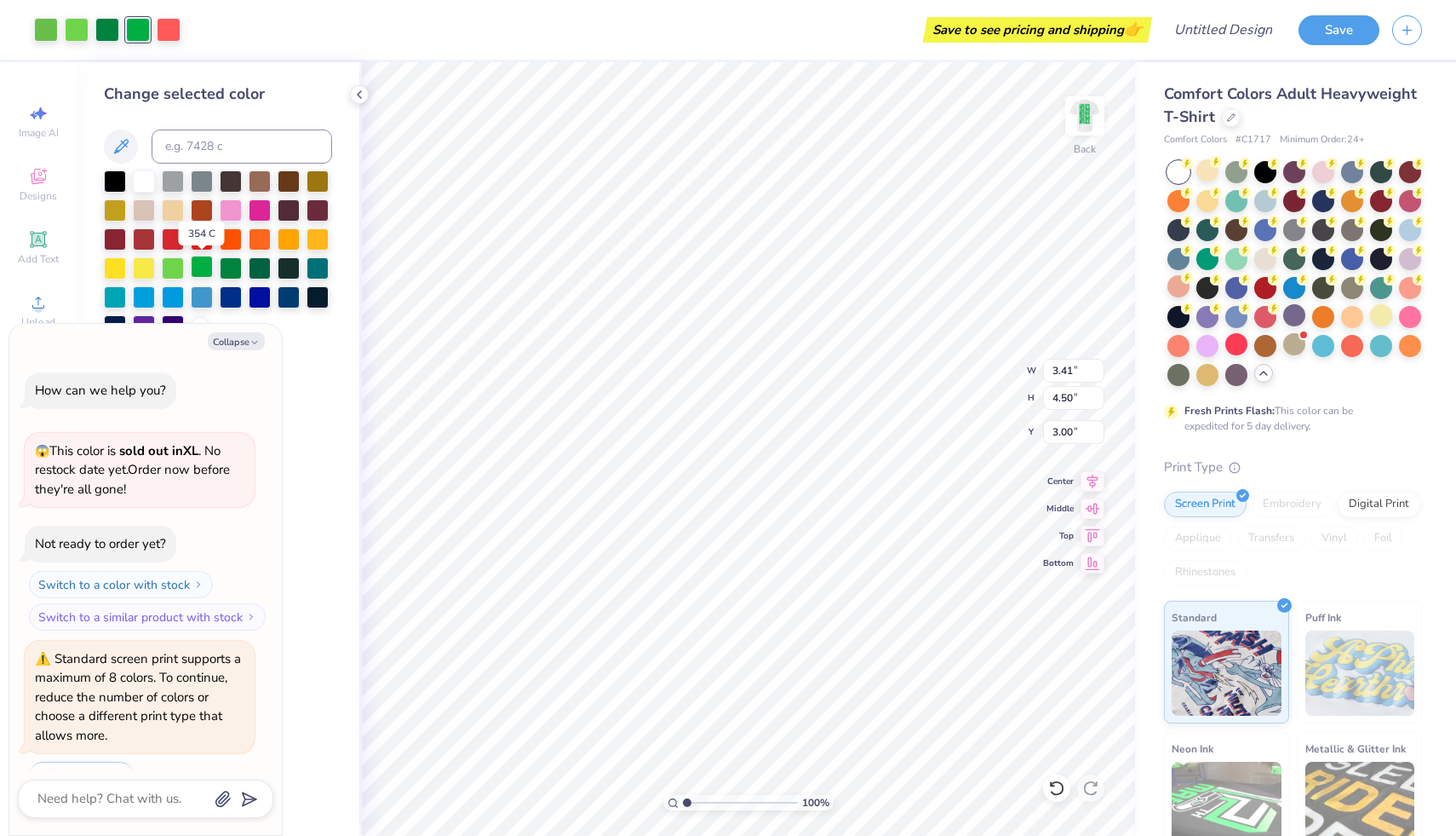
scroll to position [42, 0]
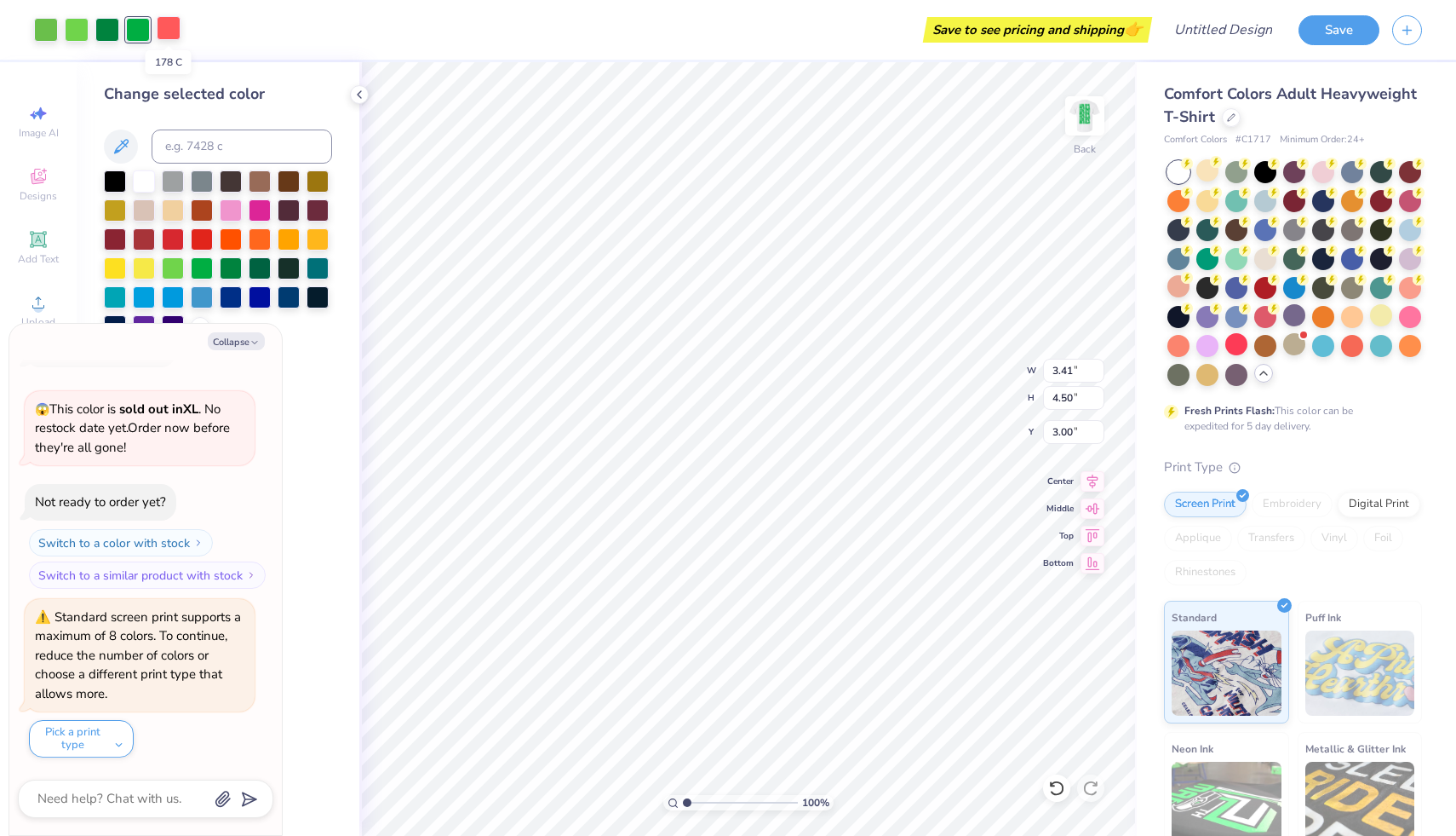
click at [164, 30] on div at bounding box center [168, 28] width 24 height 24
click at [231, 263] on div at bounding box center [231, 266] width 22 height 22
click at [153, 182] on div at bounding box center [143, 179] width 22 height 22
click at [85, 32] on div at bounding box center [77, 28] width 24 height 24
click at [197, 267] on div at bounding box center [201, 266] width 22 height 22
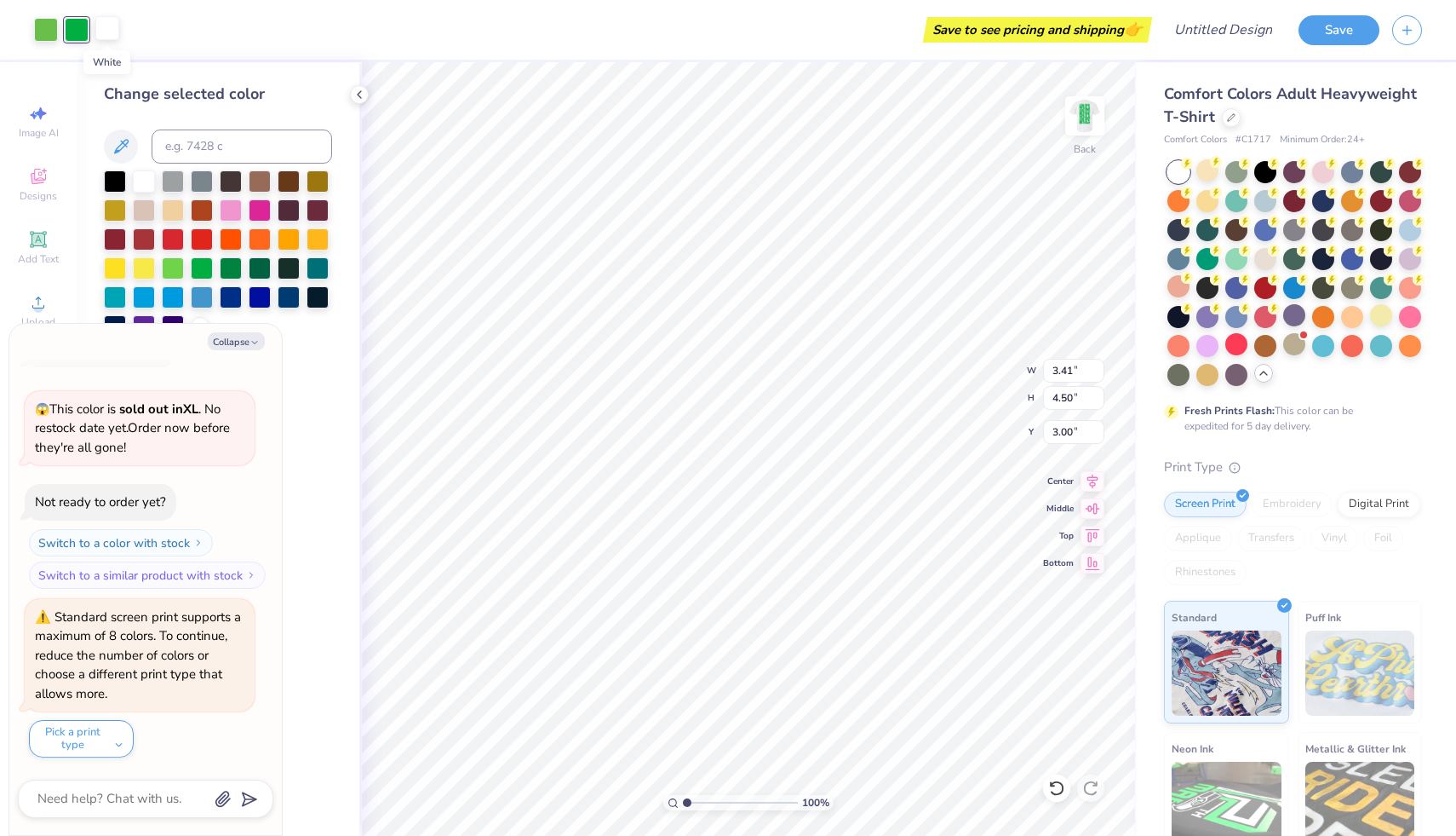
click at [104, 36] on div at bounding box center [108, 28] width 24 height 24
click at [170, 257] on div at bounding box center [172, 266] width 22 height 22
click at [202, 261] on div at bounding box center [201, 266] width 22 height 22
click at [50, 25] on div at bounding box center [46, 28] width 24 height 24
click at [203, 259] on div at bounding box center [201, 266] width 22 height 22
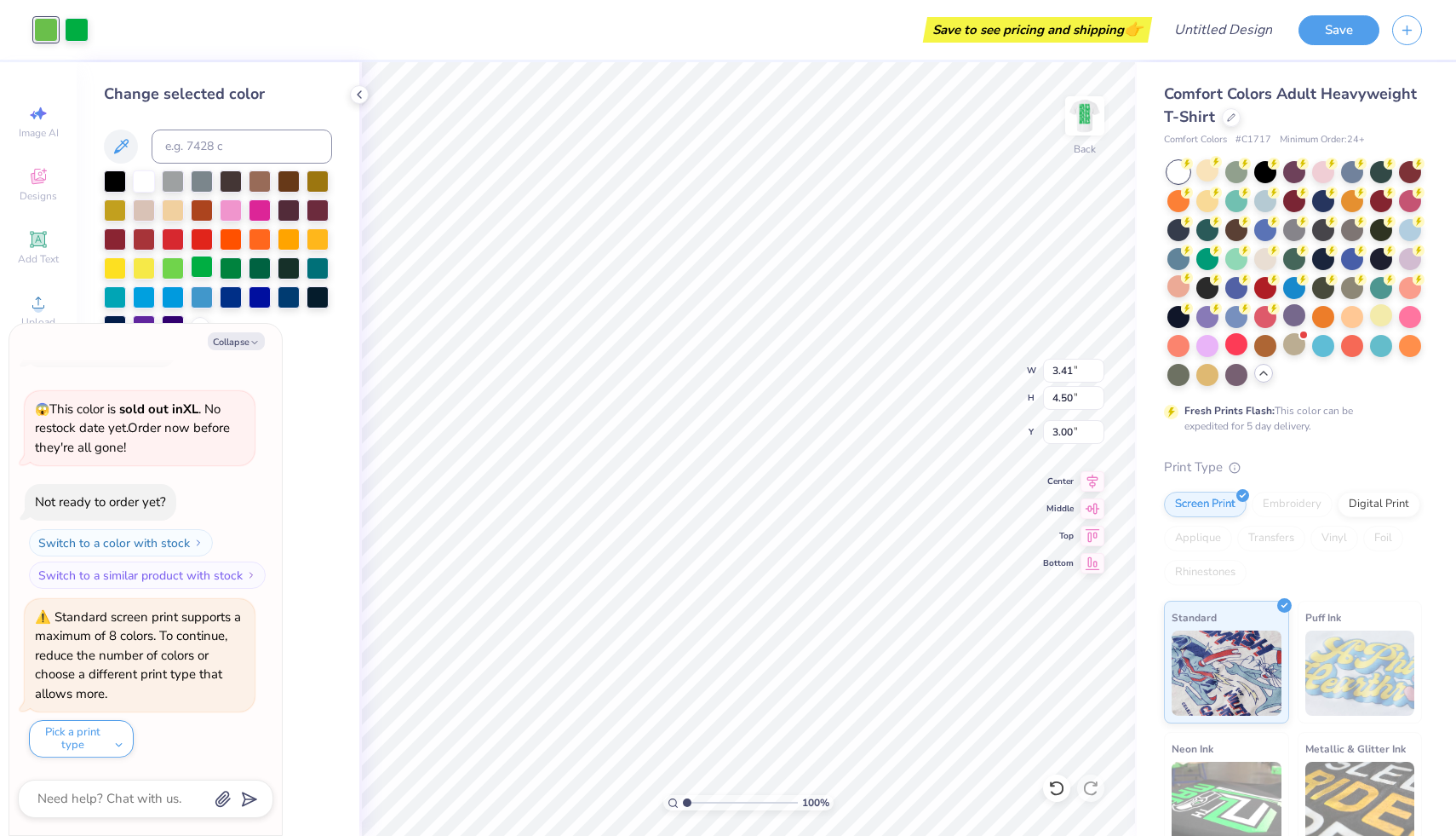
click at [243, 343] on button "Collapse" at bounding box center [236, 341] width 57 height 18
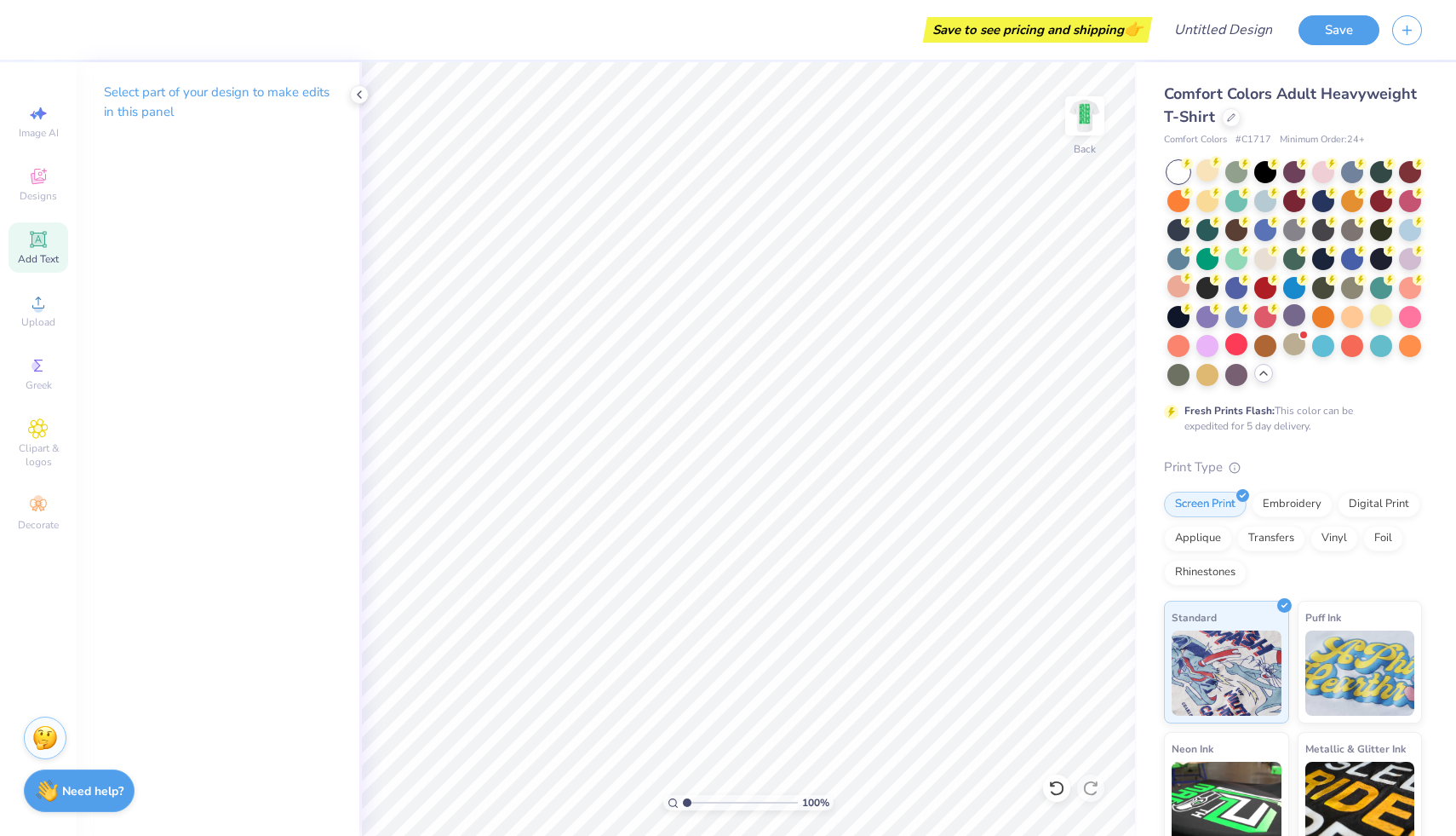
click at [35, 252] on span "Add Text" at bounding box center [38, 259] width 41 height 14
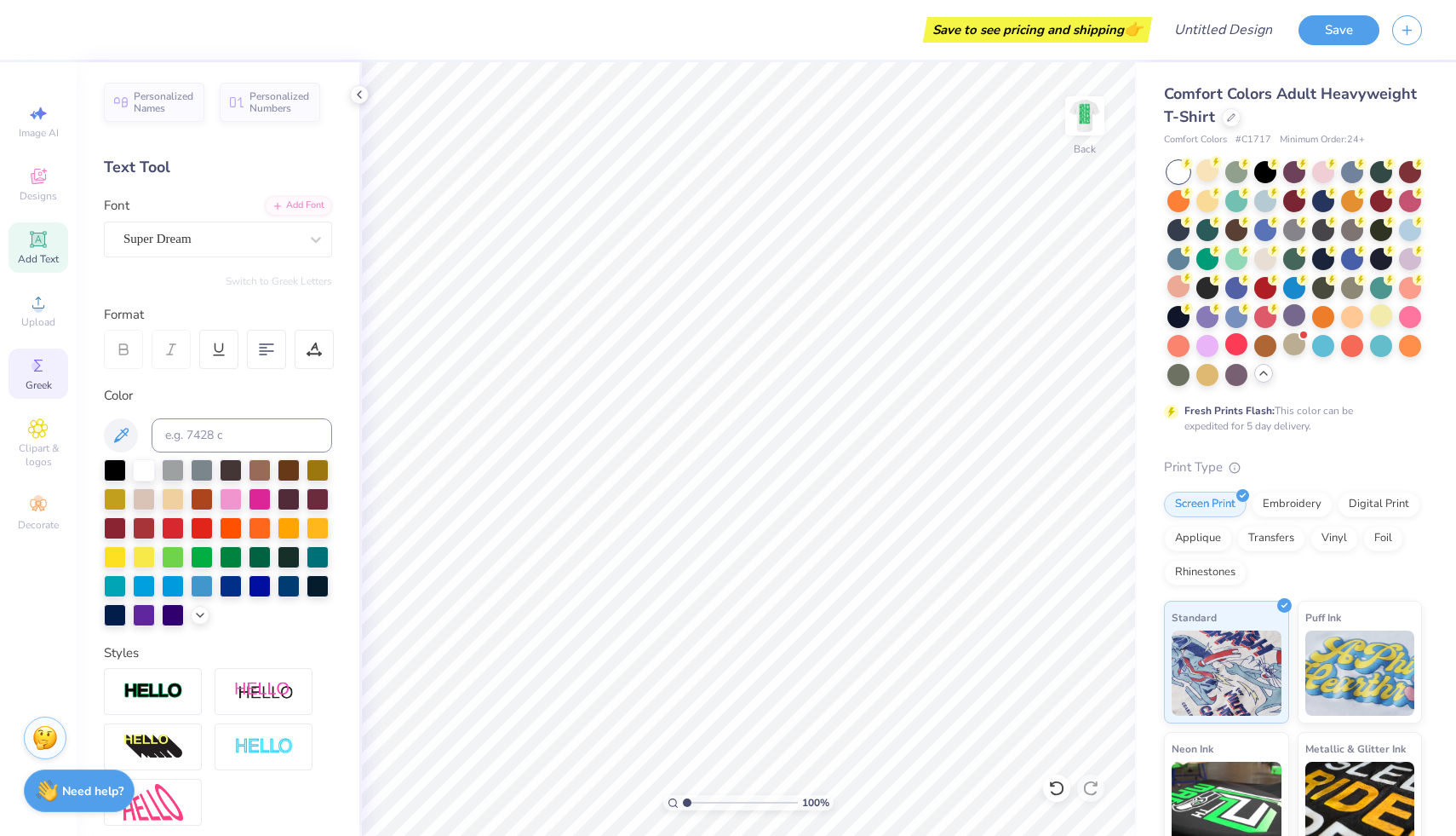
click at [43, 365] on icon at bounding box center [38, 365] width 21 height 21
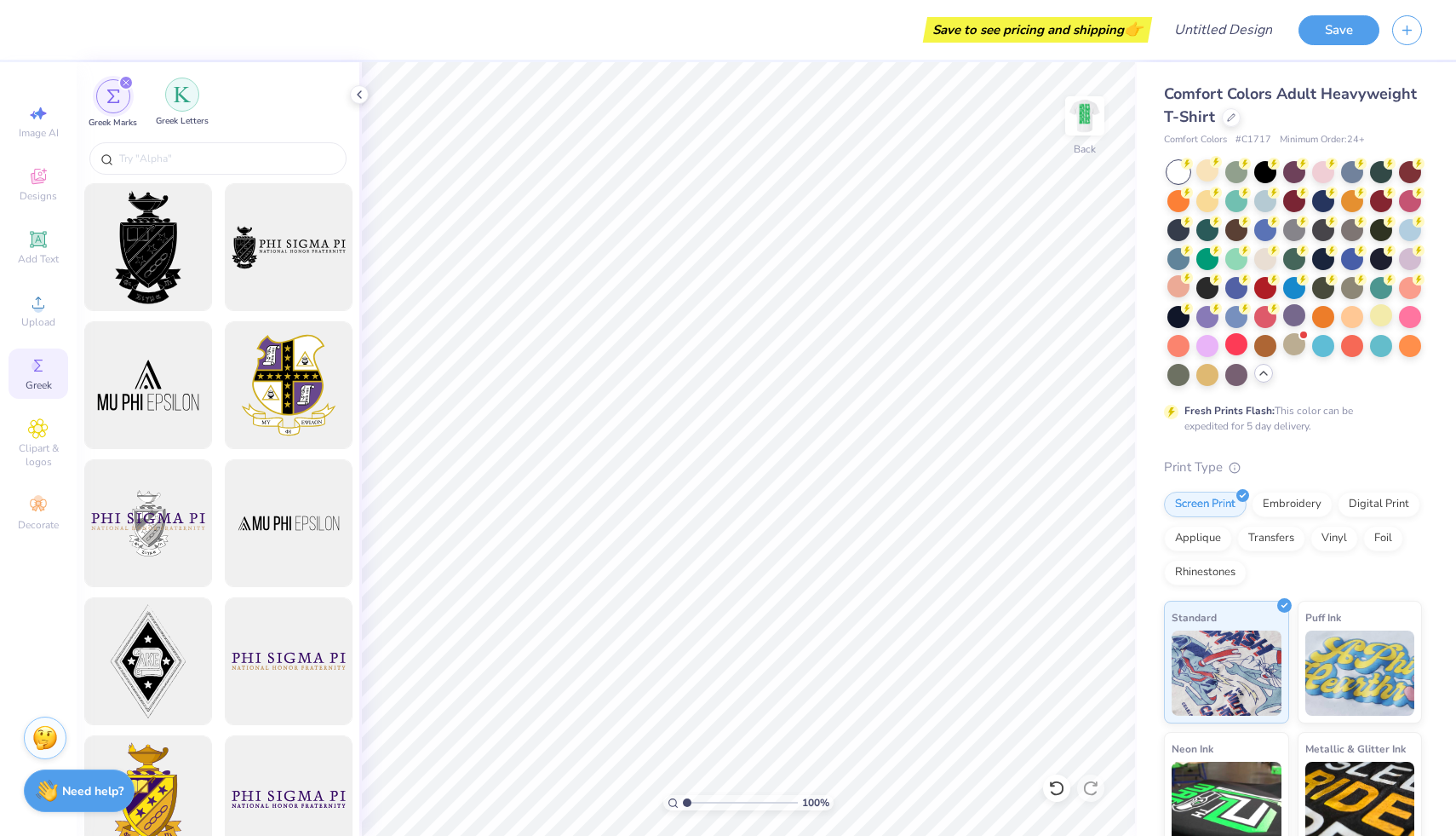
click at [190, 107] on div "filter for Greek Letters" at bounding box center [182, 95] width 34 height 34
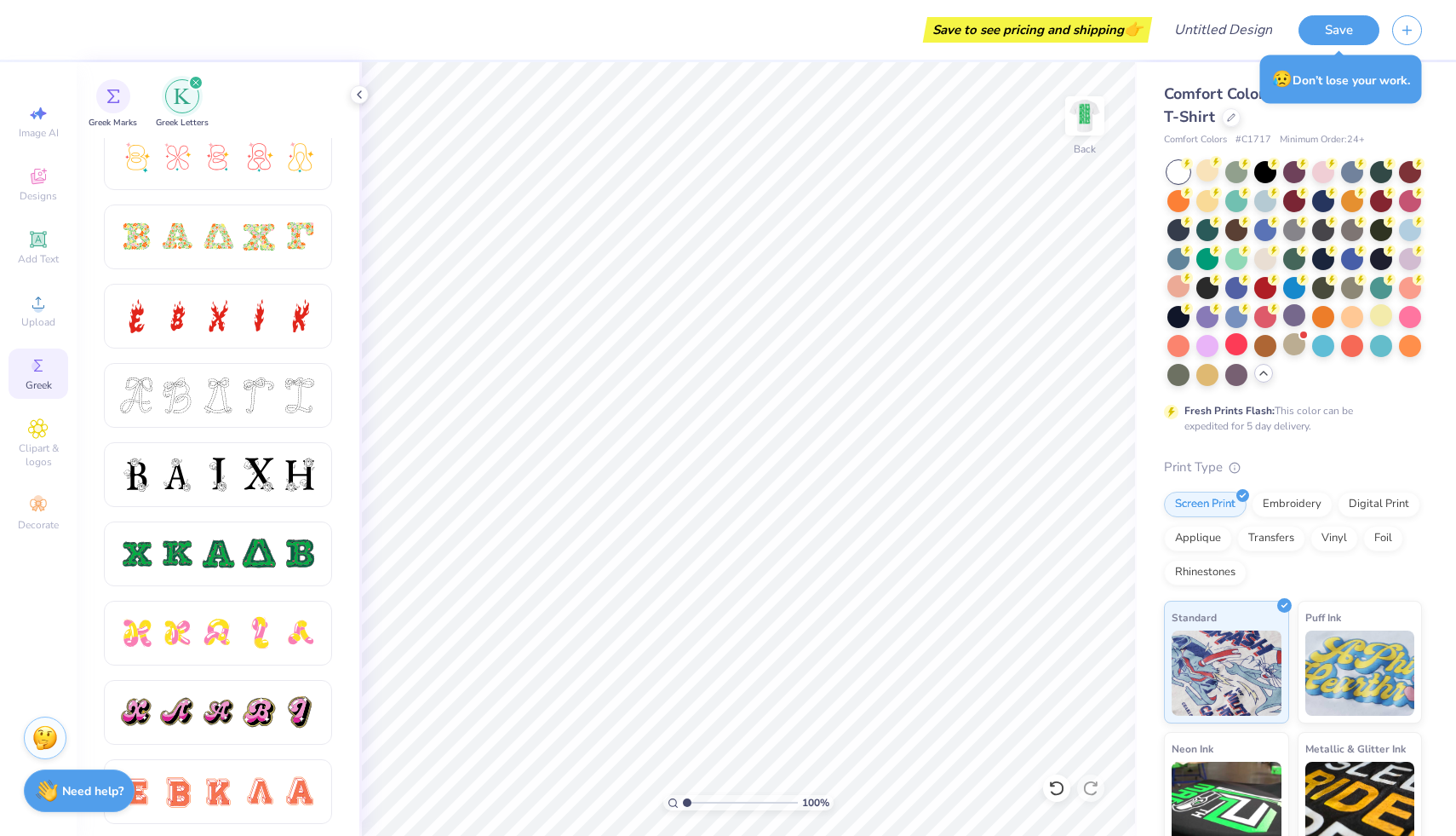
scroll to position [492, 0]
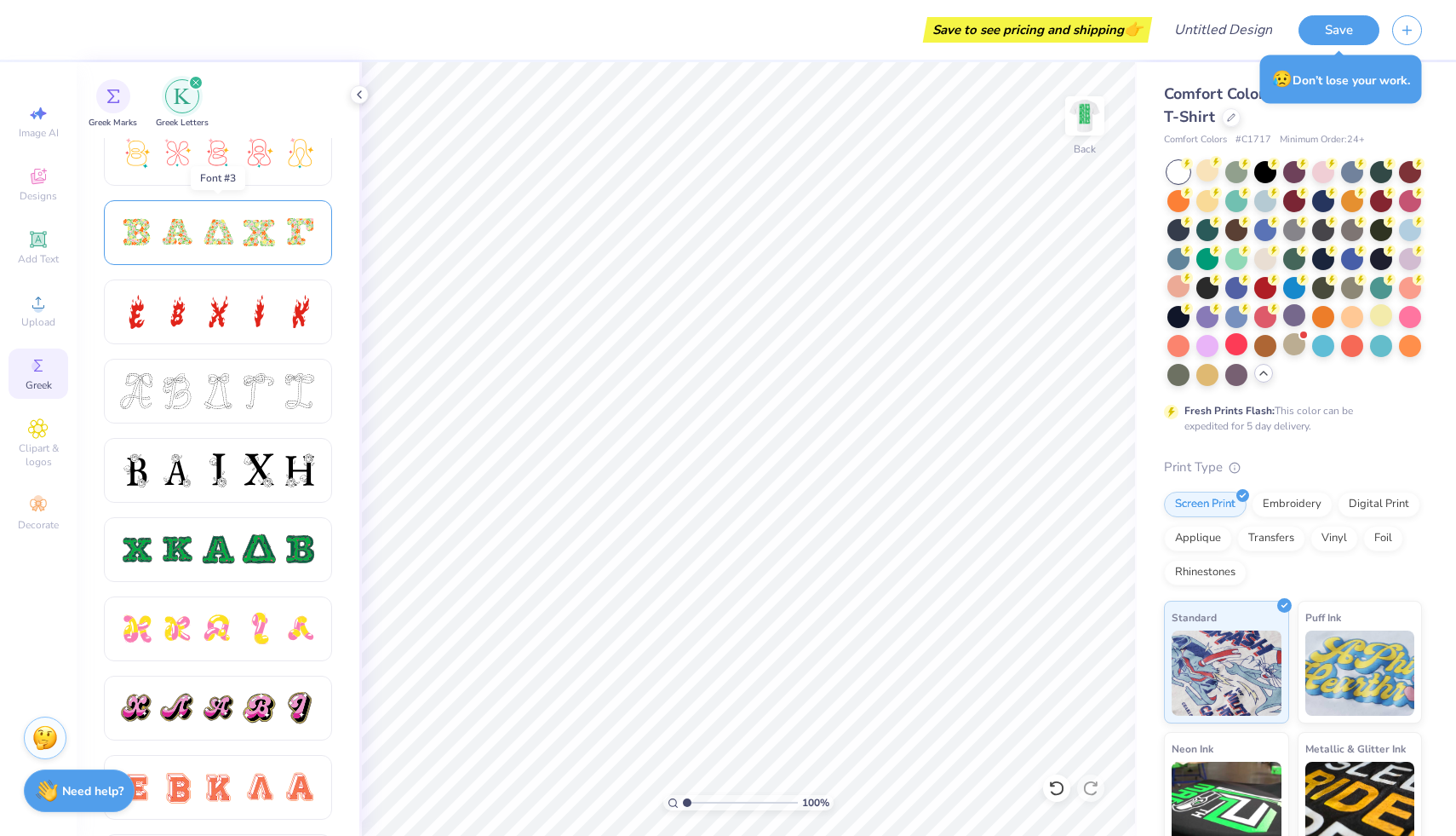
click at [239, 239] on div at bounding box center [218, 232] width 199 height 36
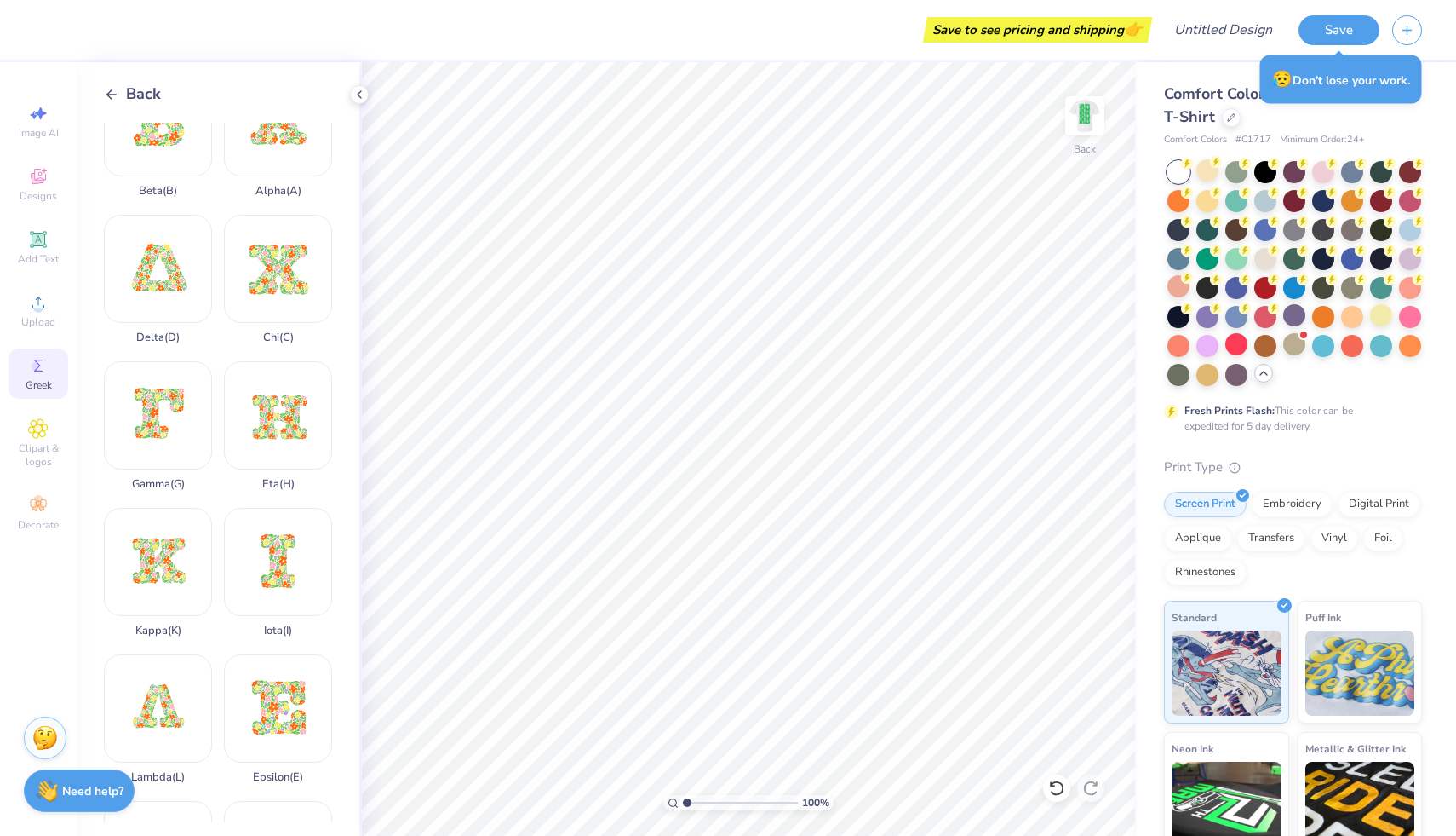
scroll to position [56, 0]
click at [165, 285] on div "Delta ( D )" at bounding box center [157, 278] width 109 height 130
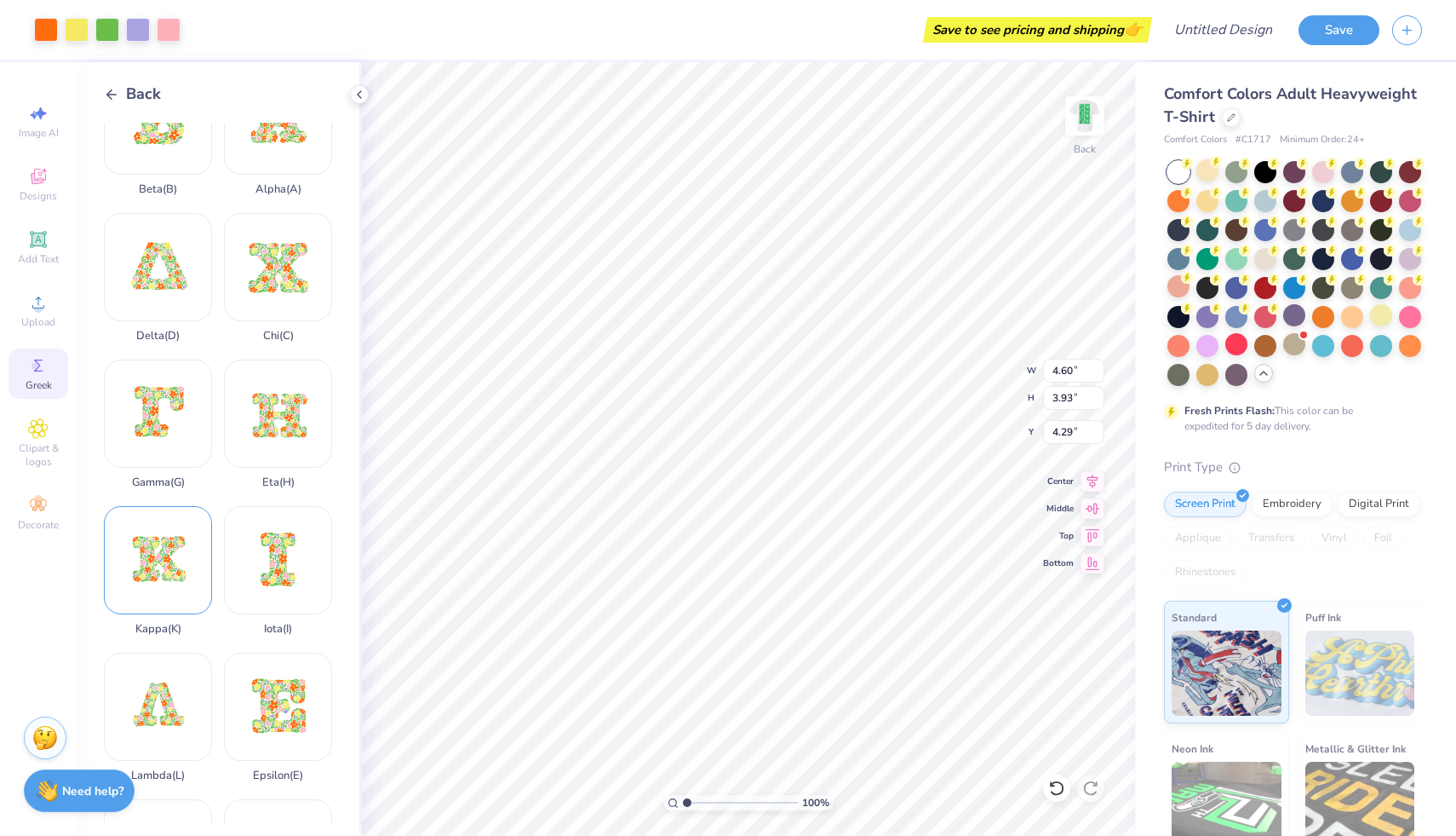
click at [160, 579] on div "Kappa ( K )" at bounding box center [157, 571] width 109 height 130
click at [83, 35] on div at bounding box center [77, 28] width 24 height 24
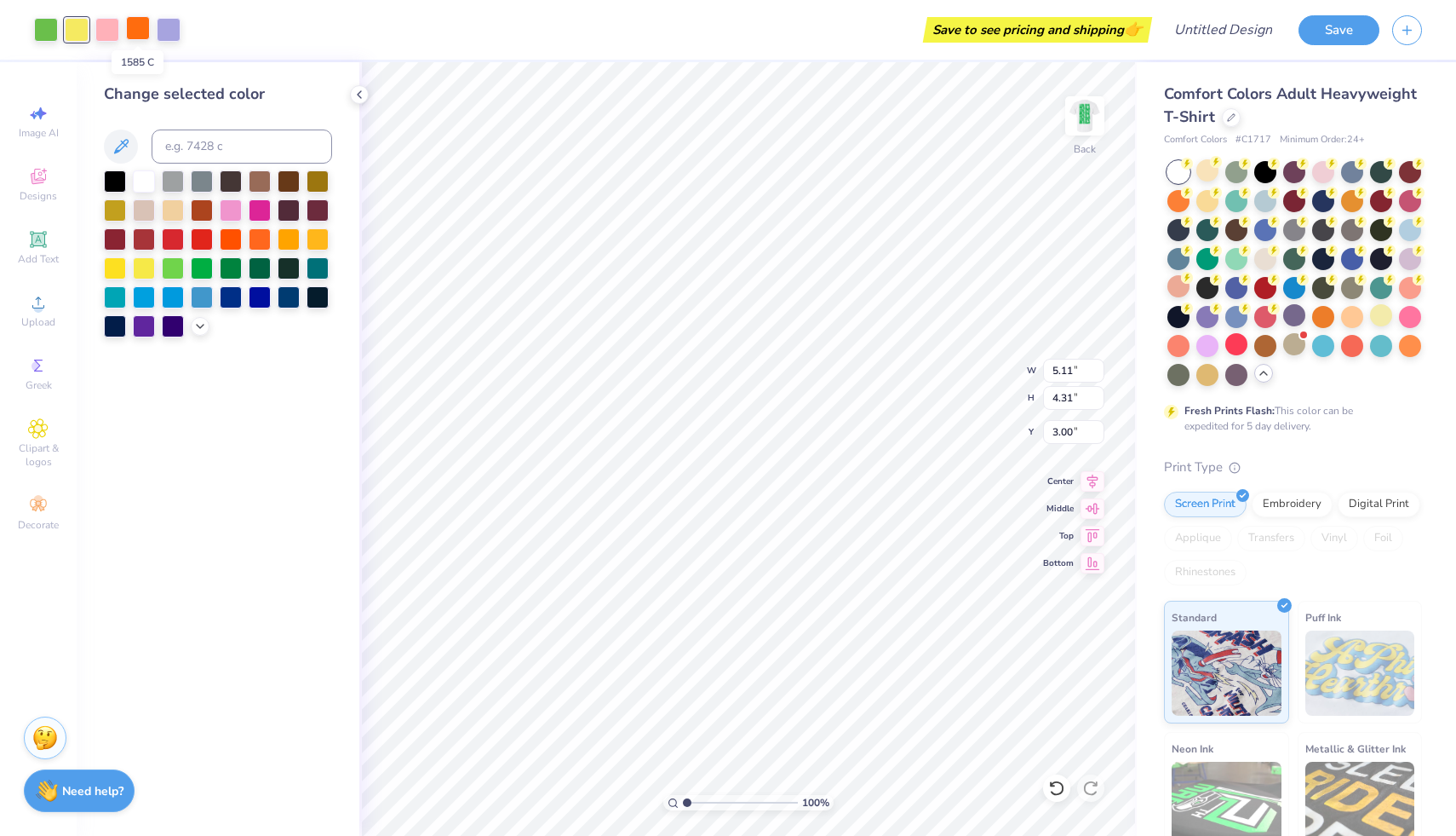
click at [133, 33] on div at bounding box center [138, 28] width 24 height 24
click at [175, 263] on div at bounding box center [172, 266] width 22 height 22
click at [203, 260] on div at bounding box center [201, 266] width 22 height 22
click at [80, 33] on div at bounding box center [77, 28] width 24 height 24
click at [235, 271] on div at bounding box center [231, 266] width 22 height 22
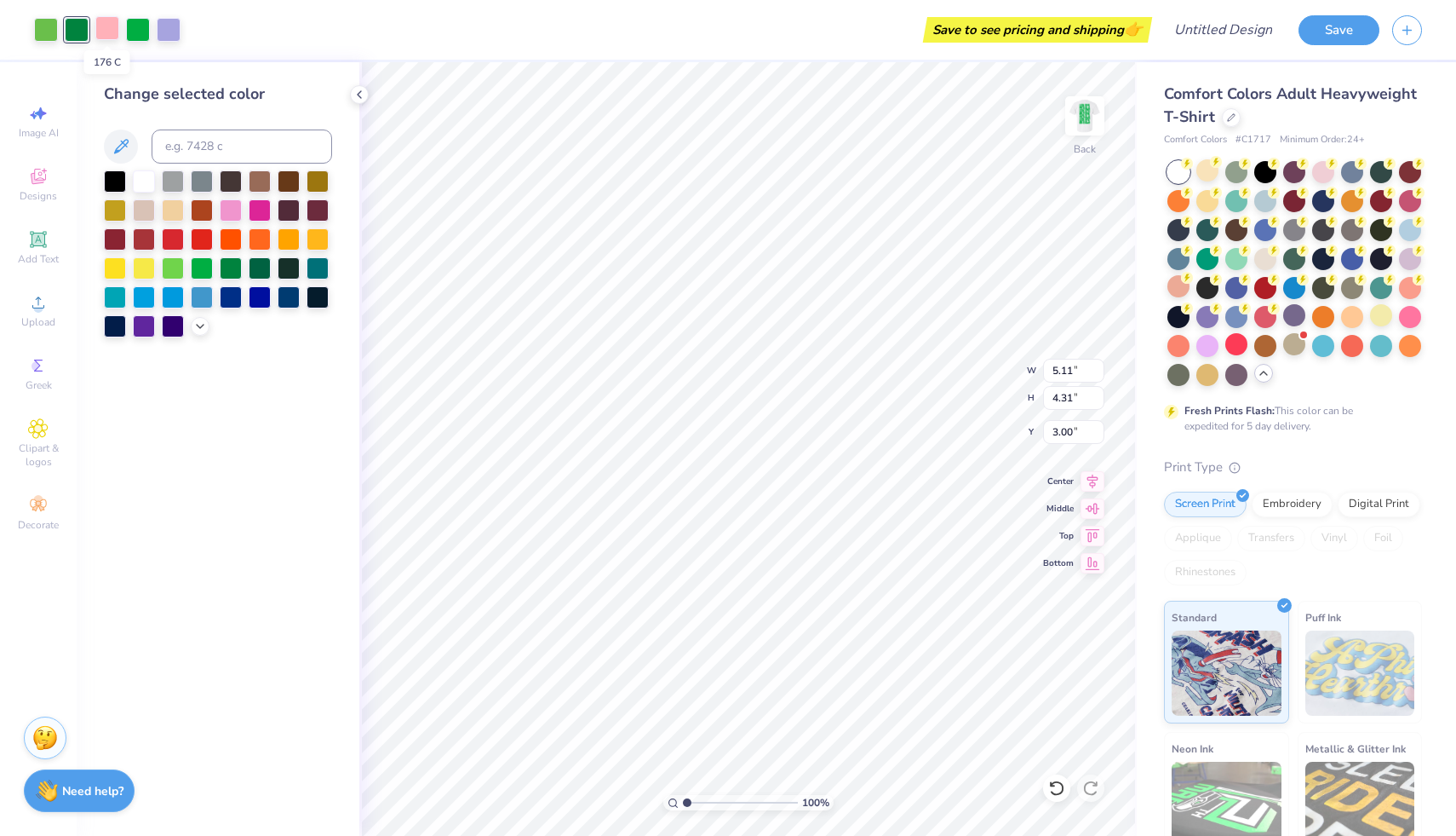
click at [102, 31] on div at bounding box center [108, 28] width 24 height 24
click at [177, 272] on div at bounding box center [172, 266] width 22 height 22
click at [173, 33] on div at bounding box center [168, 28] width 24 height 24
click at [267, 264] on div at bounding box center [260, 266] width 22 height 22
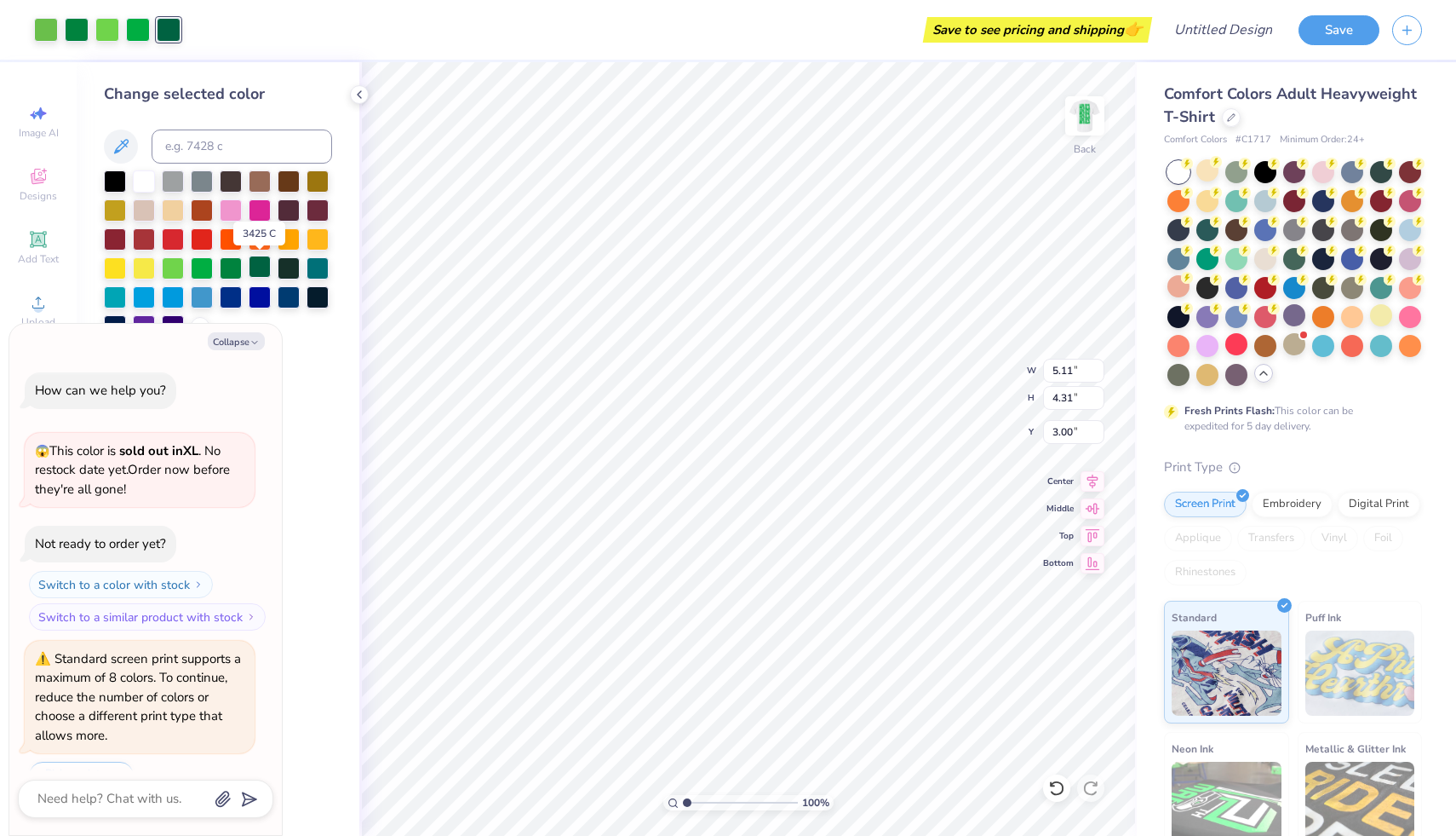
scroll to position [210, 0]
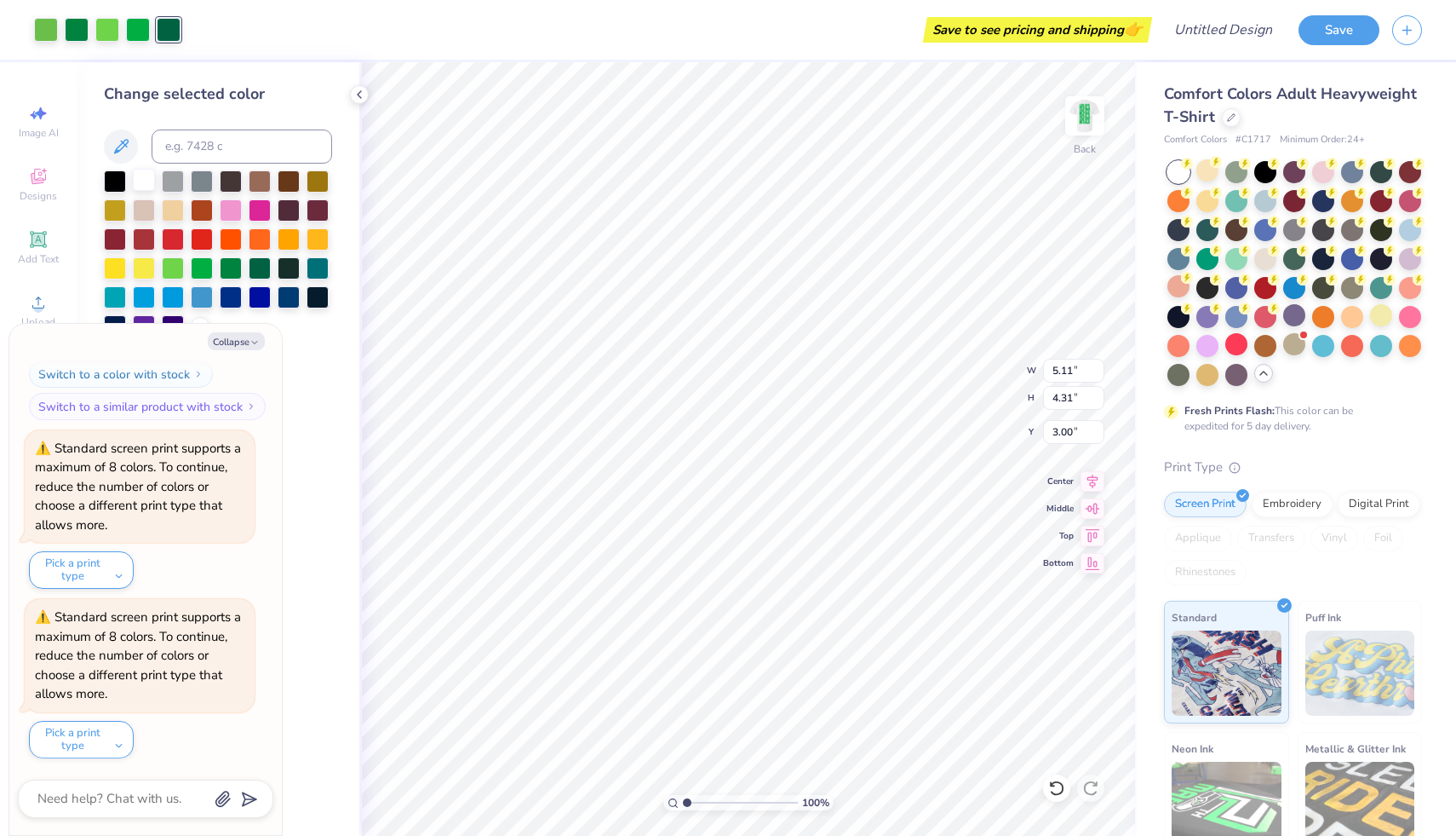
click at [146, 173] on div at bounding box center [143, 179] width 22 height 22
click at [53, 34] on div at bounding box center [46, 28] width 24 height 24
click at [138, 186] on div at bounding box center [143, 179] width 22 height 22
click at [173, 267] on div at bounding box center [172, 266] width 22 height 22
click at [79, 38] on div at bounding box center [77, 28] width 24 height 24
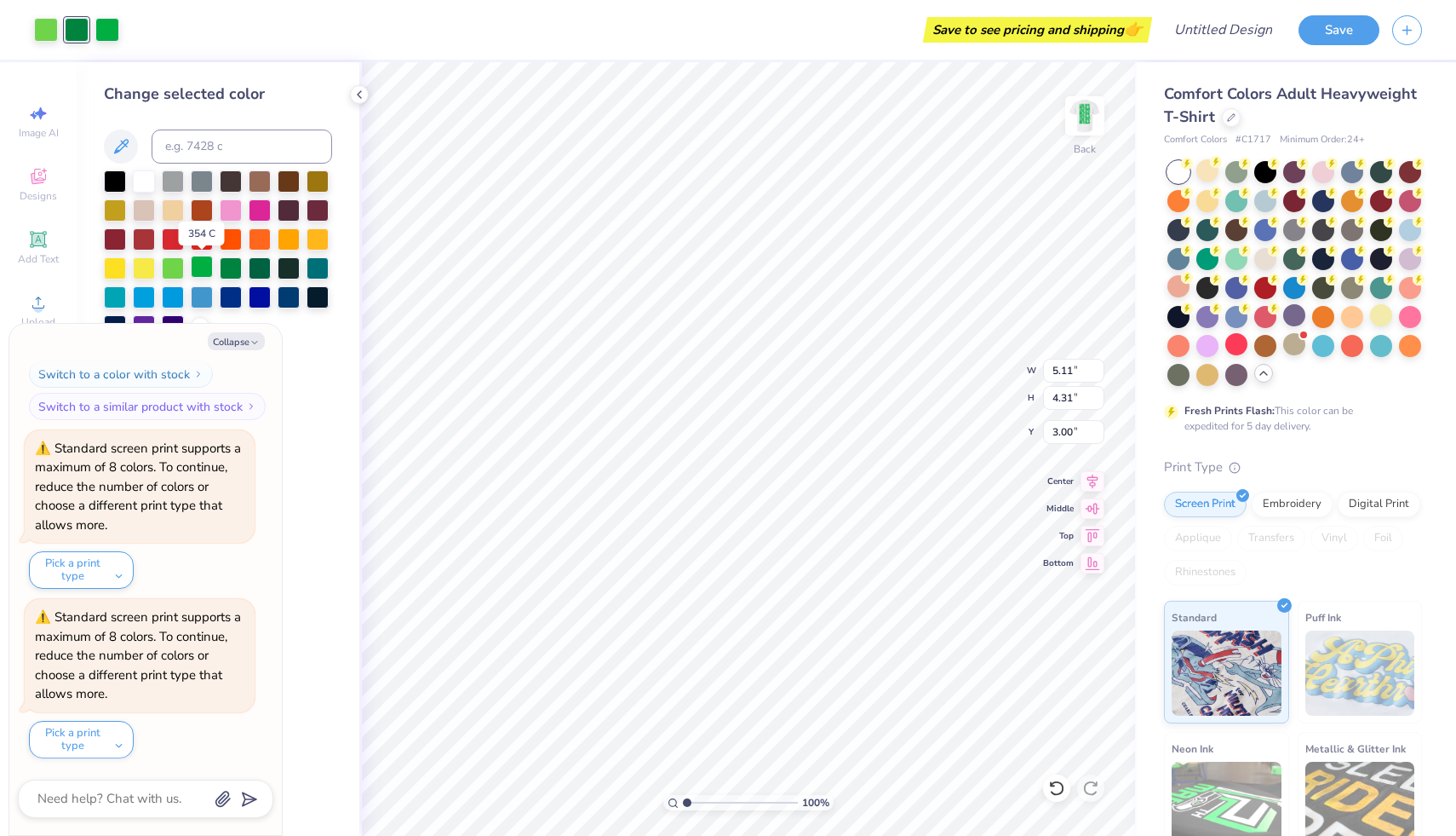
click at [209, 267] on div at bounding box center [201, 266] width 22 height 22
click at [227, 271] on div at bounding box center [231, 266] width 22 height 22
click at [202, 271] on div at bounding box center [201, 266] width 22 height 22
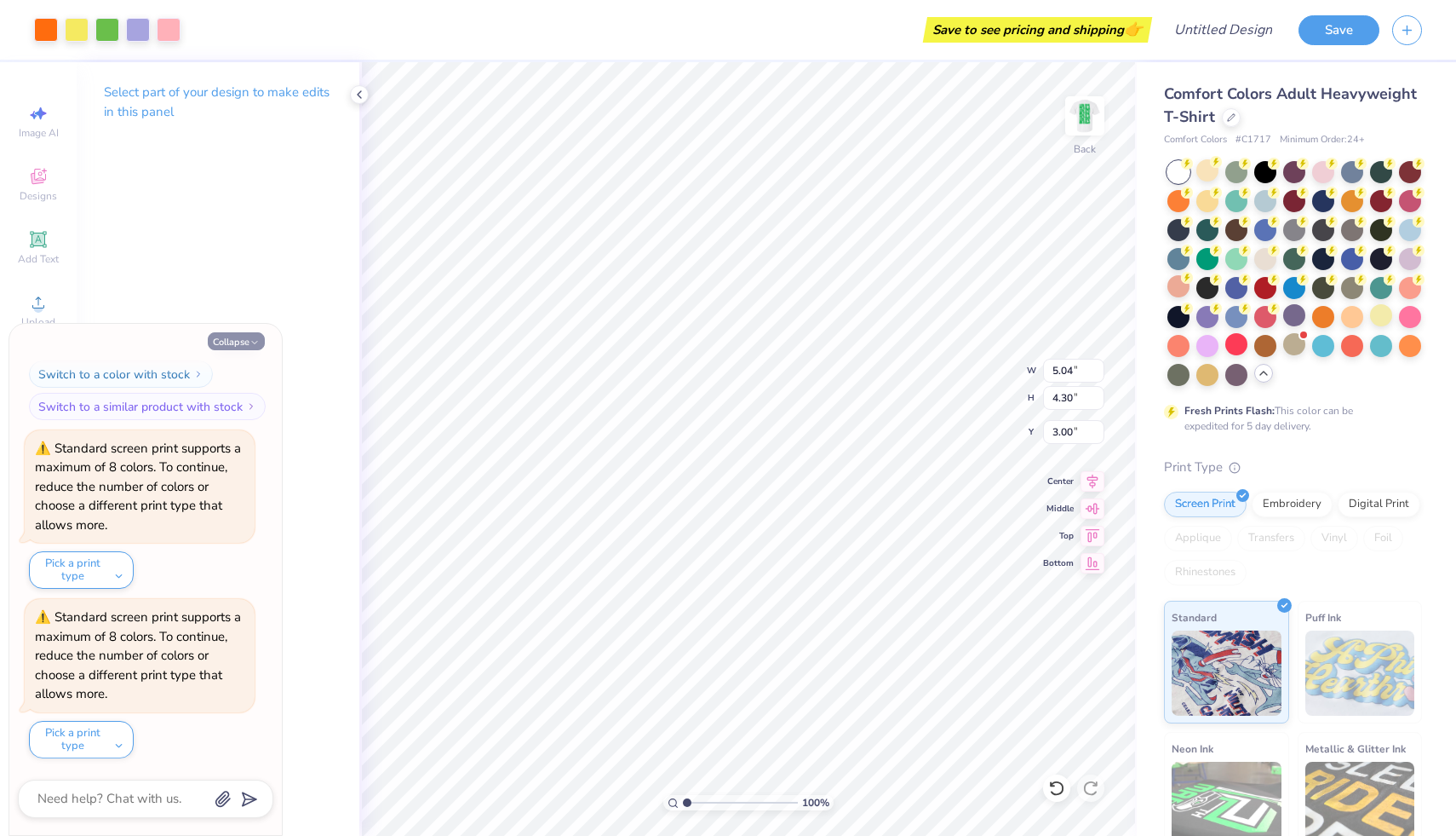
click at [233, 337] on button "Collapse" at bounding box center [236, 341] width 57 height 18
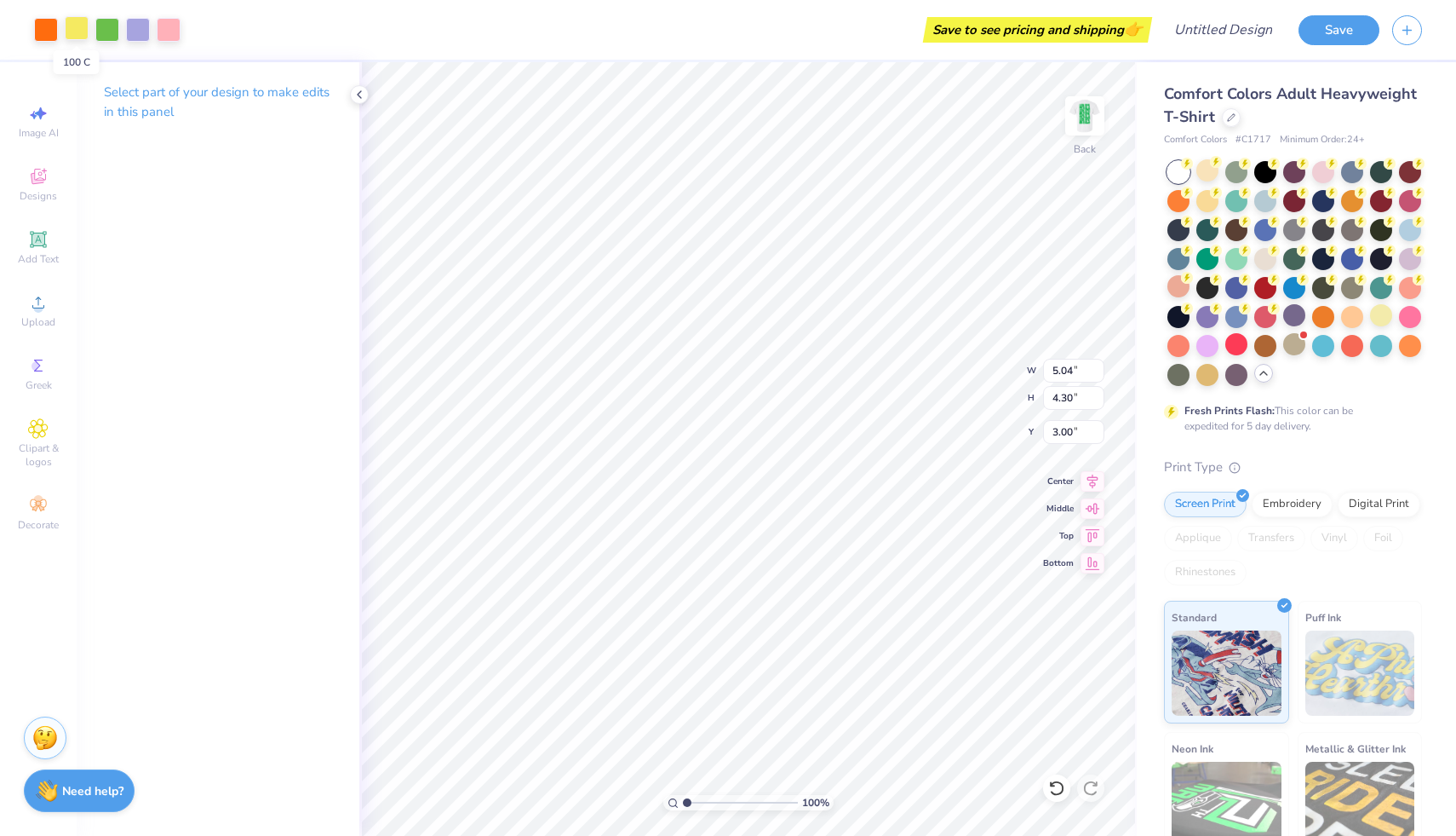
click at [82, 34] on div at bounding box center [77, 28] width 24 height 24
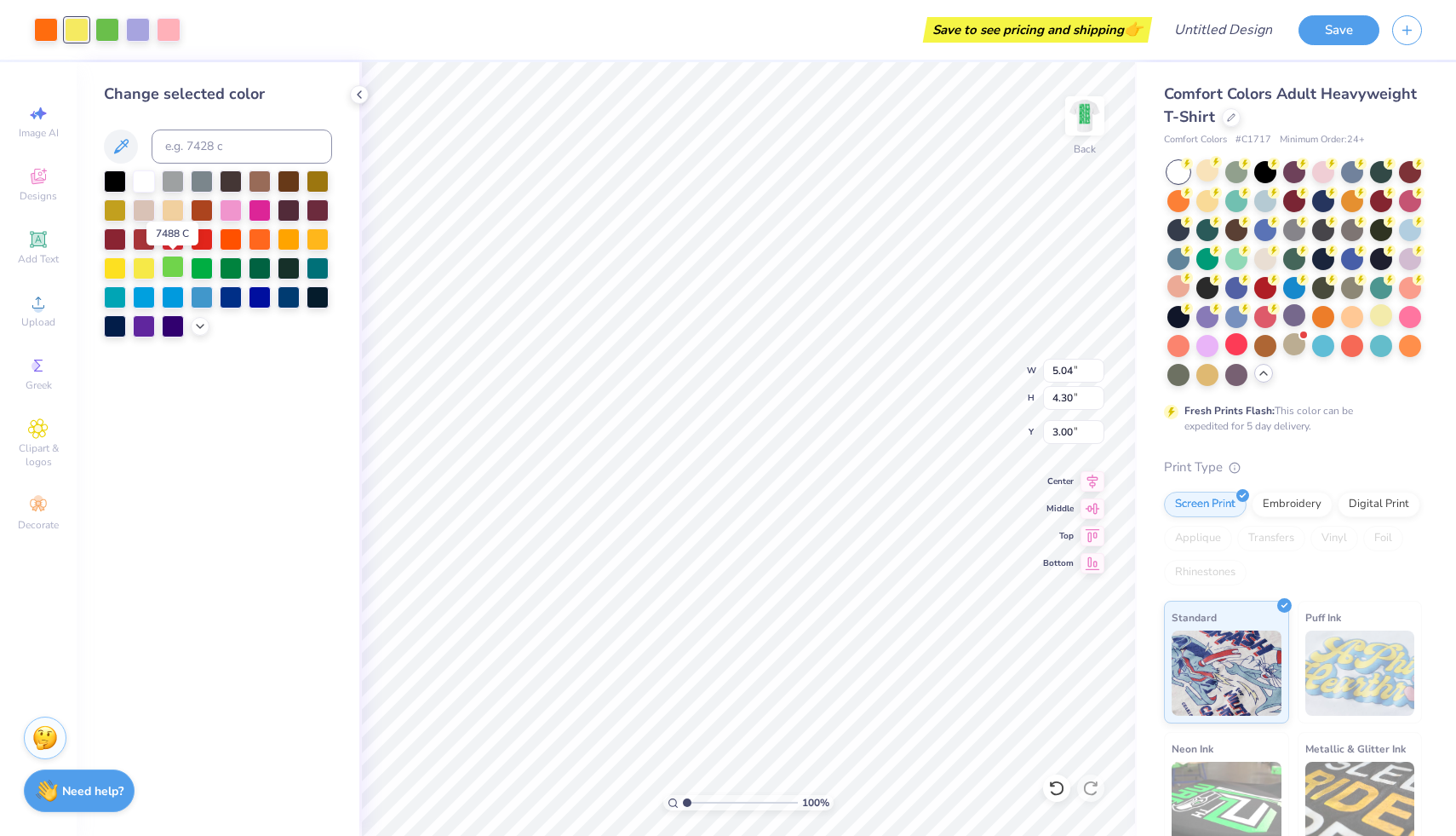
click at [179, 261] on div at bounding box center [172, 266] width 22 height 22
click at [52, 32] on div at bounding box center [46, 28] width 24 height 24
click at [232, 267] on div at bounding box center [231, 266] width 22 height 22
click at [207, 267] on div at bounding box center [201, 266] width 22 height 22
click at [143, 36] on div at bounding box center [138, 28] width 24 height 24
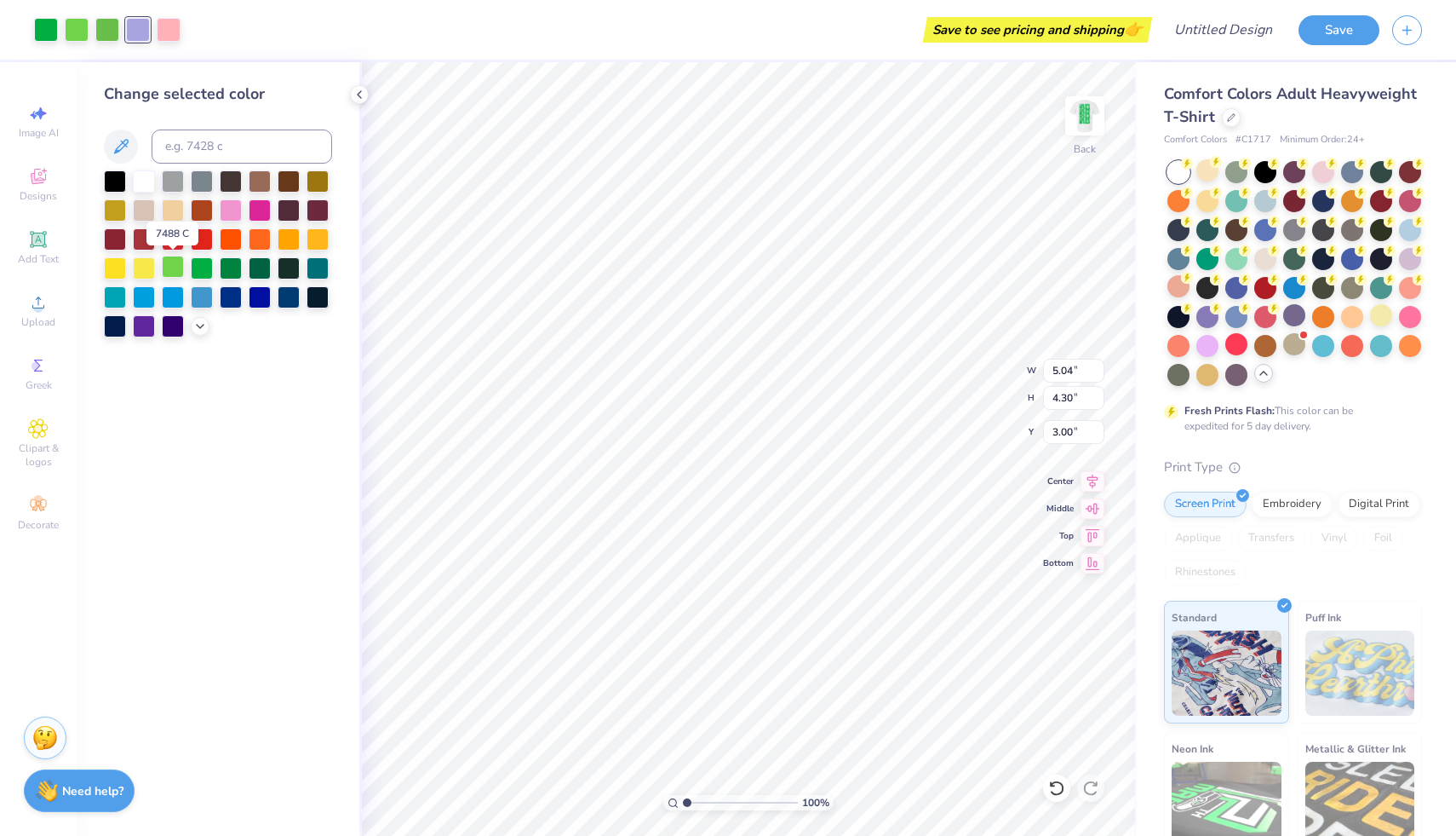
click at [179, 265] on div at bounding box center [172, 266] width 22 height 22
click at [133, 32] on div at bounding box center [138, 28] width 24 height 24
click at [197, 269] on div at bounding box center [201, 266] width 22 height 22
click at [174, 269] on div at bounding box center [172, 266] width 22 height 22
click at [204, 273] on div at bounding box center [201, 266] width 22 height 22
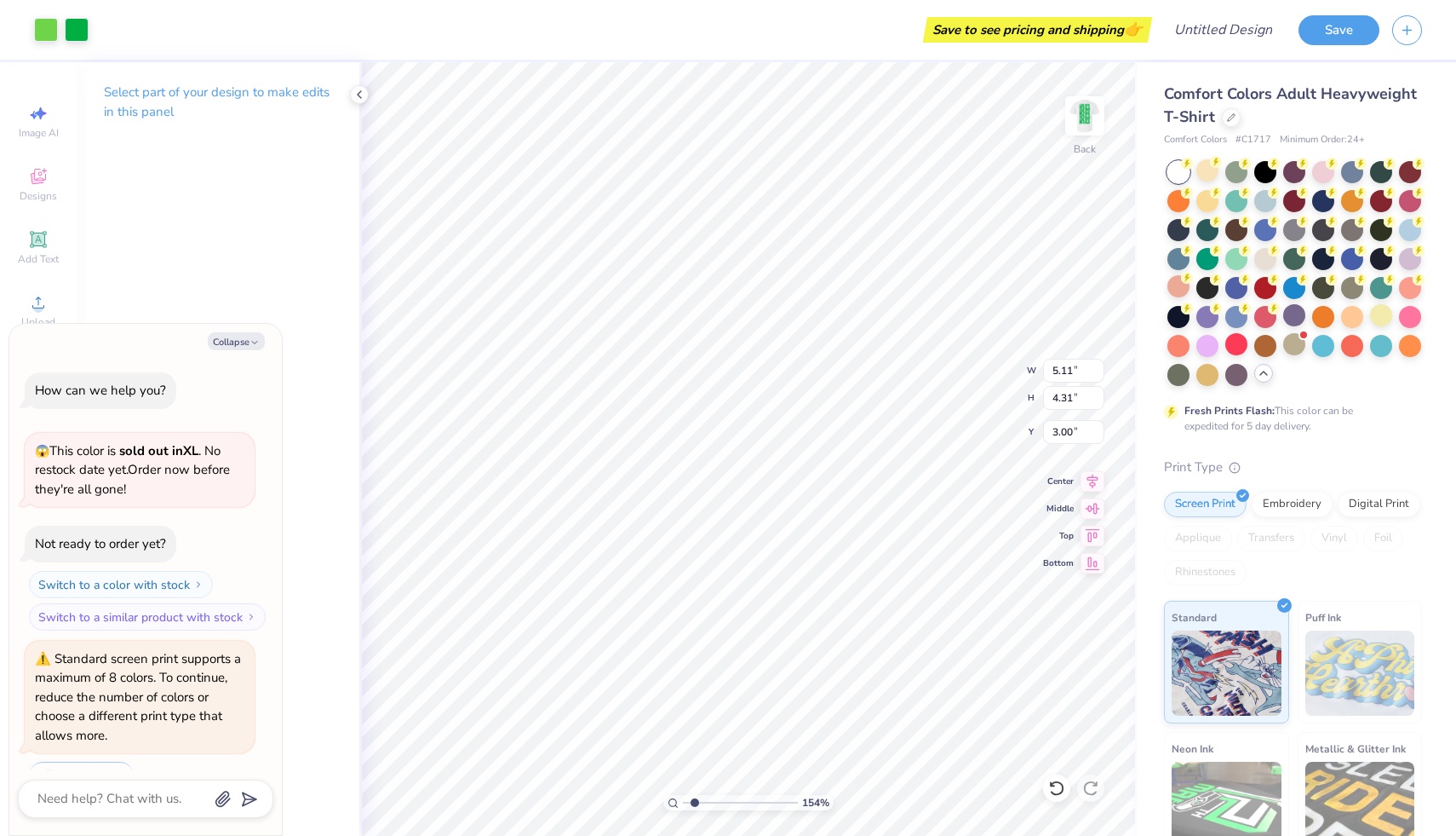
scroll to position [314, 0]
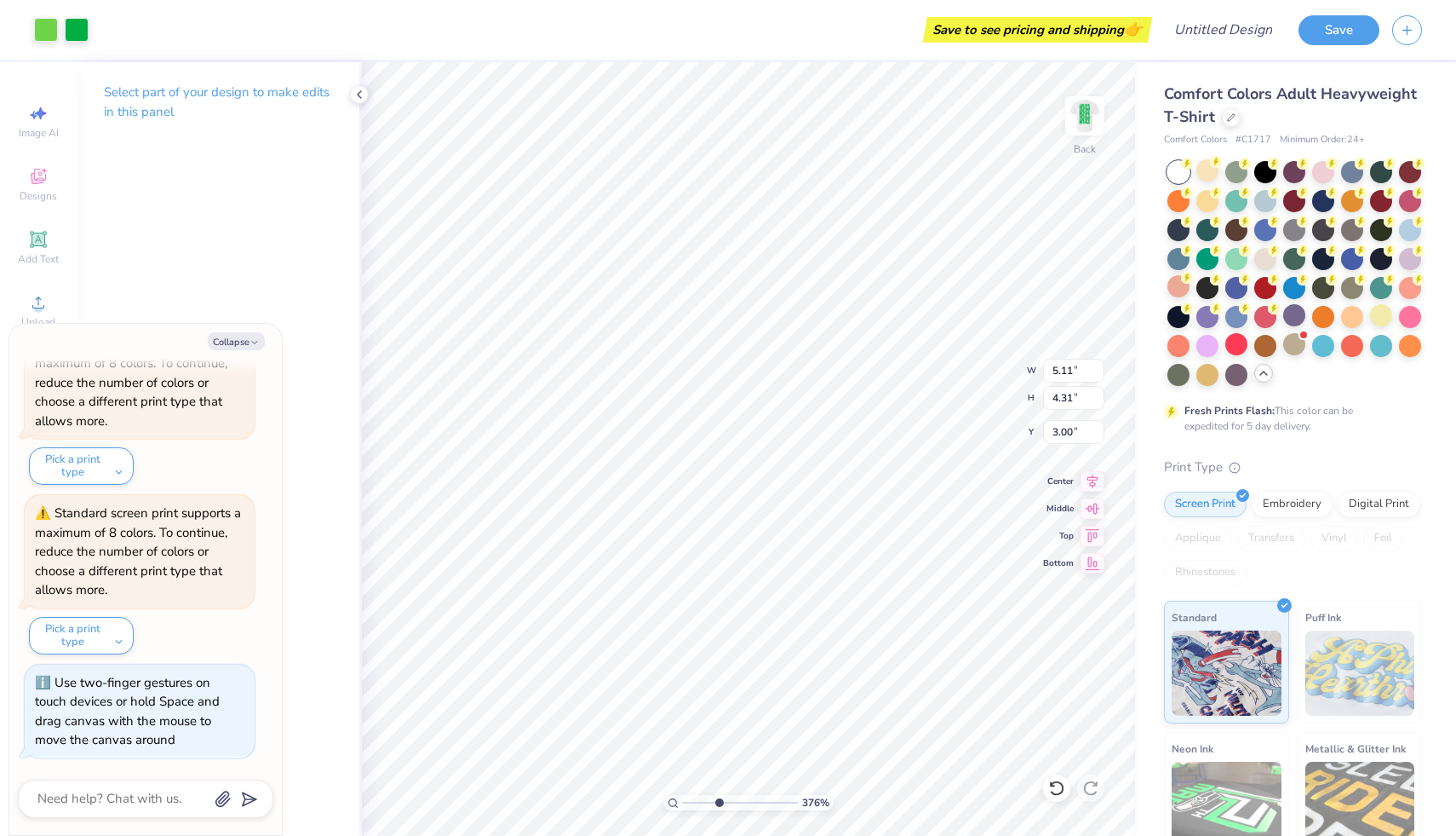
drag, startPoint x: 688, startPoint y: 801, endPoint x: 718, endPoint y: 801, distance: 30.0
click at [718, 801] on input "range" at bounding box center [740, 802] width 115 height 15
click at [51, 38] on div at bounding box center [46, 28] width 24 height 24
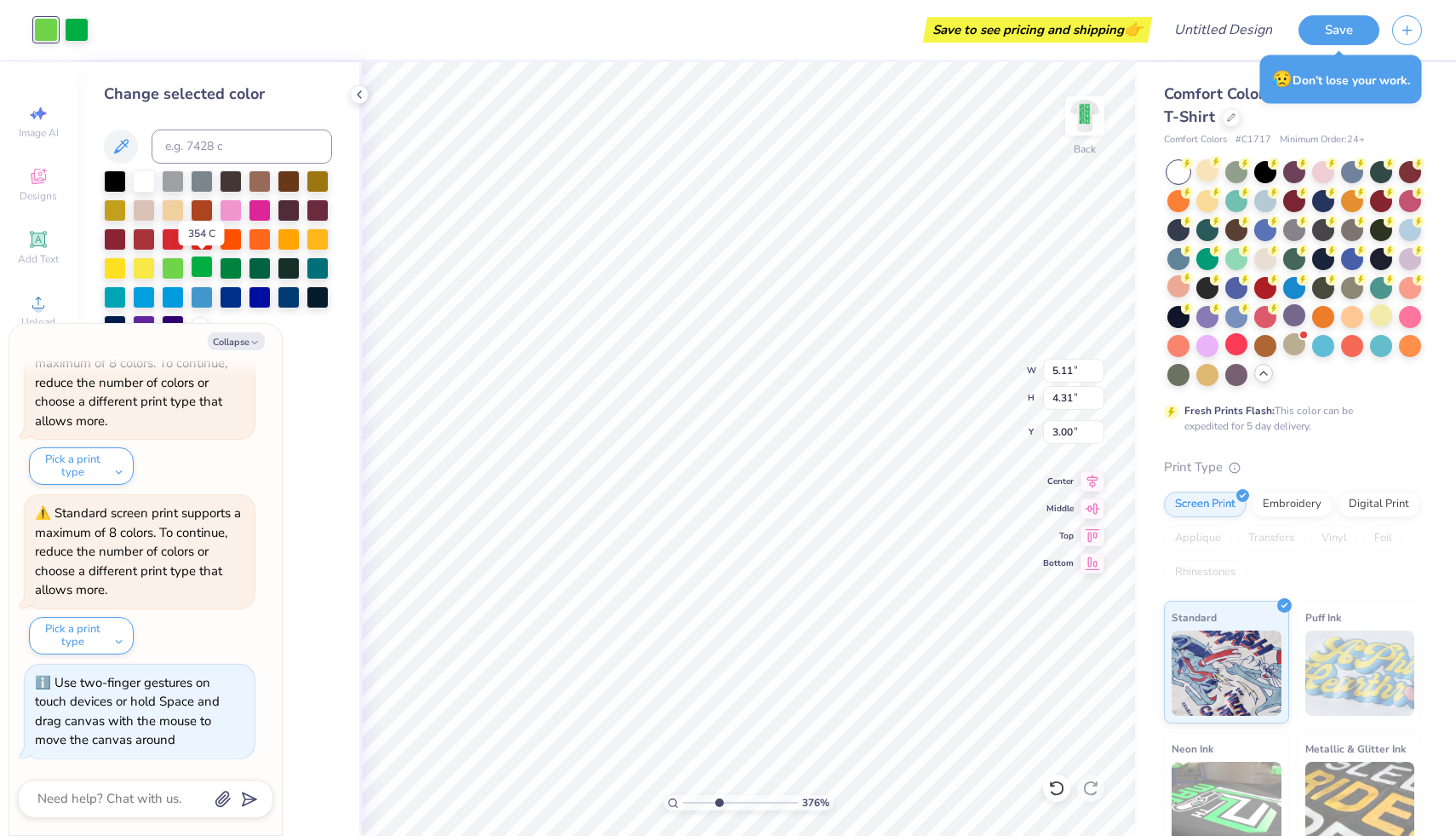
click at [203, 263] on div at bounding box center [201, 266] width 22 height 22
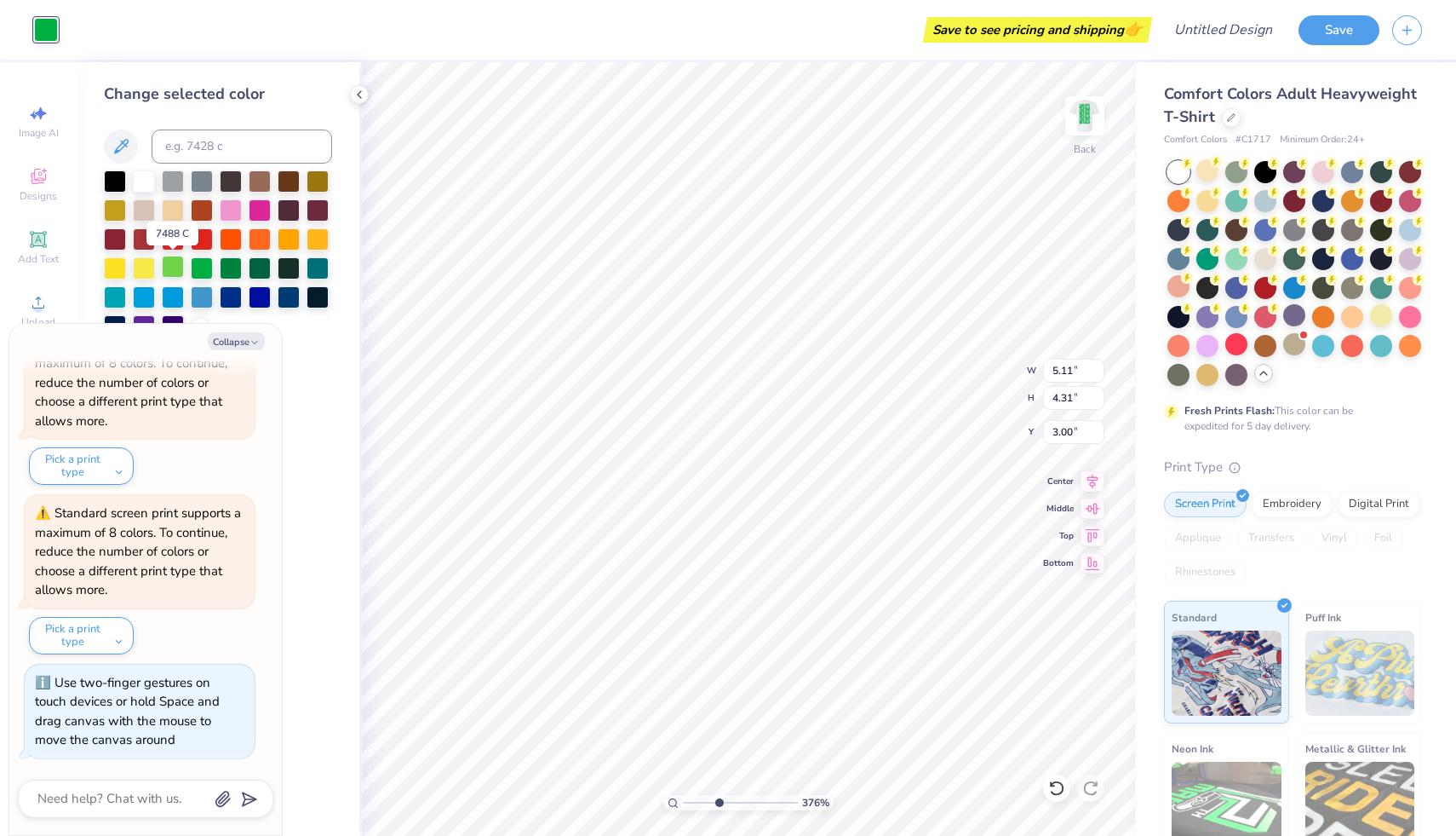
click at [167, 262] on div at bounding box center [172, 266] width 22 height 22
click at [196, 265] on div at bounding box center [201, 266] width 22 height 22
click at [240, 141] on input at bounding box center [241, 146] width 180 height 34
click at [121, 135] on button at bounding box center [121, 146] width 34 height 34
click at [257, 343] on icon "button" at bounding box center [254, 343] width 10 height 10
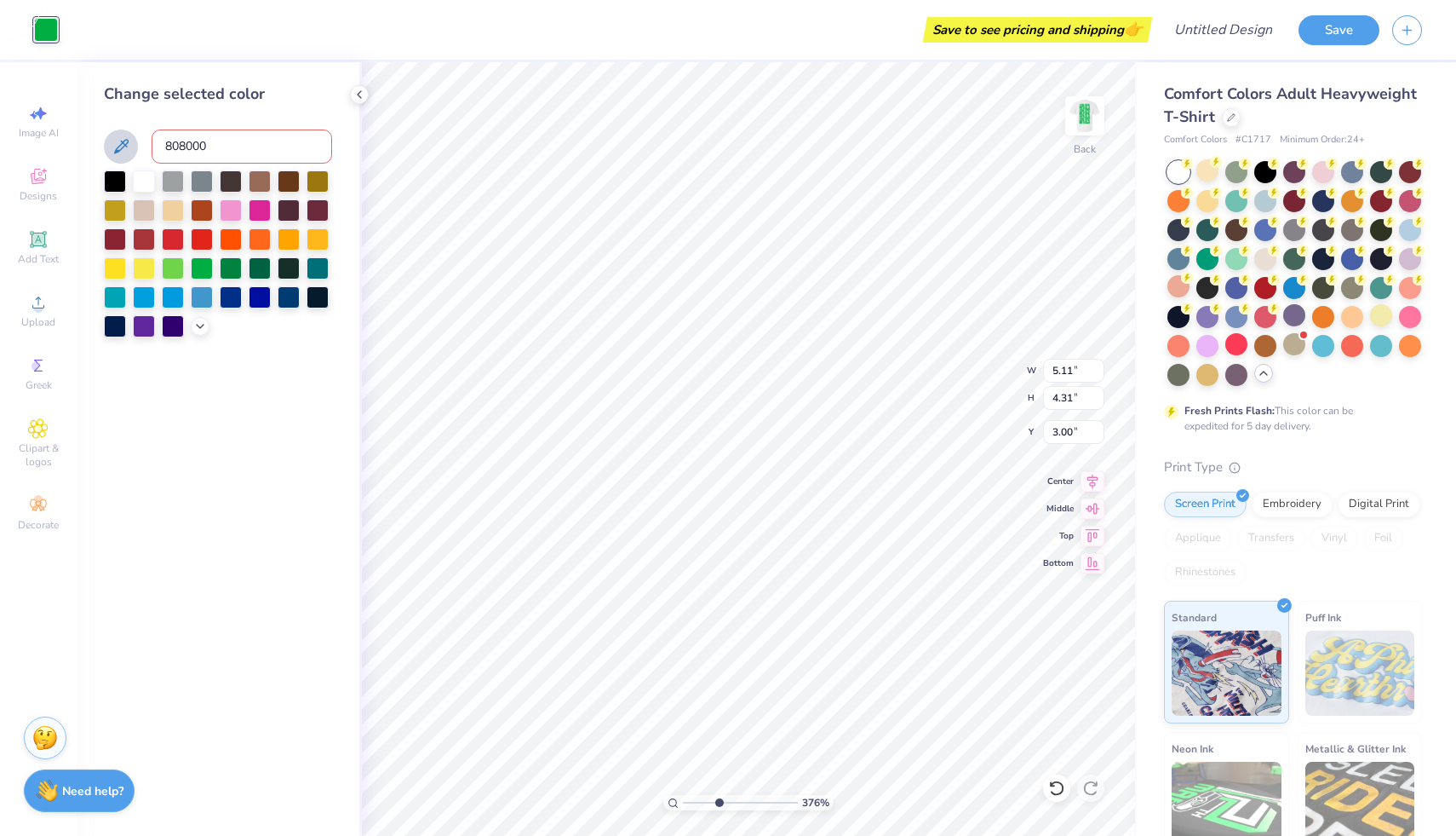
click at [125, 145] on icon at bounding box center [121, 145] width 15 height 15
click at [199, 265] on div at bounding box center [201, 266] width 22 height 22
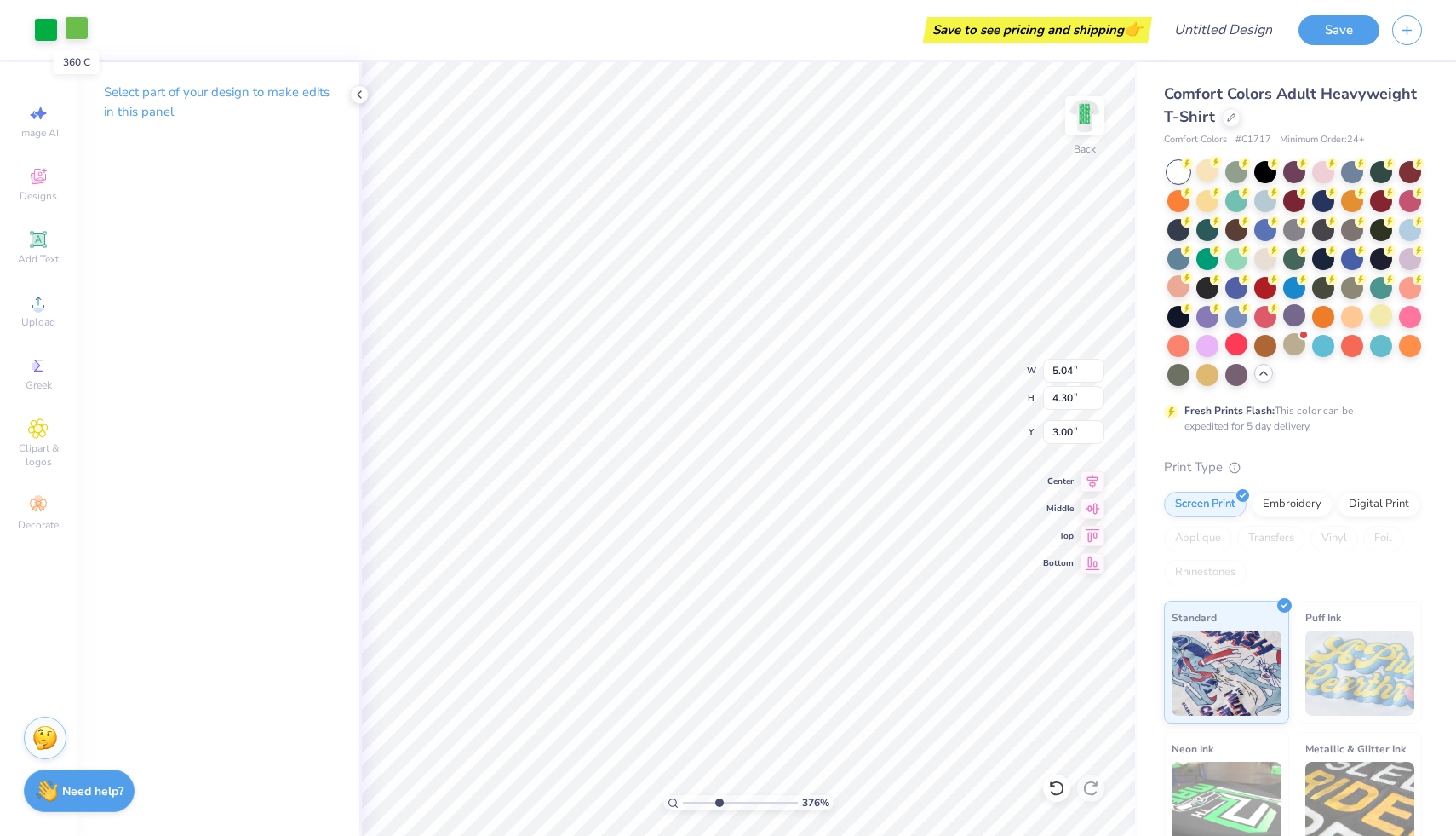
click at [70, 25] on div at bounding box center [77, 28] width 24 height 24
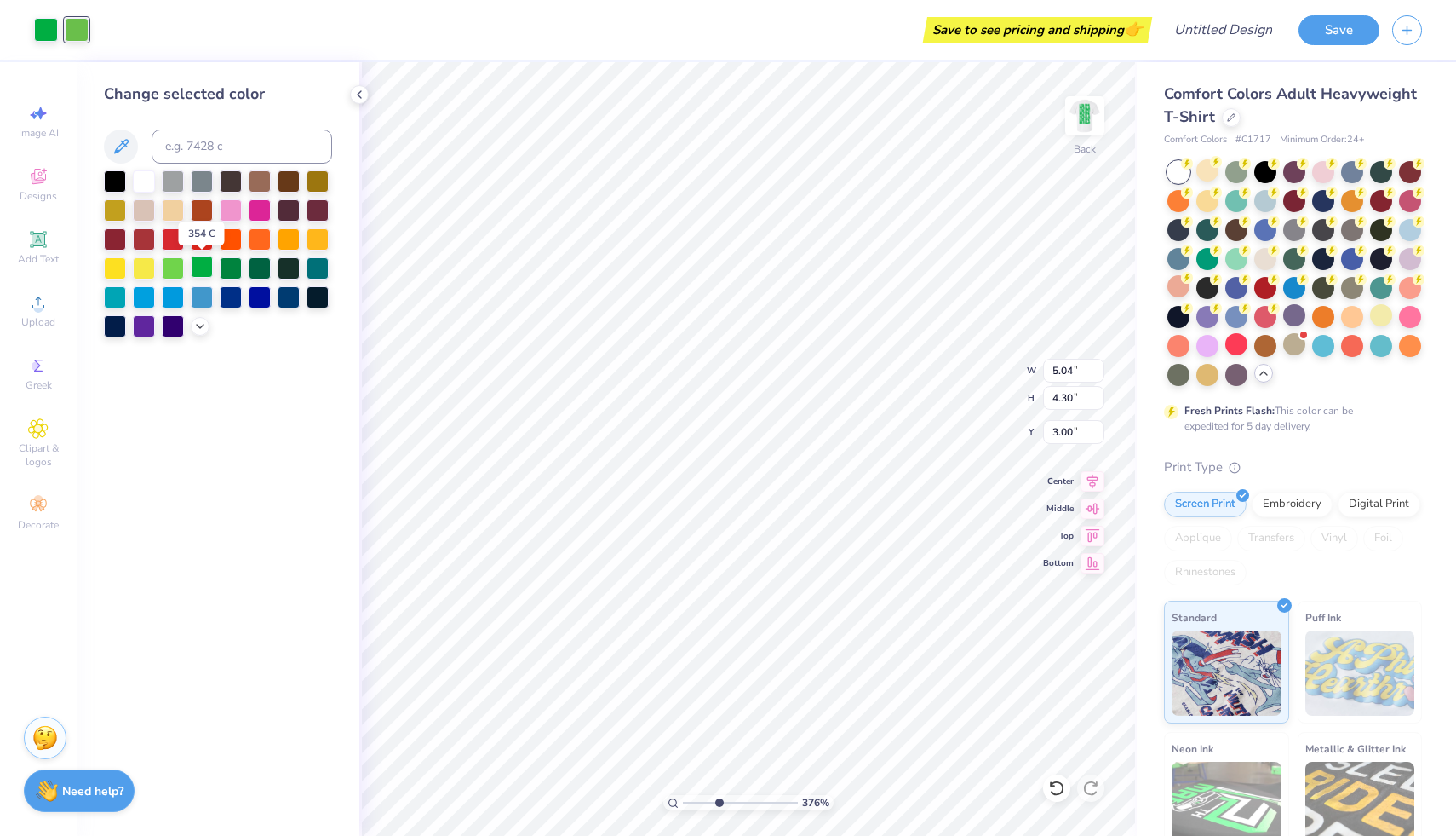
click at [208, 267] on div at bounding box center [201, 266] width 22 height 22
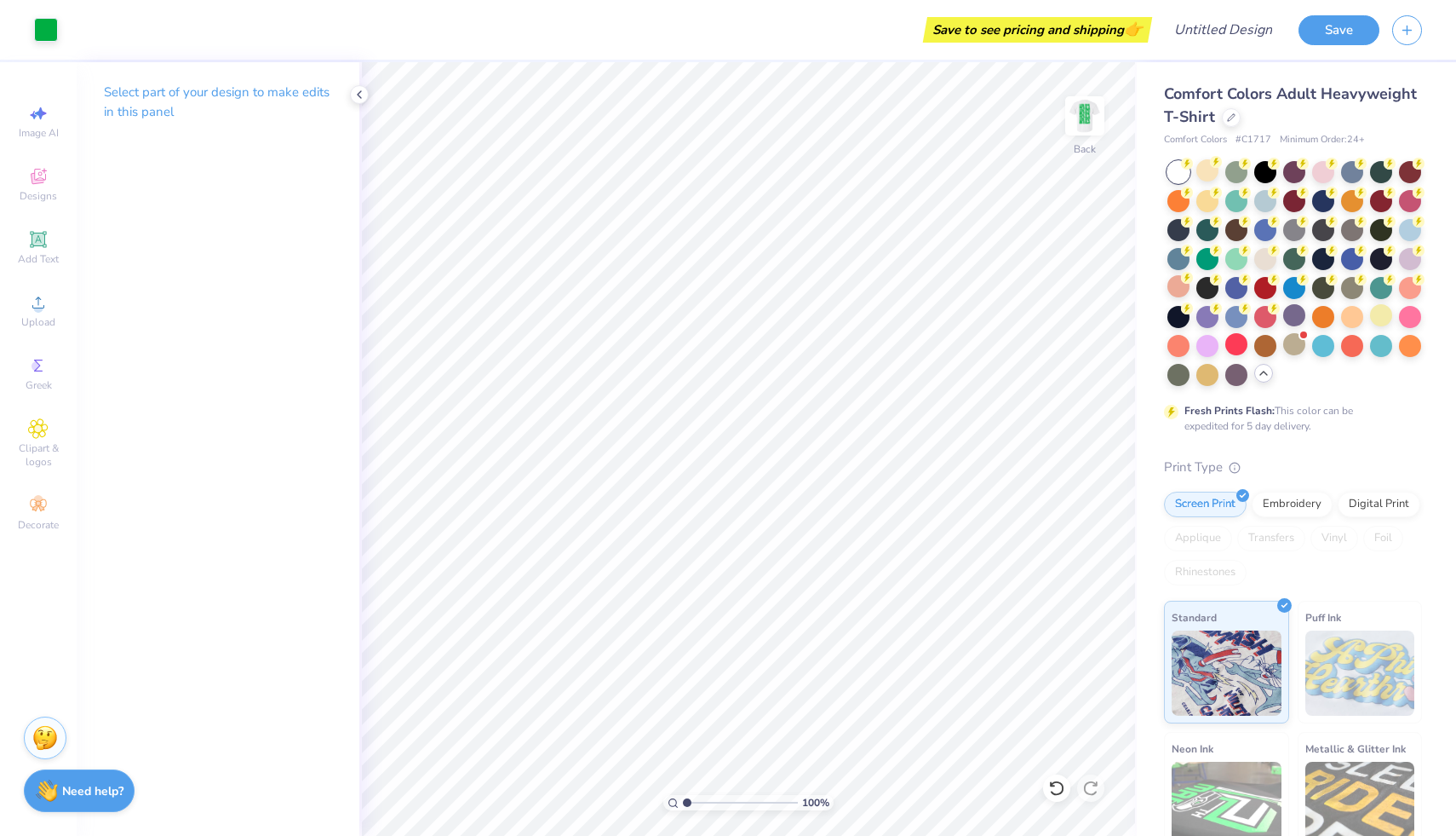
drag, startPoint x: 715, startPoint y: 802, endPoint x: 683, endPoint y: 804, distance: 32.1
click at [683, 804] on input "range" at bounding box center [740, 802] width 115 height 15
click at [1085, 115] on img at bounding box center [1085, 116] width 68 height 68
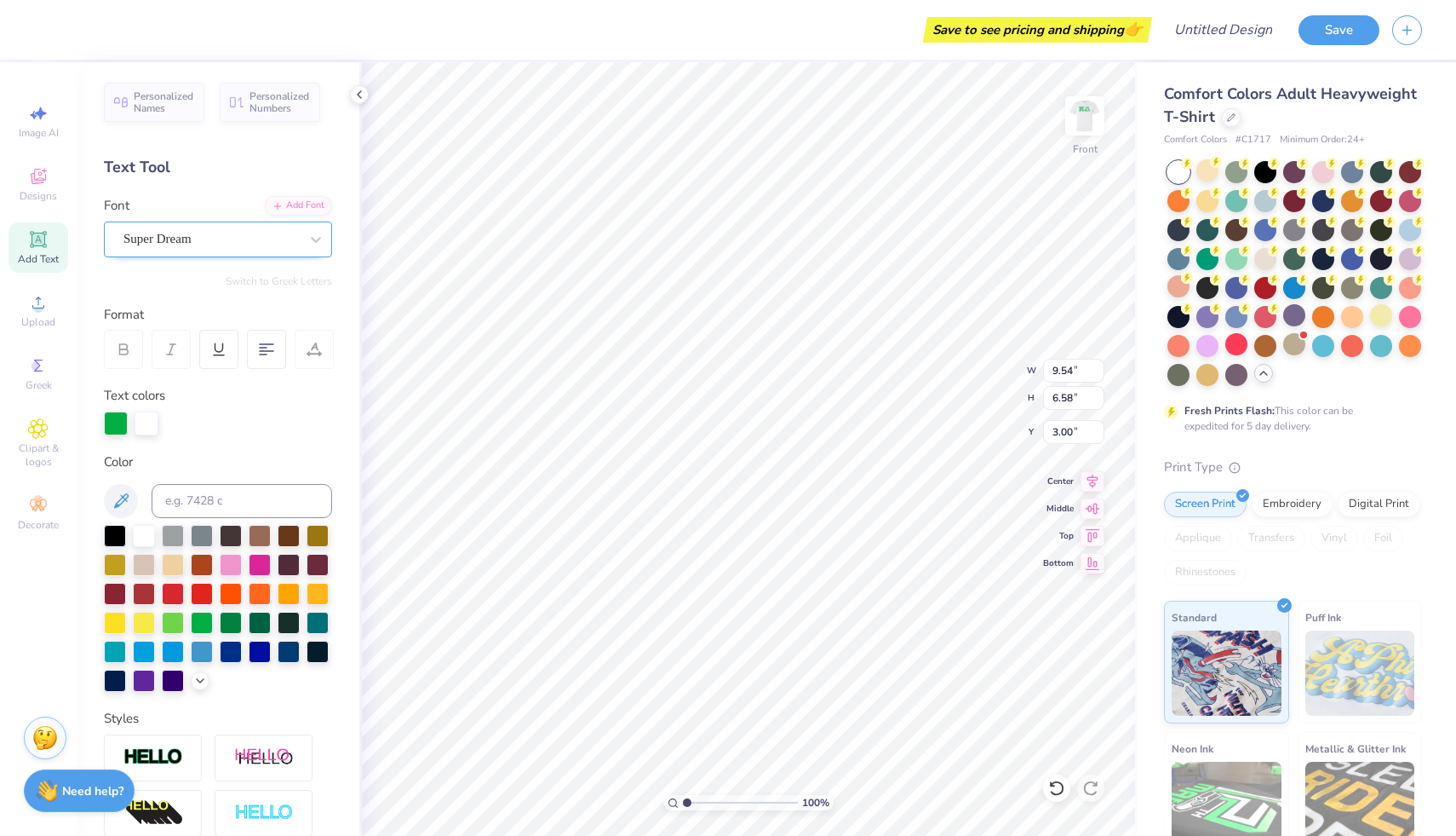
click at [298, 244] on div "Super Dream" at bounding box center [211, 239] width 179 height 26
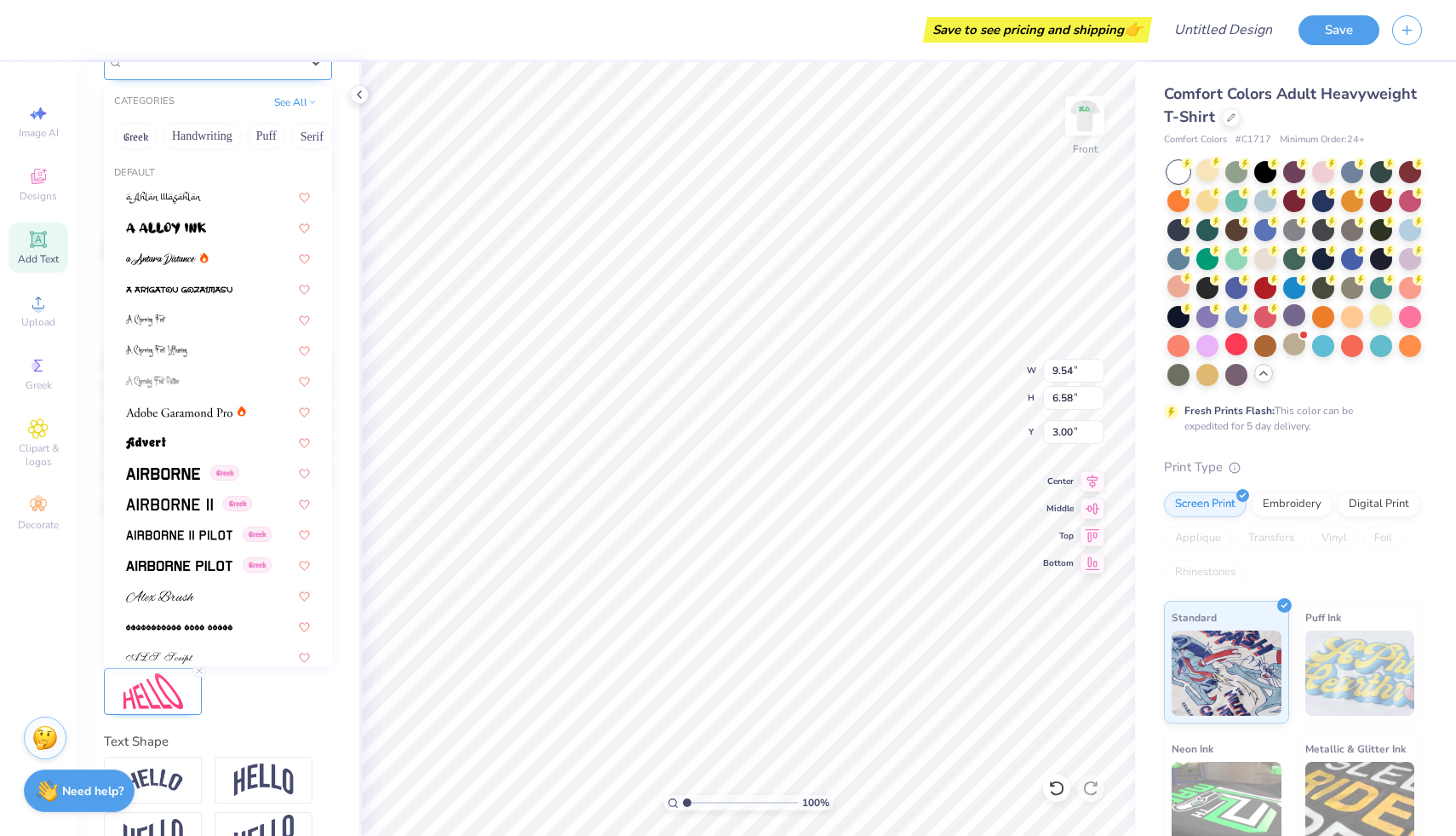
scroll to position [220, 0]
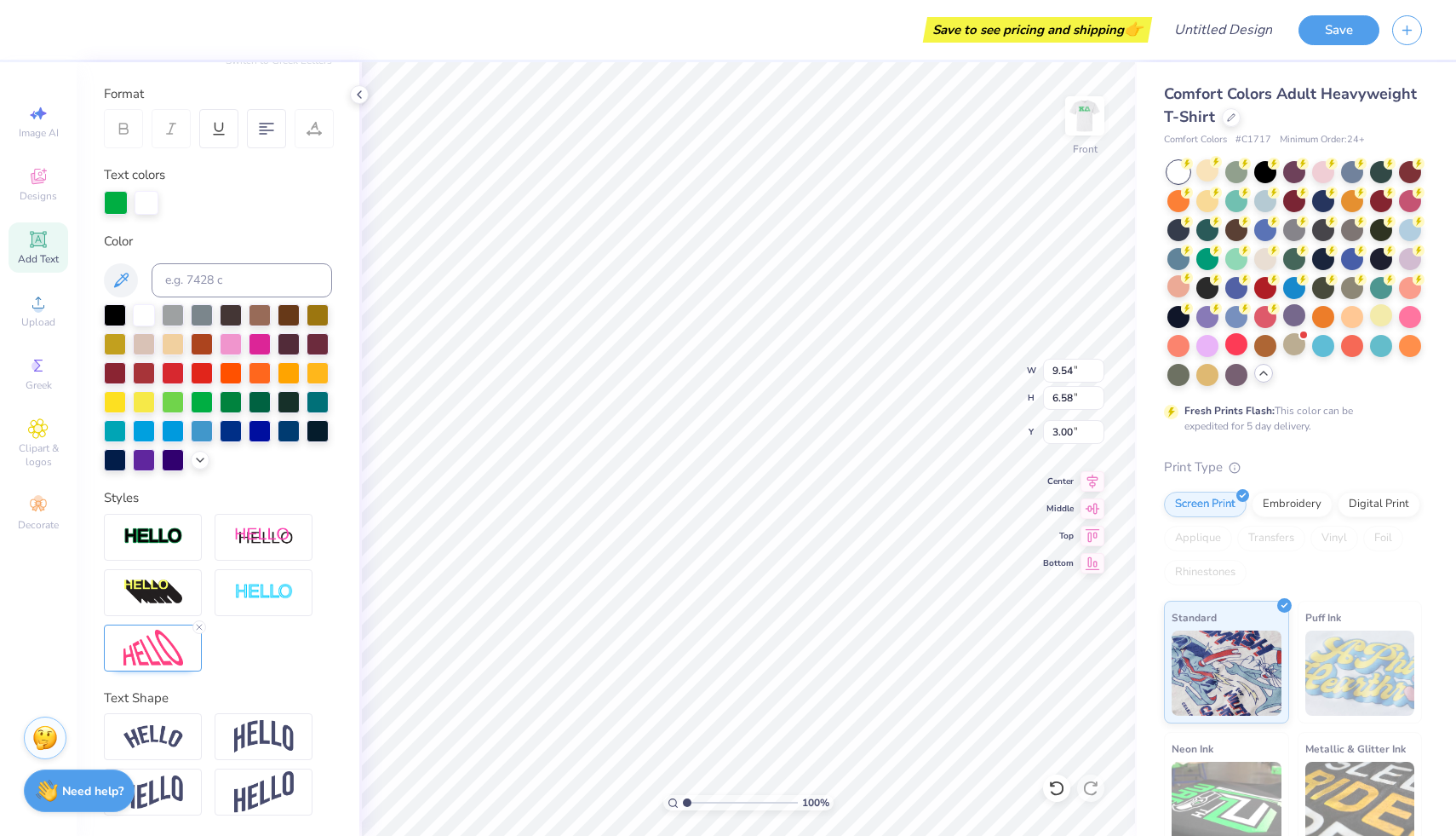
click at [234, 654] on div at bounding box center [217, 592] width 228 height 157
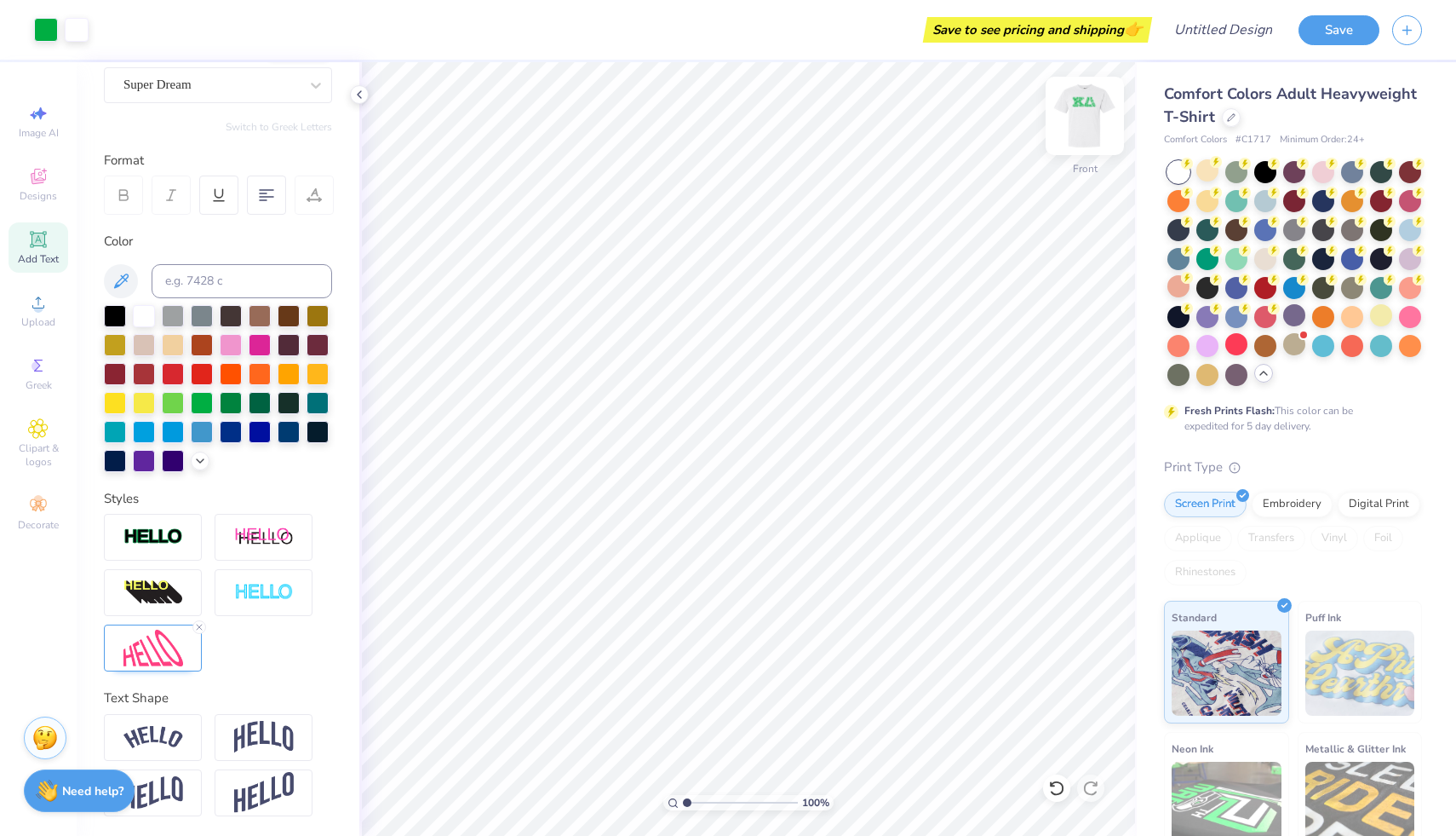
click at [1091, 112] on img at bounding box center [1085, 116] width 68 height 68
click at [33, 372] on icon at bounding box center [38, 365] width 21 height 21
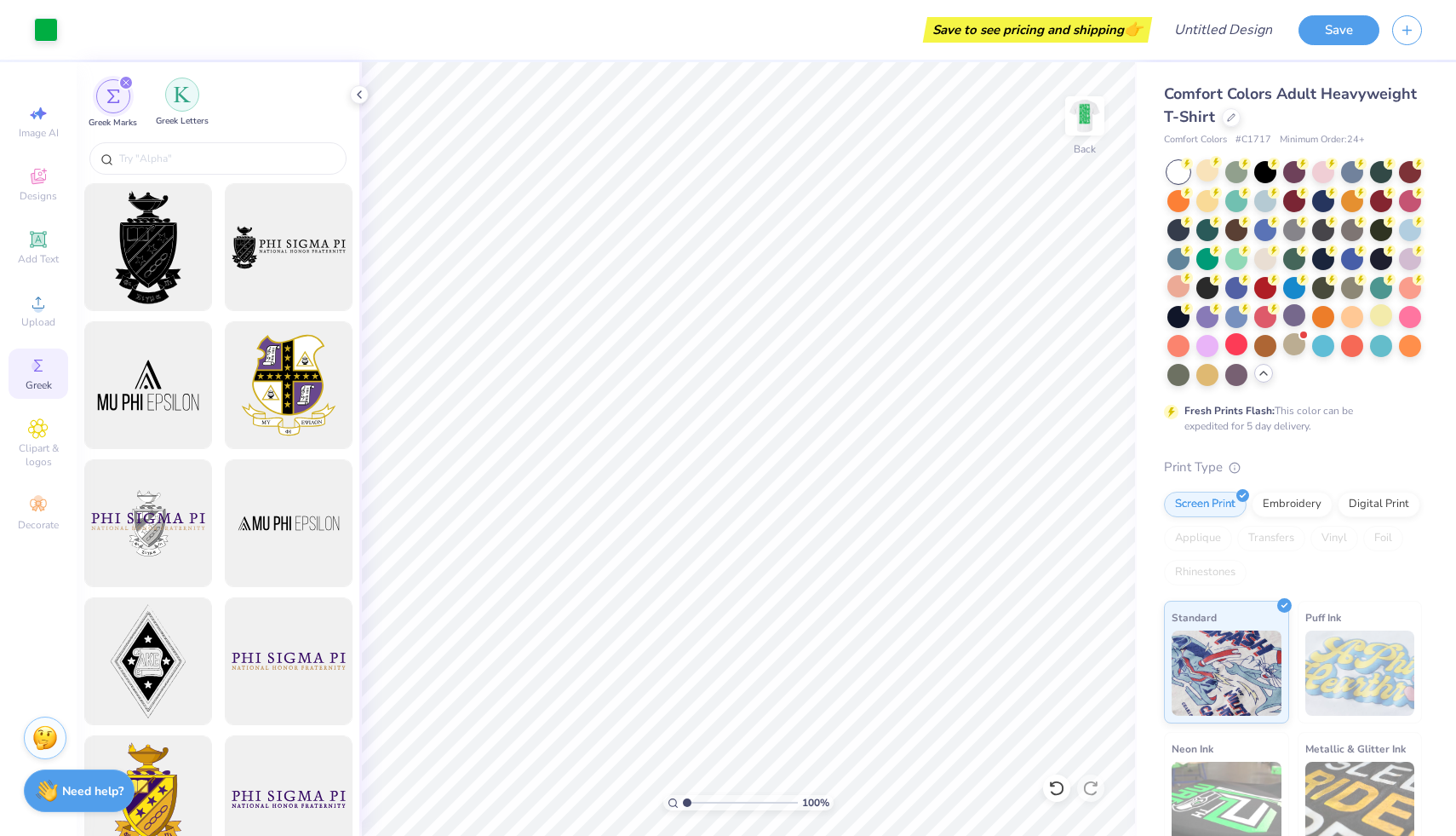
click at [177, 99] on img "filter for Greek Letters" at bounding box center [181, 94] width 17 height 17
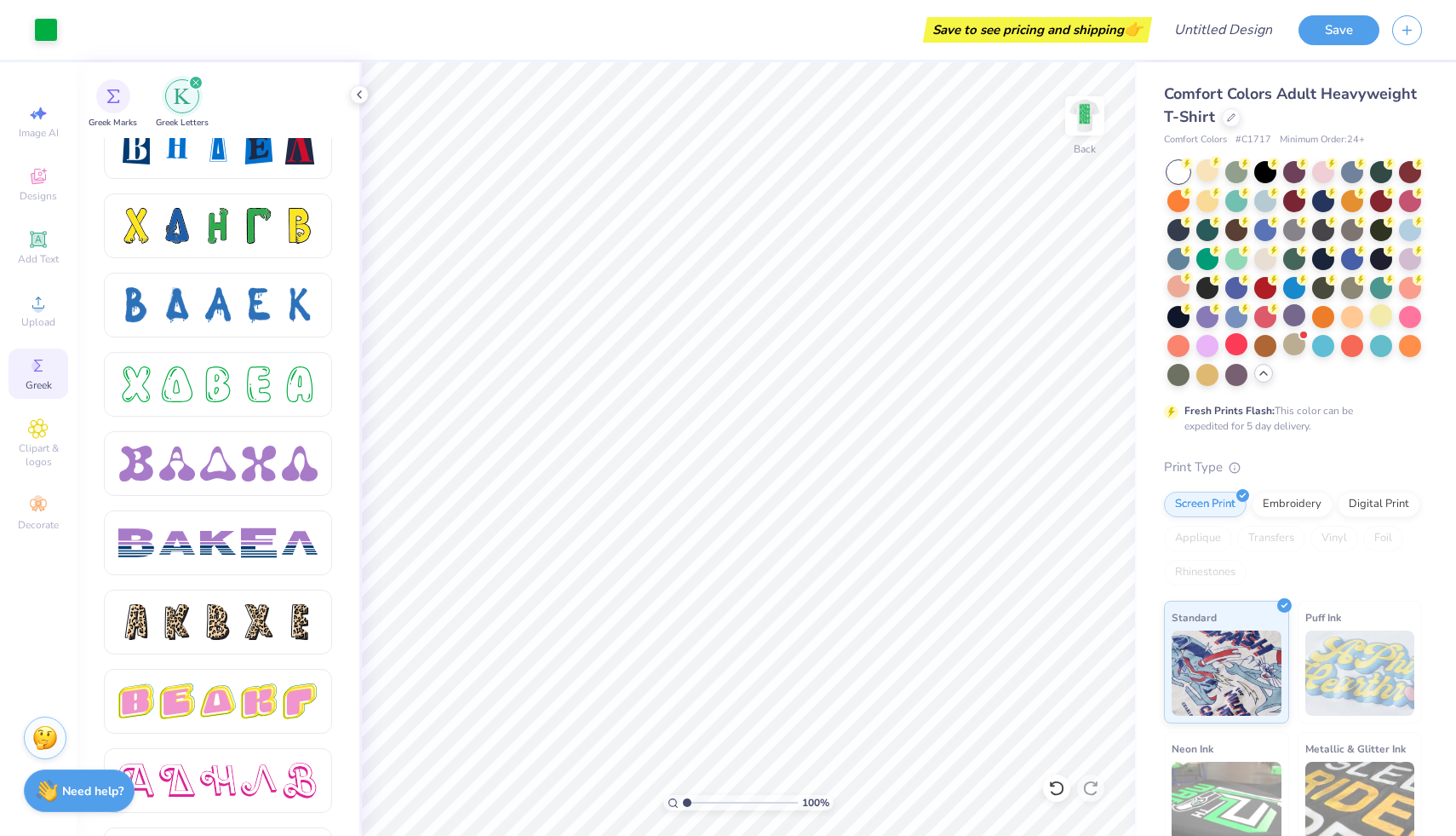
scroll to position [2399, 0]
click at [242, 397] on div at bounding box center [259, 385] width 36 height 36
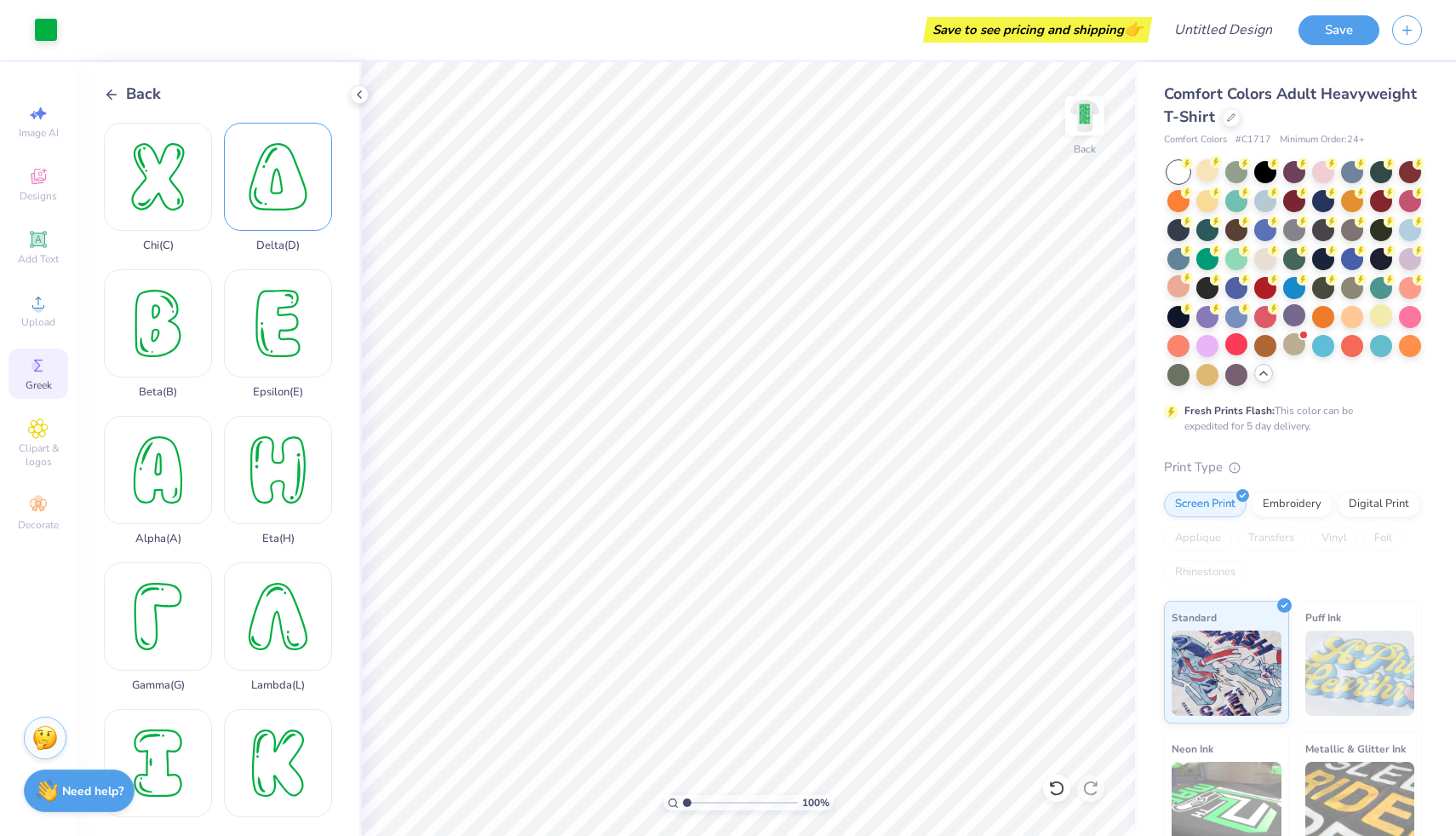
click at [261, 145] on div "Delta ( D )" at bounding box center [278, 187] width 109 height 130
click at [271, 742] on div "Kappa ( K )" at bounding box center [278, 773] width 109 height 130
click at [44, 22] on div at bounding box center [46, 28] width 24 height 24
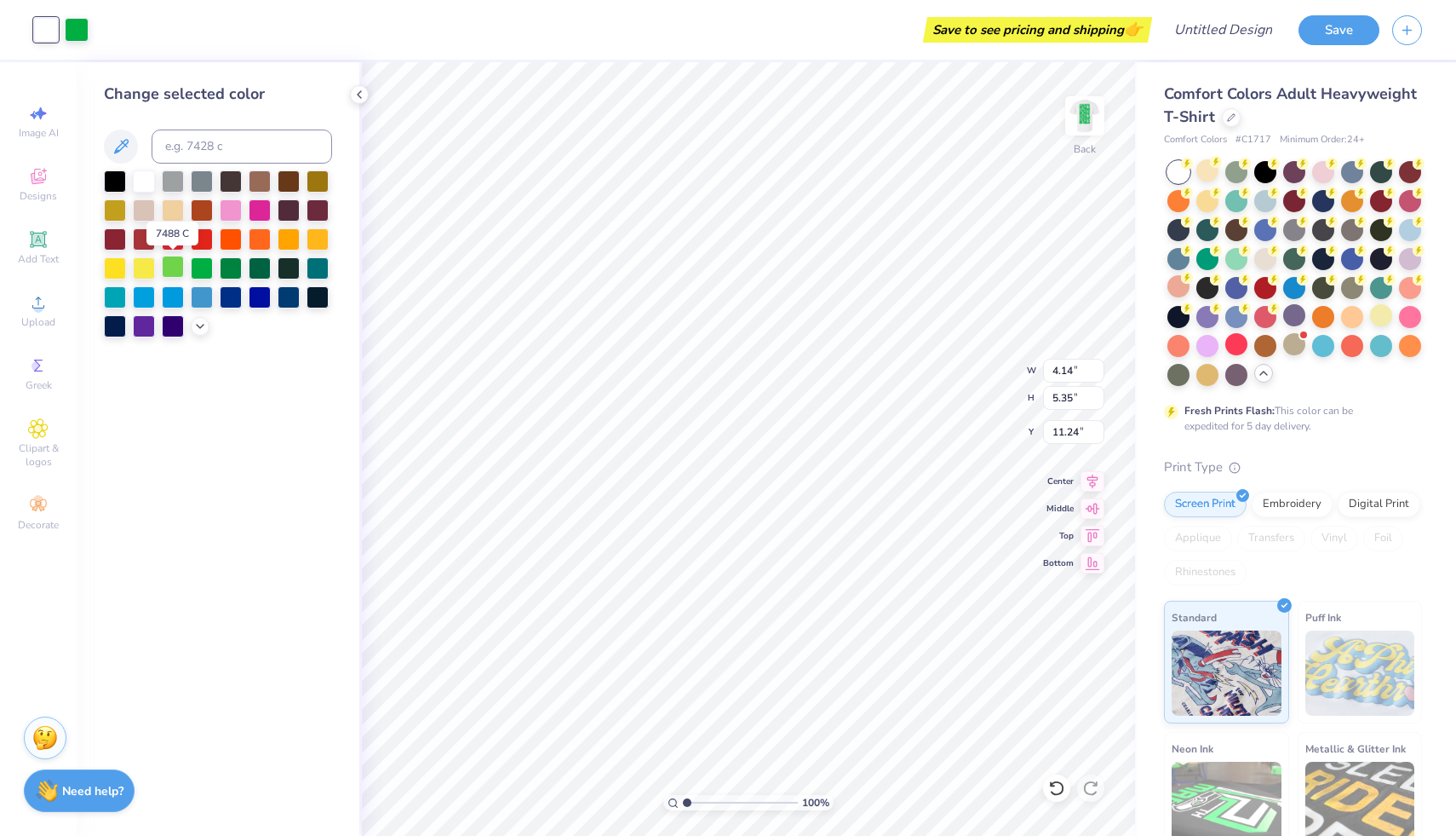
click at [181, 272] on div at bounding box center [172, 266] width 22 height 22
click at [75, 29] on div at bounding box center [77, 28] width 24 height 24
click at [196, 187] on div at bounding box center [201, 179] width 22 height 22
click at [56, 32] on div at bounding box center [46, 28] width 24 height 24
click at [202, 273] on div at bounding box center [201, 266] width 22 height 22
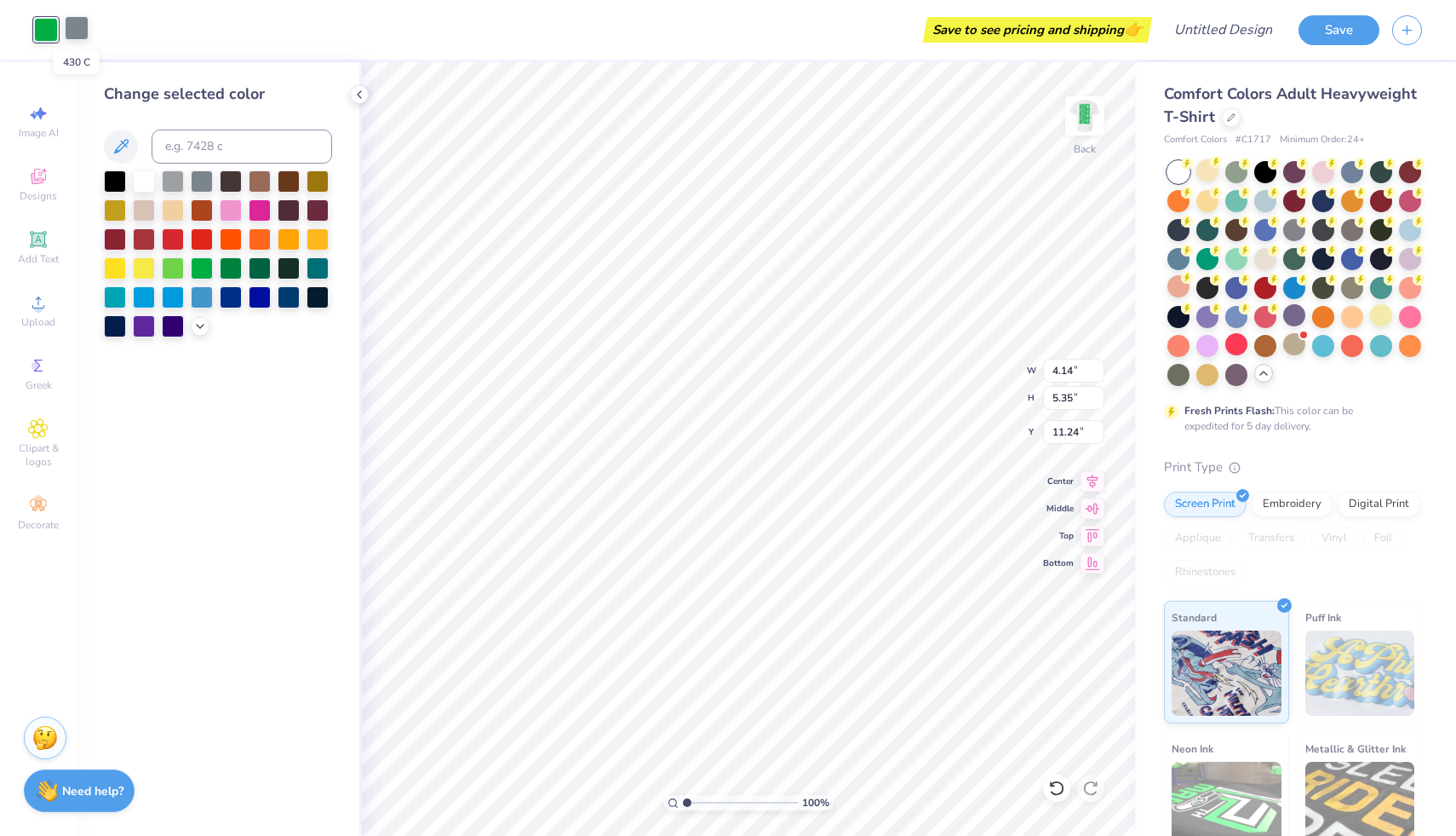
click at [81, 25] on div at bounding box center [77, 28] width 24 height 24
click at [149, 185] on div at bounding box center [143, 179] width 22 height 22
click at [173, 273] on div at bounding box center [172, 266] width 22 height 22
click at [226, 264] on div at bounding box center [231, 266] width 22 height 22
click at [173, 183] on div at bounding box center [172, 179] width 22 height 22
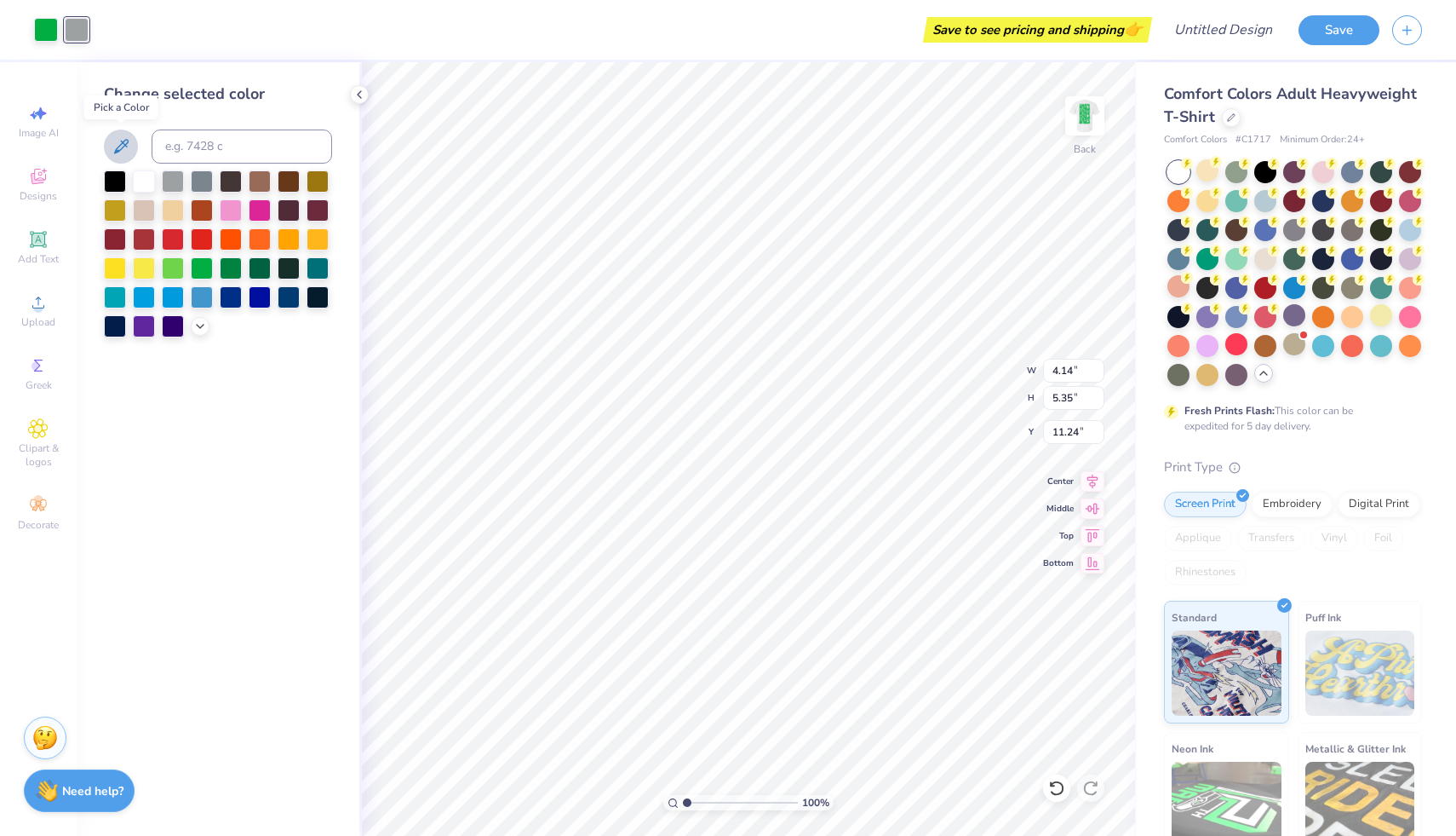
click at [128, 150] on icon at bounding box center [121, 146] width 21 height 21
click at [137, 202] on div at bounding box center [143, 208] width 22 height 22
click at [261, 270] on div at bounding box center [260, 266] width 22 height 22
click at [236, 273] on div at bounding box center [231, 266] width 22 height 22
click at [209, 270] on div at bounding box center [201, 266] width 22 height 22
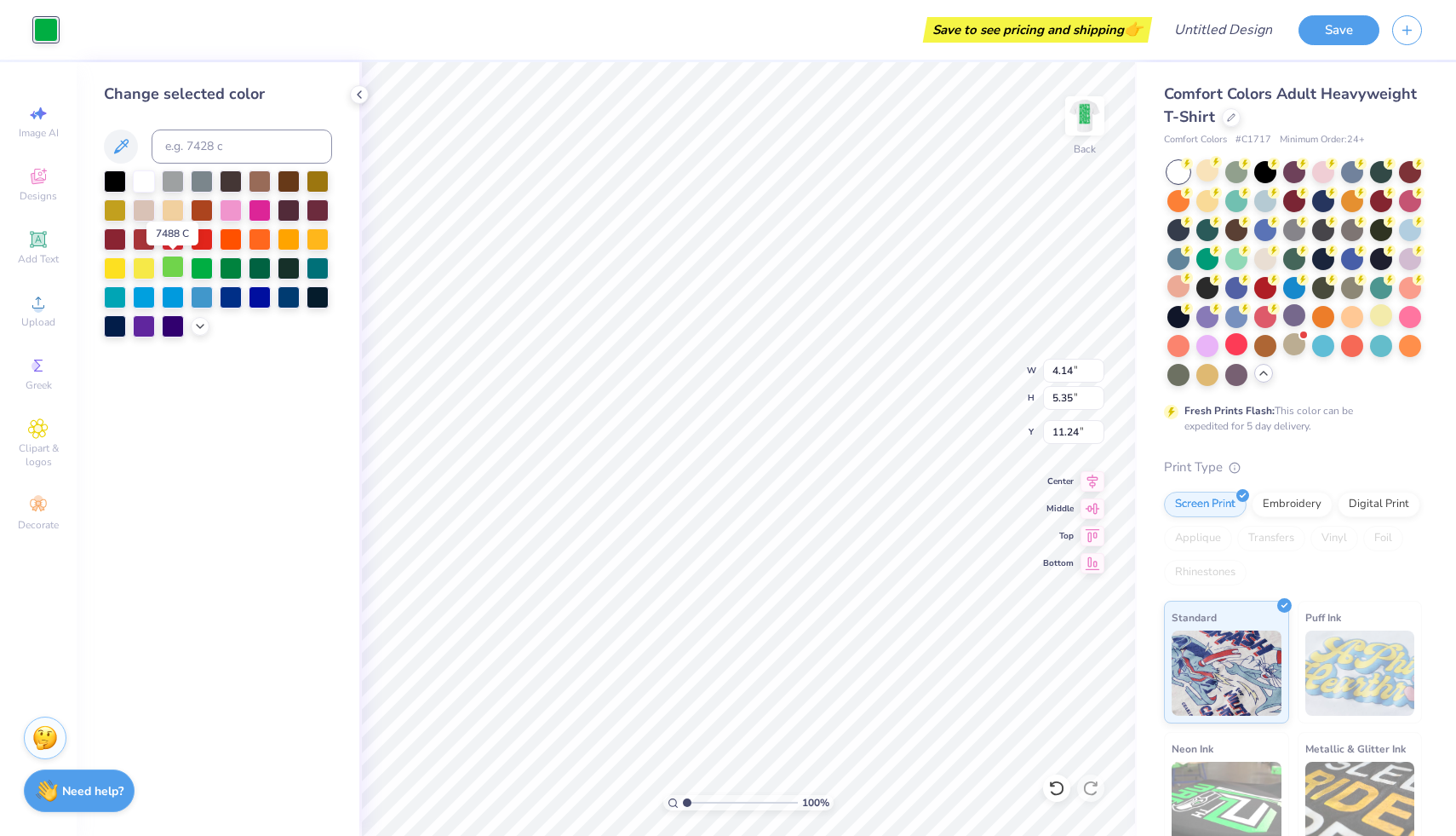
click at [168, 264] on div at bounding box center [172, 266] width 22 height 22
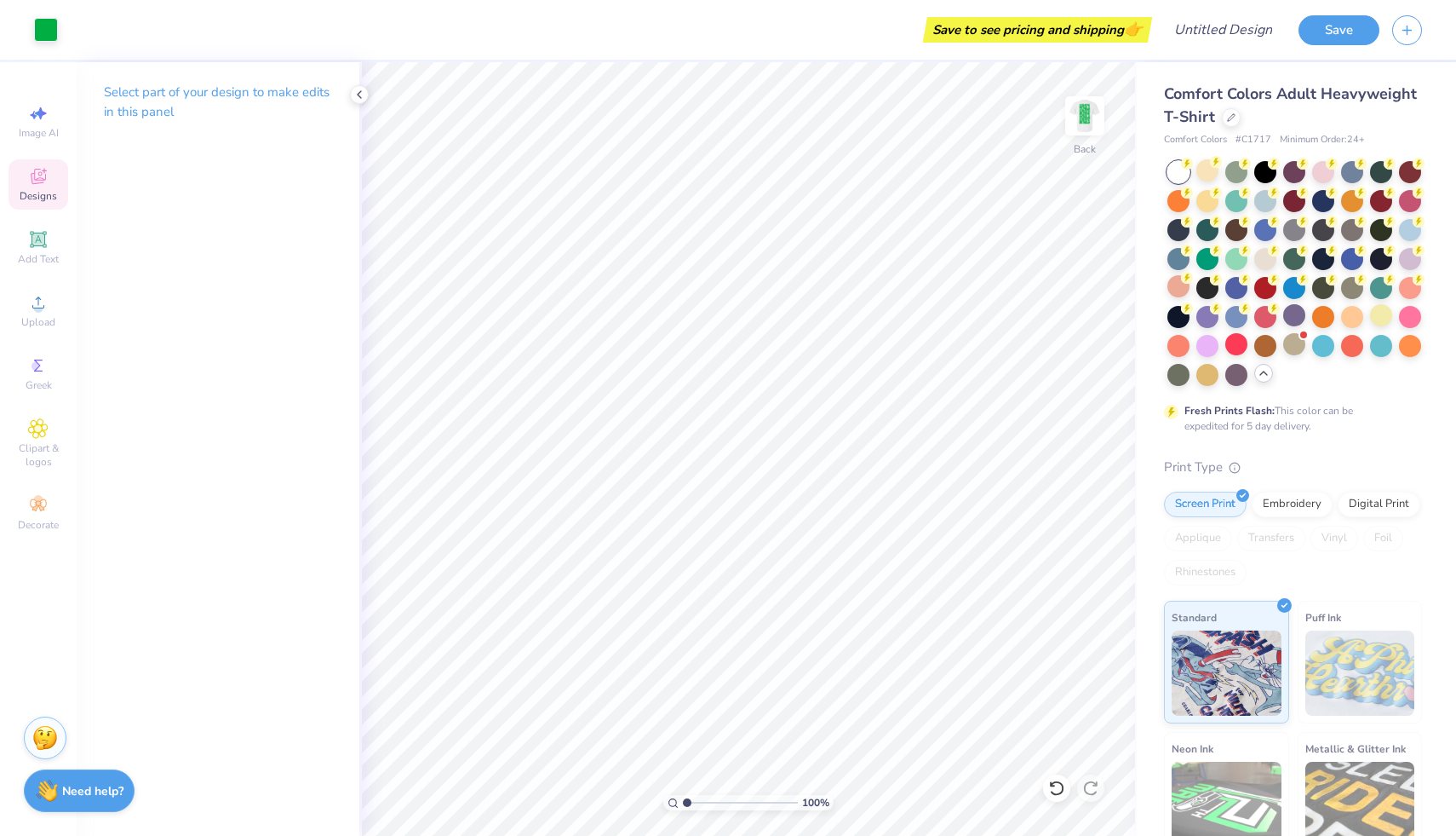
click at [50, 174] on div "Designs" at bounding box center [39, 184] width 60 height 50
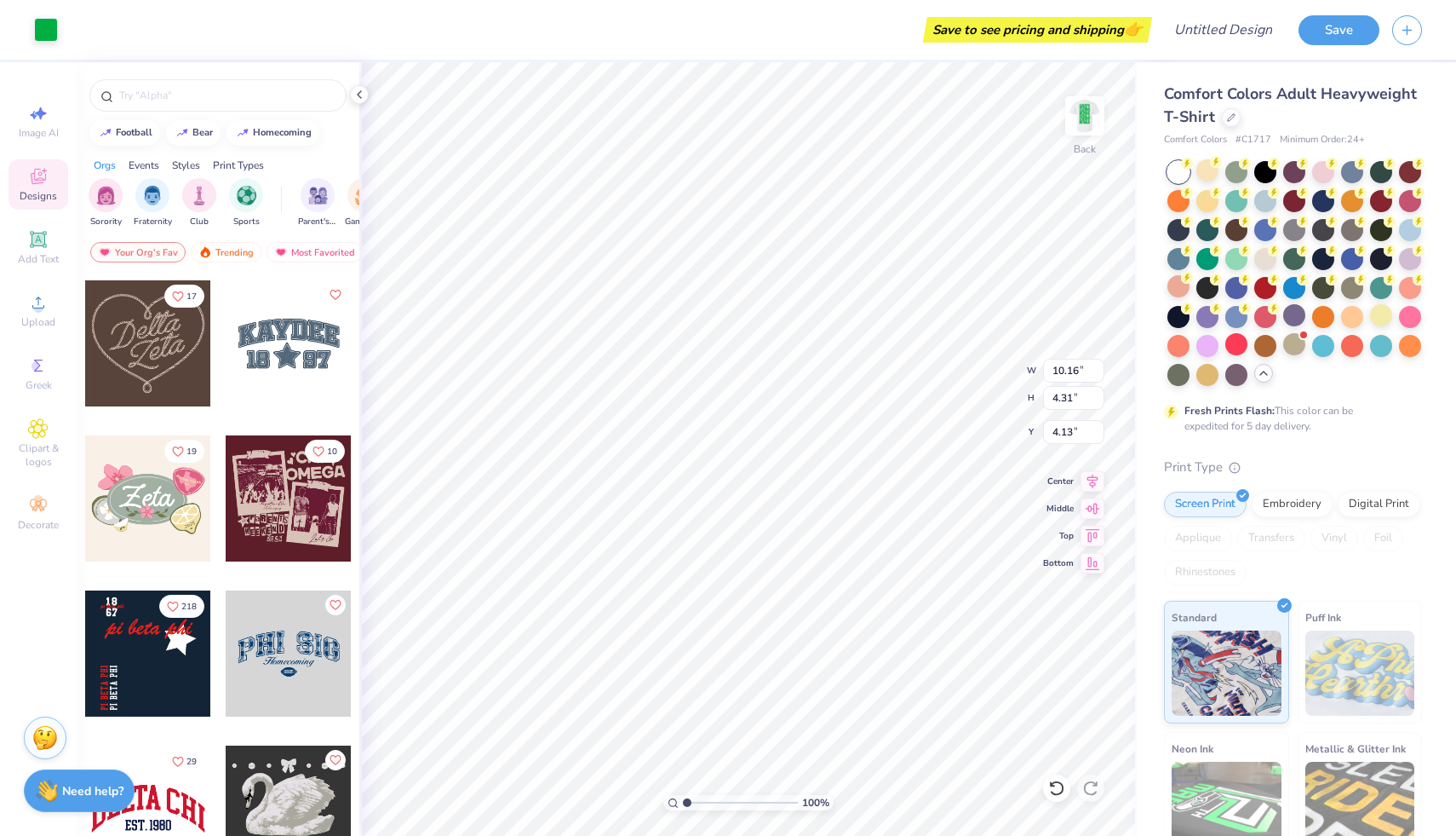
scroll to position [917, 0]
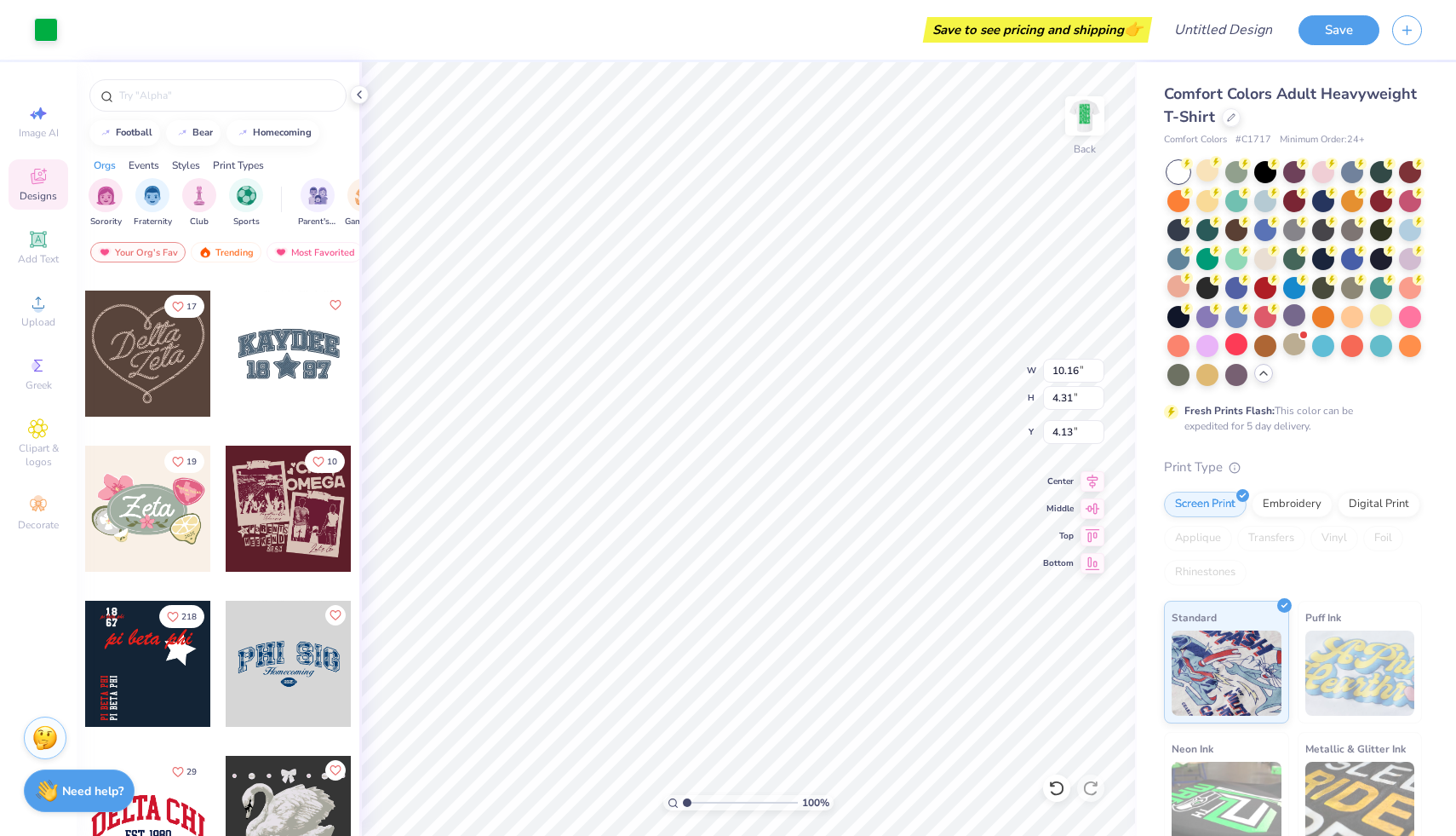
click at [290, 364] on div at bounding box center [289, 353] width 126 height 127
drag, startPoint x: 688, startPoint y: 805, endPoint x: 719, endPoint y: 801, distance: 31.3
click at [762, 805] on input "range" at bounding box center [740, 802] width 115 height 15
drag, startPoint x: 719, startPoint y: 801, endPoint x: 668, endPoint y: 800, distance: 51.0
click at [683, 800] on input "range" at bounding box center [740, 802] width 115 height 15
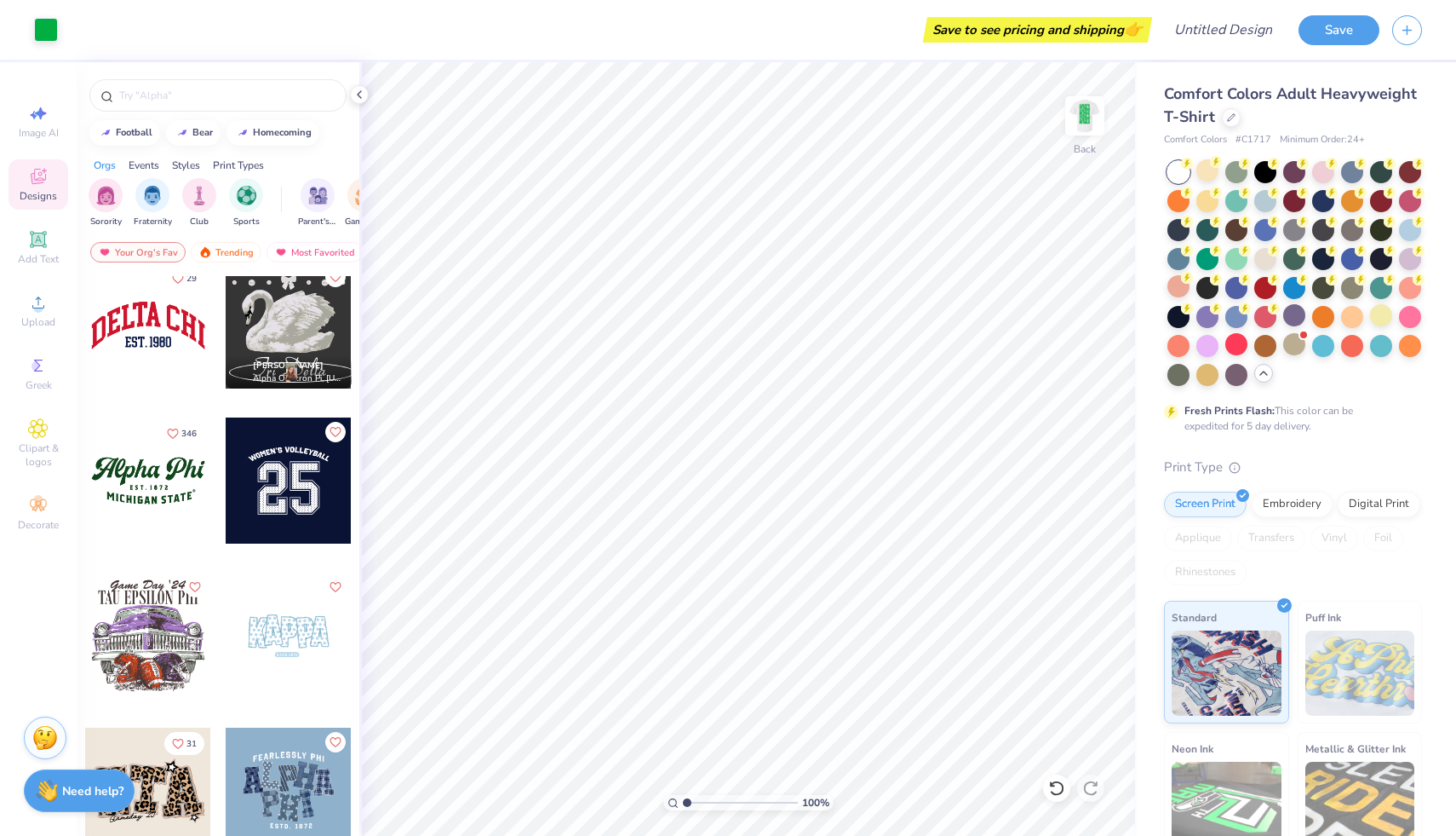
scroll to position [1411, 0]
click at [206, 86] on div at bounding box center [218, 95] width 257 height 32
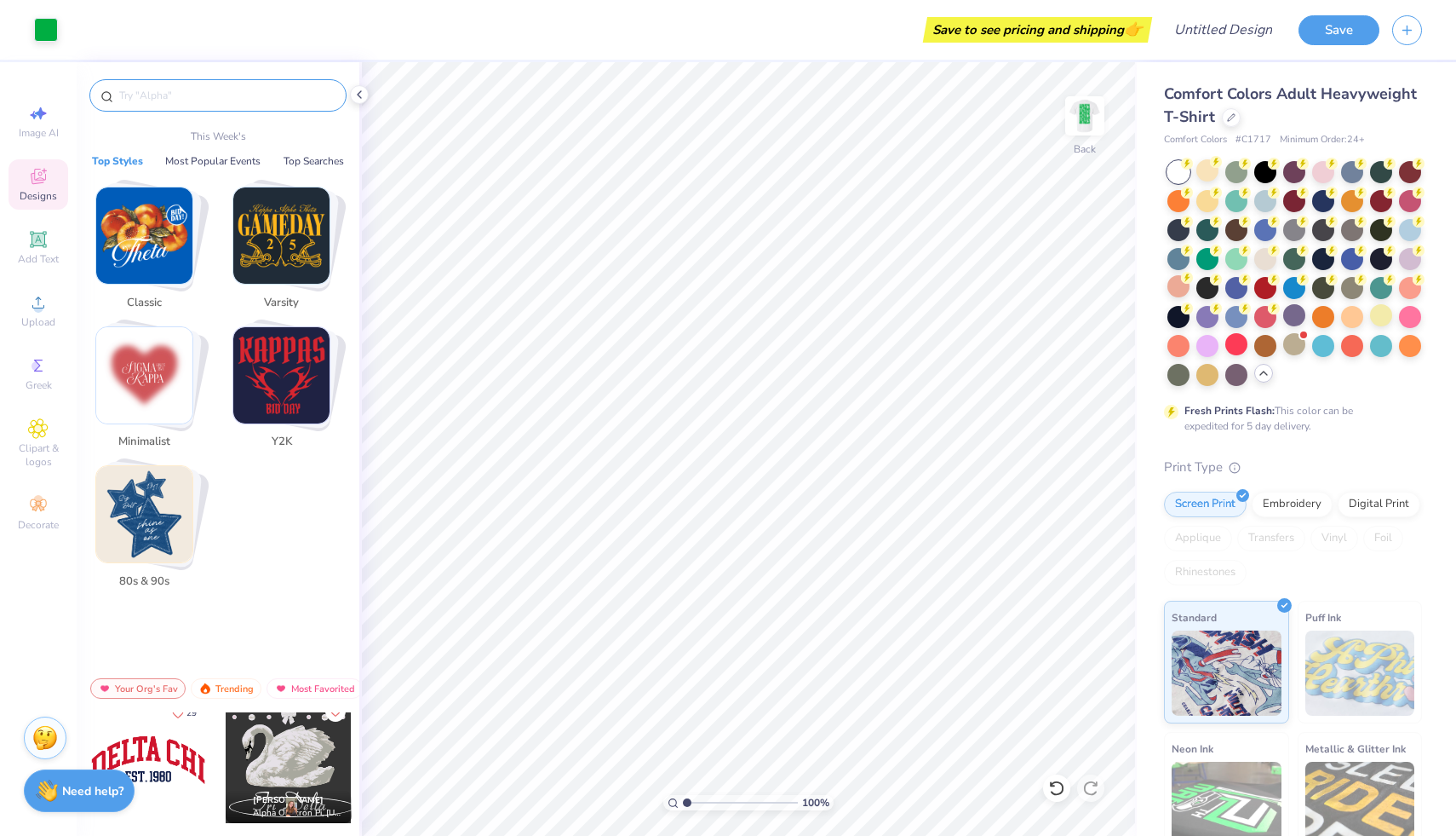
click at [149, 94] on input "text" at bounding box center [226, 95] width 218 height 17
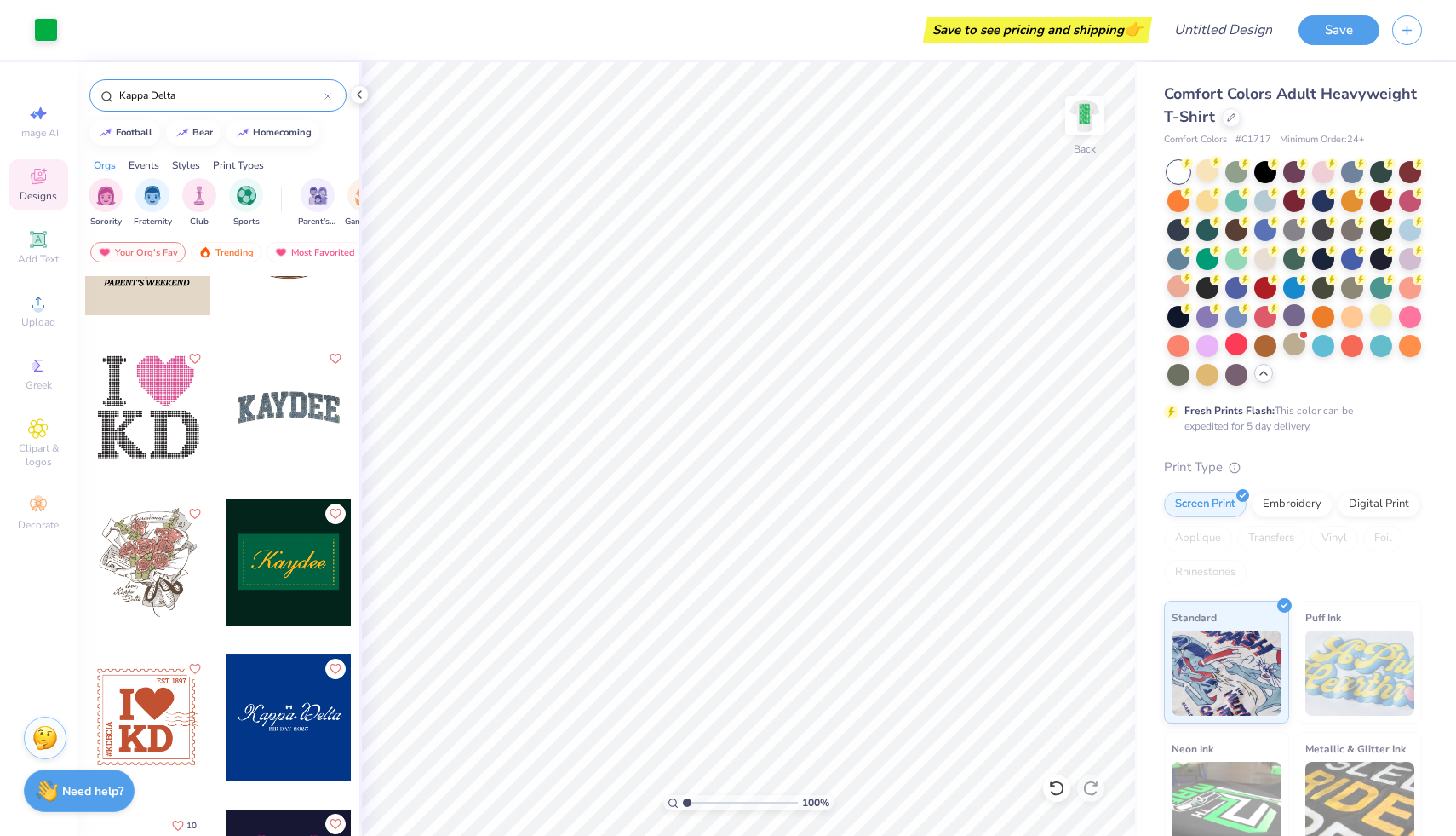
scroll to position [3646, 0]
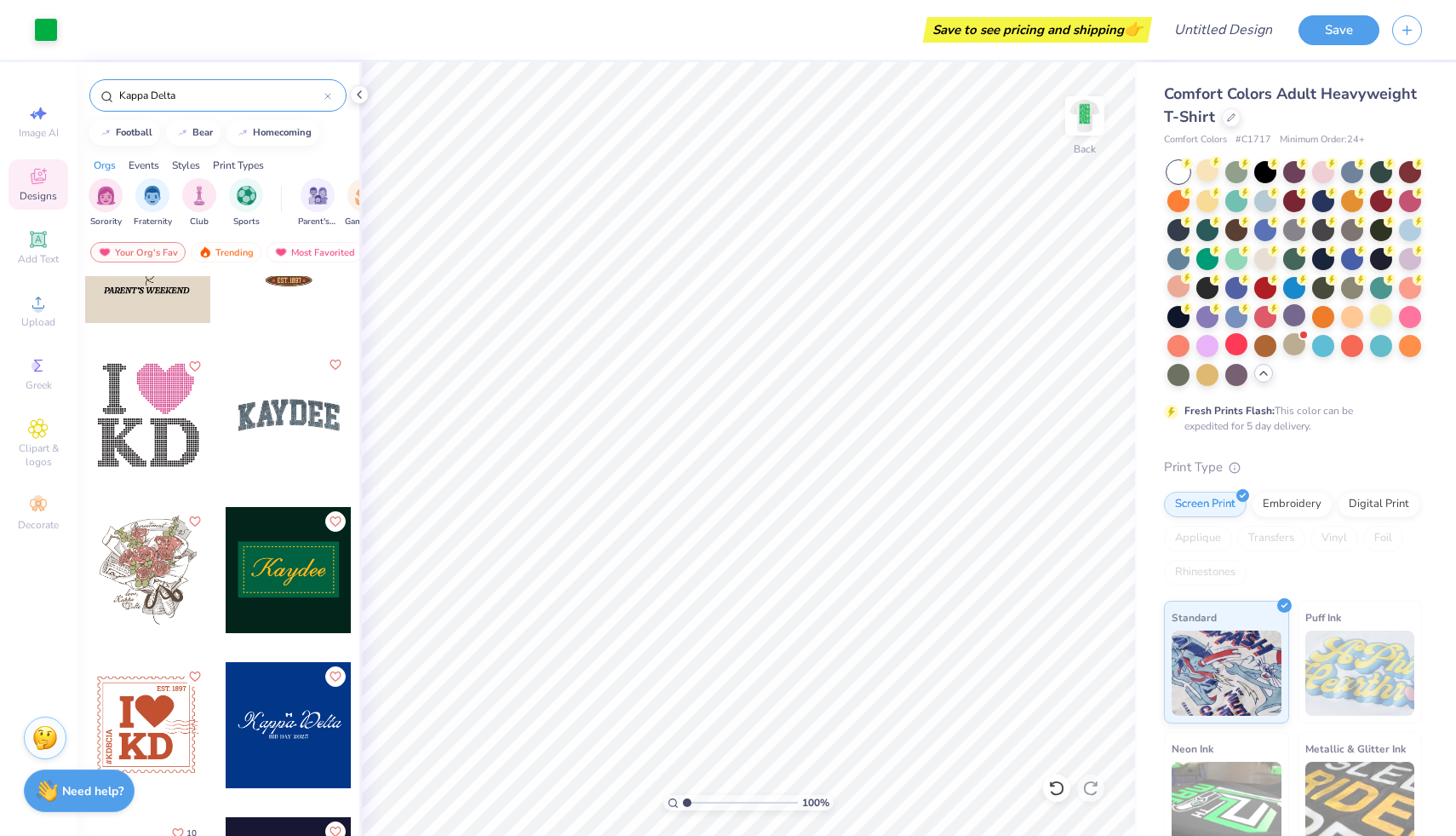
click at [336, 366] on icon "Like" at bounding box center [335, 365] width 12 height 12
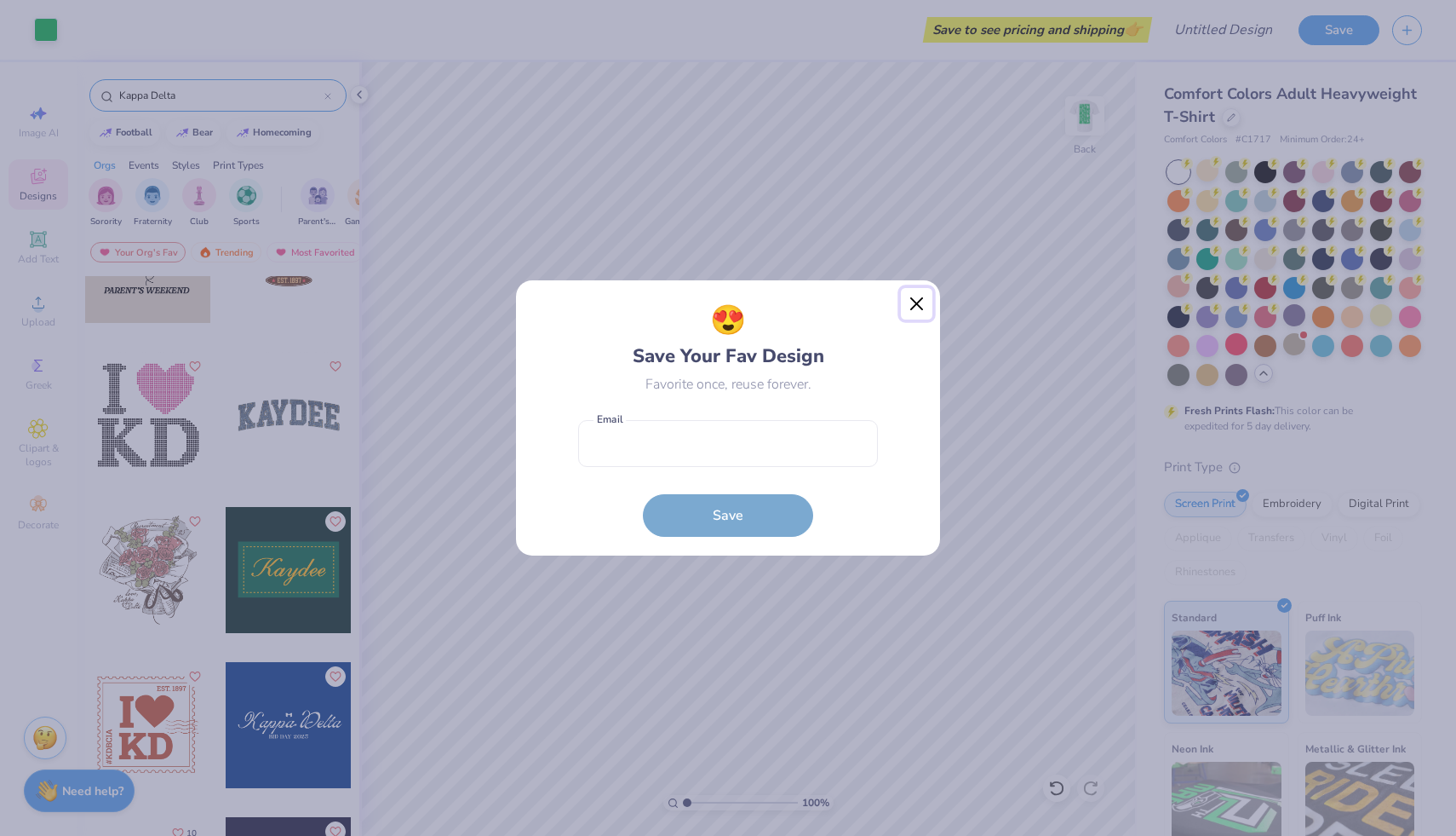
click at [923, 297] on button "Close" at bounding box center [916, 304] width 32 height 32
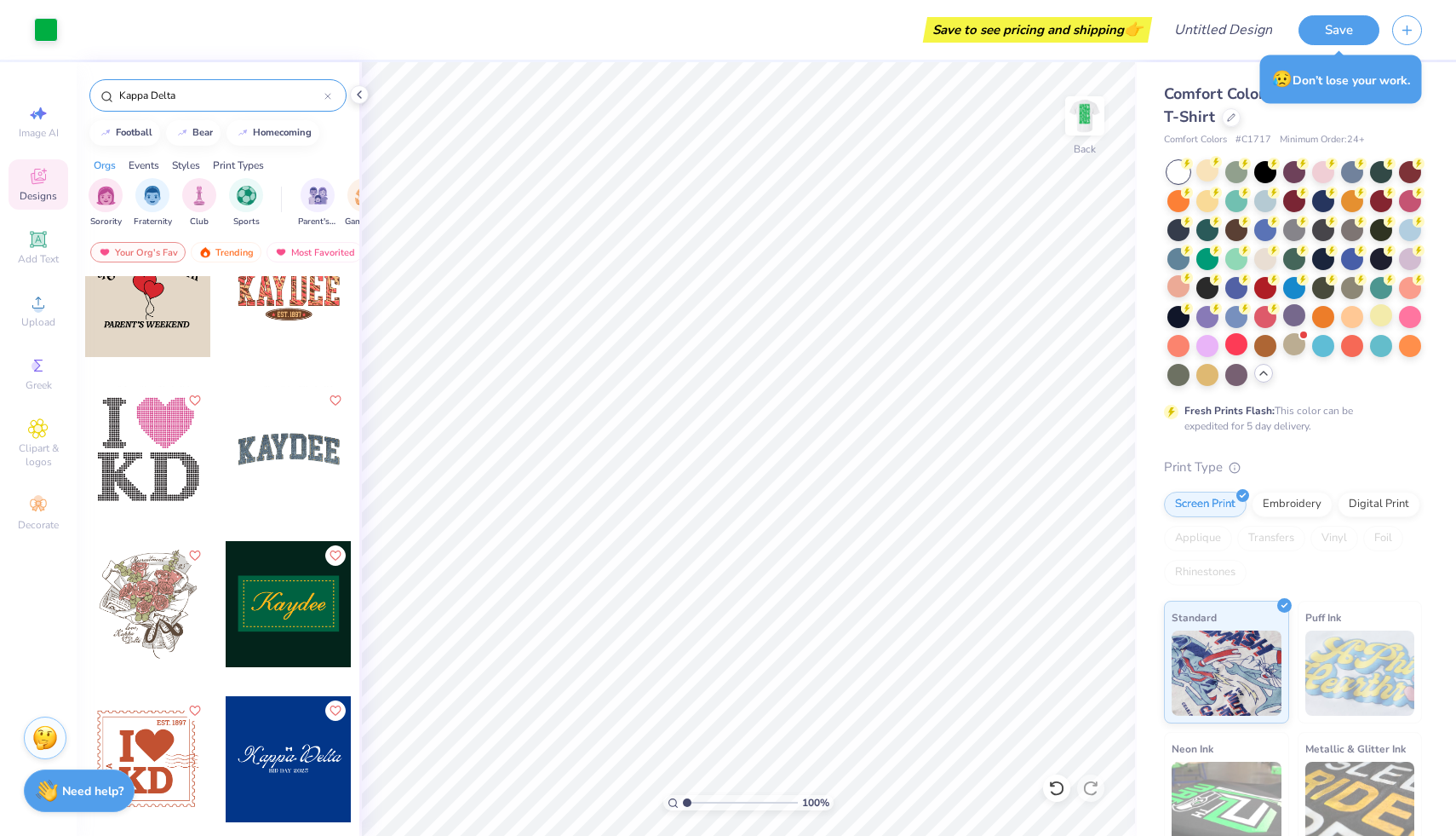
scroll to position [3610, 0]
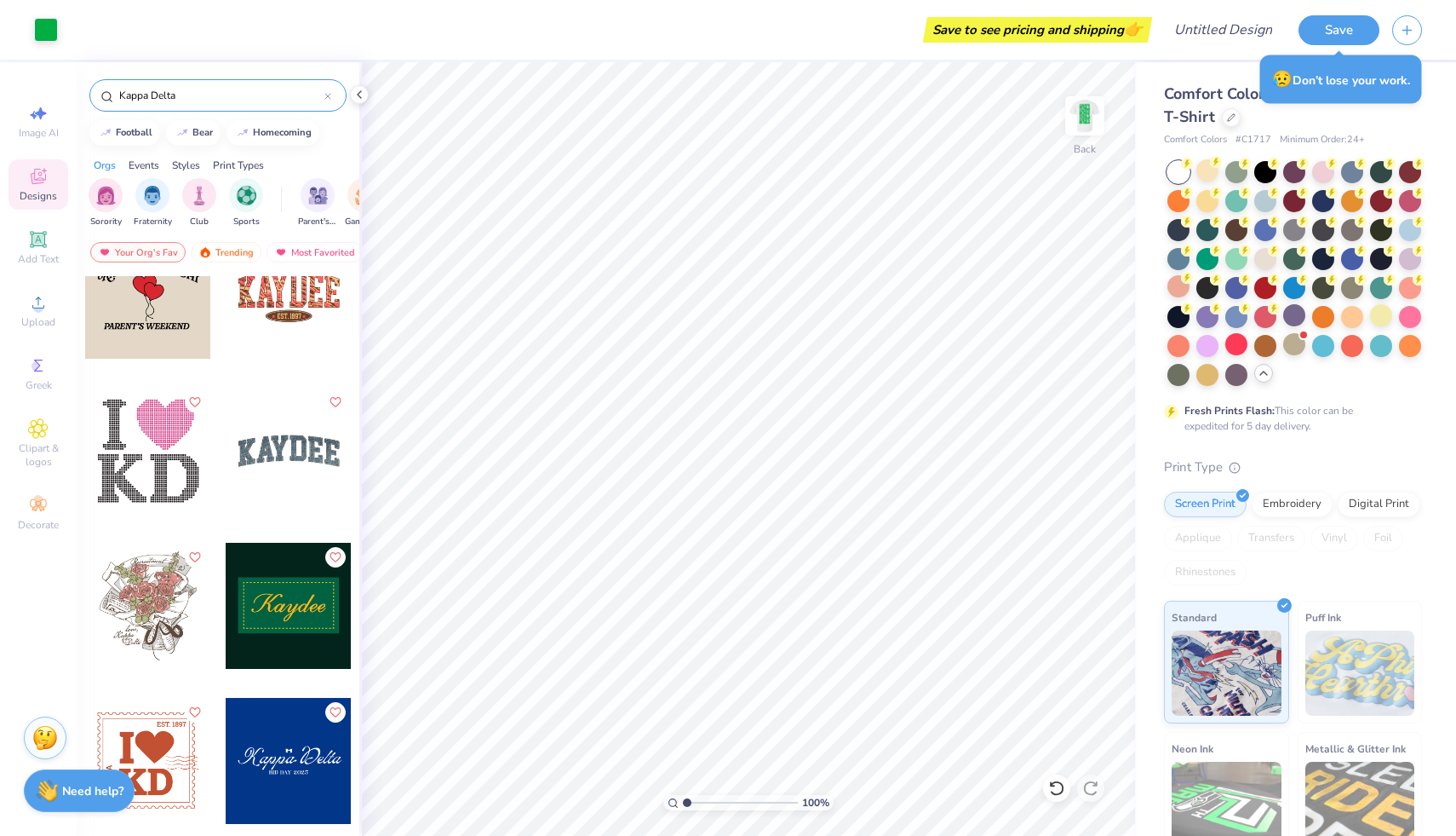
click at [282, 457] on div at bounding box center [289, 450] width 126 height 127
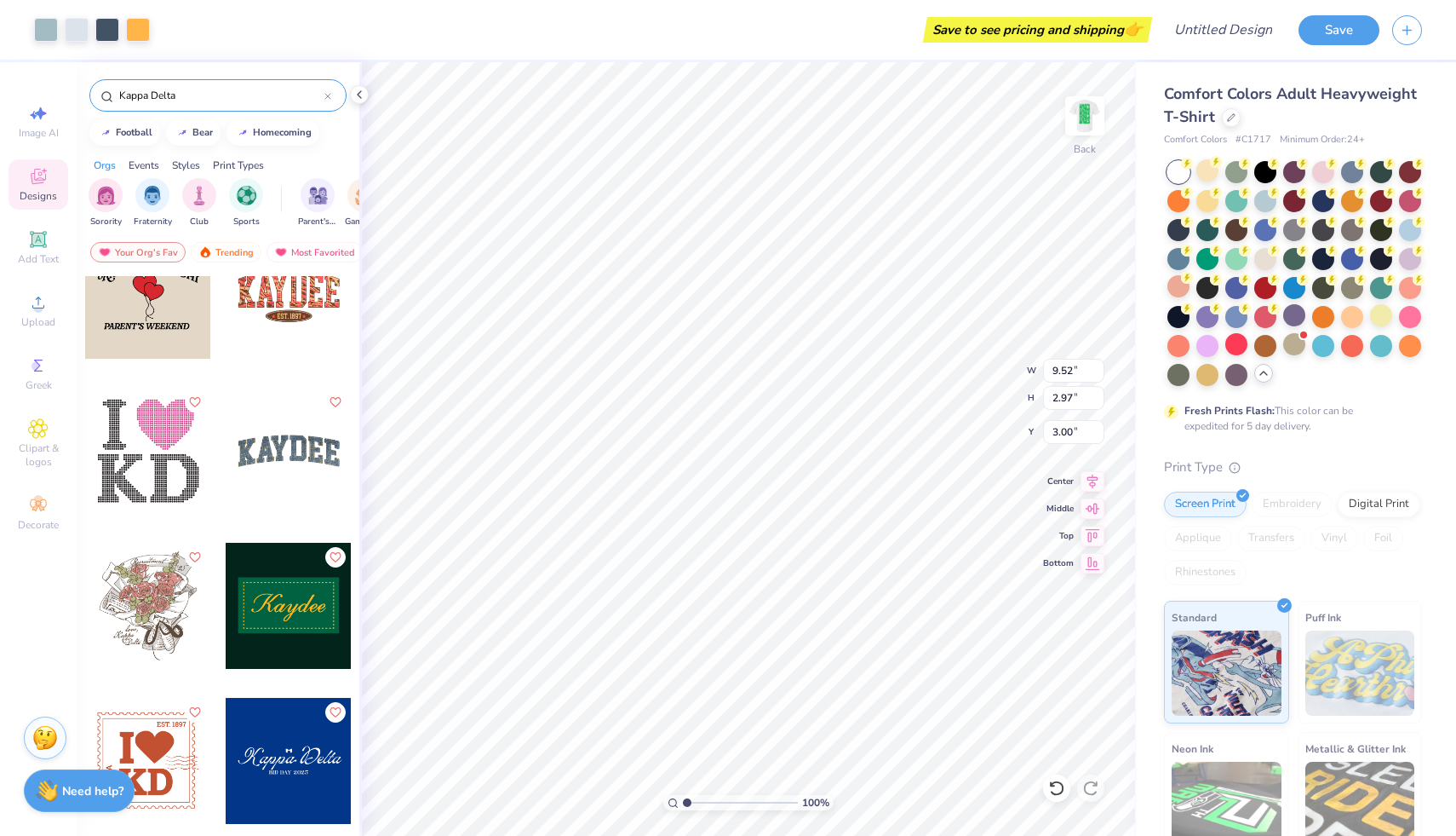
click at [141, 24] on div at bounding box center [138, 30] width 24 height 24
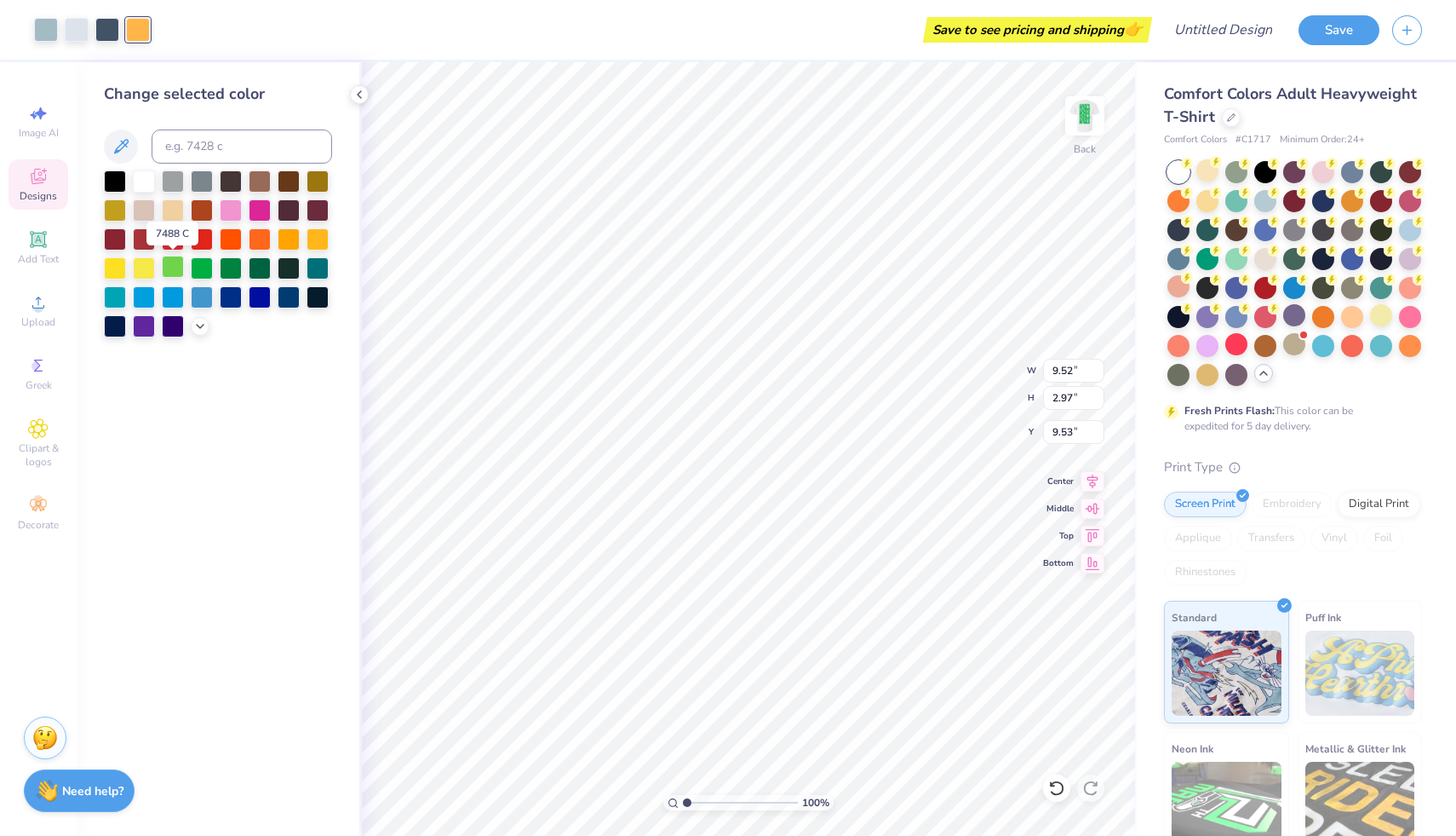
click at [174, 261] on div at bounding box center [172, 266] width 22 height 22
click at [135, 179] on div at bounding box center [143, 179] width 22 height 22
click at [108, 38] on div at bounding box center [108, 28] width 24 height 24
click at [237, 270] on div at bounding box center [231, 266] width 22 height 22
click at [198, 267] on div at bounding box center [201, 266] width 22 height 22
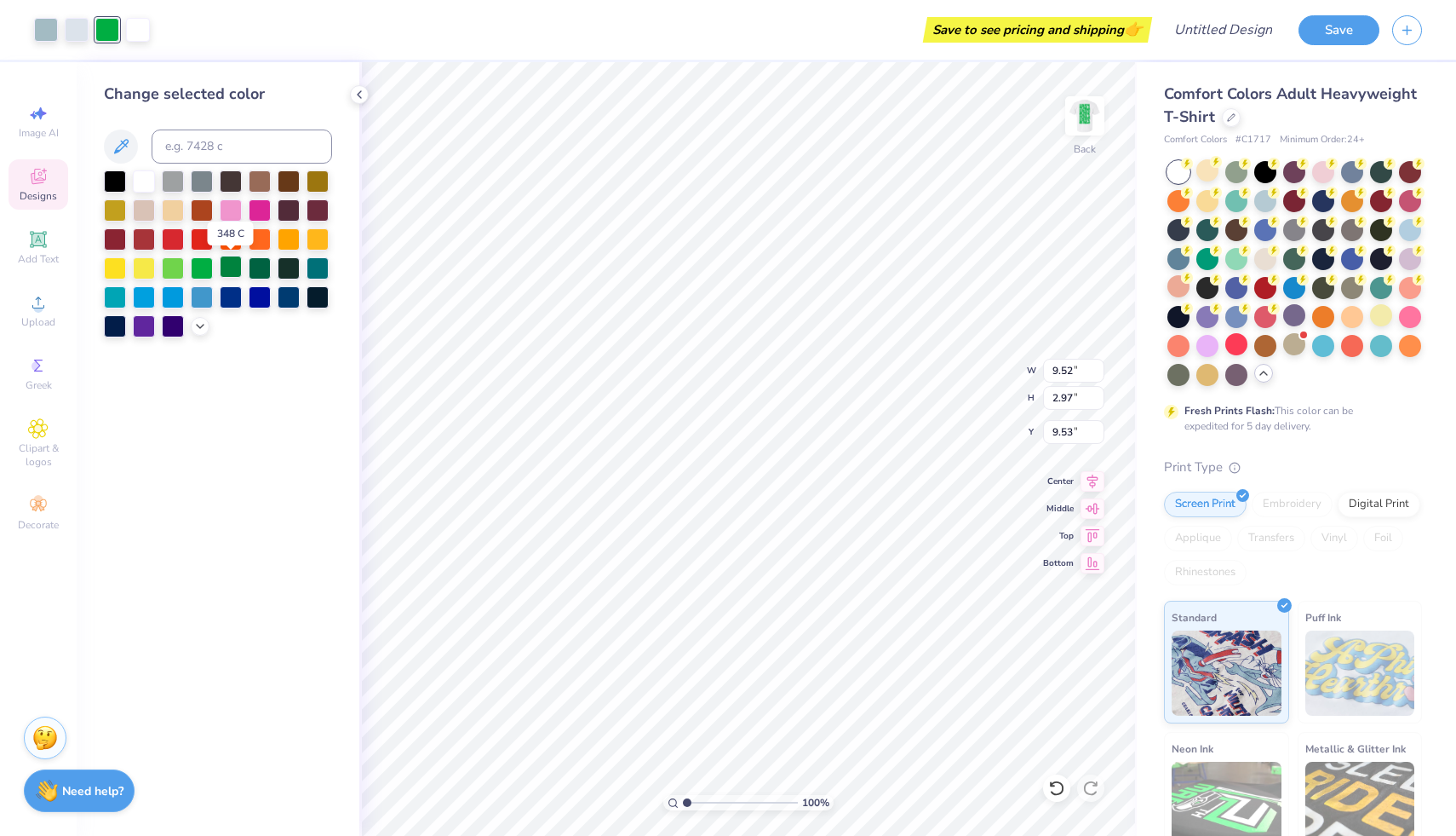
click at [222, 266] on div at bounding box center [231, 266] width 22 height 22
click at [44, 22] on div at bounding box center [46, 28] width 24 height 24
click at [203, 269] on div at bounding box center [201, 266] width 22 height 22
click at [75, 24] on div at bounding box center [77, 28] width 24 height 24
click at [180, 274] on div at bounding box center [172, 266] width 22 height 22
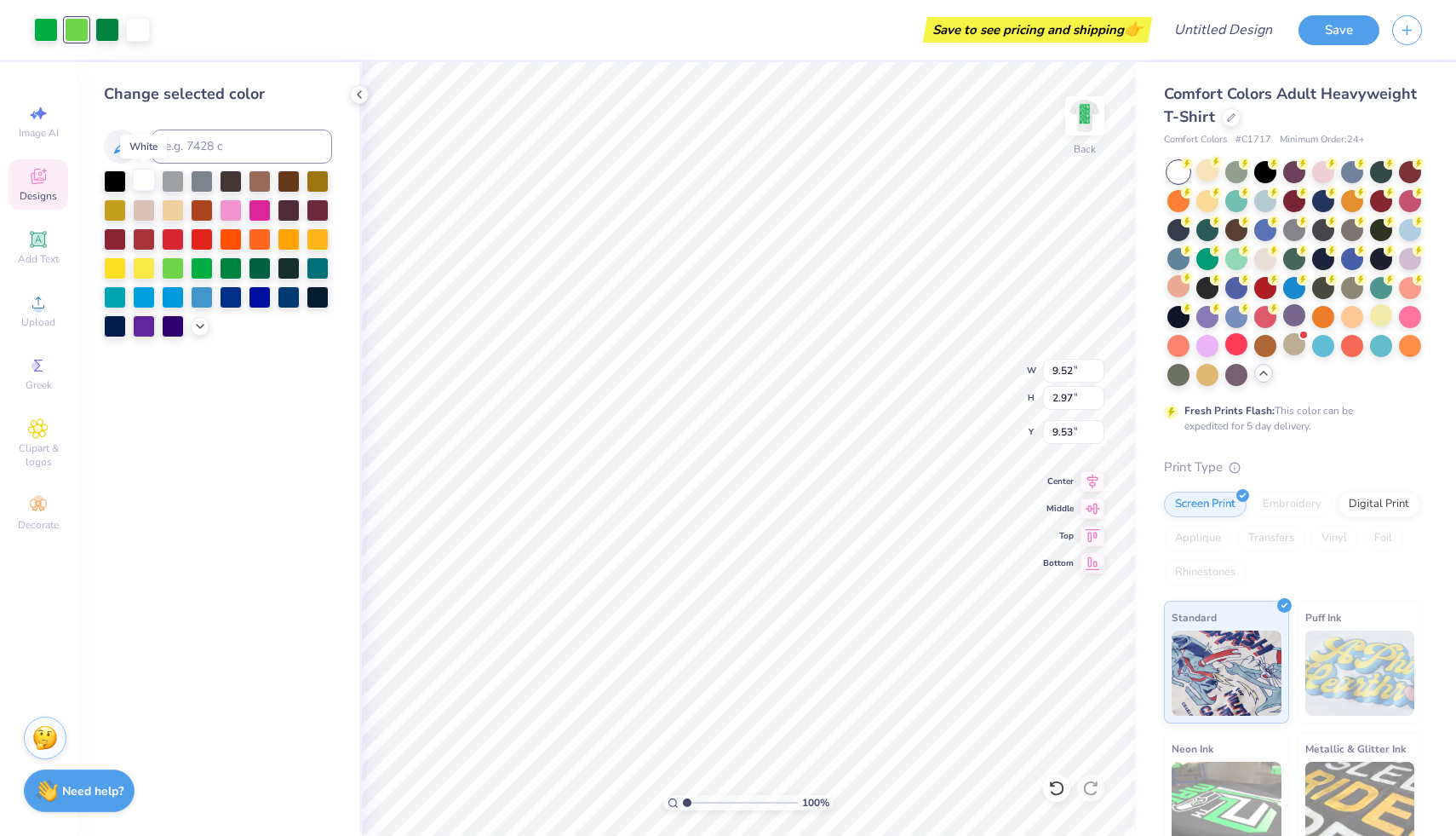
click at [137, 177] on div at bounding box center [143, 179] width 22 height 22
click at [206, 266] on div at bounding box center [201, 266] width 22 height 22
click at [70, 28] on div at bounding box center [77, 28] width 24 height 24
click at [177, 267] on div at bounding box center [172, 266] width 22 height 22
click at [199, 269] on div at bounding box center [201, 266] width 22 height 22
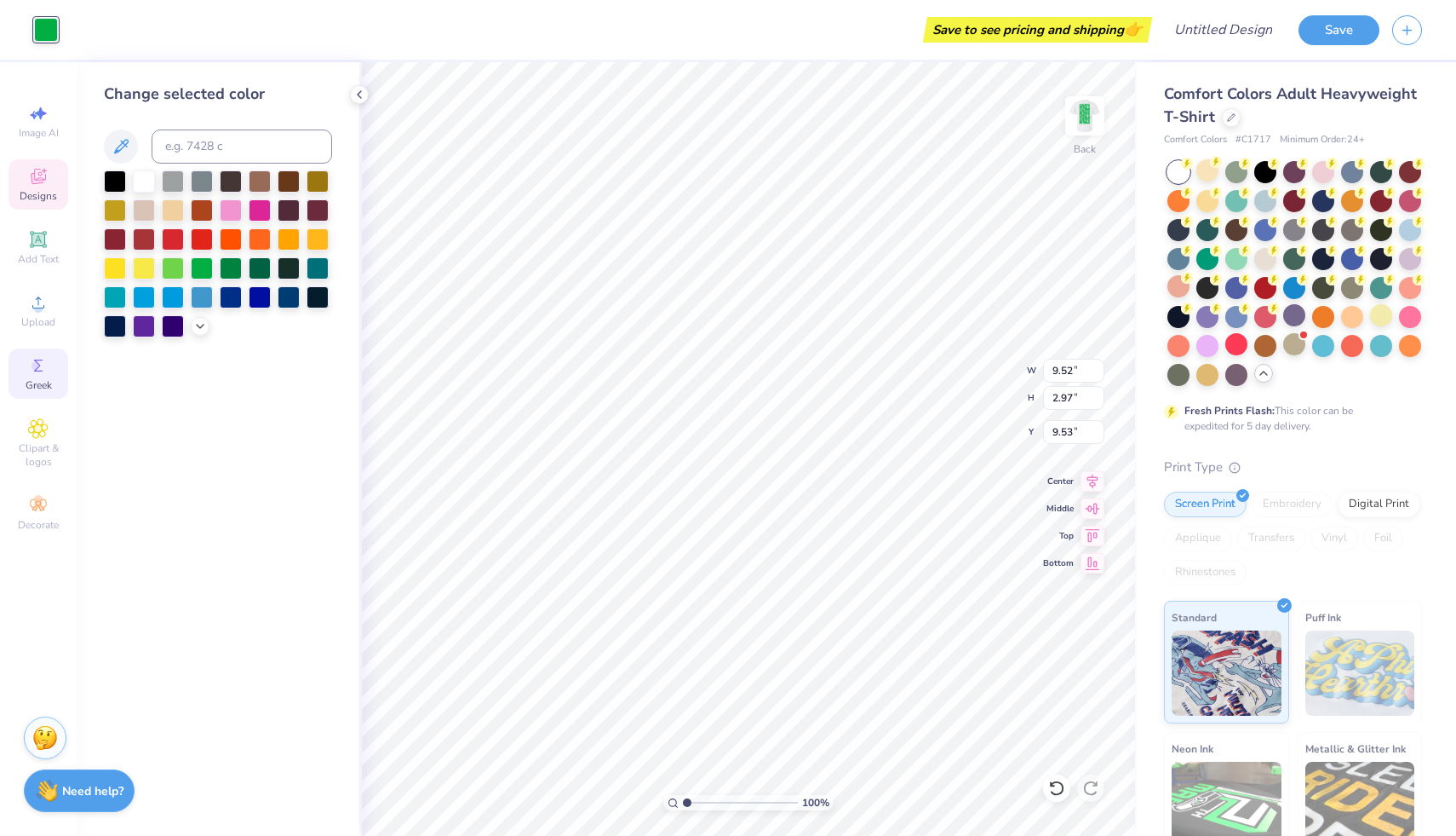
click at [31, 373] on icon at bounding box center [38, 365] width 21 height 21
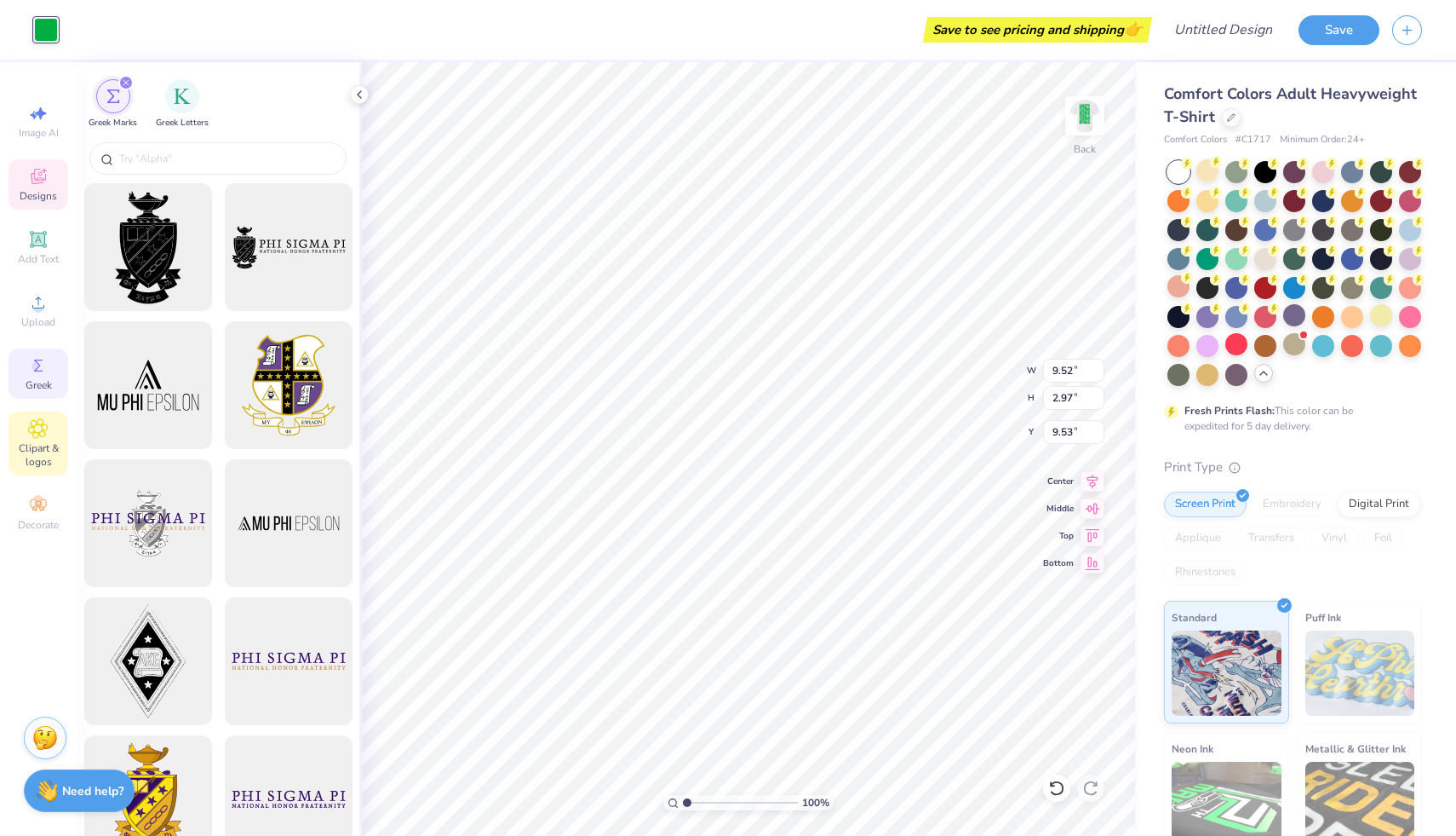
click at [33, 431] on icon at bounding box center [38, 428] width 19 height 19
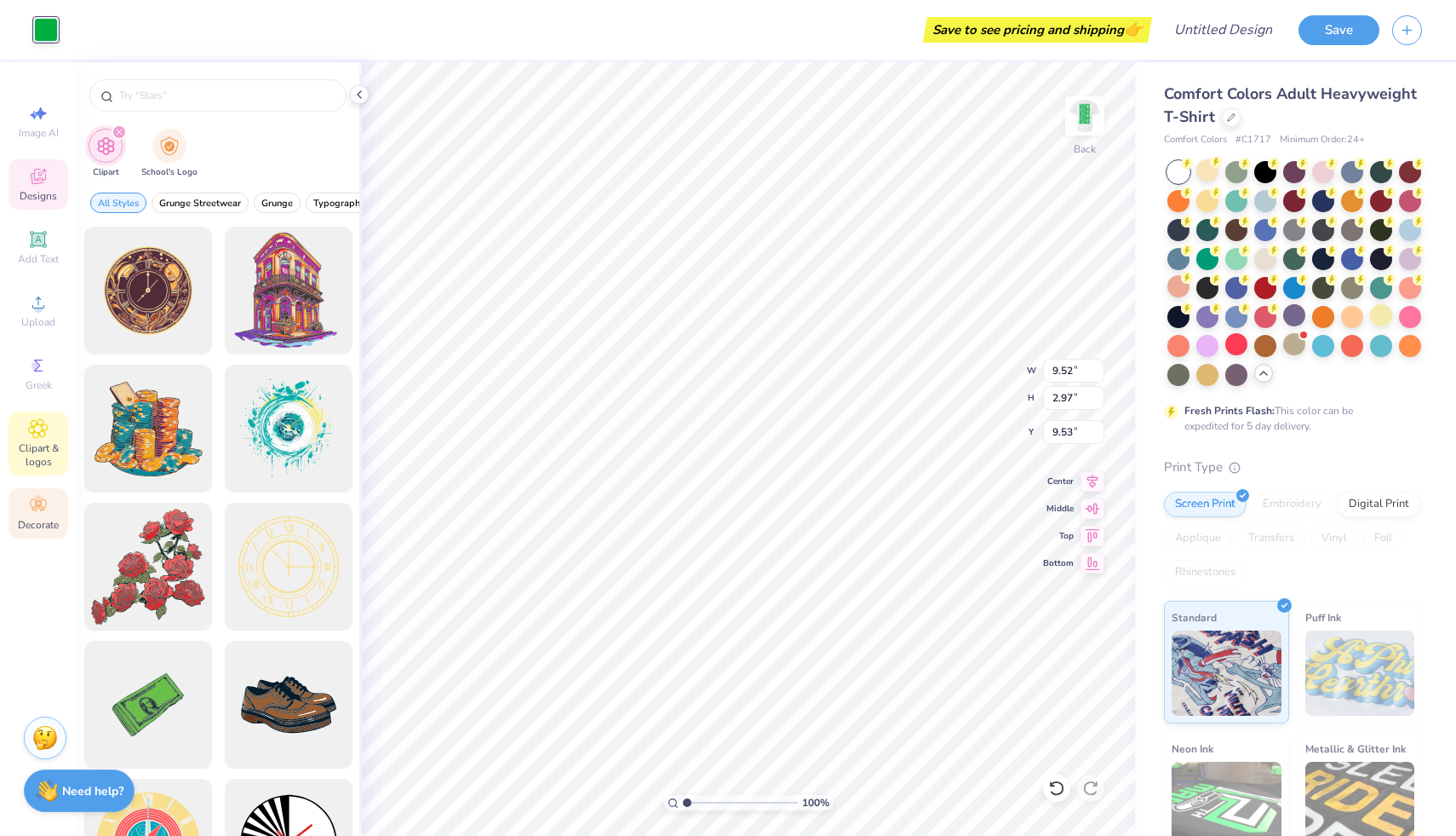
click at [28, 490] on div "Decorate" at bounding box center [39, 513] width 60 height 50
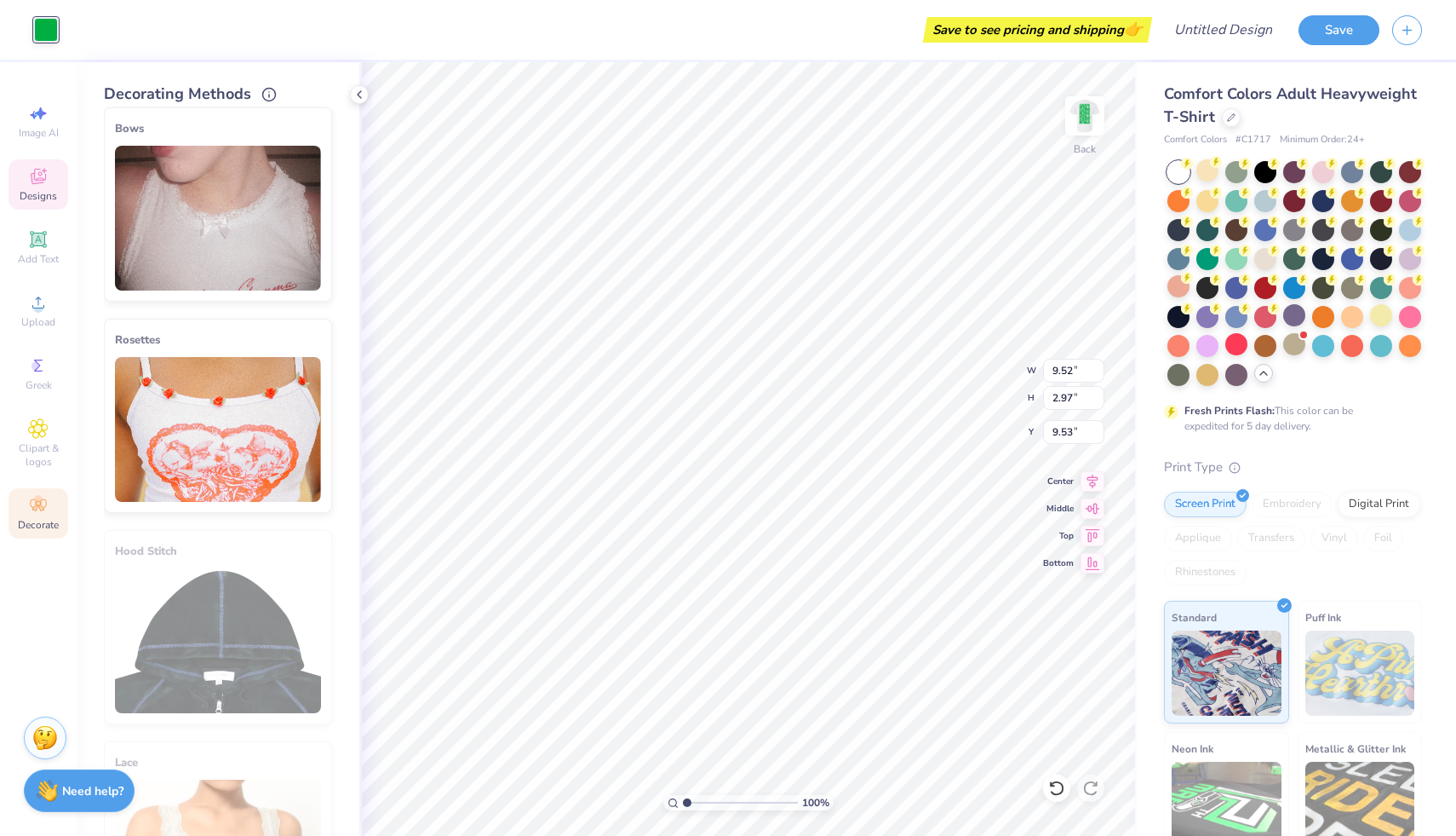
scroll to position [762, 0]
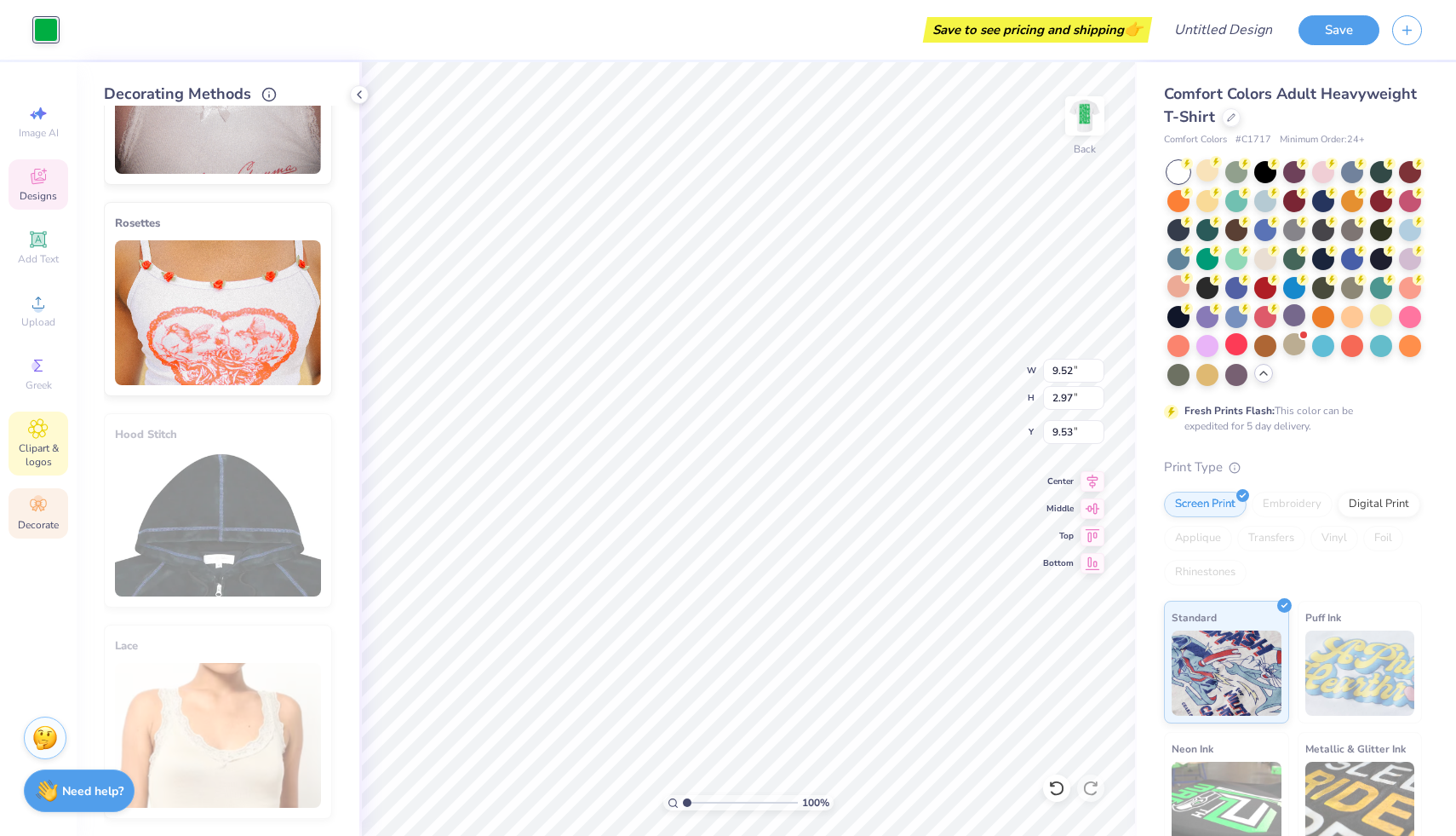
click at [36, 463] on span "Clipart & logos" at bounding box center [39, 454] width 60 height 27
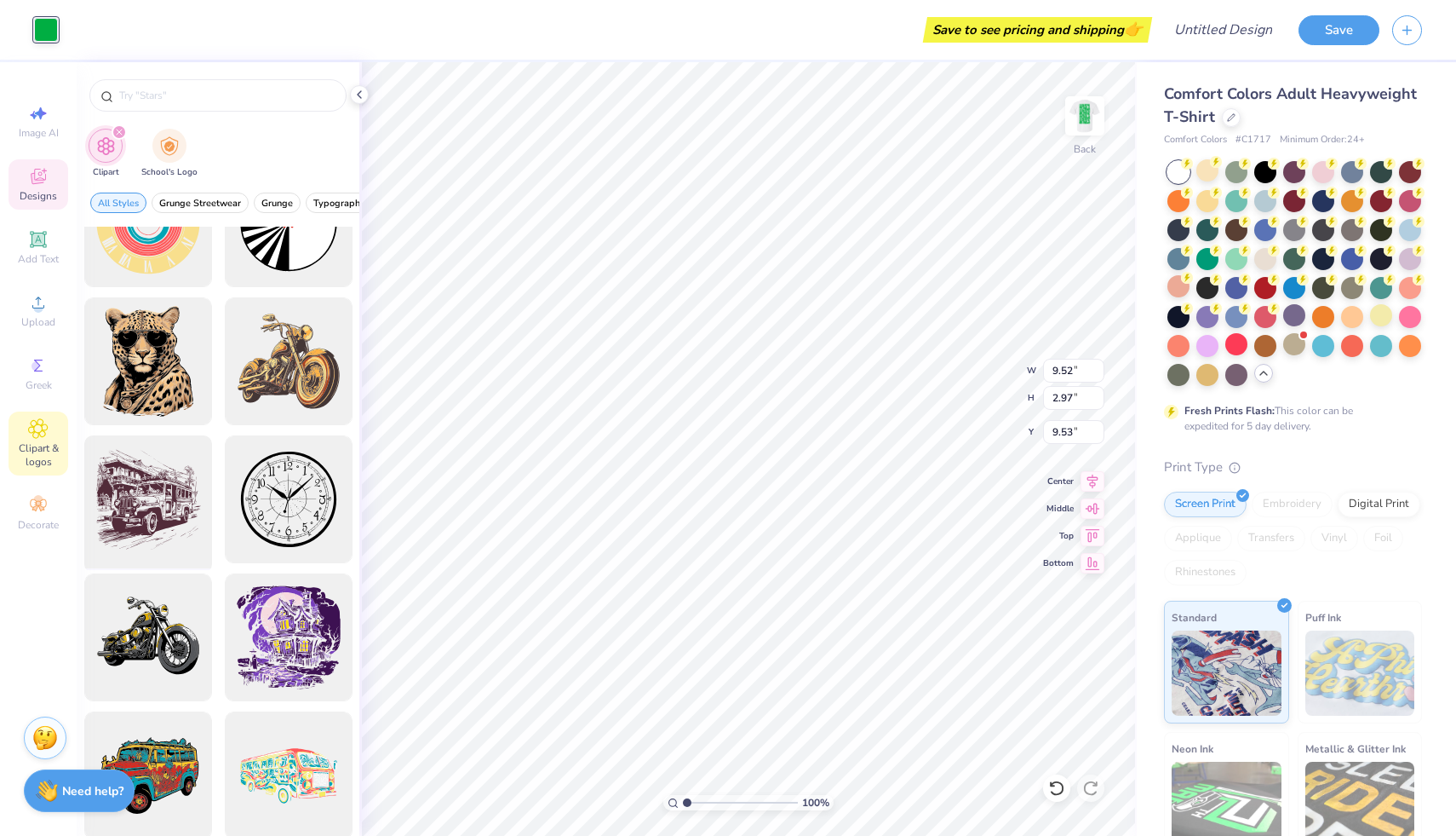
scroll to position [622, 0]
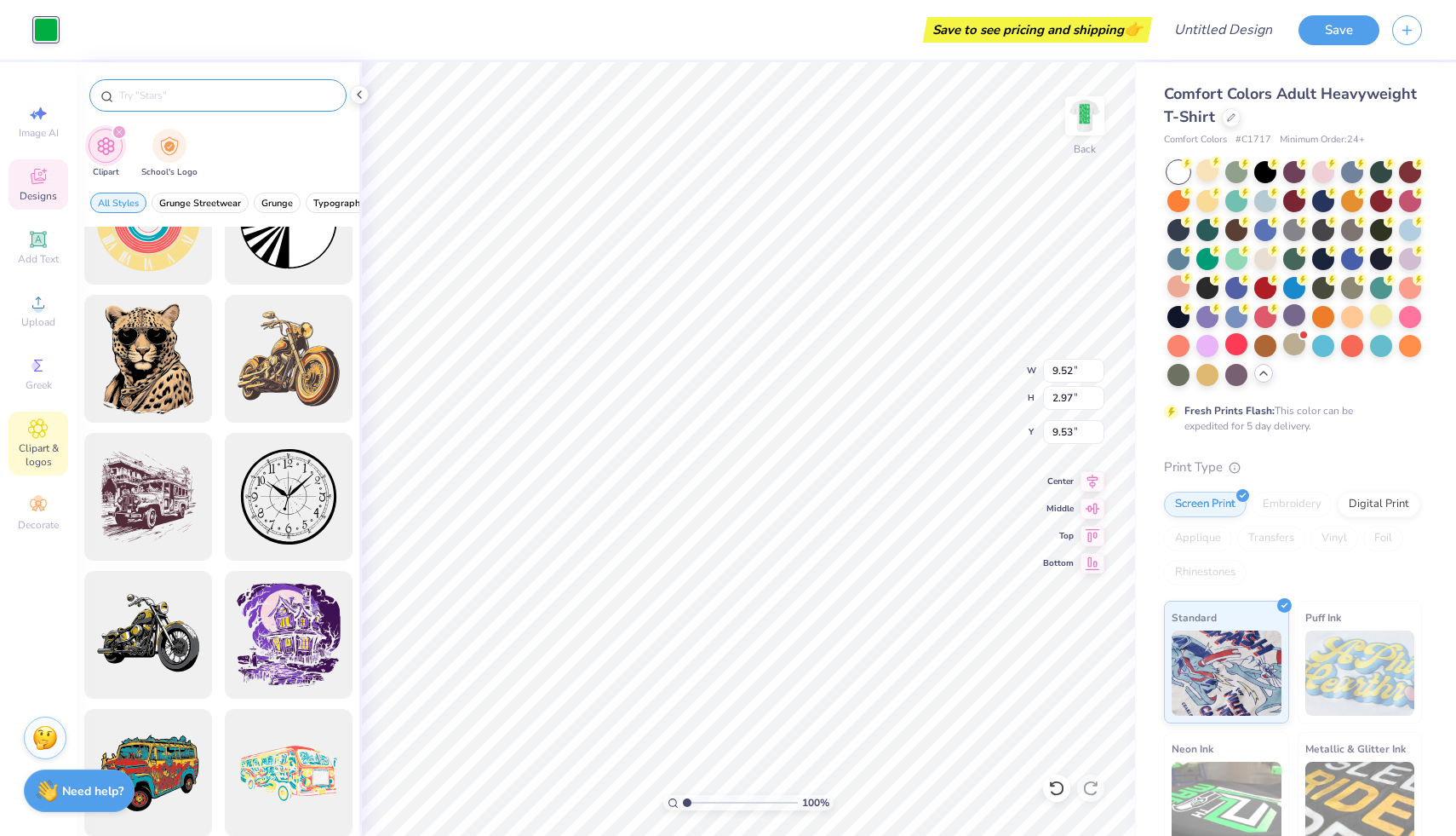
click at [181, 101] on input "text" at bounding box center [226, 95] width 218 height 17
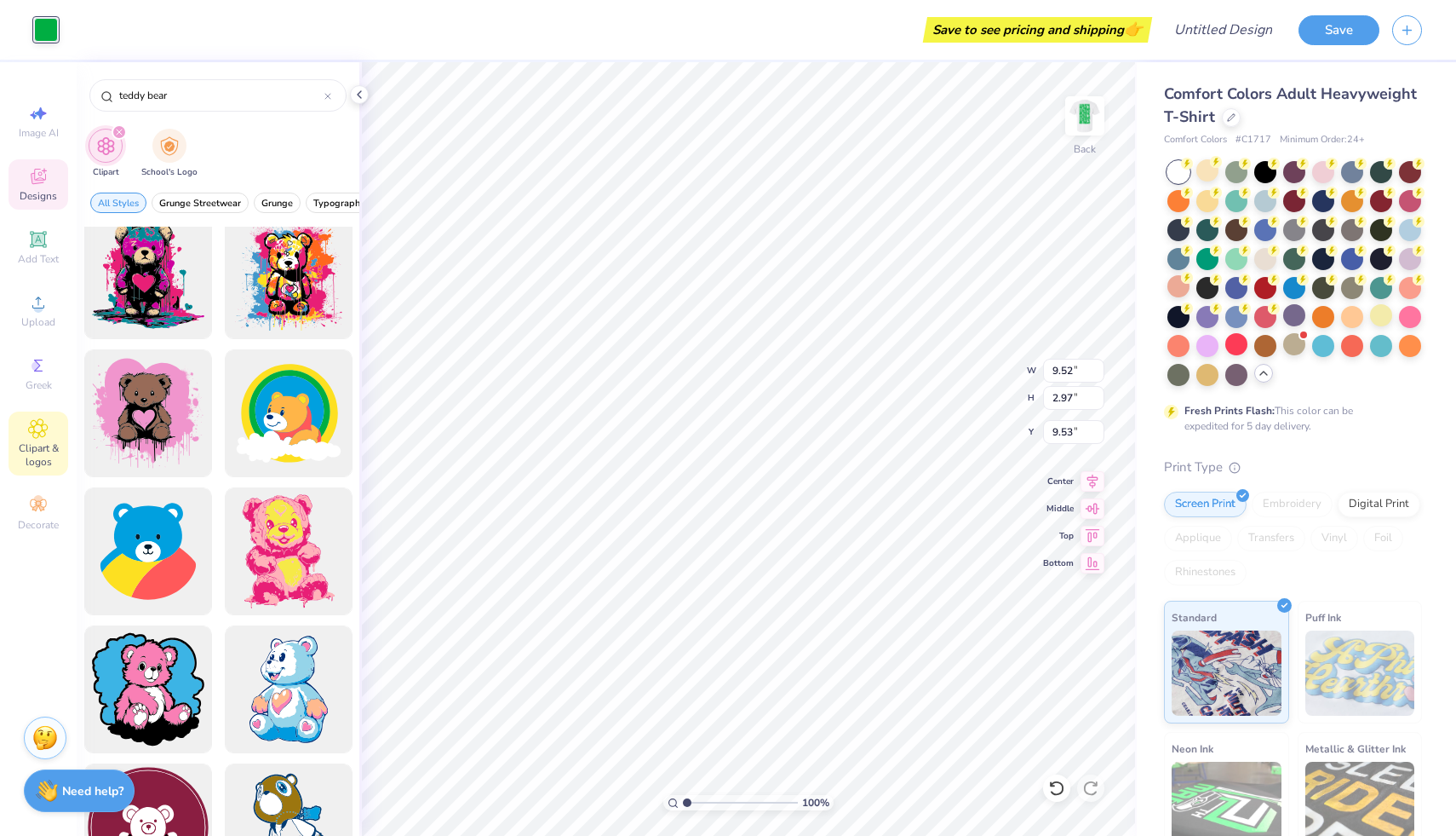
scroll to position [0, 0]
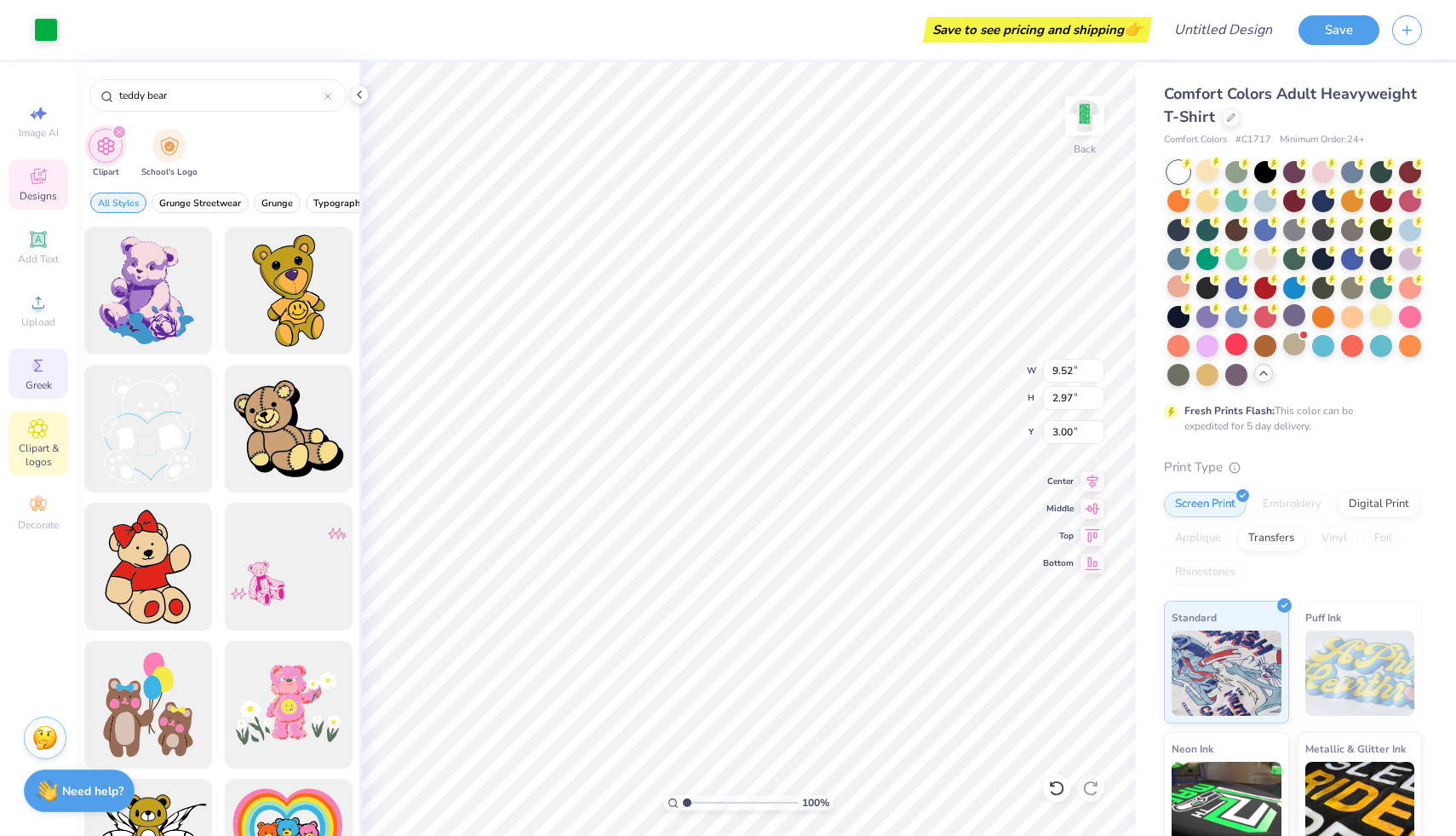
click at [43, 370] on icon at bounding box center [38, 365] width 21 height 21
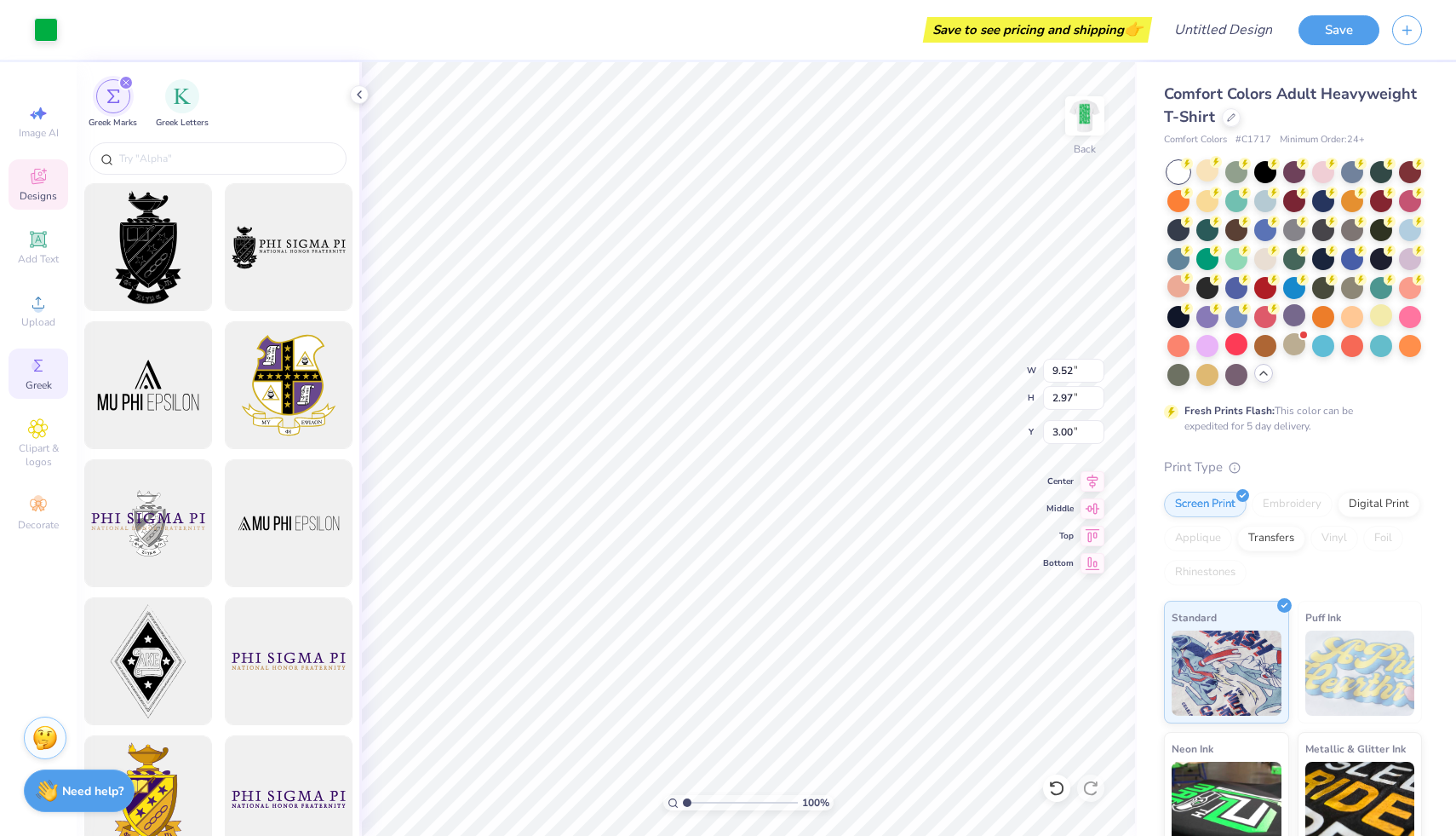
click at [29, 166] on icon at bounding box center [38, 176] width 21 height 21
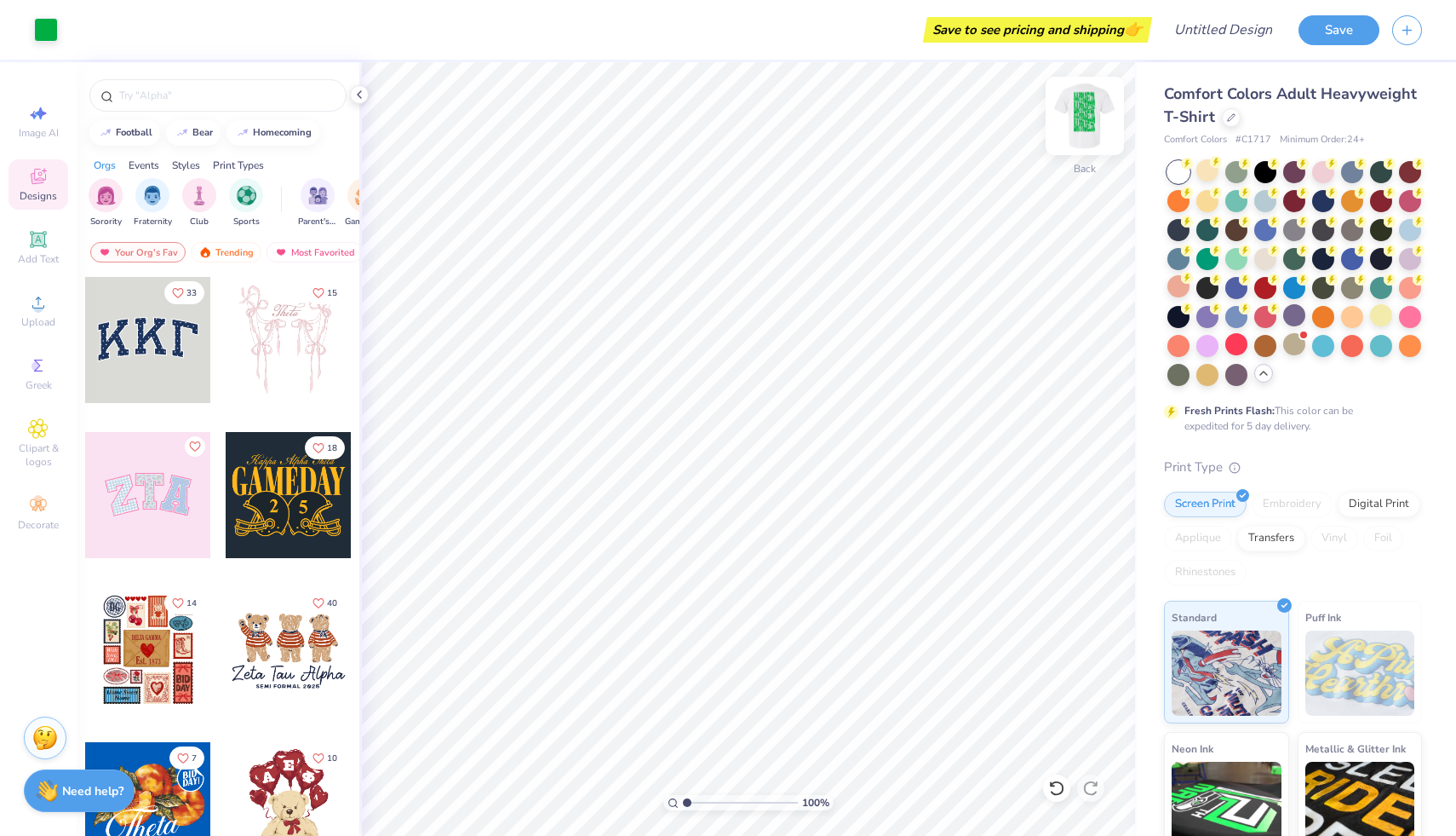
click at [1079, 120] on img at bounding box center [1085, 116] width 68 height 68
click at [1079, 120] on img at bounding box center [1085, 116] width 34 height 34
click at [1336, 39] on button "Save" at bounding box center [1338, 28] width 81 height 30
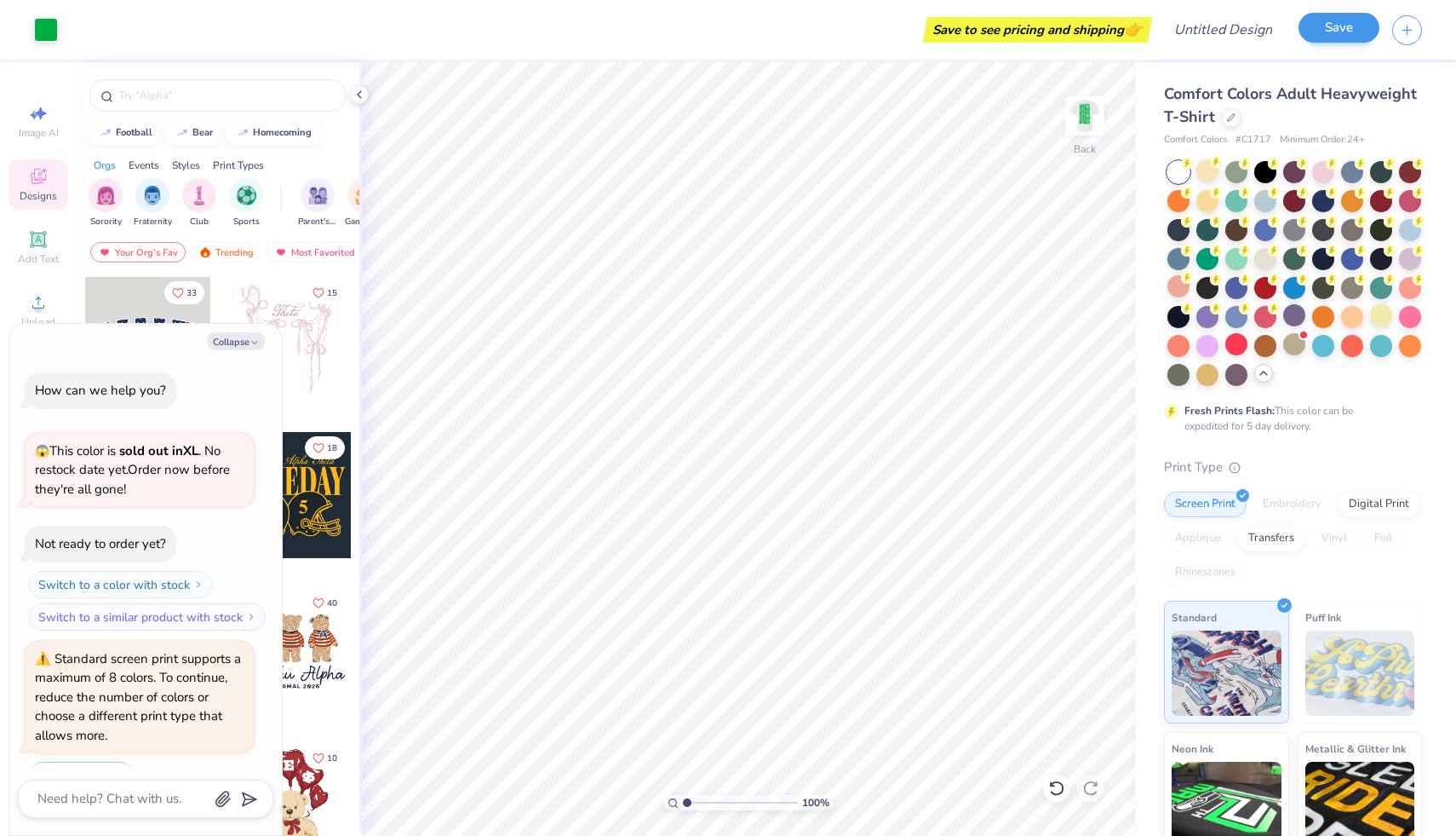
scroll to position [361, 0]
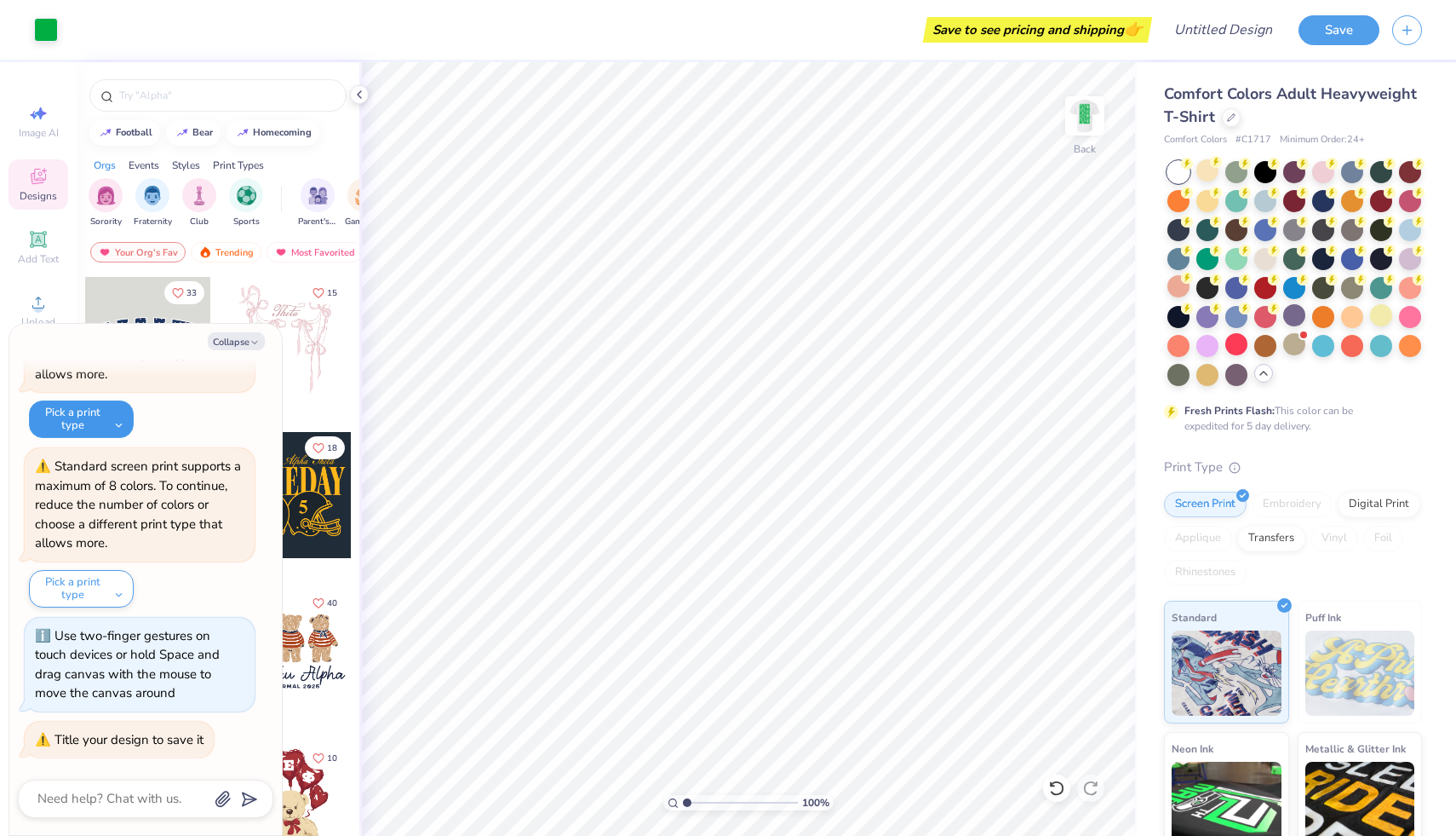
click at [109, 418] on button "Pick a print type" at bounding box center [81, 419] width 105 height 38
click at [109, 470] on button "digital print" at bounding box center [112, 460] width 152 height 28
click at [115, 595] on button "Pick a print type" at bounding box center [81, 589] width 105 height 38
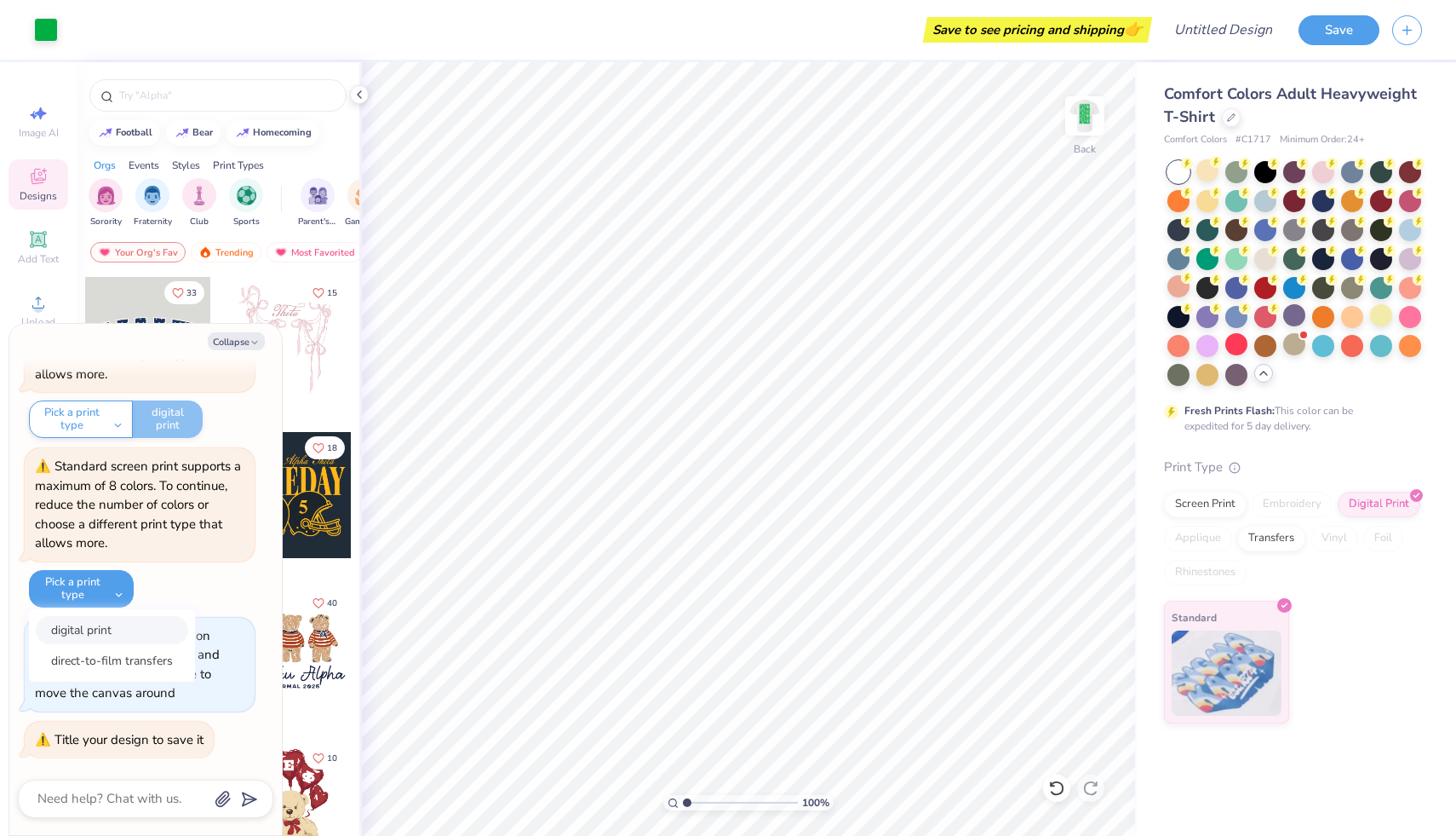
click at [120, 627] on button "digital print" at bounding box center [112, 630] width 152 height 28
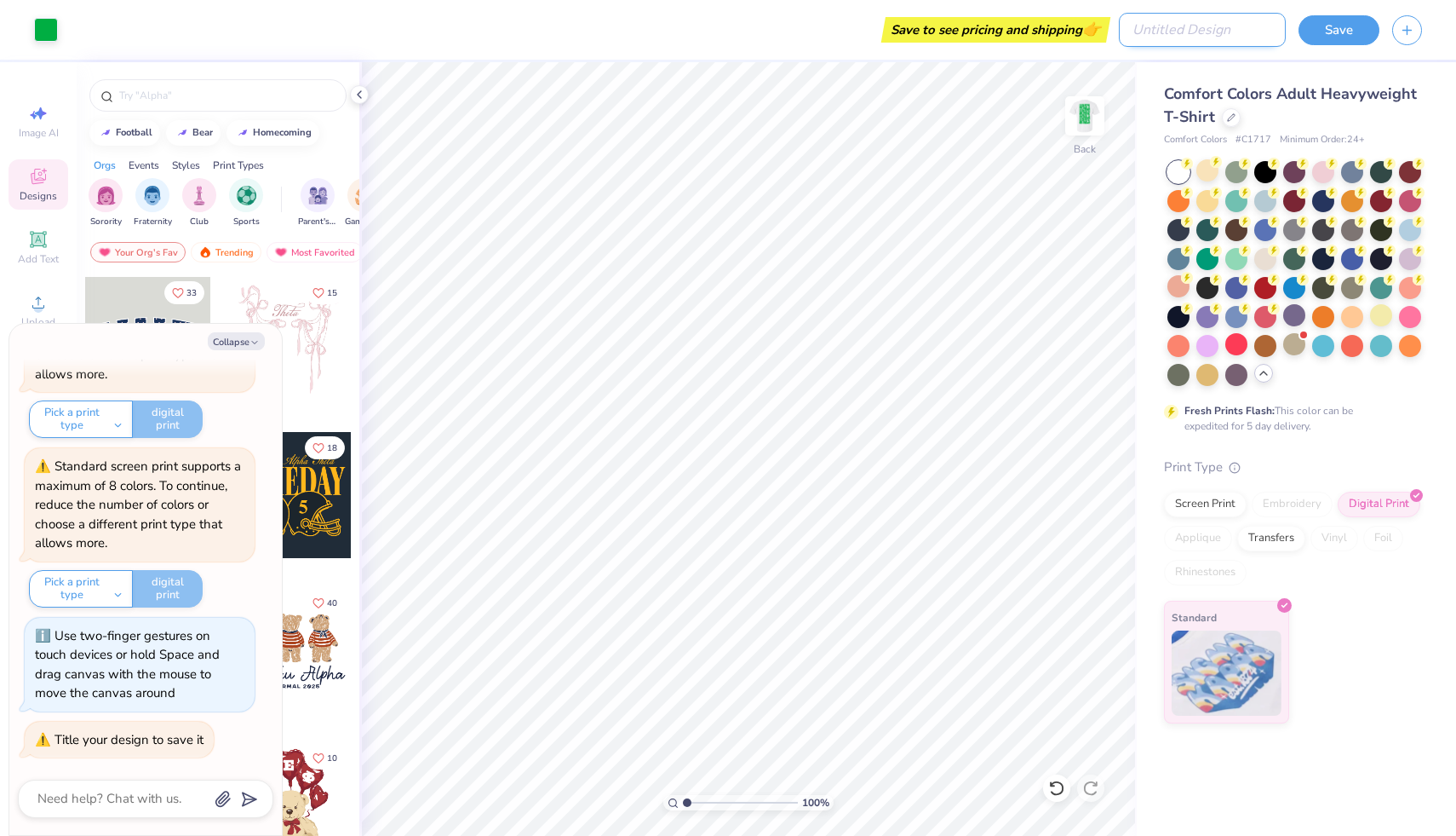
click at [1223, 31] on input "Design Title" at bounding box center [1202, 30] width 167 height 34
click at [1344, 16] on button "Save" at bounding box center [1338, 28] width 81 height 30
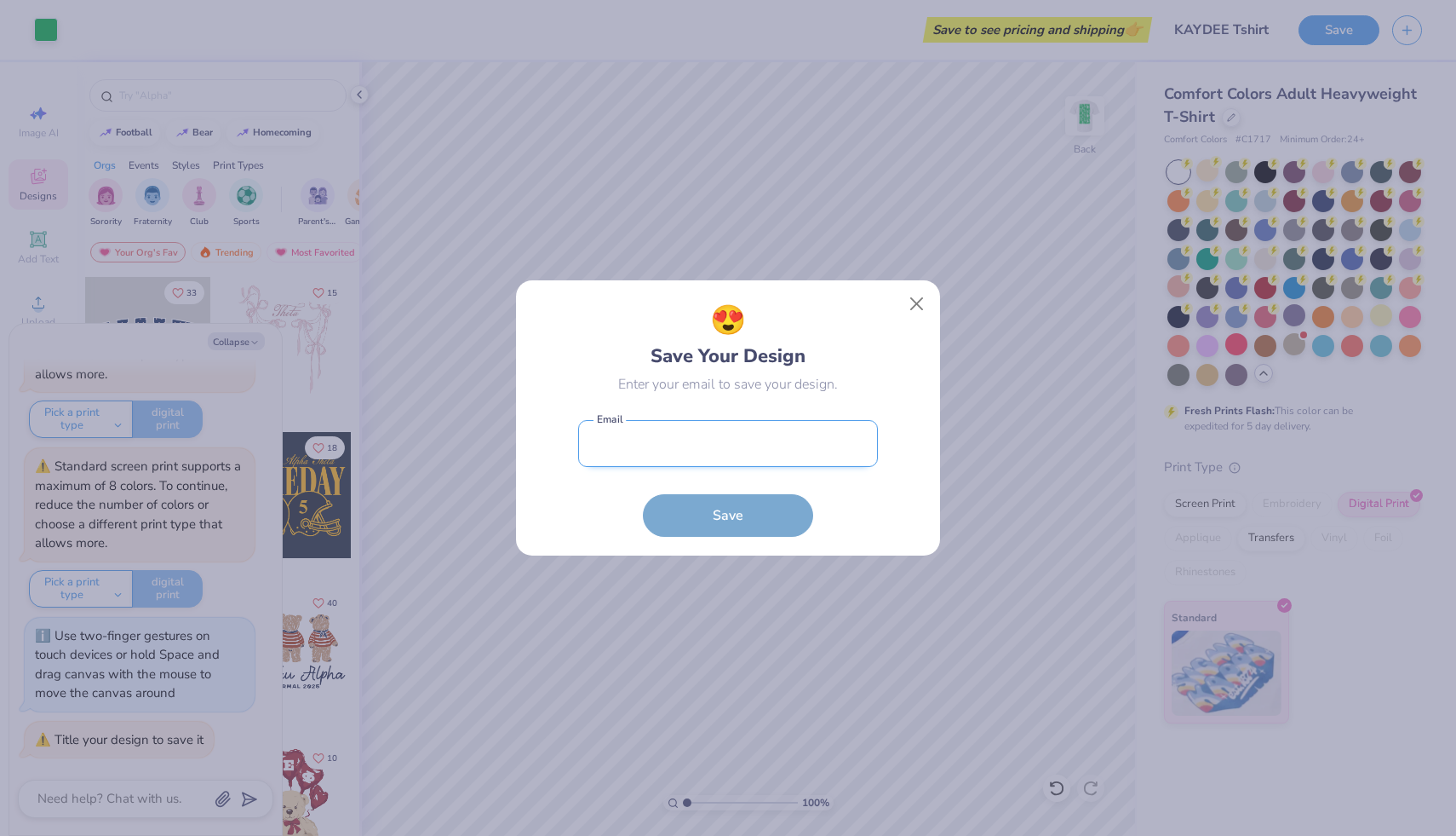
click at [758, 445] on input "email" at bounding box center [727, 442] width 300 height 47
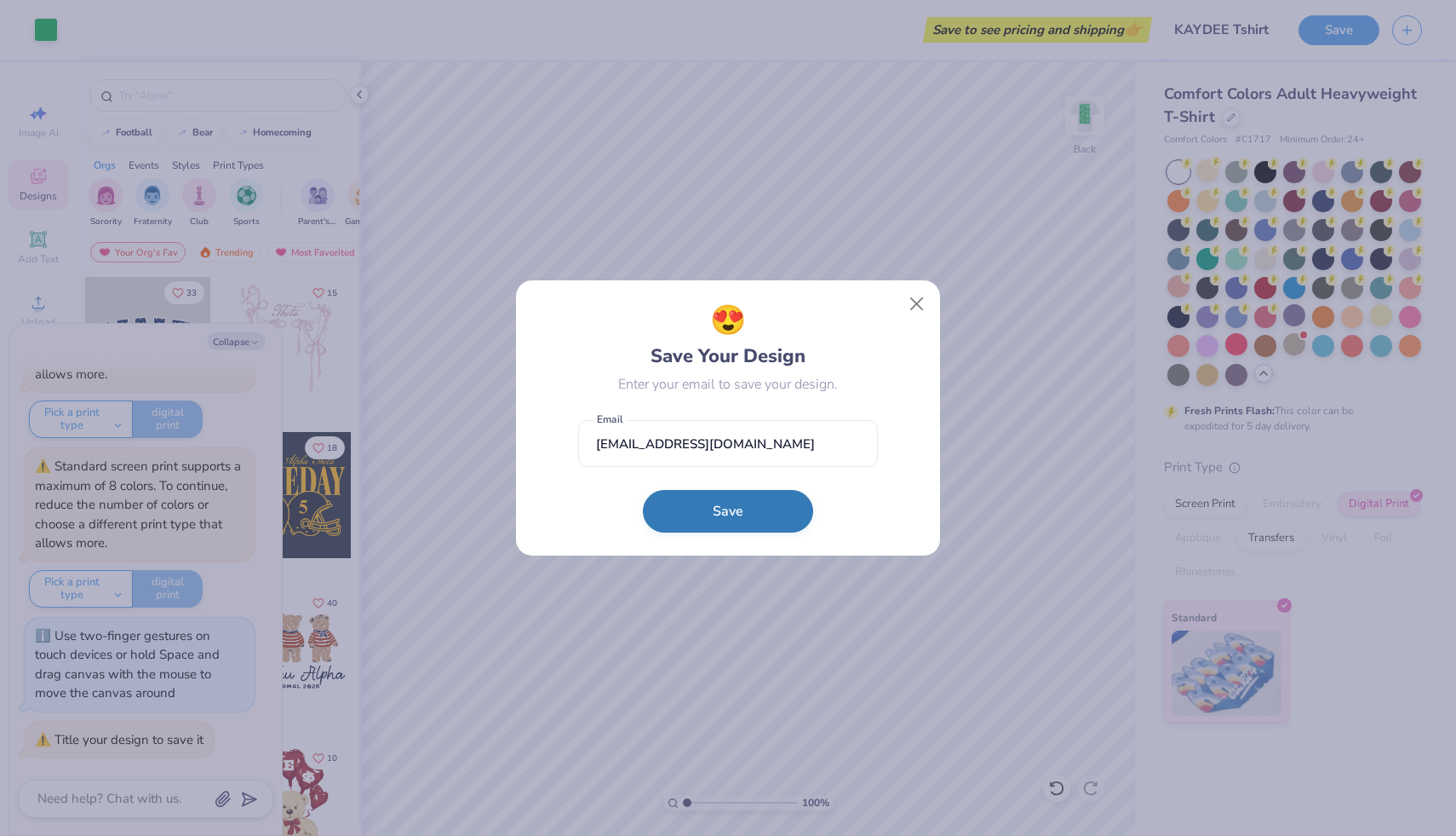
click at [748, 506] on button "Save" at bounding box center [727, 511] width 170 height 43
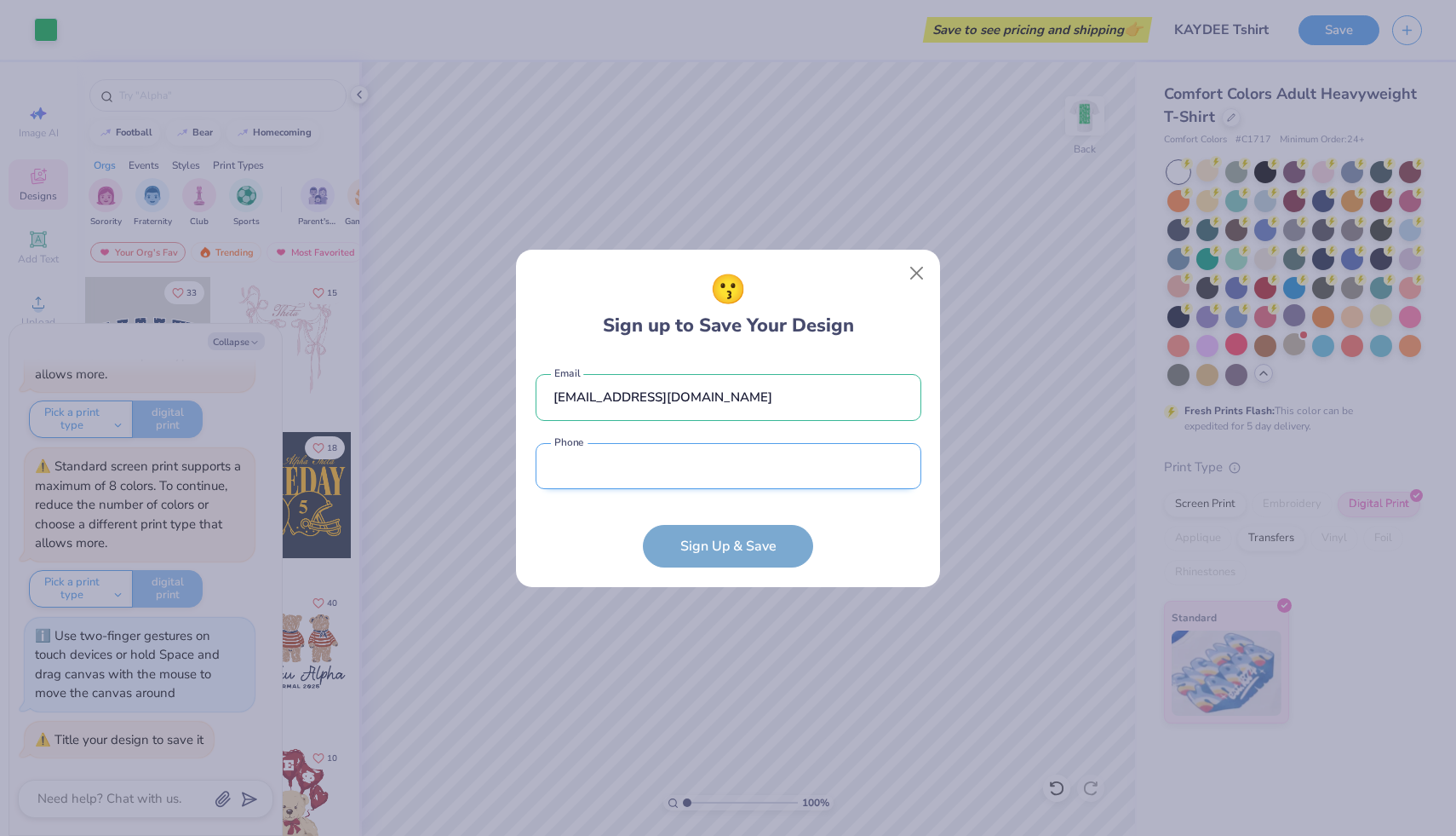
click at [736, 472] on input "tel" at bounding box center [728, 466] width 385 height 47
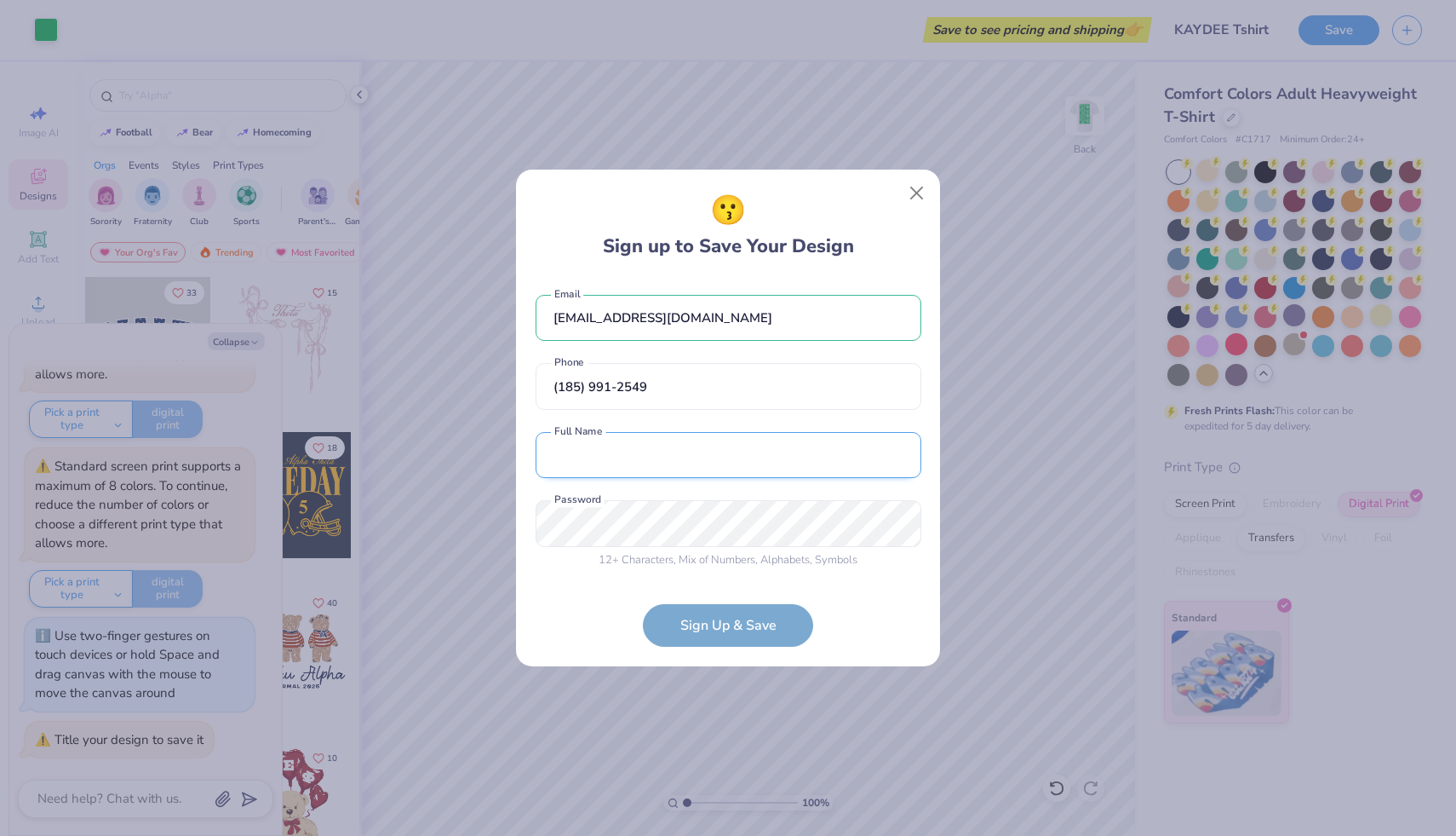
click at [705, 450] on input "text" at bounding box center [728, 454] width 385 height 47
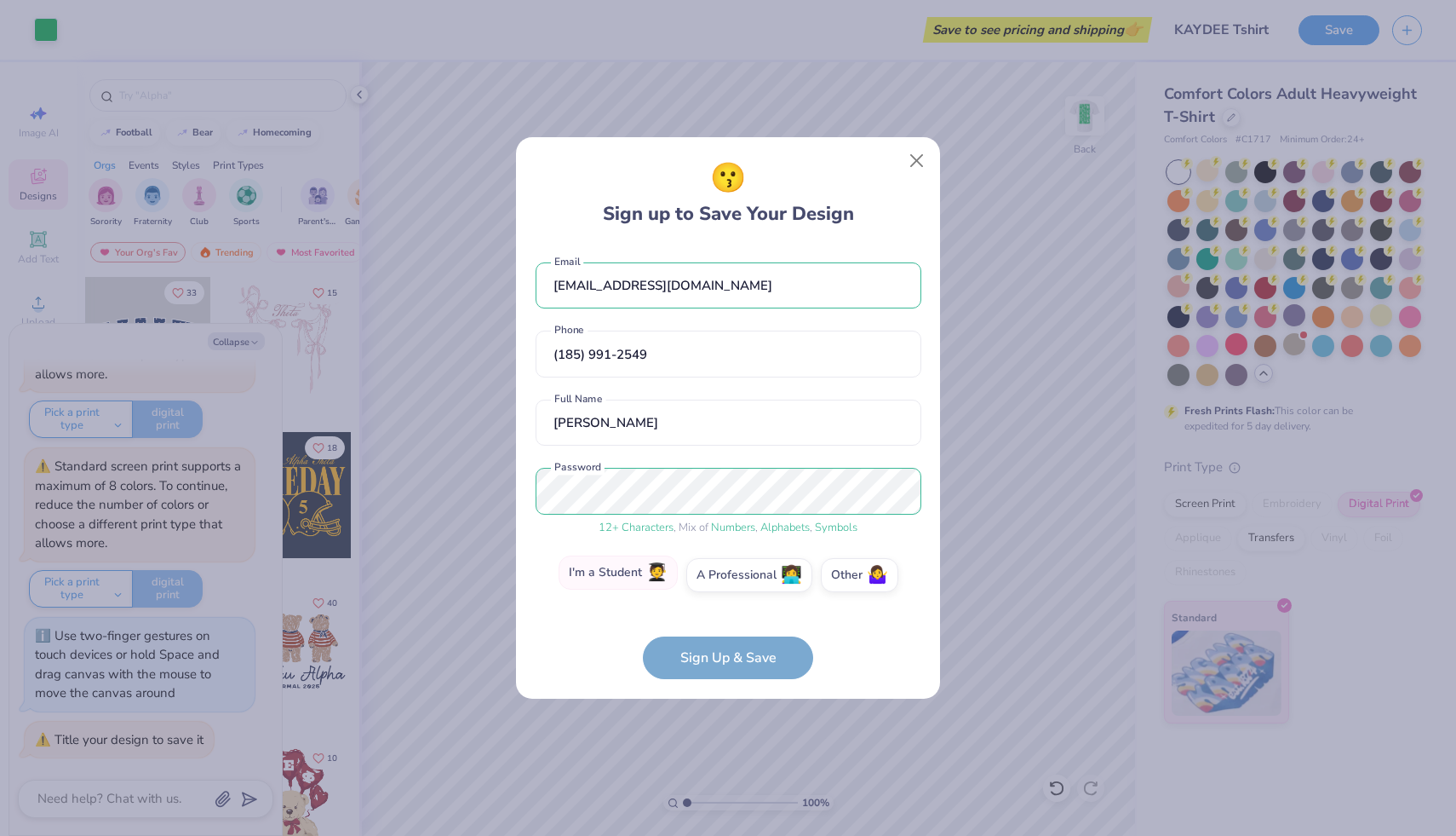
click at [649, 565] on label "I'm a Student 🧑‍🎓" at bounding box center [618, 572] width 120 height 34
click at [723, 574] on input "I'm a Student 🧑‍🎓" at bounding box center [728, 579] width 11 height 11
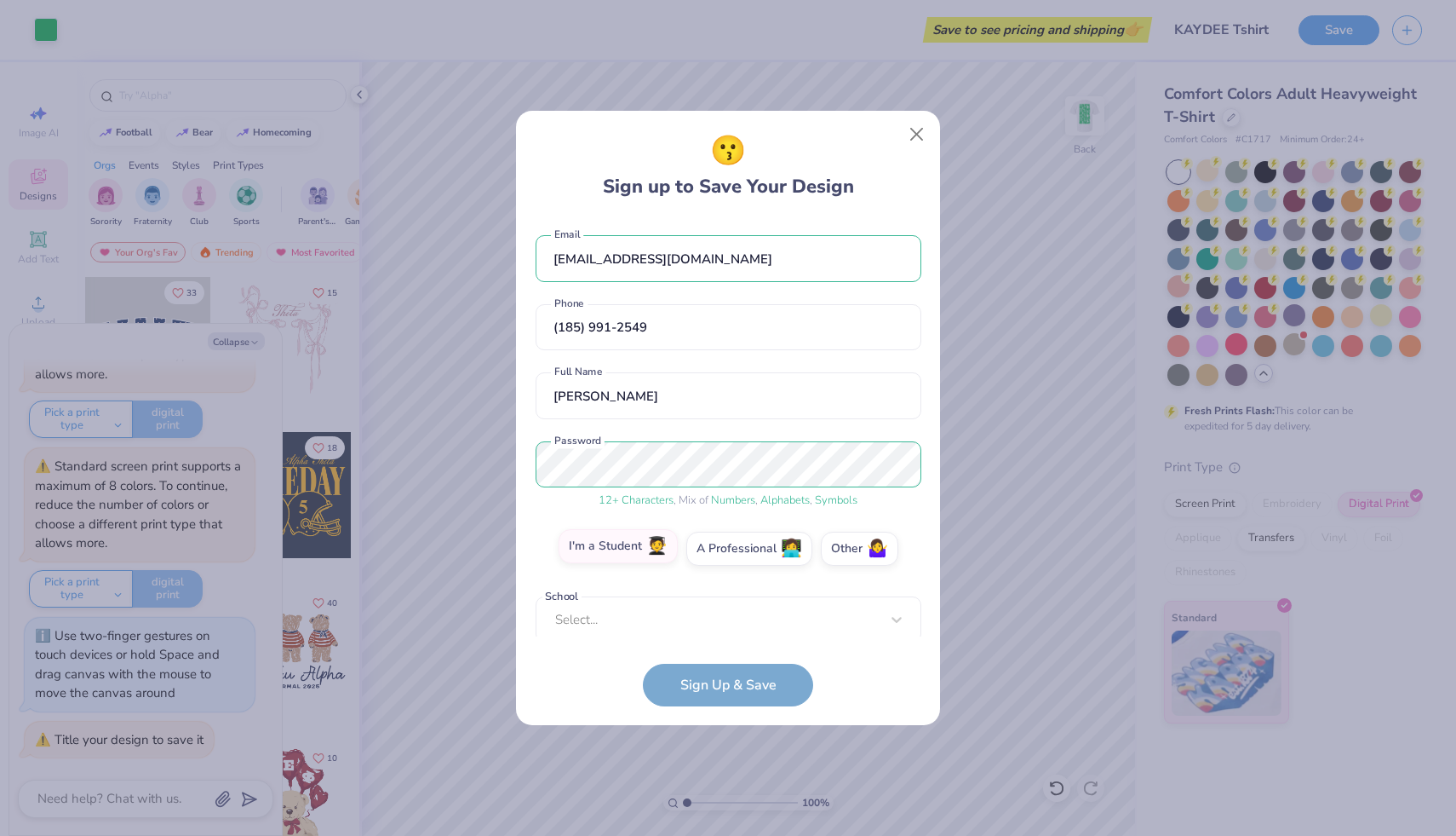
scroll to position [6, 0]
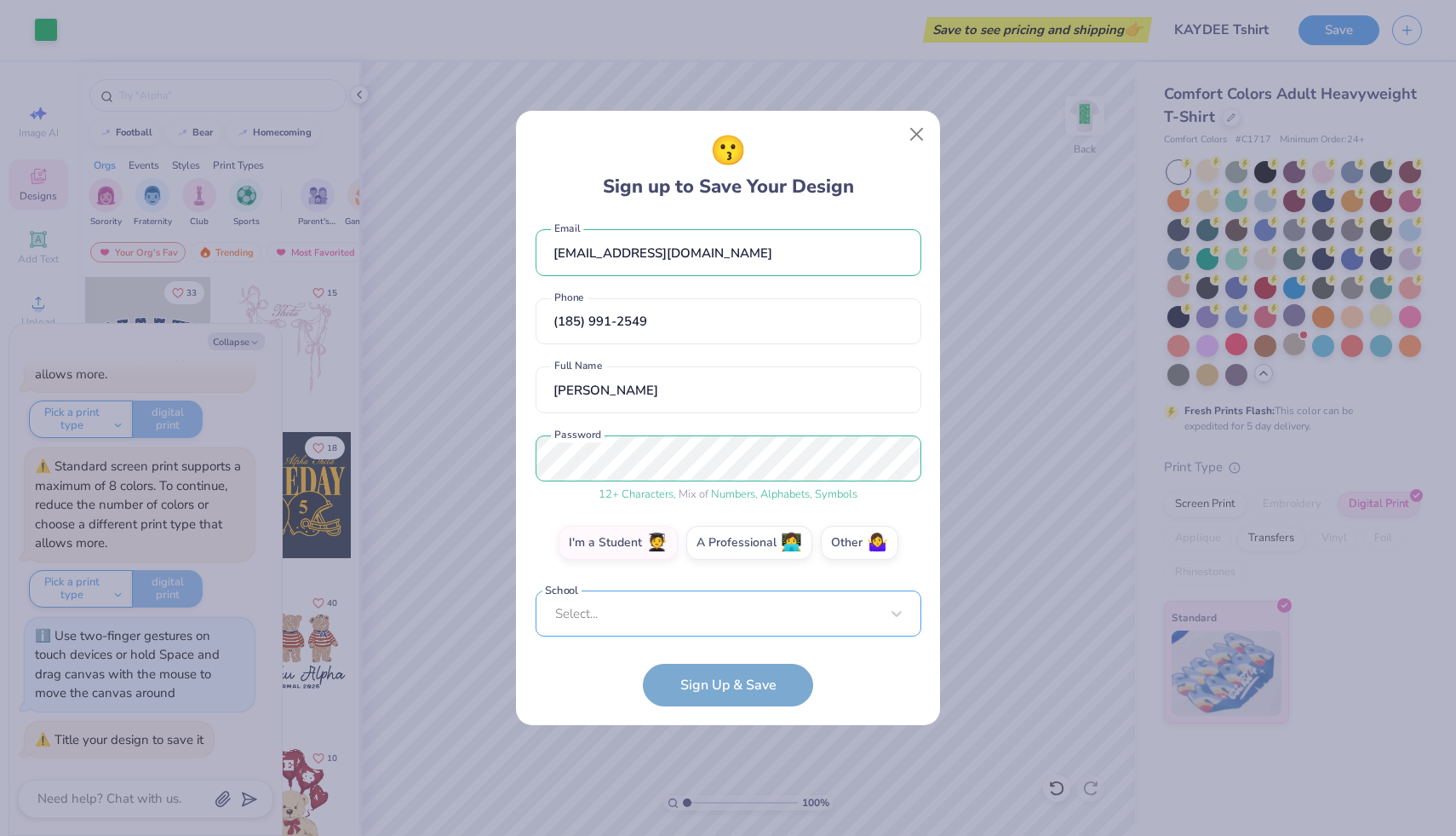
click at [699, 619] on div "Select..." at bounding box center [728, 613] width 385 height 47
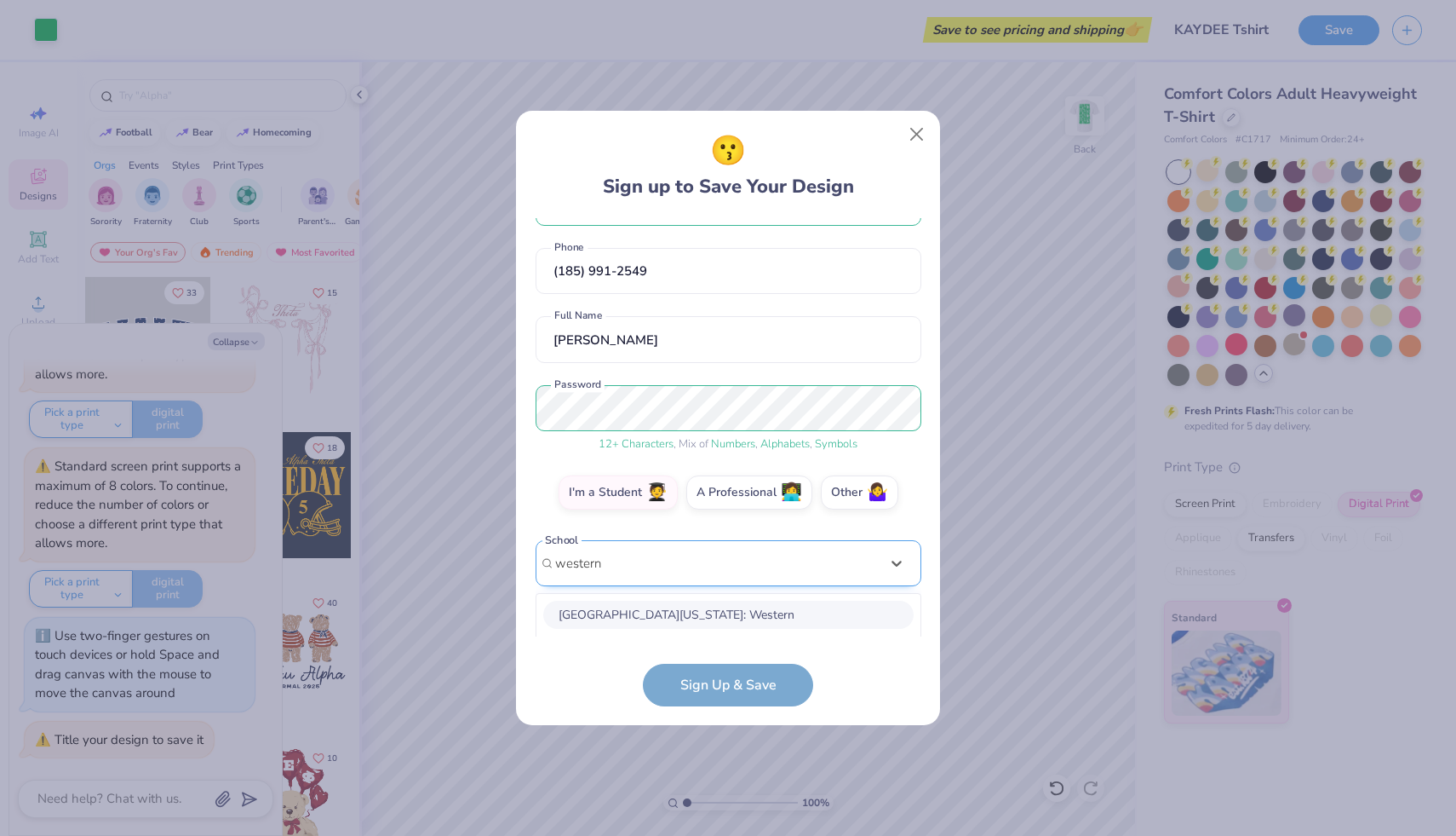
scroll to position [270, 0]
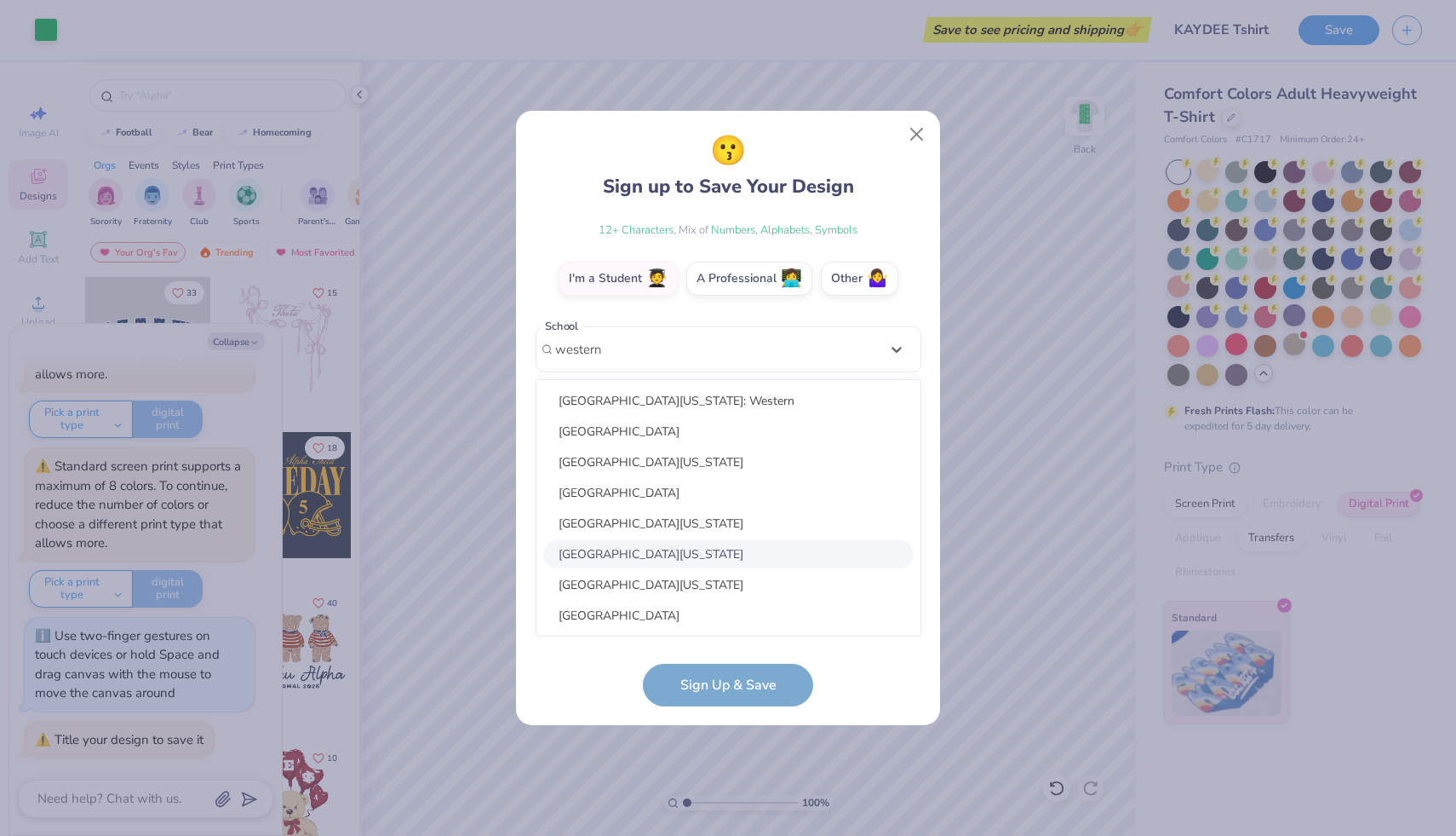
click at [639, 548] on div "[GEOGRAPHIC_DATA][US_STATE]" at bounding box center [728, 554] width 370 height 28
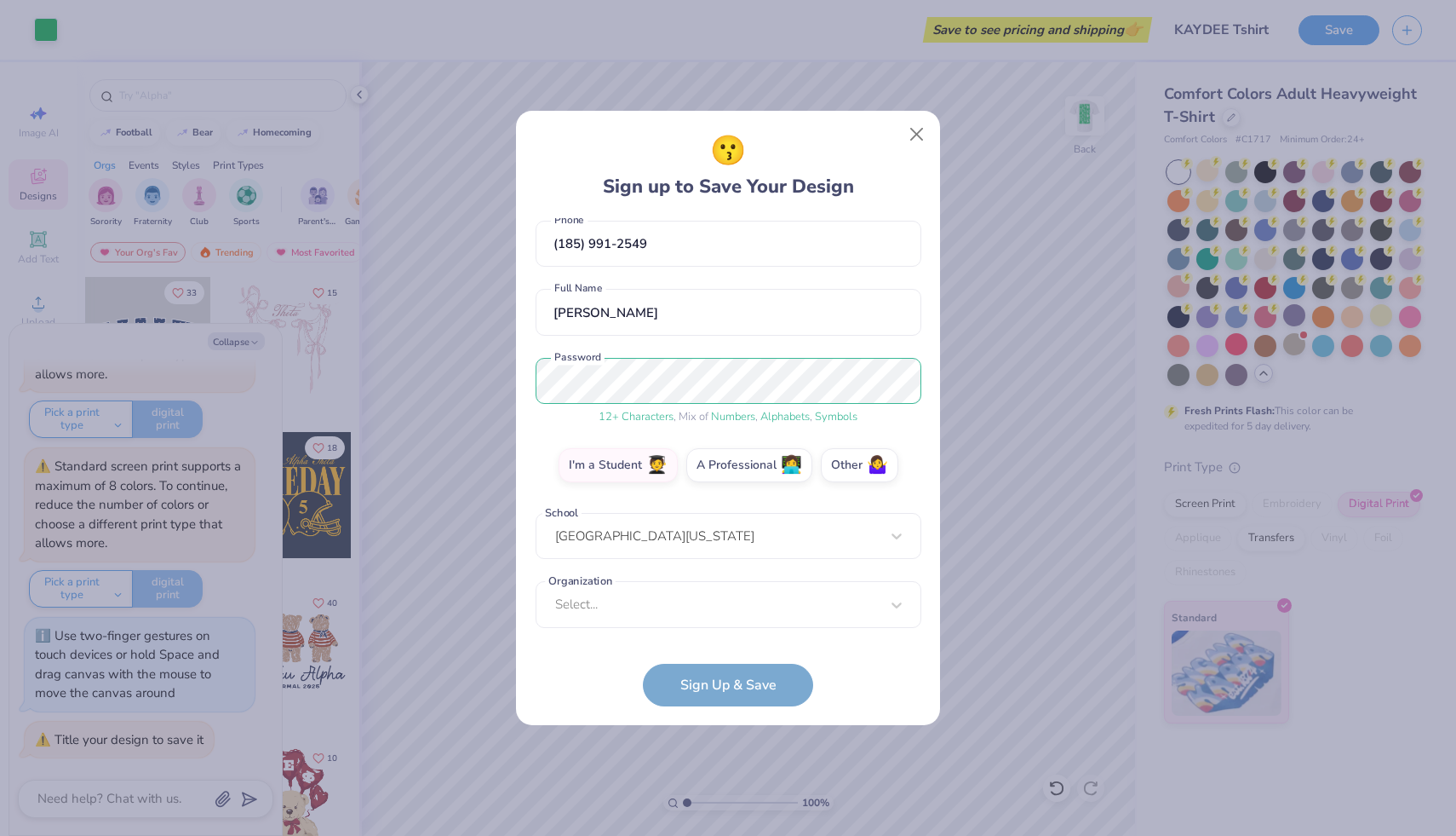
scroll to position [84, 0]
click at [672, 603] on div "Select..." at bounding box center [728, 604] width 385 height 47
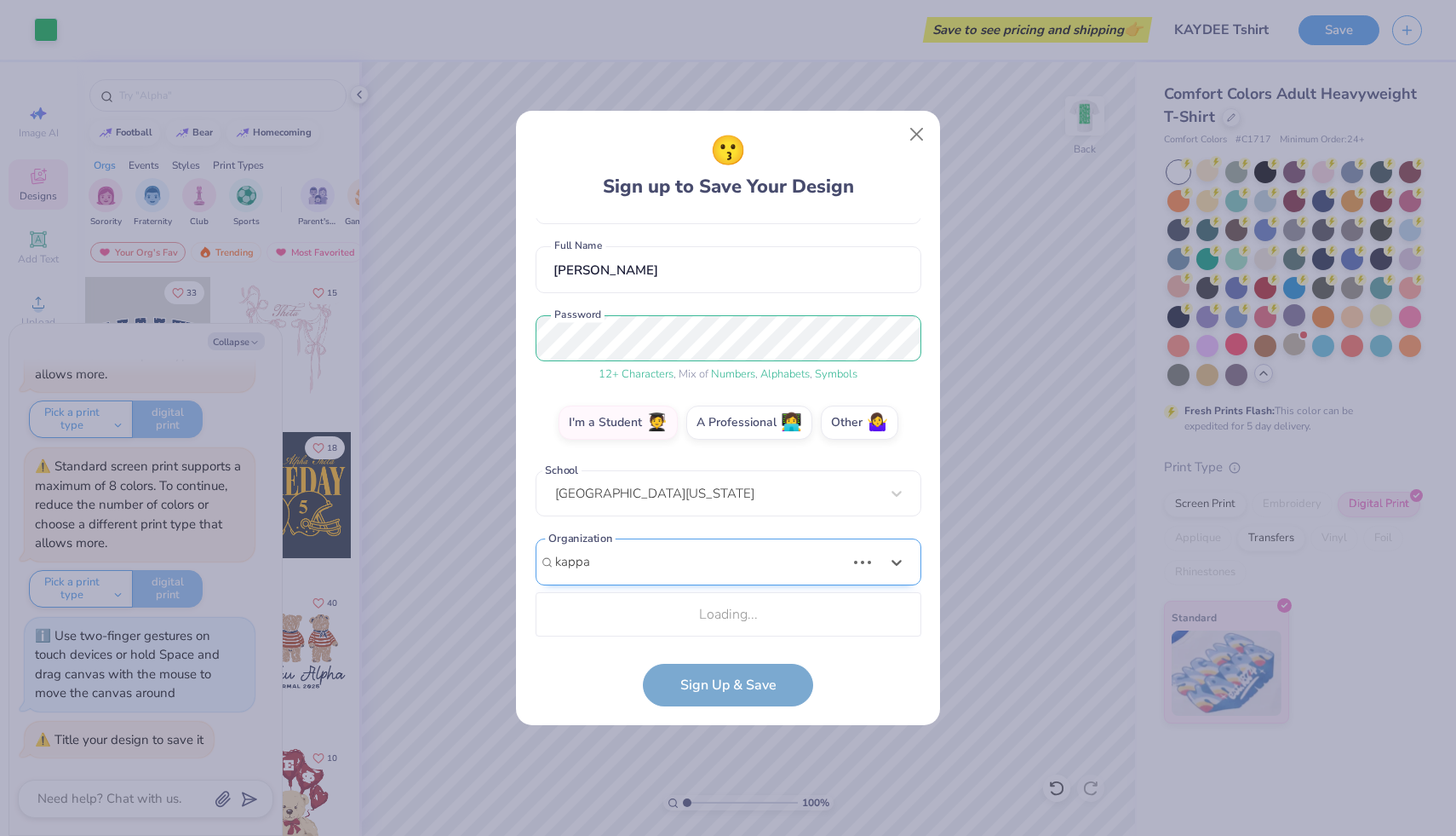
scroll to position [339, 0]
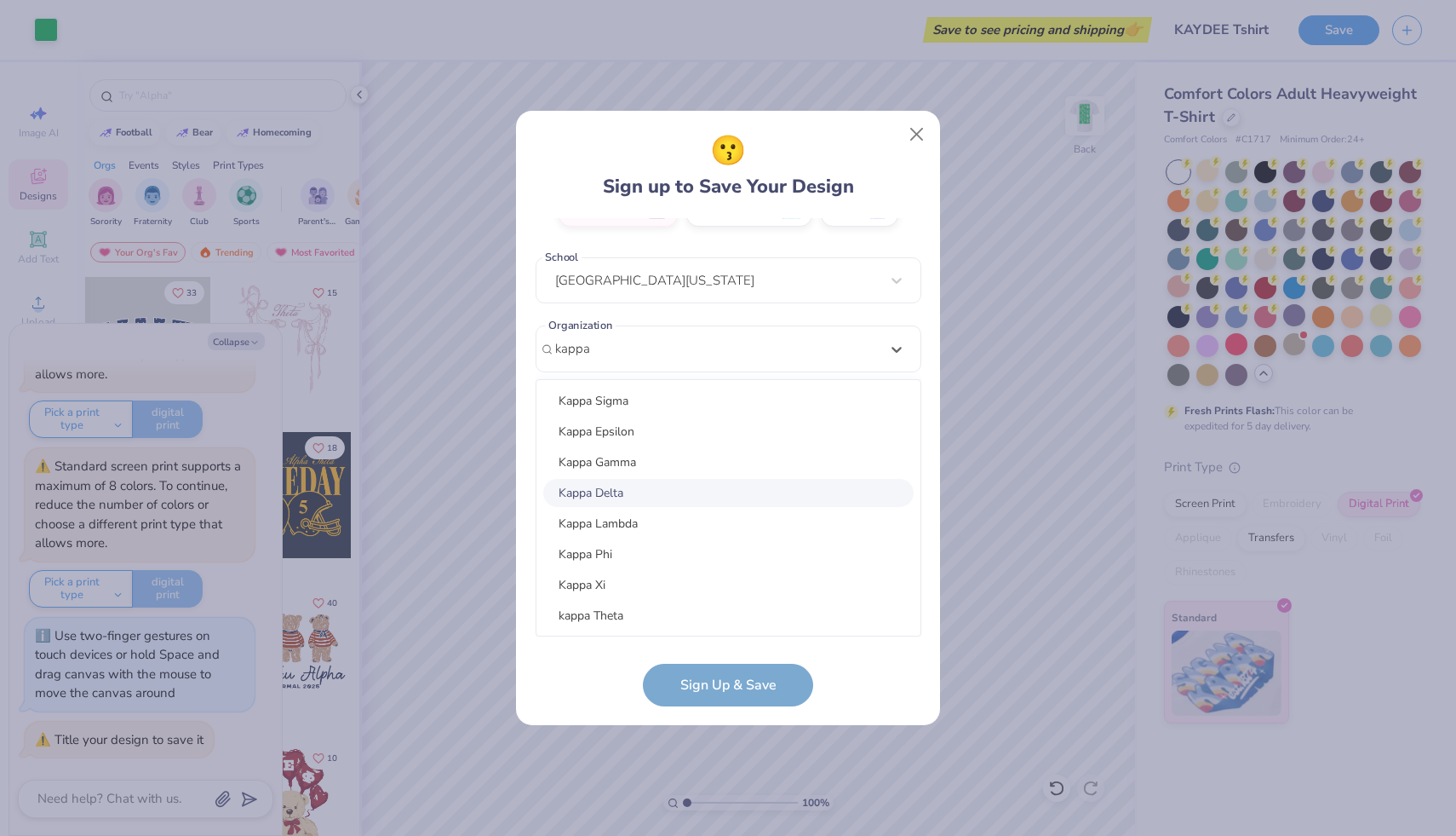
click at [606, 498] on div "Kappa Delta" at bounding box center [728, 492] width 370 height 28
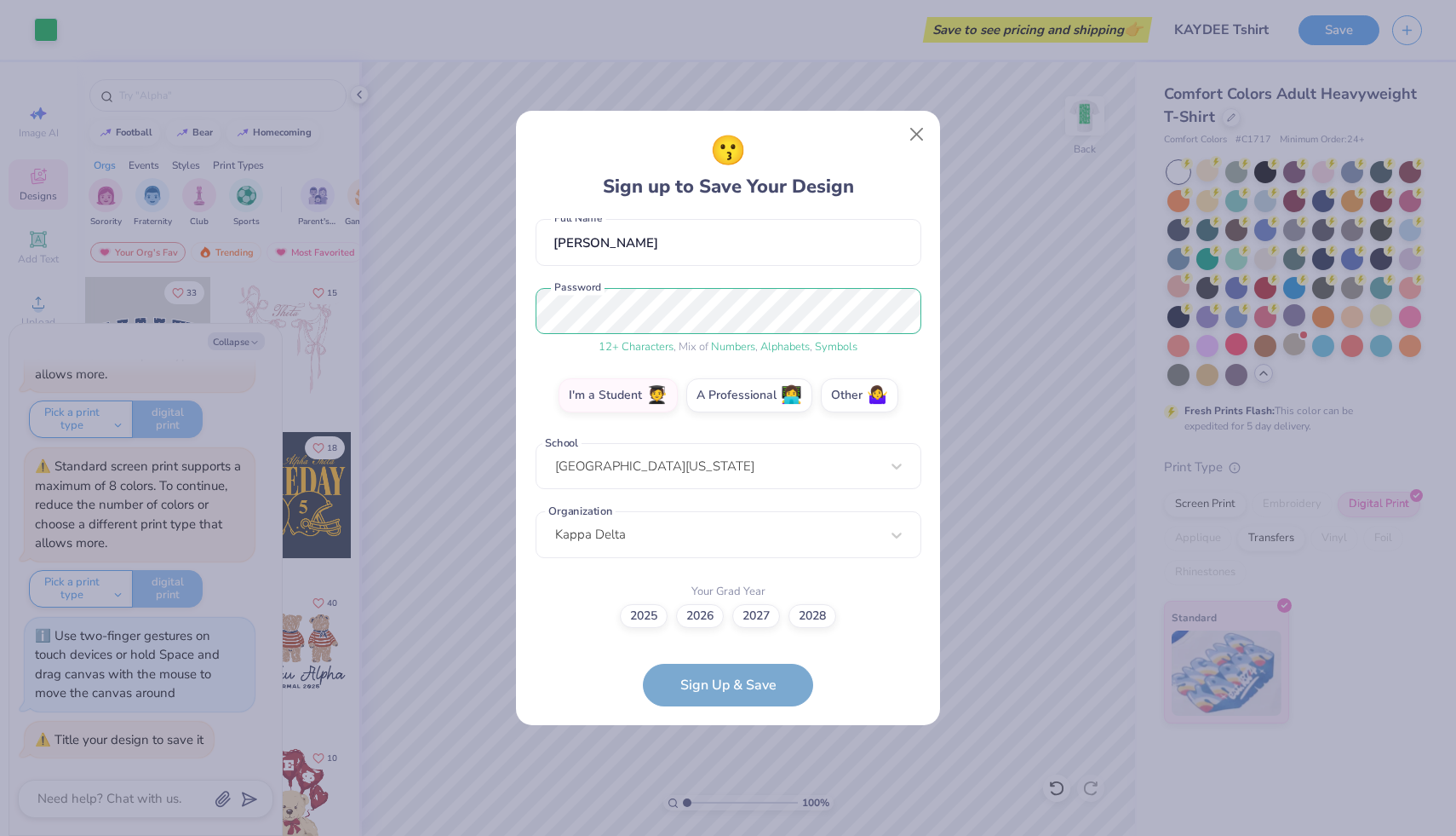
scroll to position [152, 0]
click at [807, 612] on label "2028" at bounding box center [813, 614] width 48 height 24
click at [734, 764] on input "2028" at bounding box center [728, 769] width 11 height 11
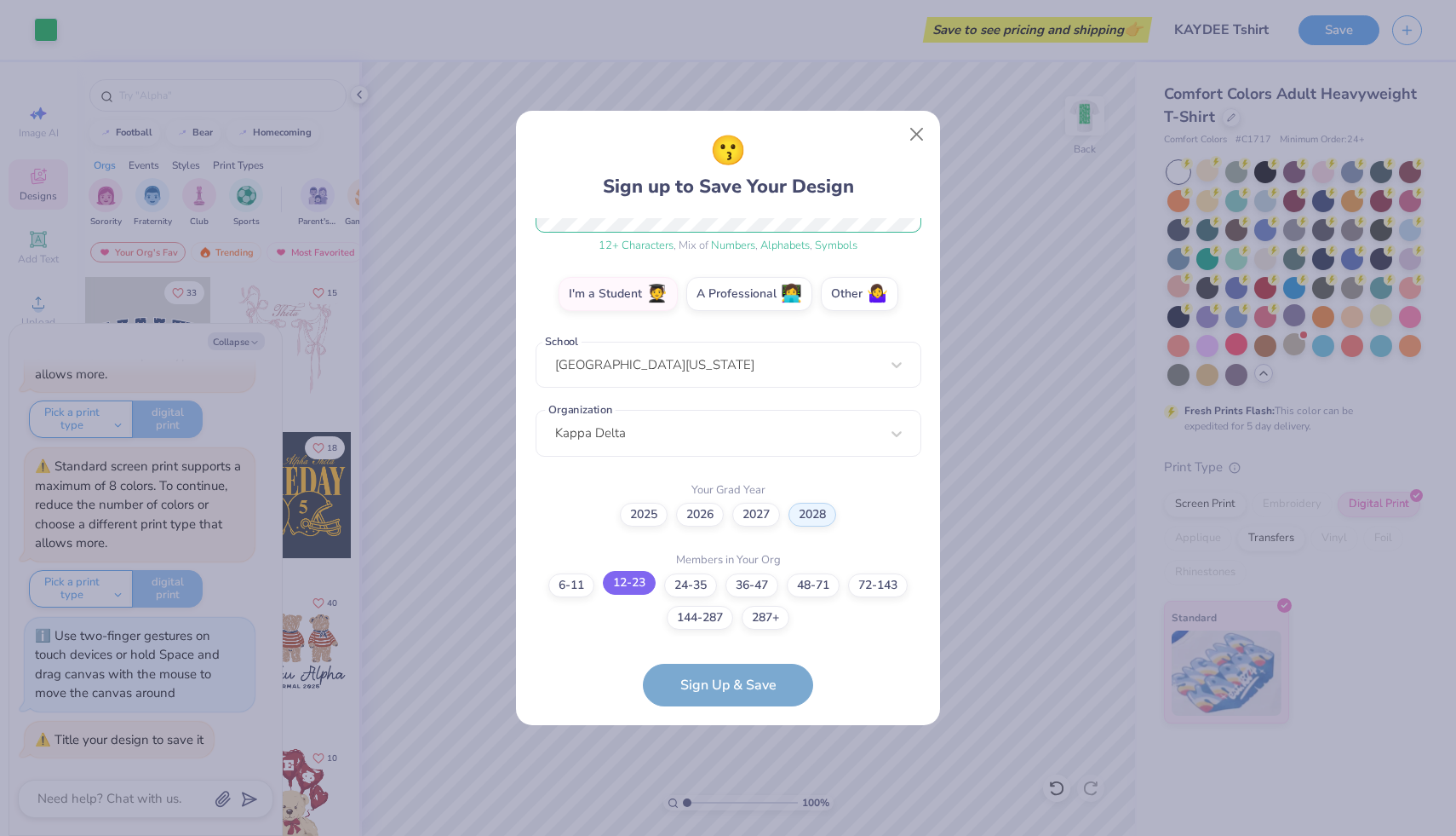
click at [626, 585] on label "12-23" at bounding box center [628, 583] width 53 height 24
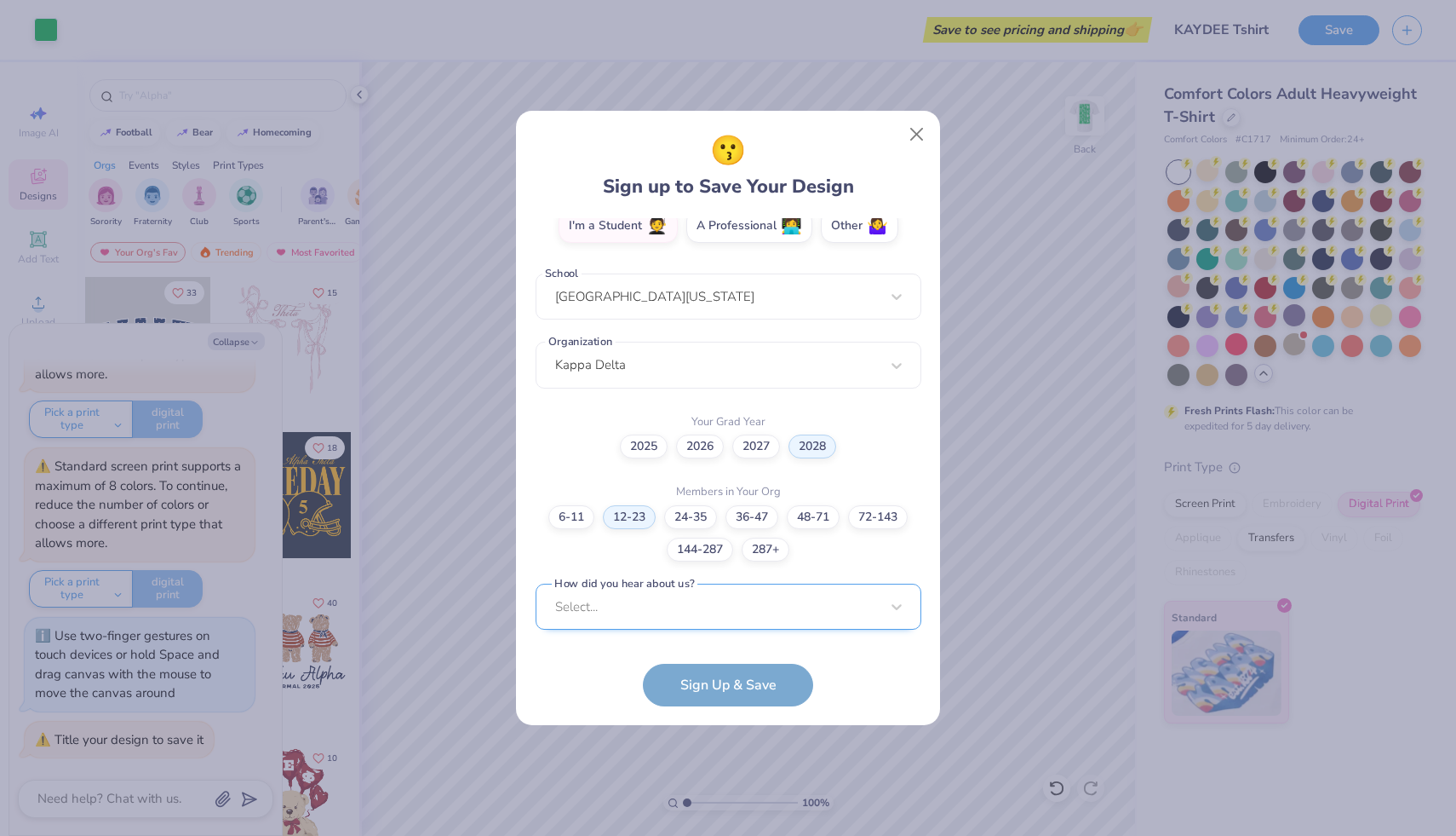
click at [659, 605] on div "Select..." at bounding box center [728, 607] width 385 height 47
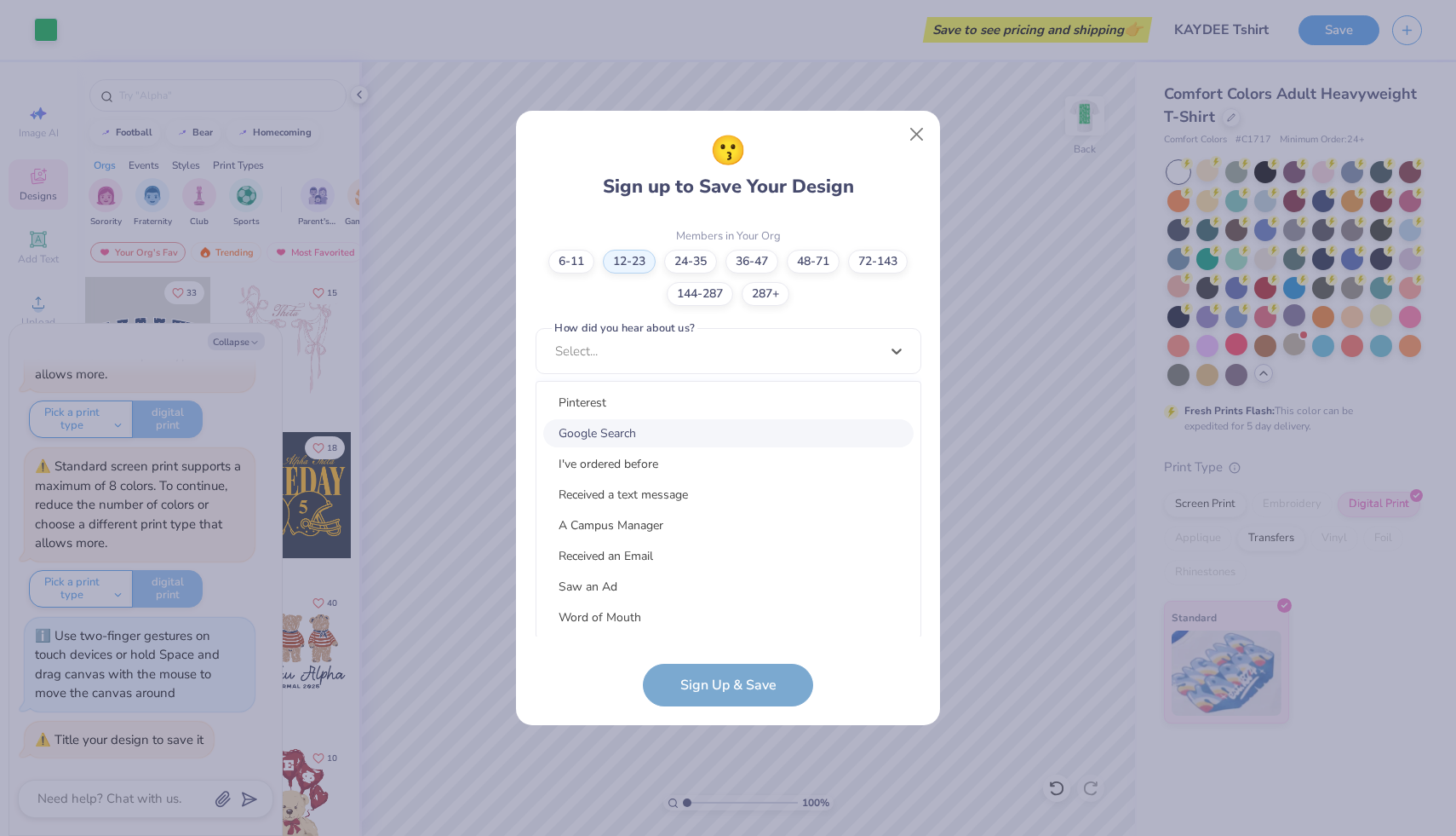
click at [609, 426] on div "Google Search" at bounding box center [728, 433] width 370 height 28
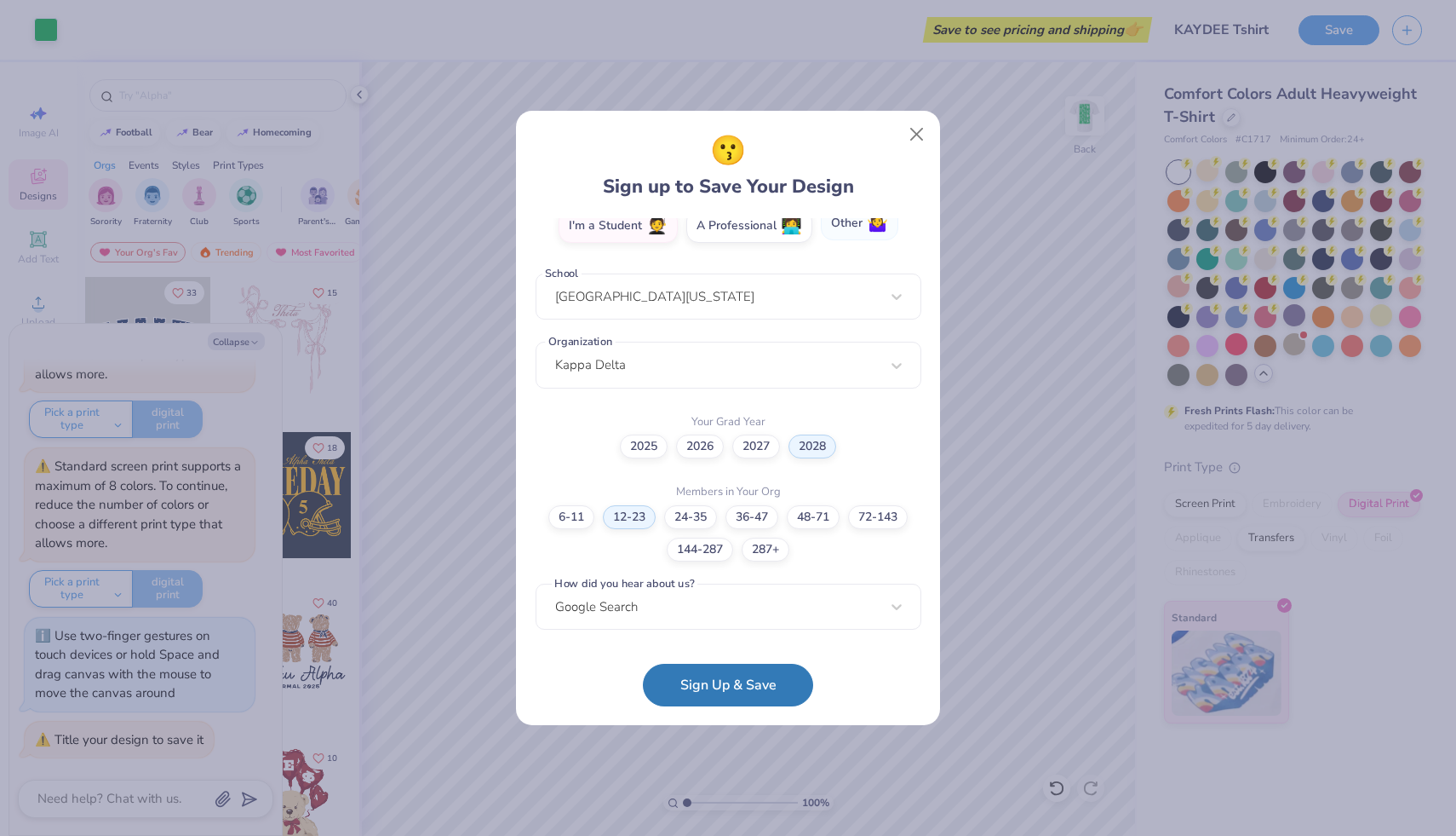
click at [847, 230] on label "Other 🤷‍♀️" at bounding box center [859, 223] width 78 height 34
click at [734, 547] on input "Other 🤷‍♀️" at bounding box center [728, 552] width 11 height 11
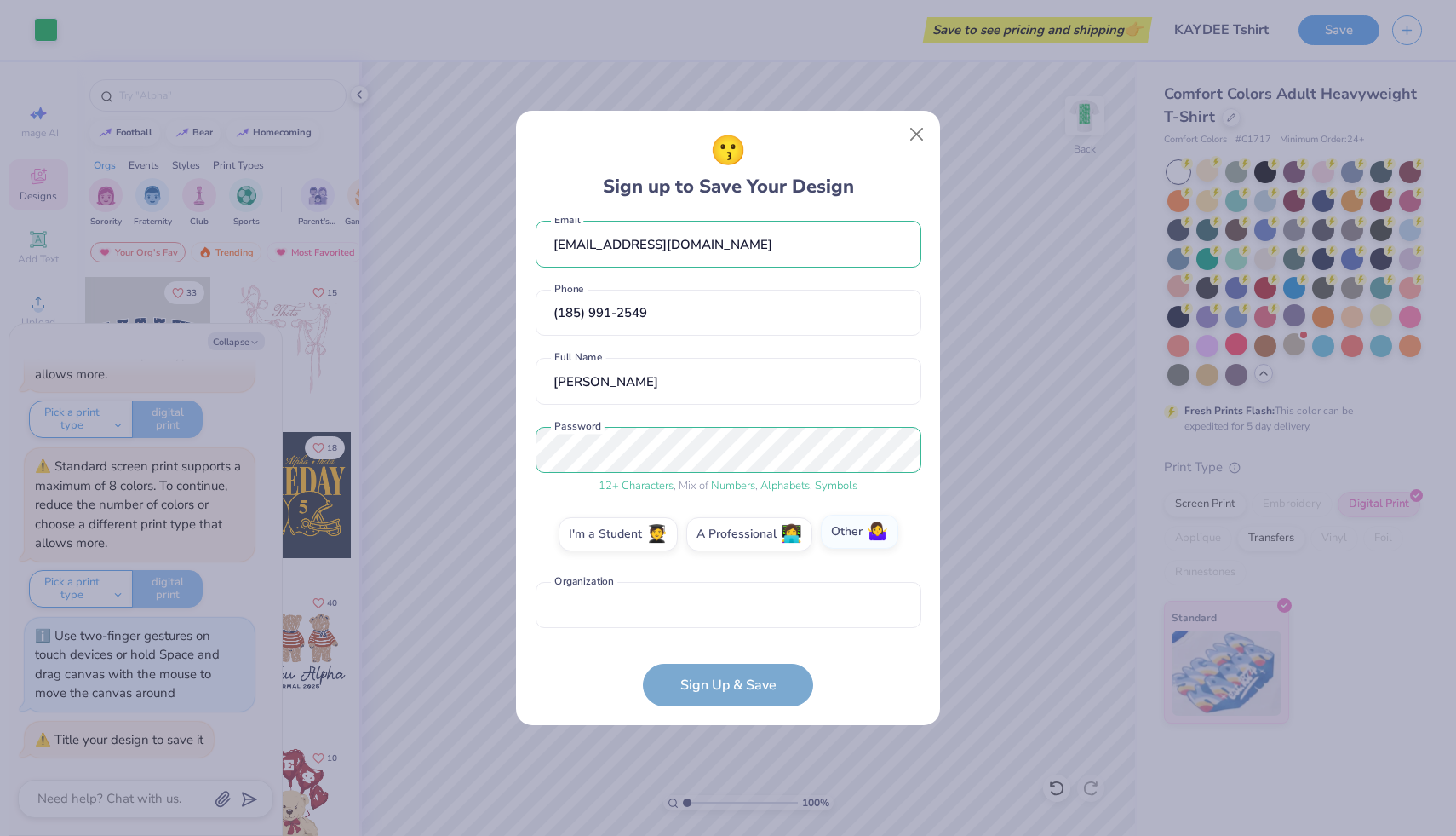
scroll to position [15, 0]
click at [840, 524] on label "Other 🤷‍♀️" at bounding box center [859, 531] width 78 height 34
click at [734, 547] on input "Other 🤷‍♀️" at bounding box center [728, 552] width 11 height 11
click at [761, 603] on input "text" at bounding box center [728, 605] width 385 height 47
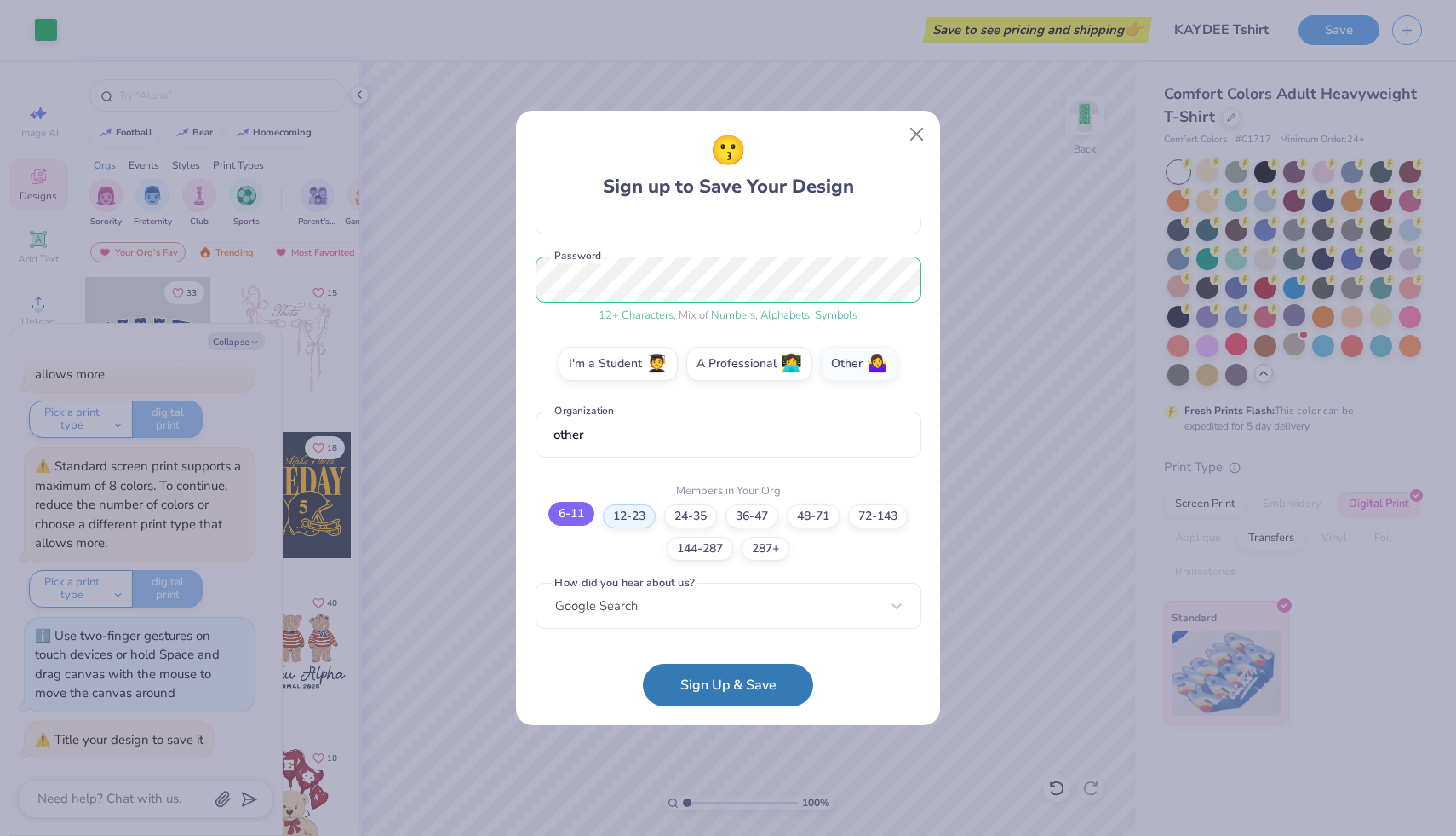
click at [579, 514] on label "6-11" at bounding box center [572, 513] width 46 height 24
click at [723, 711] on input "6-11" at bounding box center [728, 716] width 11 height 11
click at [751, 674] on button "Sign Up & Save" at bounding box center [727, 681] width 170 height 43
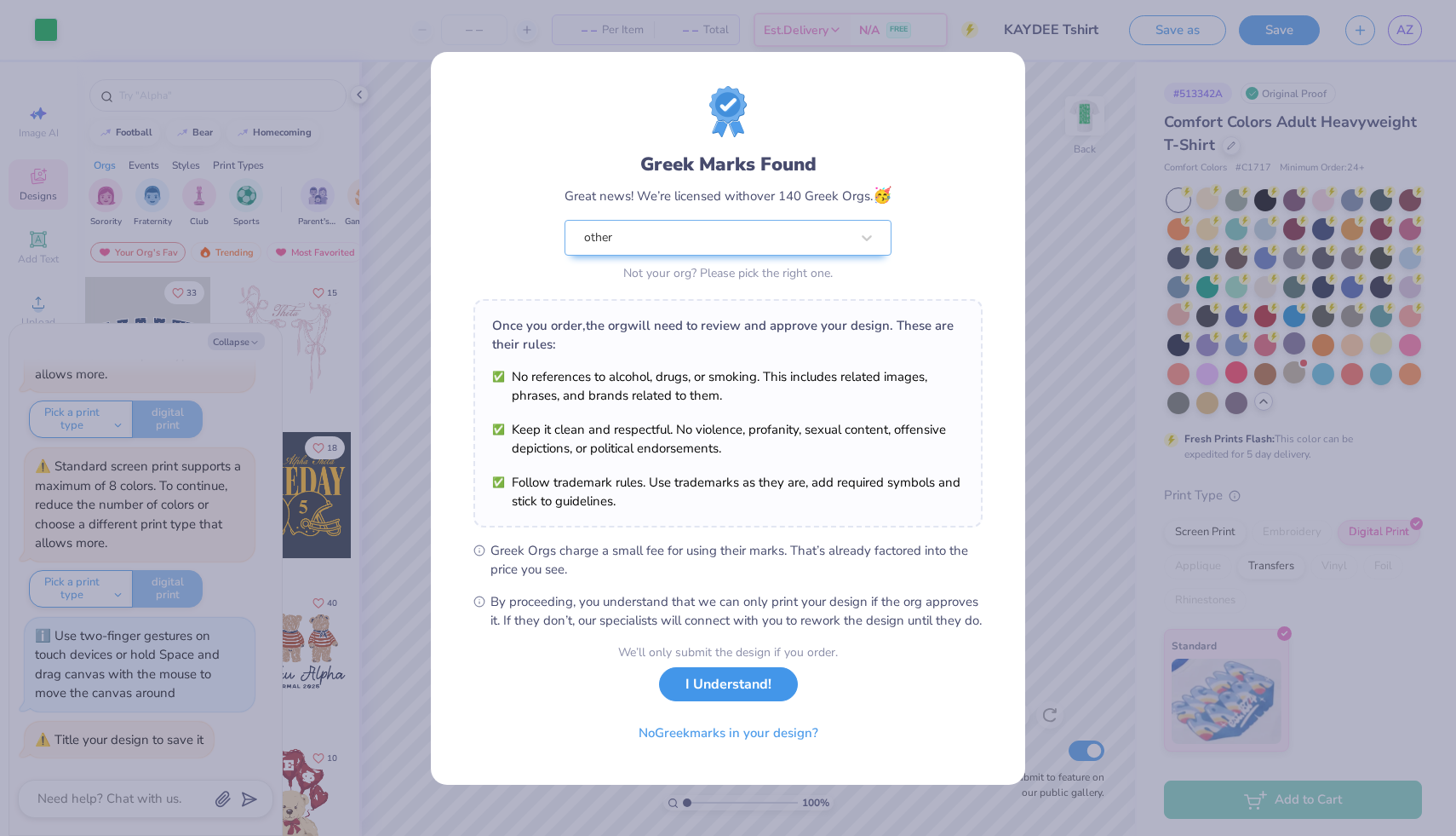
click at [723, 701] on button "I Understand!" at bounding box center [728, 684] width 138 height 35
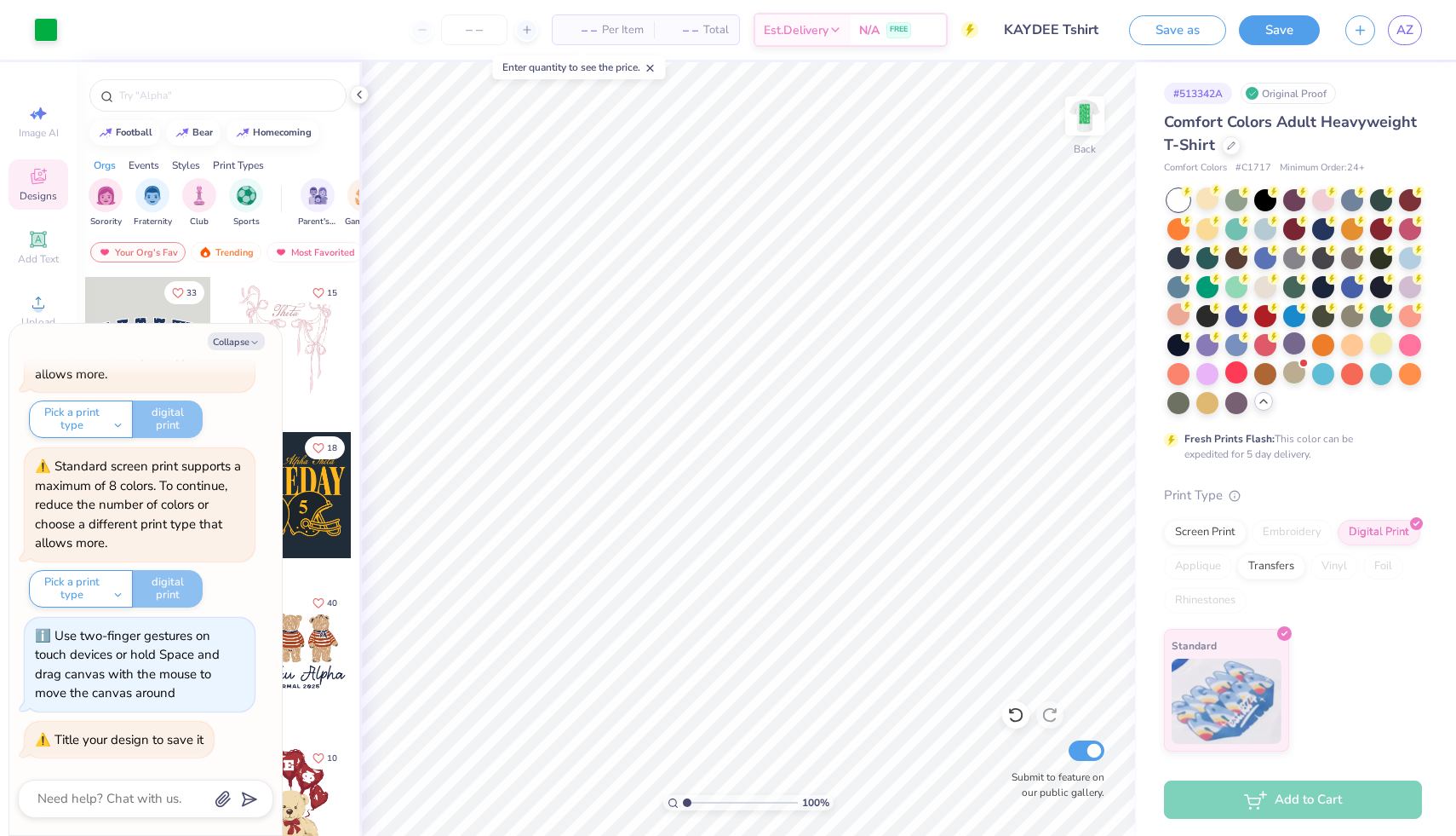
click at [1270, 805] on div "Add to Cart" at bounding box center [1293, 799] width 258 height 38
click at [602, 20] on div "– – Per Item" at bounding box center [604, 29] width 102 height 29
click at [521, 34] on icon at bounding box center [527, 30] width 12 height 12
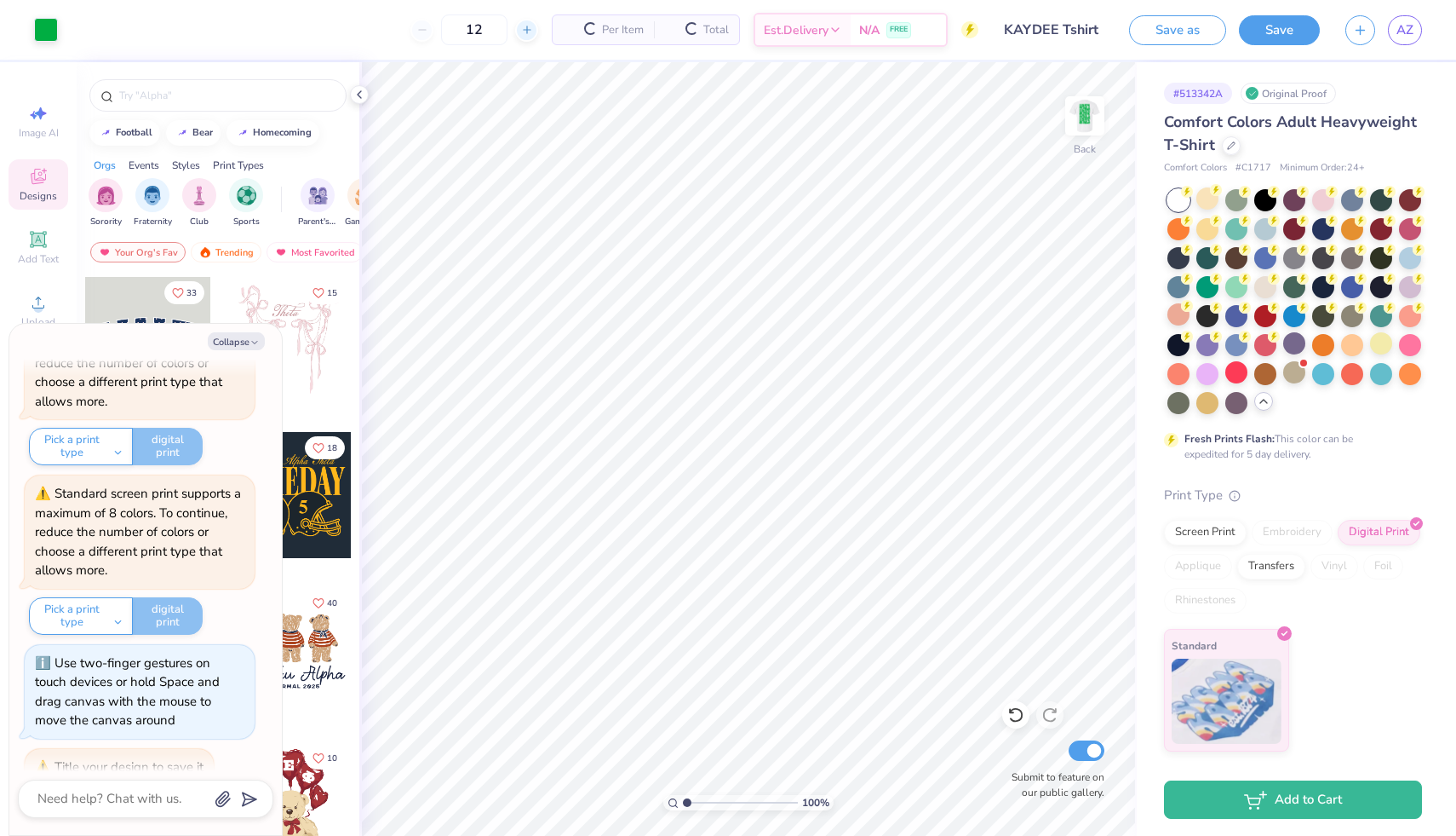
scroll to position [389, 0]
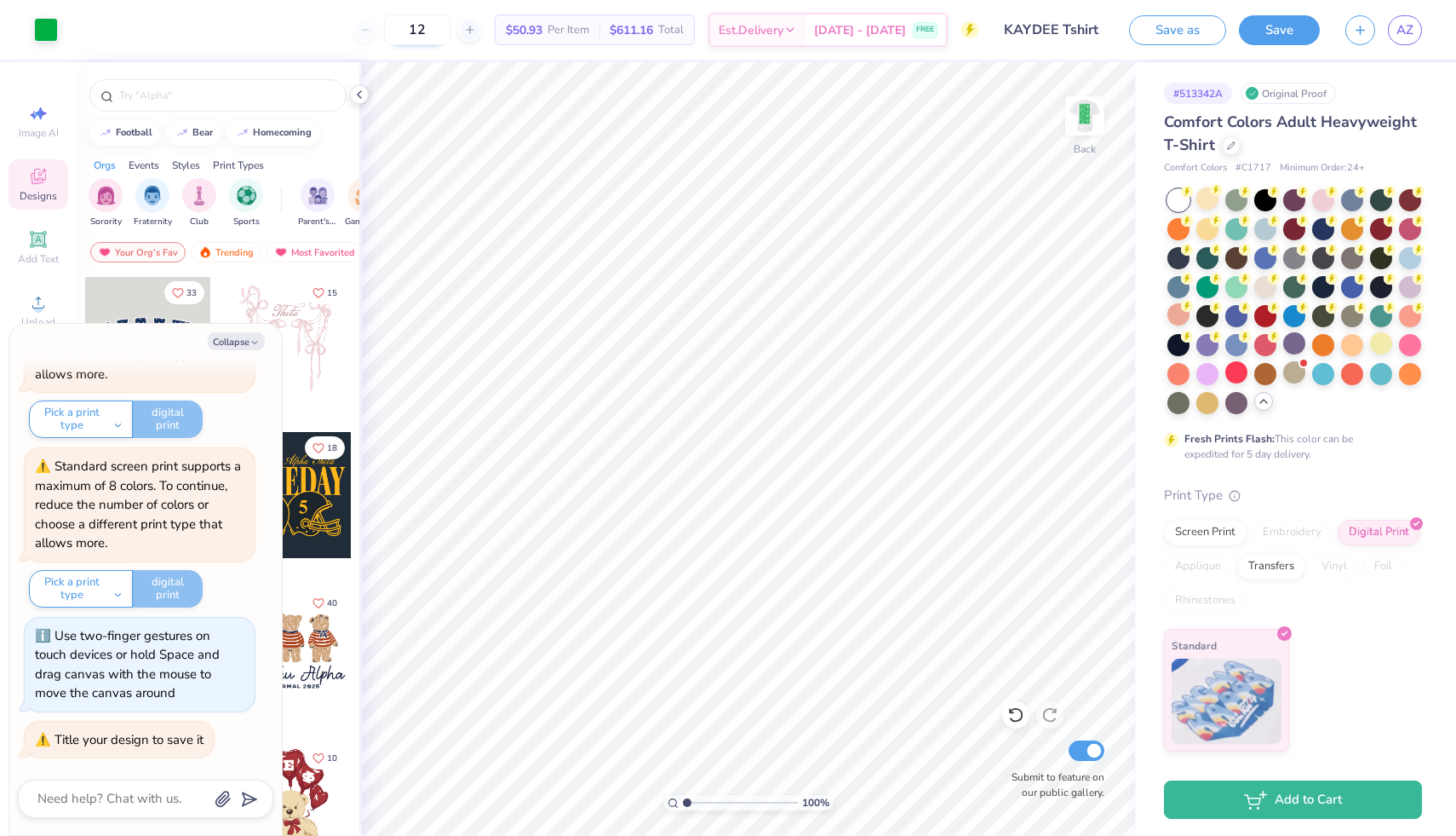
click at [444, 31] on input "12" at bounding box center [417, 30] width 67 height 31
